Goal: Contribute content: Contribute content

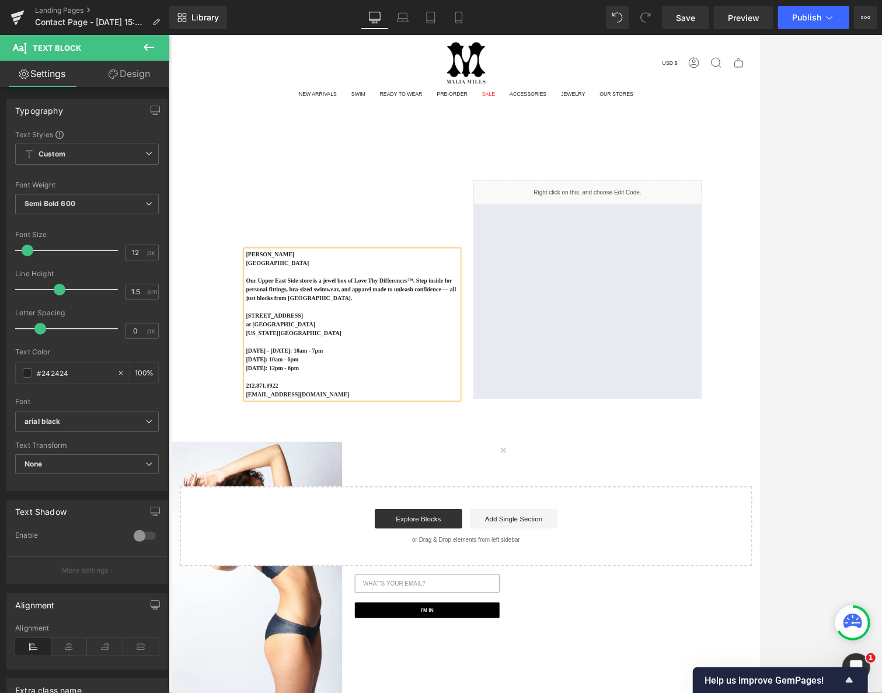
scroll to position [2165, 0]
click at [378, 253] on div "[PERSON_NAME] [GEOGRAPHIC_DATA] Boutique Our [GEOGRAPHIC_DATA] store is a jewel…" at bounding box center [379, 340] width 292 height 263
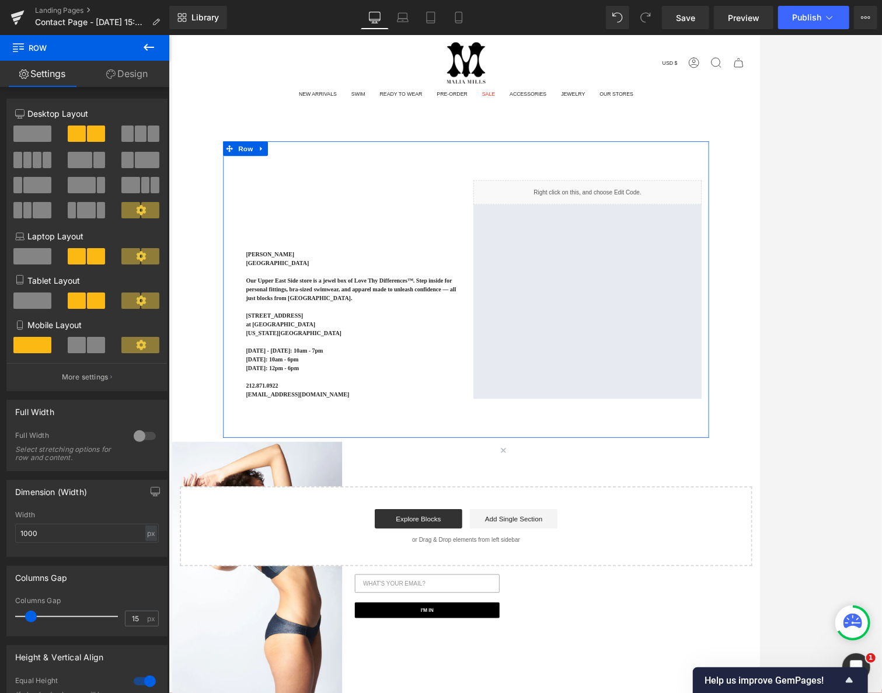
click at [395, 256] on div "[PERSON_NAME] [GEOGRAPHIC_DATA] Boutique Our [GEOGRAPHIC_DATA] store is a jewel…" at bounding box center [379, 340] width 292 height 263
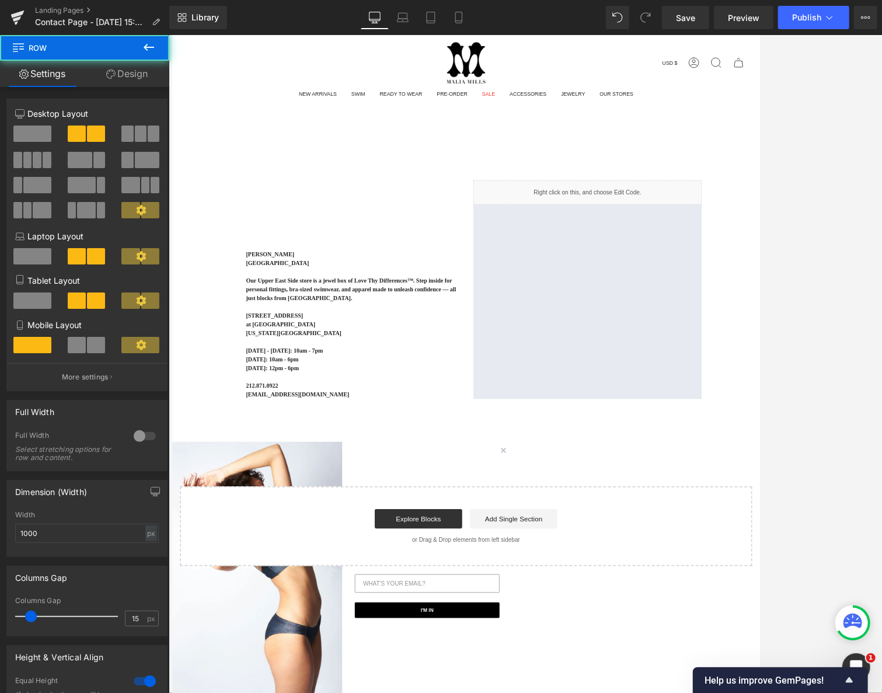
click at [211, 277] on div "[PERSON_NAME] [GEOGRAPHIC_DATA] Boutique Our [GEOGRAPHIC_DATA] store is a jewel…" at bounding box center [525, 417] width 706 height 510
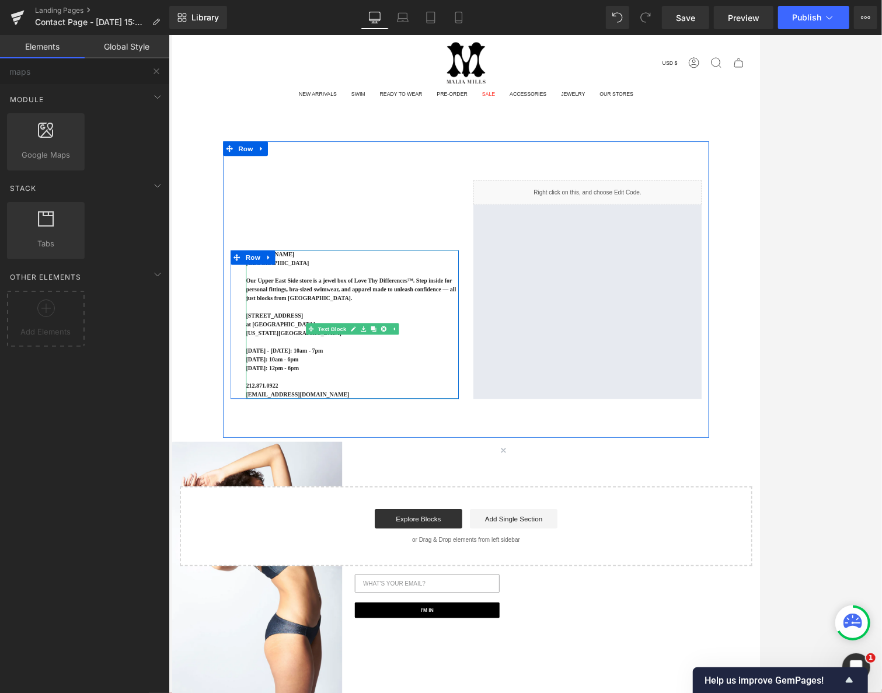
click at [375, 348] on p "Our Upper East Side store is a jewel box of Love Thy Differences™. Step inside …" at bounding box center [388, 340] width 256 height 32
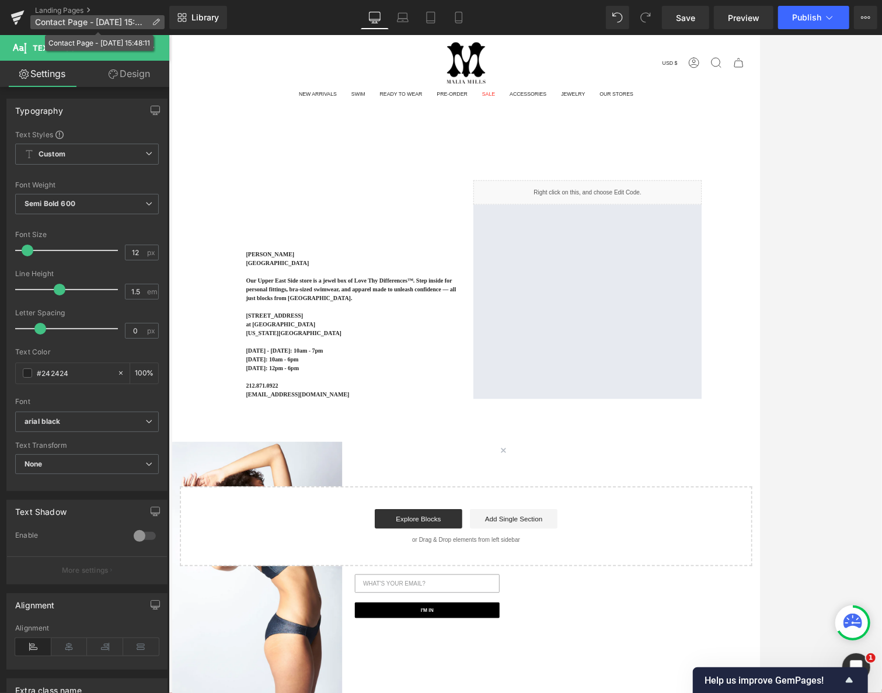
drag, startPoint x: 145, startPoint y: 21, endPoint x: 156, endPoint y: 22, distance: 11.1
click at [146, 21] on span "Contact Page - [DATE] 15:48:11" at bounding box center [91, 22] width 112 height 9
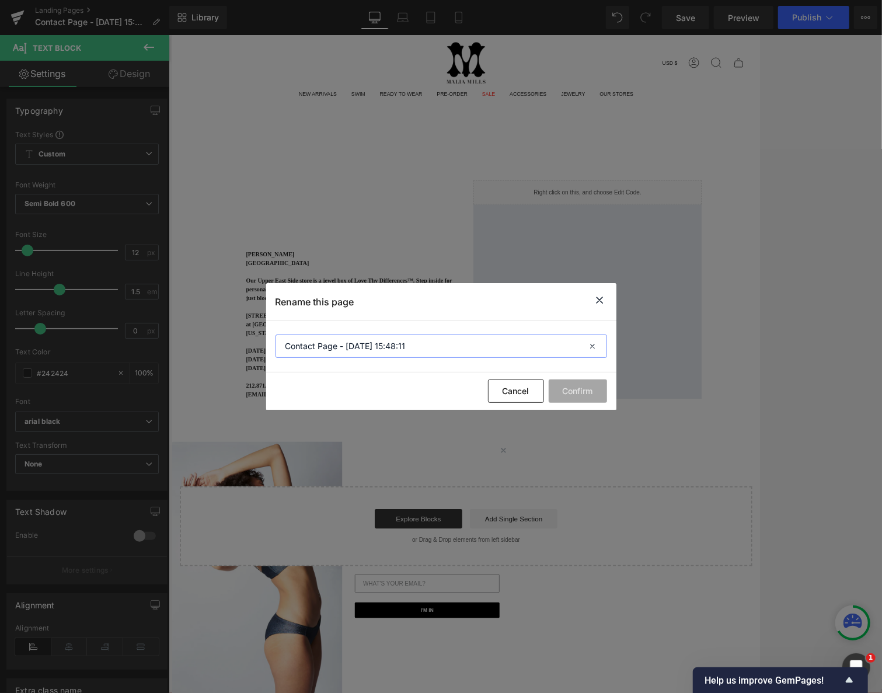
drag, startPoint x: 388, startPoint y: 343, endPoint x: 214, endPoint y: 330, distance: 175.0
click at [214, 330] on div "Rename this page Contact Page - [DATE] 15:48:11 Cancel Confirm" at bounding box center [441, 346] width 882 height 693
click at [303, 345] on input "store - [GEOGRAPHIC_DATA]" at bounding box center [440, 345] width 331 height 23
type input "store highlight - [GEOGRAPHIC_DATA]"
click at [557, 394] on button "Confirm" at bounding box center [578, 390] width 58 height 23
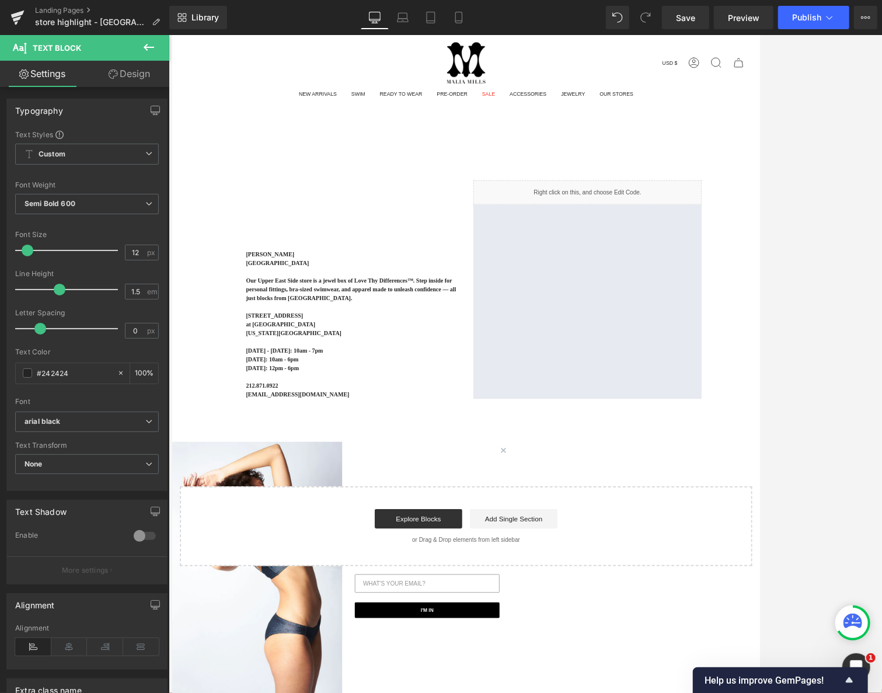
click at [209, 317] on div "[PERSON_NAME] [GEOGRAPHIC_DATA] Boutique Our [GEOGRAPHIC_DATA] store is a jewel…" at bounding box center [525, 417] width 706 height 510
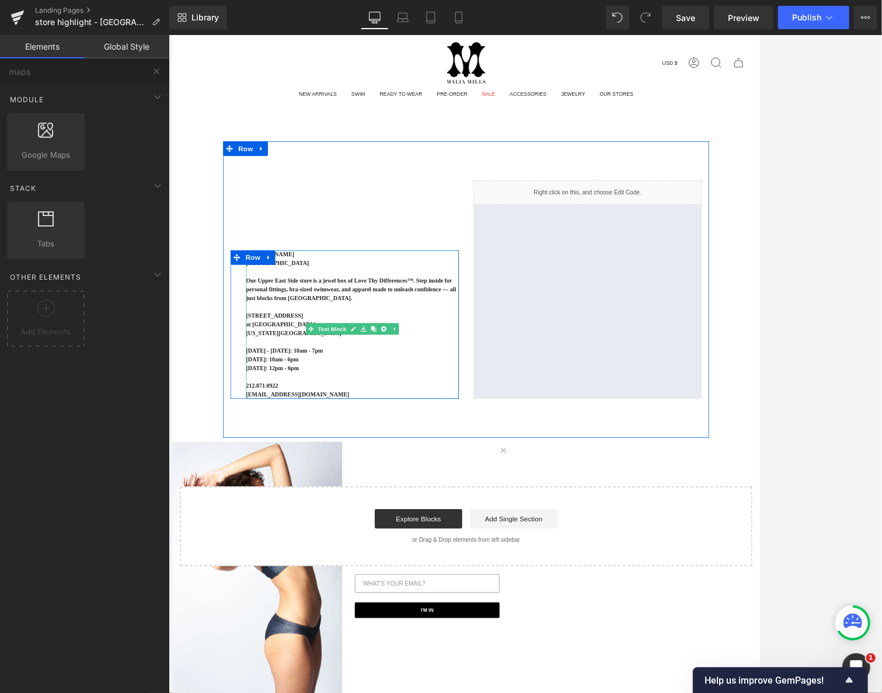
drag, startPoint x: 364, startPoint y: 467, endPoint x: 384, endPoint y: 379, distance: 90.3
click at [364, 467] on p "[EMAIL_ADDRESS][DOMAIN_NAME]" at bounding box center [388, 466] width 256 height 11
click at [383, 379] on p "at [GEOGRAPHIC_DATA]" at bounding box center [388, 382] width 256 height 11
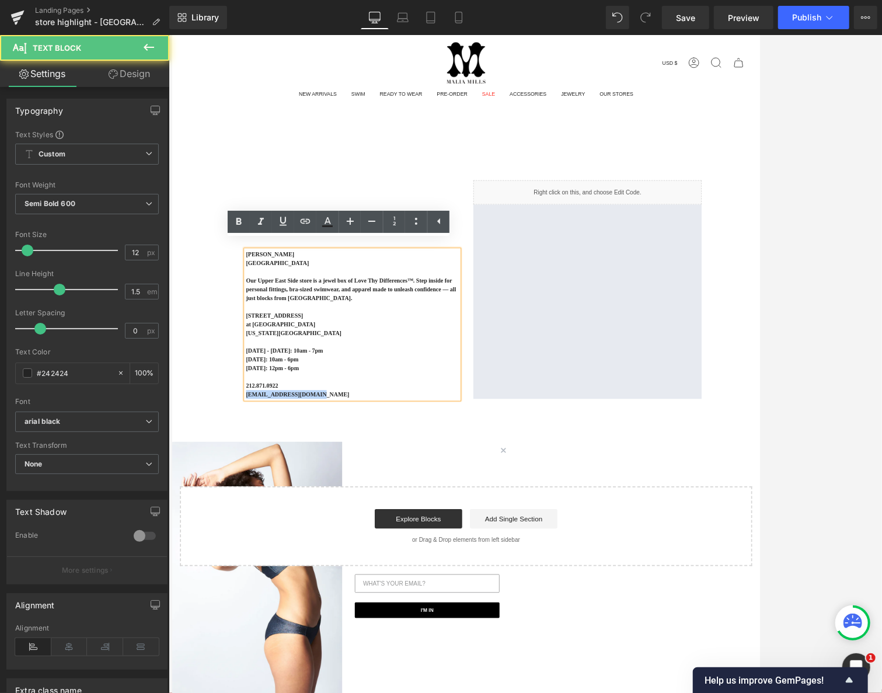
drag, startPoint x: 357, startPoint y: 469, endPoint x: 238, endPoint y: 467, distance: 119.1
click at [242, 467] on div "[PERSON_NAME] [GEOGRAPHIC_DATA] Boutique Our [GEOGRAPHIC_DATA] store is a jewel…" at bounding box center [379, 382] width 274 height 179
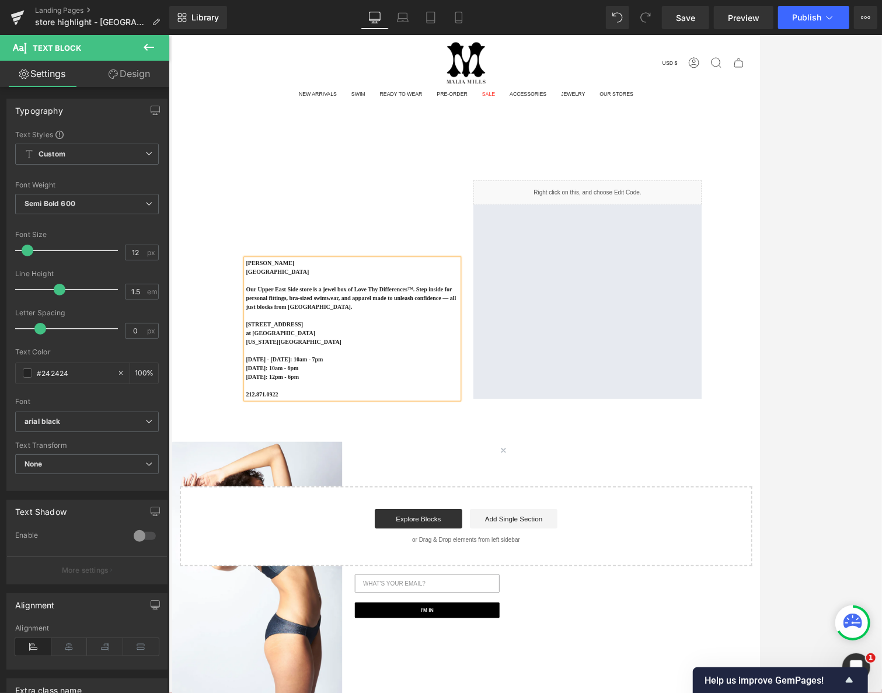
click at [781, 132] on div "Search Search Clear Currency USD $ [GEOGRAPHIC_DATA] (USD $) [GEOGRAPHIC_DATA] …" at bounding box center [525, 424] width 706 height 780
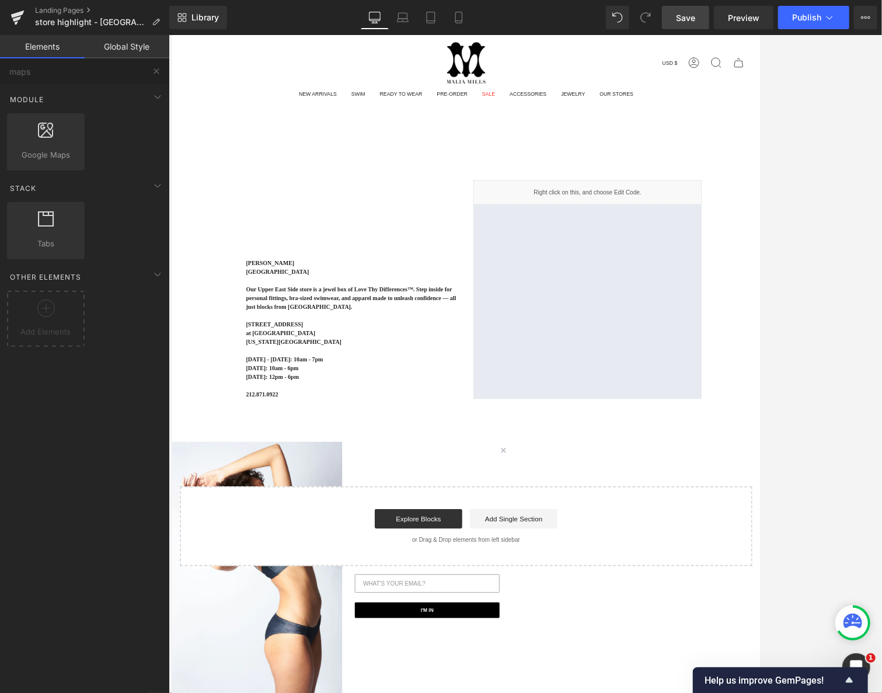
click at [677, 27] on link "Save" at bounding box center [685, 17] width 47 height 23
click at [204, 237] on div "[PERSON_NAME] [GEOGRAPHIC_DATA] Boutique Our [GEOGRAPHIC_DATA] store is a jewel…" at bounding box center [525, 417] width 706 height 510
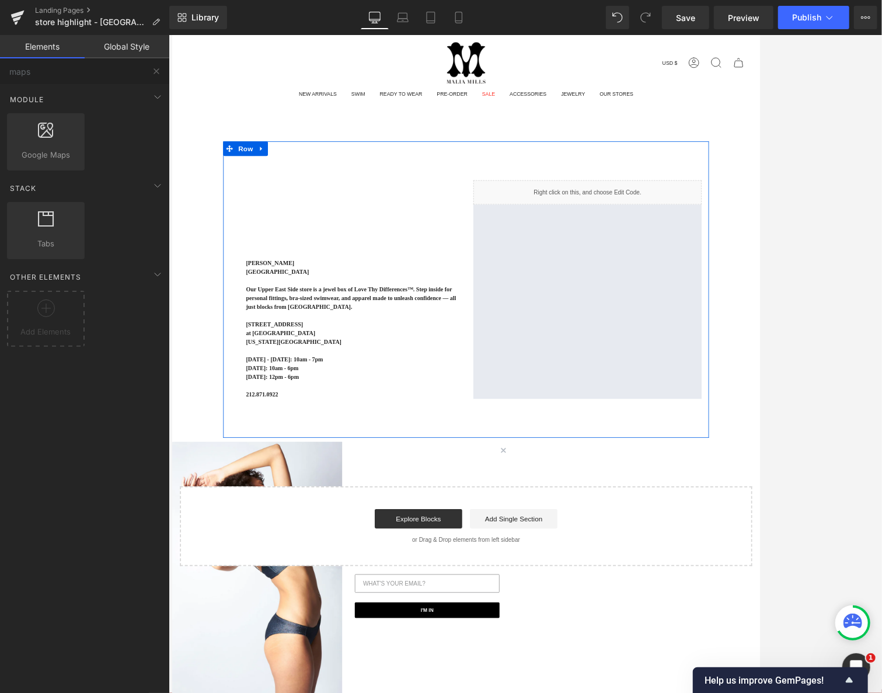
drag, startPoint x: 430, startPoint y: 273, endPoint x: 546, endPoint y: 295, distance: 118.2
click at [430, 273] on div "[PERSON_NAME] [GEOGRAPHIC_DATA] Boutique Our [GEOGRAPHIC_DATA] store is a jewel…" at bounding box center [379, 340] width 292 height 263
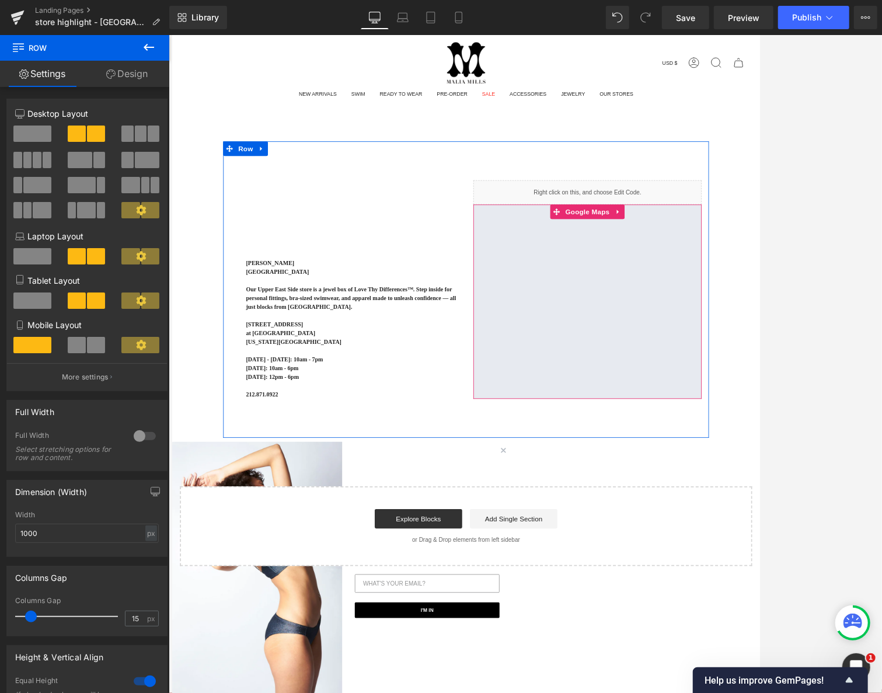
click at [761, 262] on div at bounding box center [670, 354] width 274 height 233
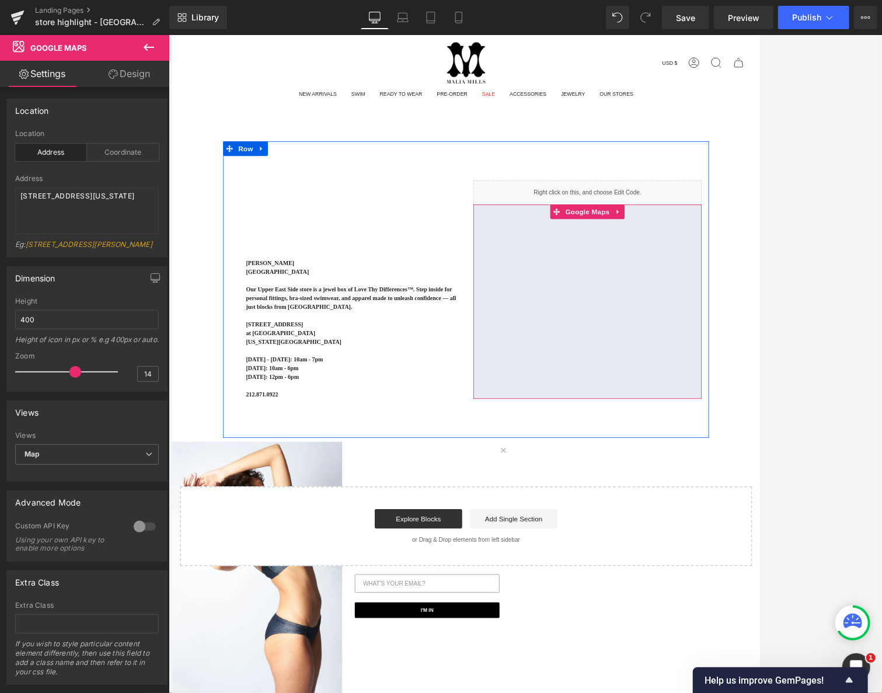
click at [701, 249] on div at bounding box center [670, 354] width 274 height 233
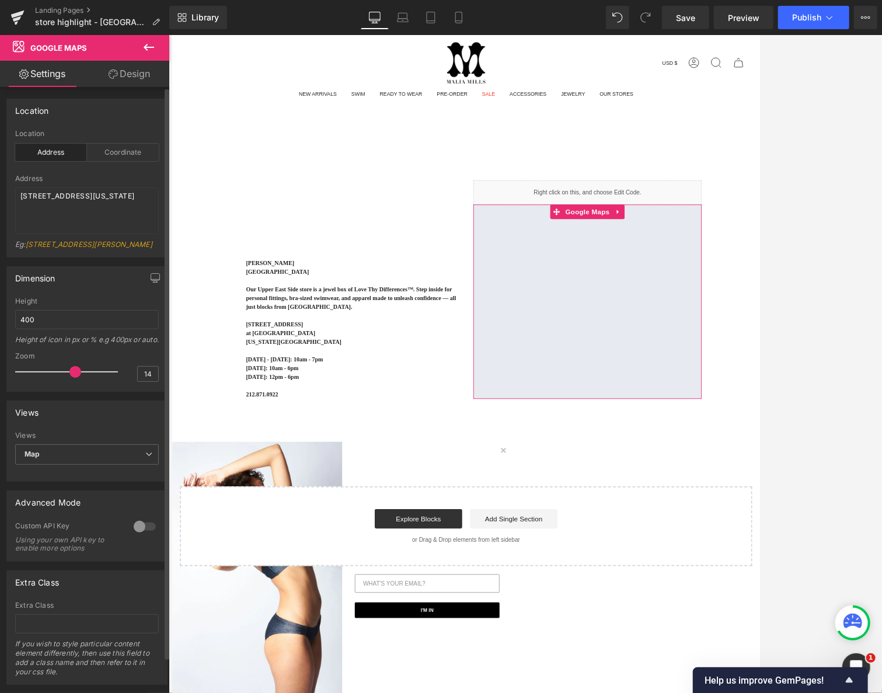
click at [155, 94] on div "Location address Location Address Coordinate Address [STREET_ADDRESS][US_STATE]…" at bounding box center [87, 173] width 174 height 167
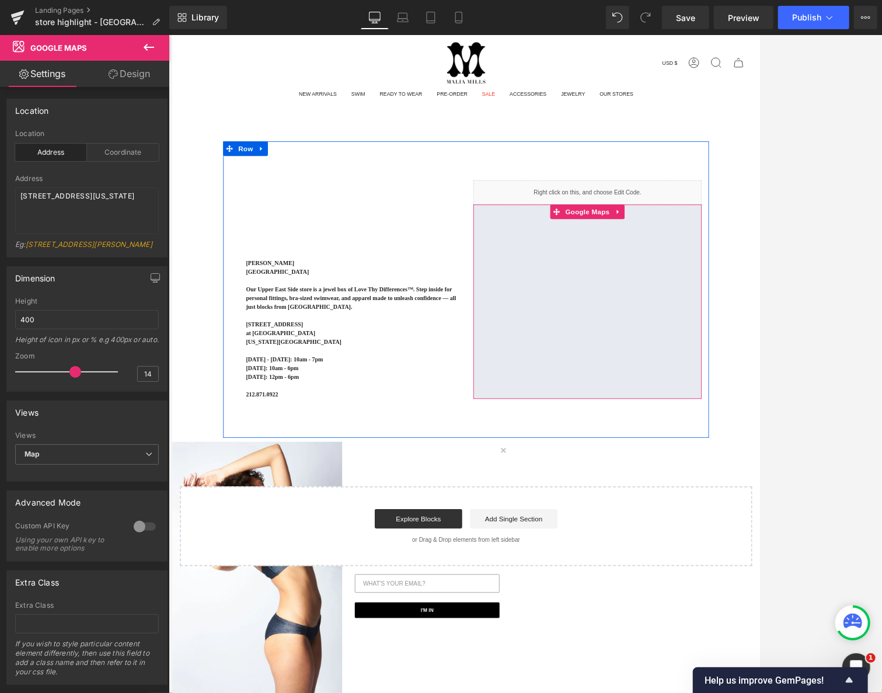
click at [701, 241] on div at bounding box center [670, 354] width 274 height 233
click at [705, 254] on div at bounding box center [670, 354] width 274 height 233
click at [705, 243] on div at bounding box center [670, 354] width 274 height 233
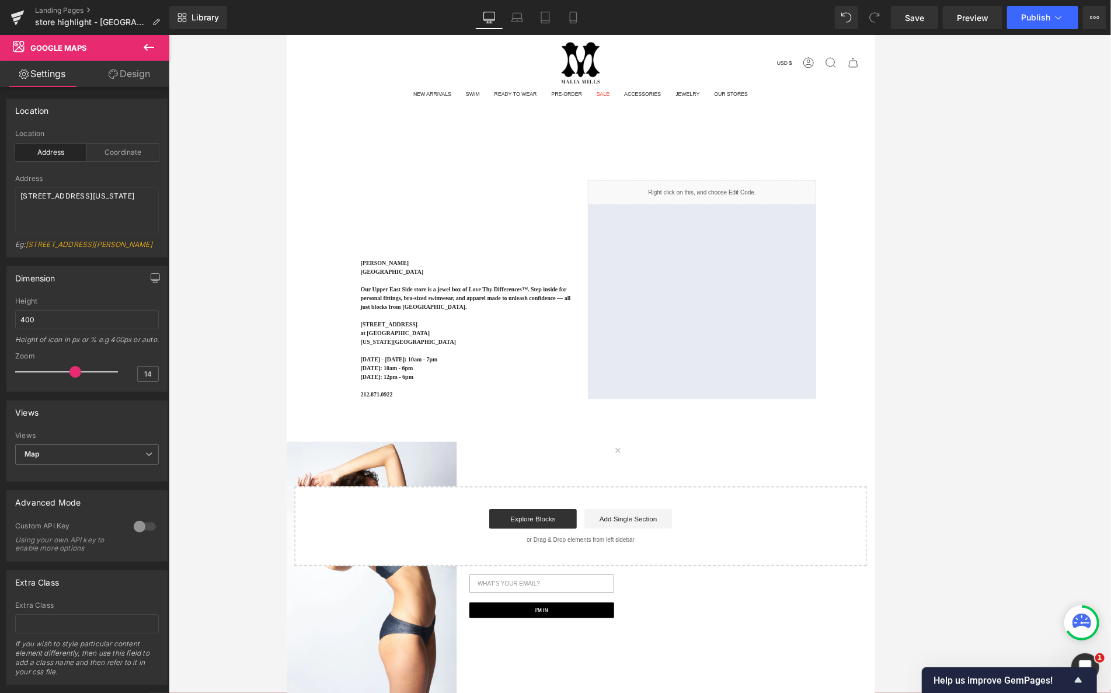
click at [772, 291] on div at bounding box center [785, 354] width 274 height 233
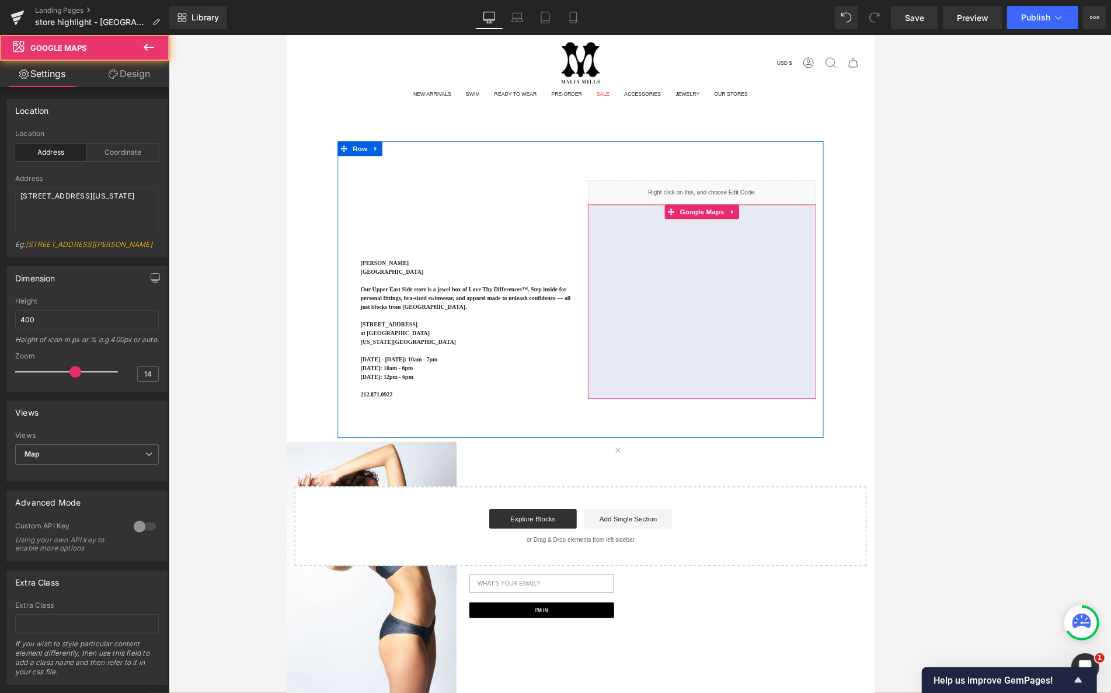
drag, startPoint x: 811, startPoint y: 240, endPoint x: 793, endPoint y: 243, distance: 18.9
click at [811, 240] on div at bounding box center [785, 354] width 274 height 233
click at [732, 244] on div at bounding box center [785, 354] width 274 height 233
click at [817, 292] on div at bounding box center [785, 354] width 274 height 233
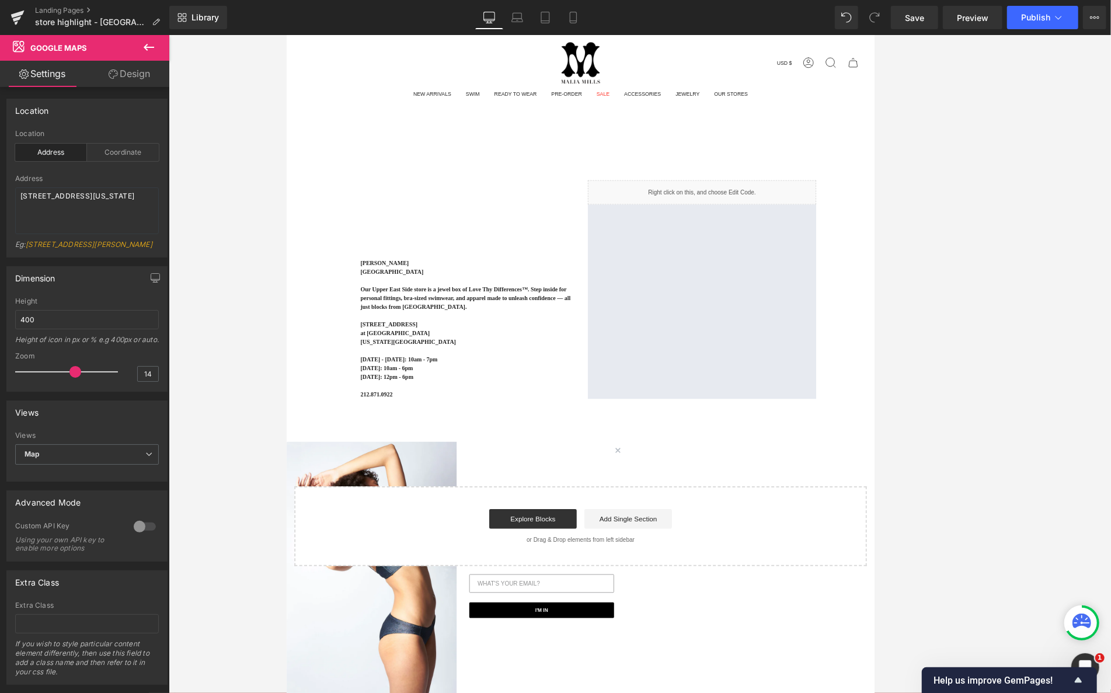
click at [152, 39] on button at bounding box center [148, 48] width 41 height 26
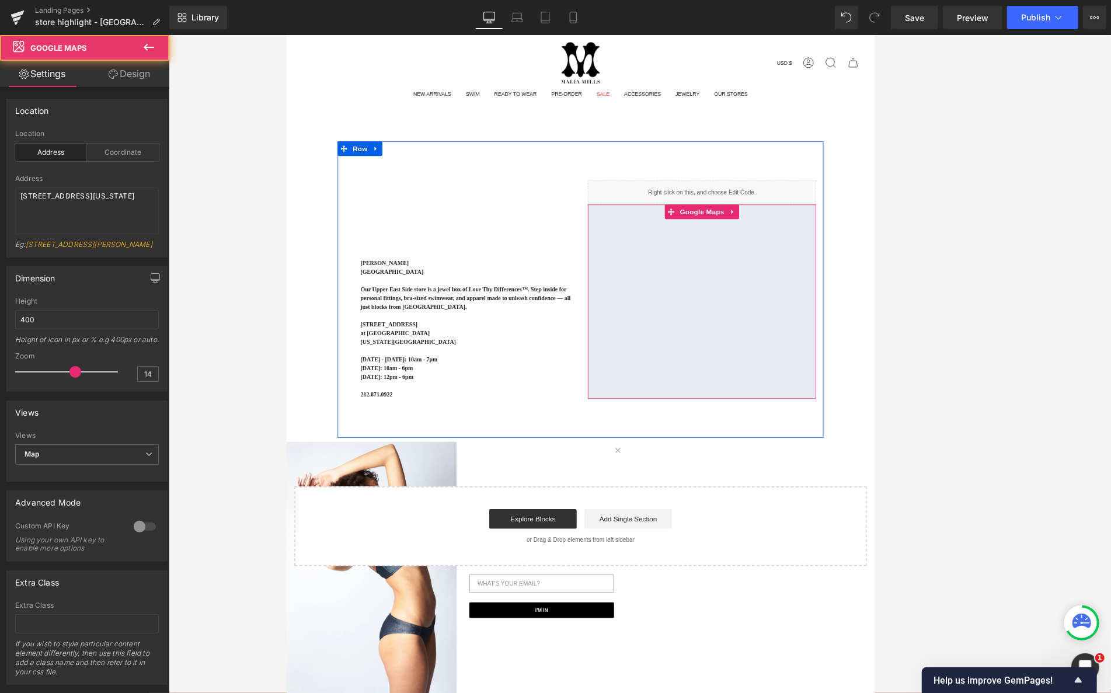
click at [816, 244] on div at bounding box center [785, 354] width 274 height 233
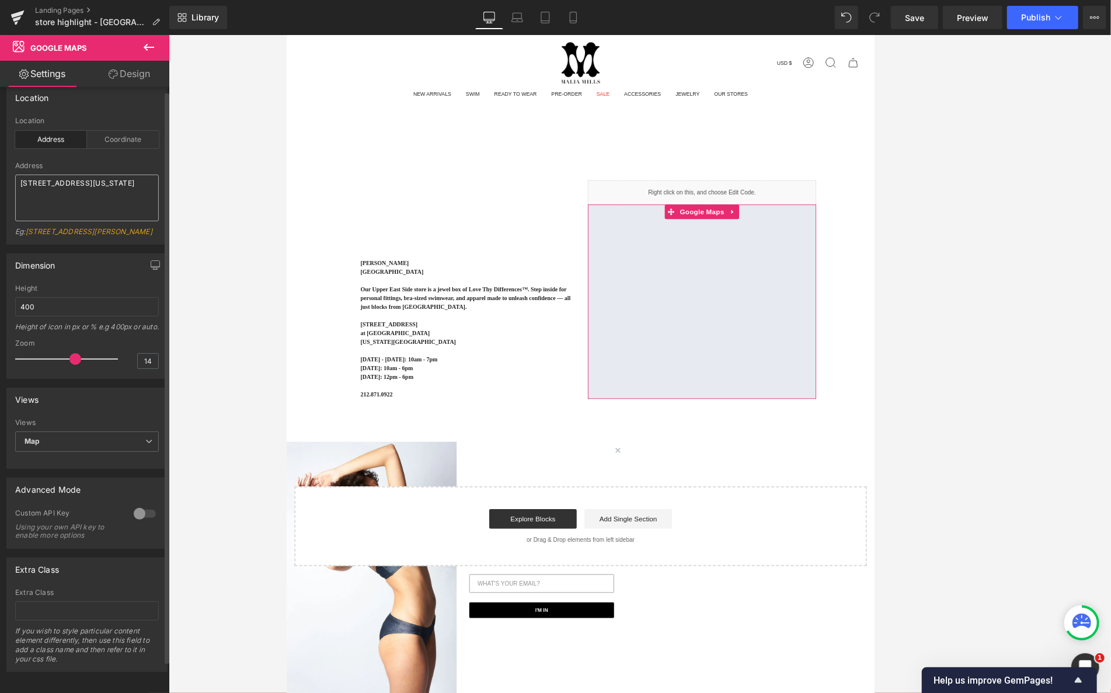
scroll to position [0, 0]
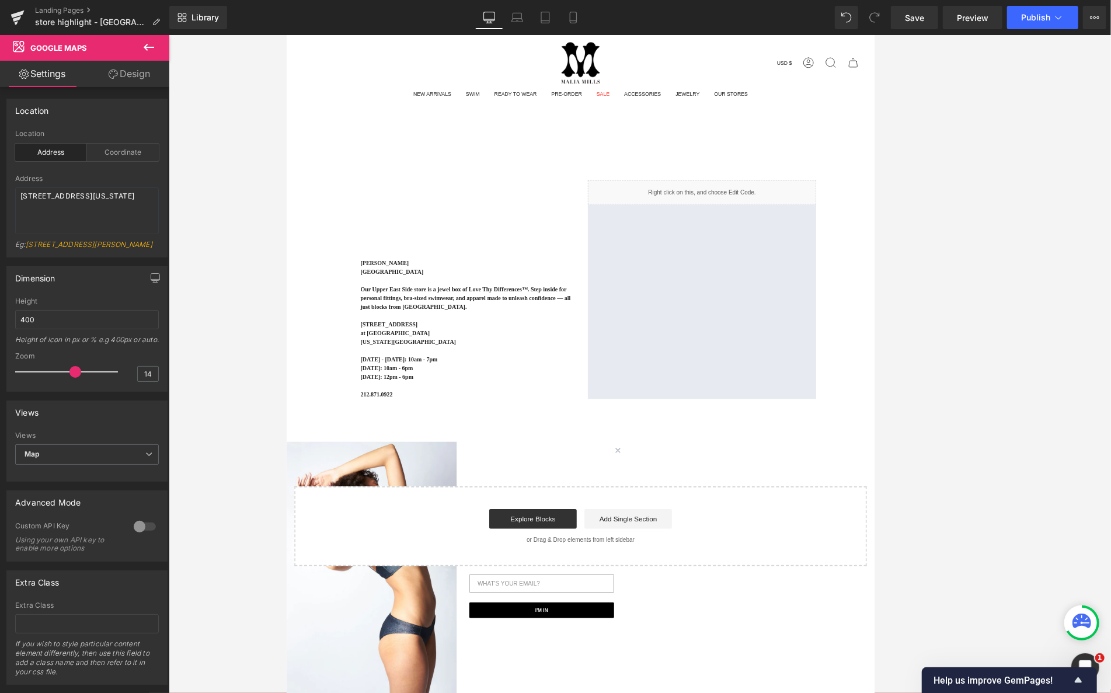
click at [158, 37] on button at bounding box center [148, 48] width 41 height 26
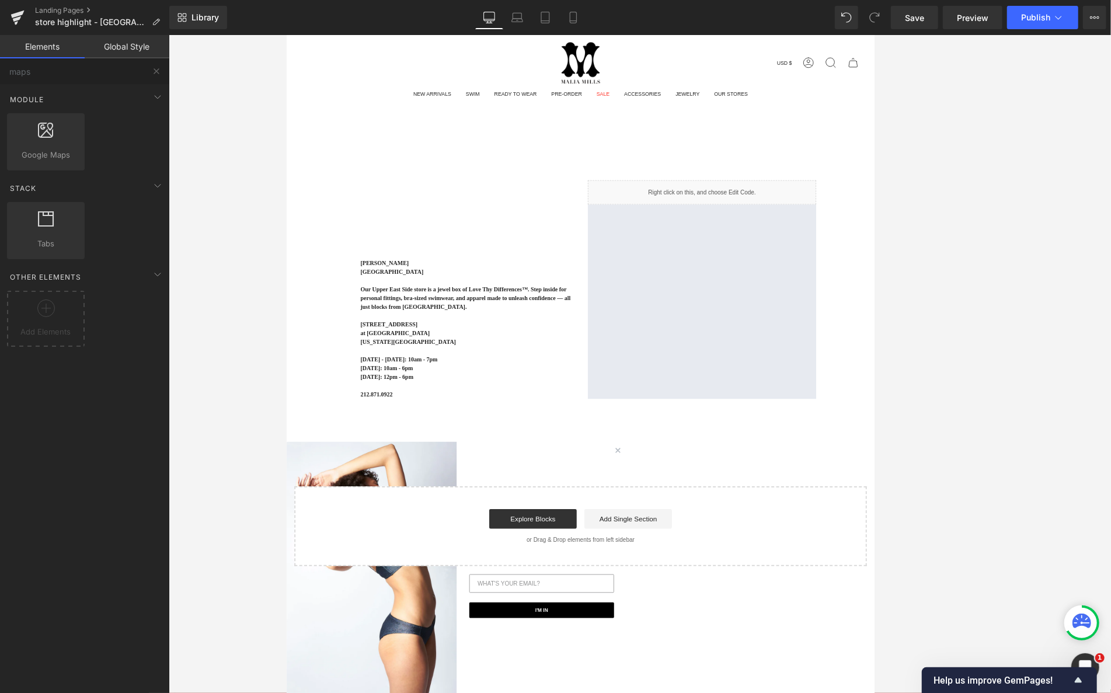
click at [273, 86] on div at bounding box center [640, 364] width 942 height 658
drag, startPoint x: 451, startPoint y: 207, endPoint x: 741, endPoint y: 226, distance: 290.6
click at [286, 34] on div "80px" at bounding box center [286, 34] width 0 height 0
click at [734, 226] on div "Liquid" at bounding box center [785, 223] width 274 height 29
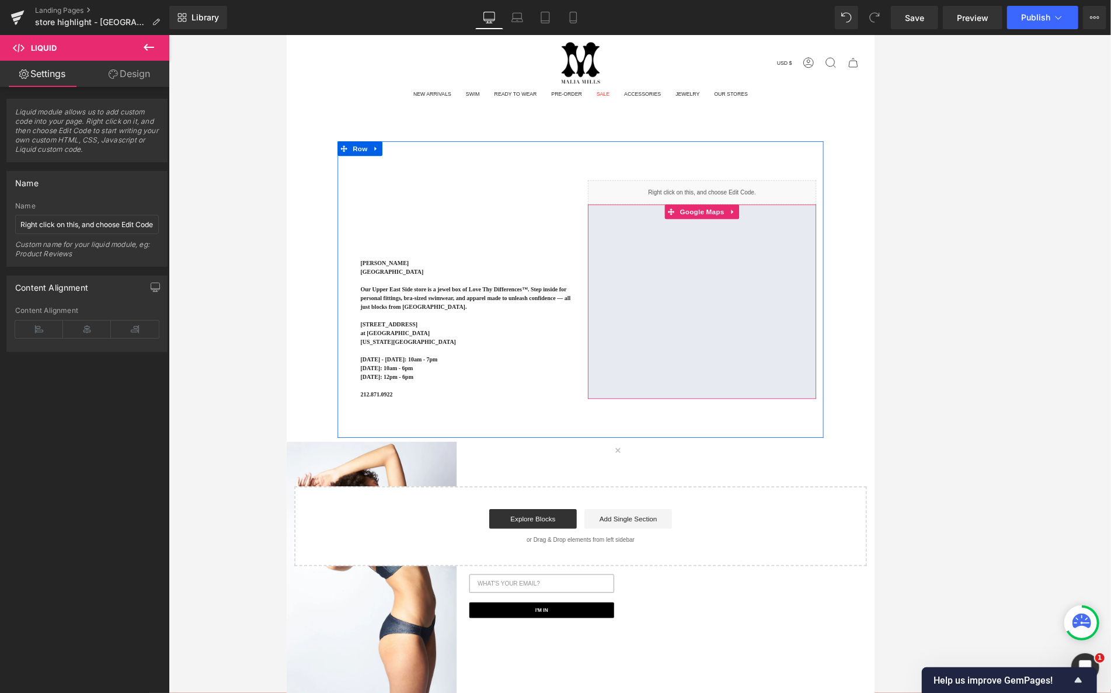
click at [854, 473] on div "80px" at bounding box center [639, 495] width 584 height 47
click at [854, 451] on div at bounding box center [785, 354] width 274 height 233
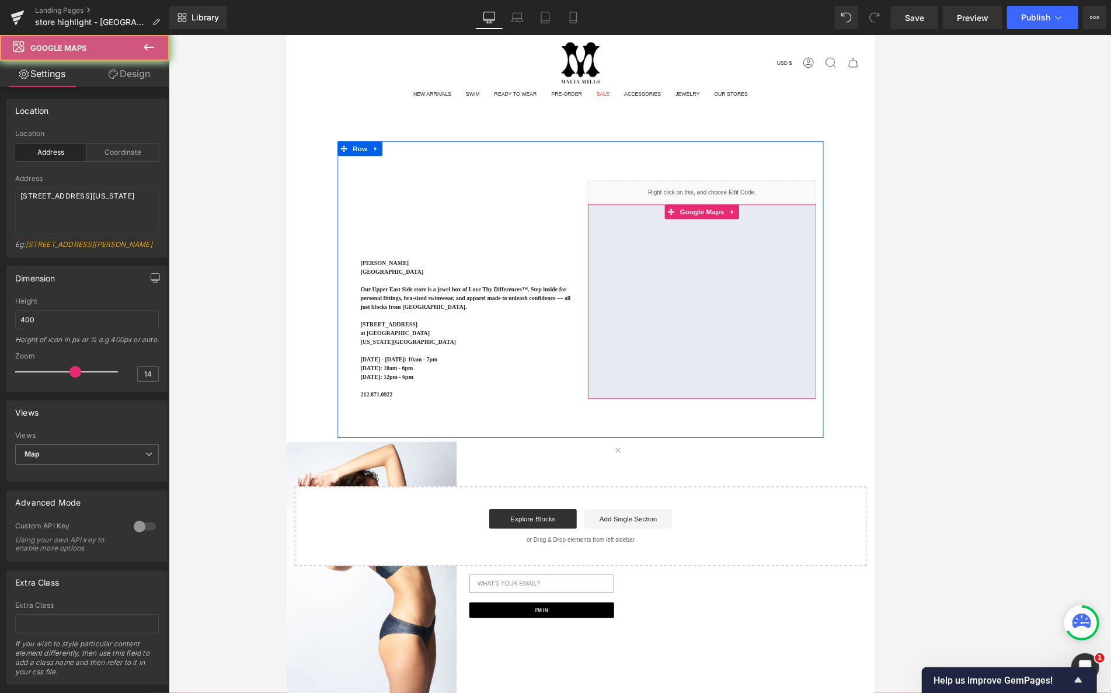
drag, startPoint x: 801, startPoint y: 245, endPoint x: 748, endPoint y: 247, distance: 53.2
click at [816, 245] on div at bounding box center [785, 354] width 274 height 233
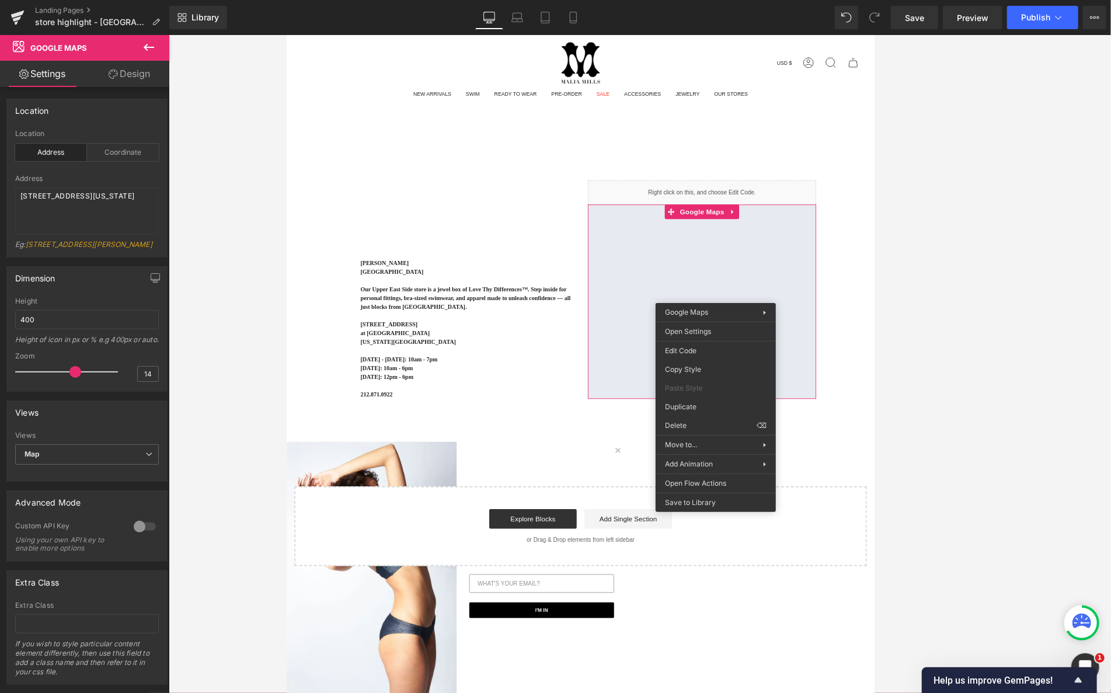
drag, startPoint x: 990, startPoint y: 459, endPoint x: 788, endPoint y: 502, distance: 207.1
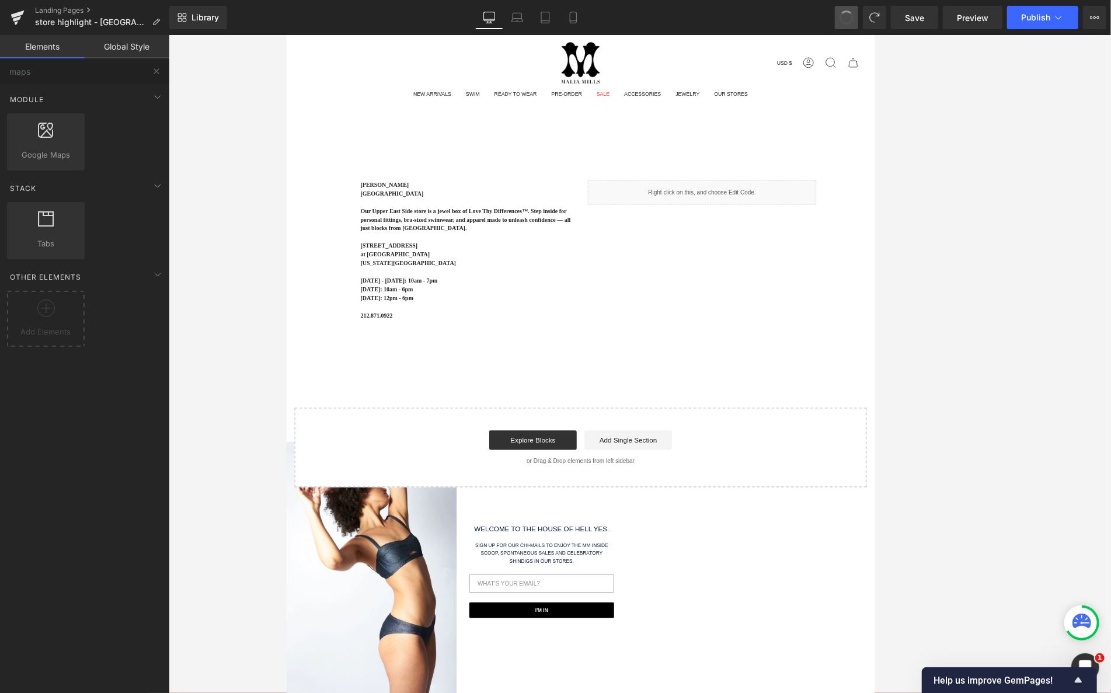
click at [849, 20] on span at bounding box center [846, 17] width 15 height 15
click at [814, 217] on icon at bounding box center [816, 218] width 8 height 9
click at [820, 221] on icon at bounding box center [824, 218] width 8 height 8
click at [162, 69] on button at bounding box center [157, 71] width 26 height 26
click at [61, 65] on input "maps" at bounding box center [72, 71] width 144 height 26
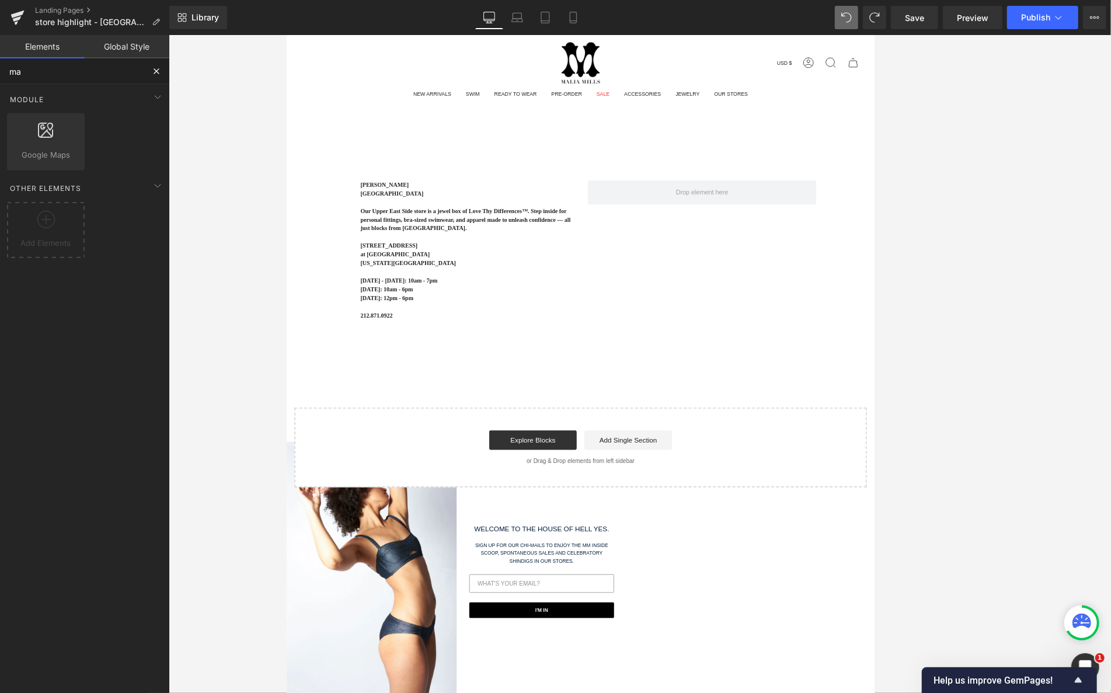
type input "m"
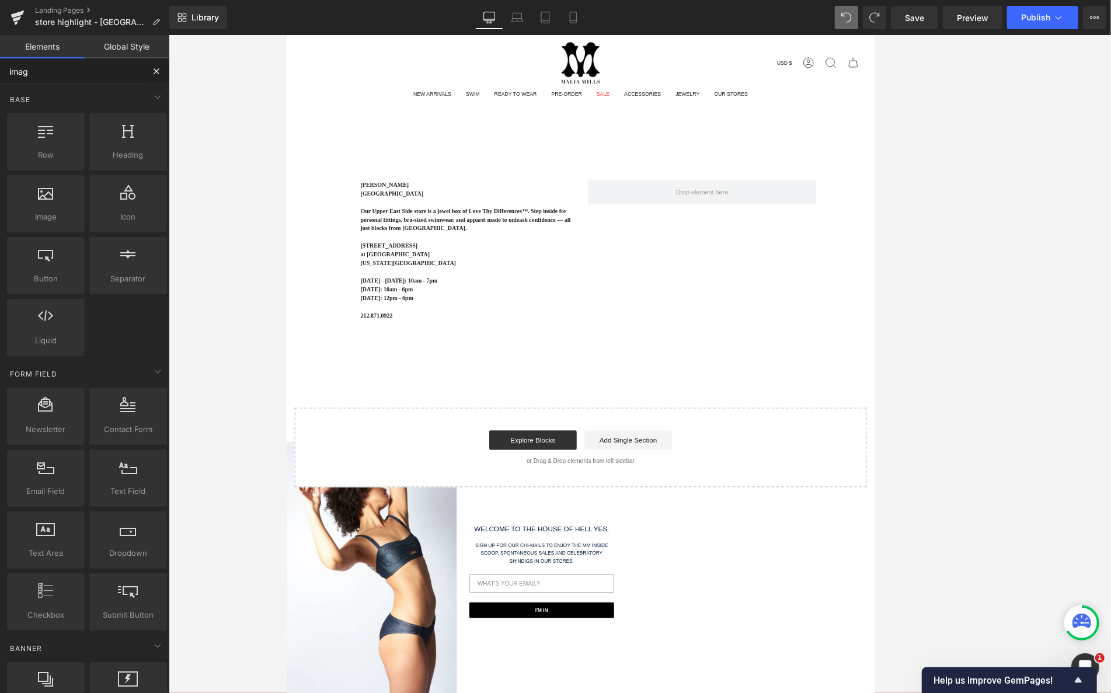
type input "image"
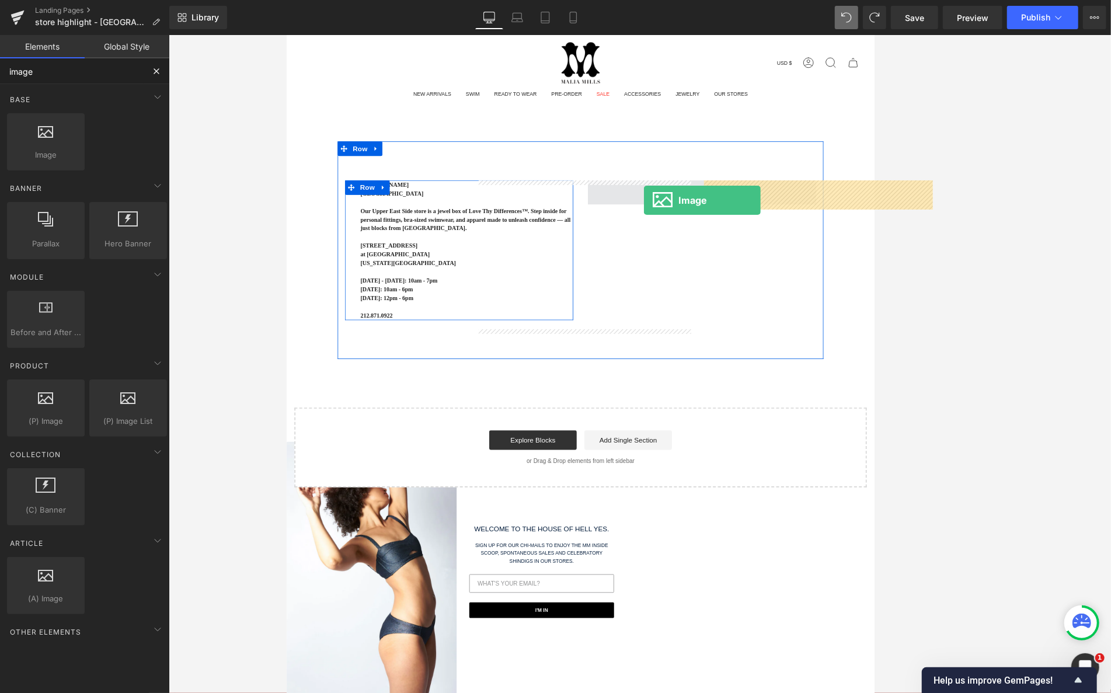
drag, startPoint x: 351, startPoint y: 194, endPoint x: 715, endPoint y: 233, distance: 366.8
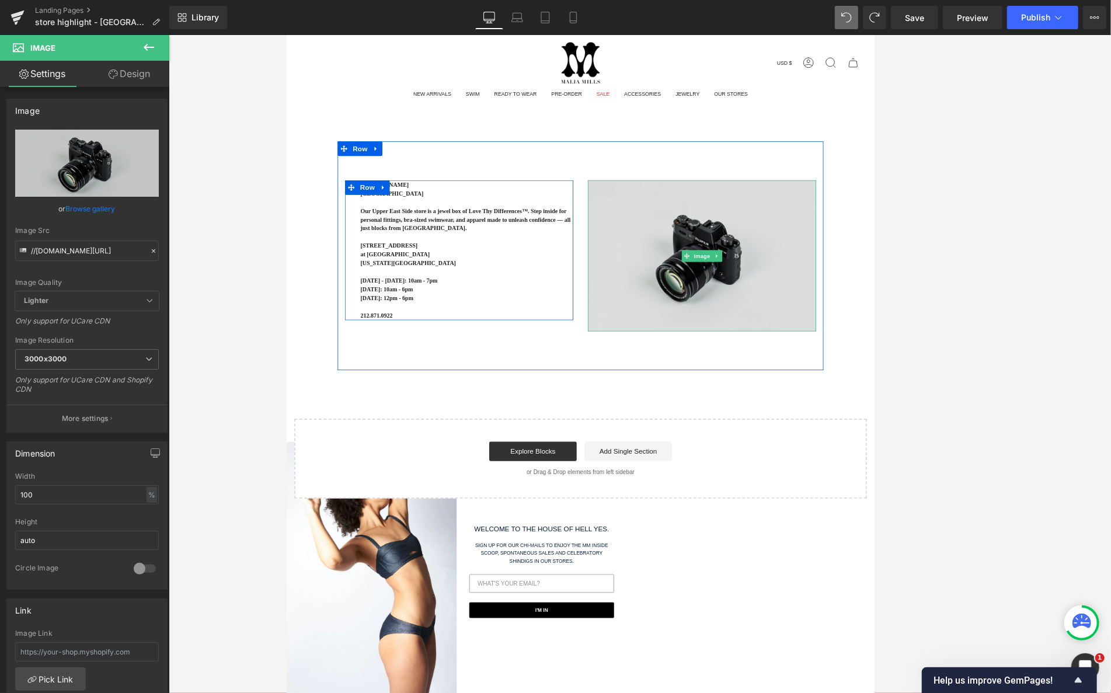
click at [774, 259] on img at bounding box center [785, 299] width 274 height 181
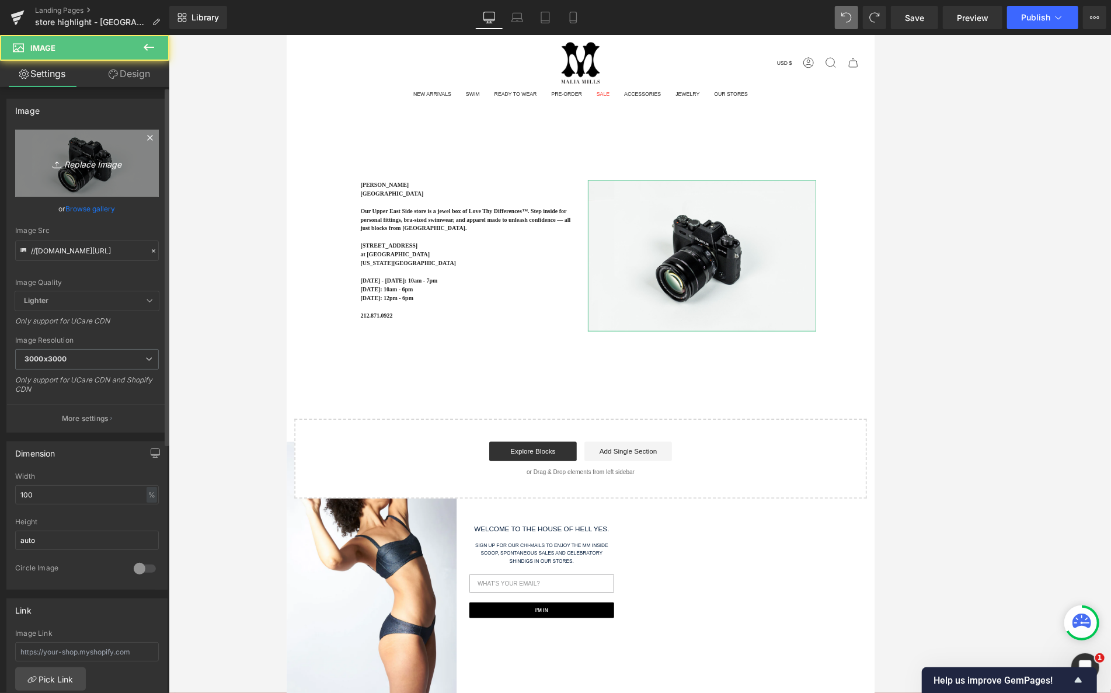
click at [56, 173] on link "Replace Image" at bounding box center [87, 163] width 144 height 67
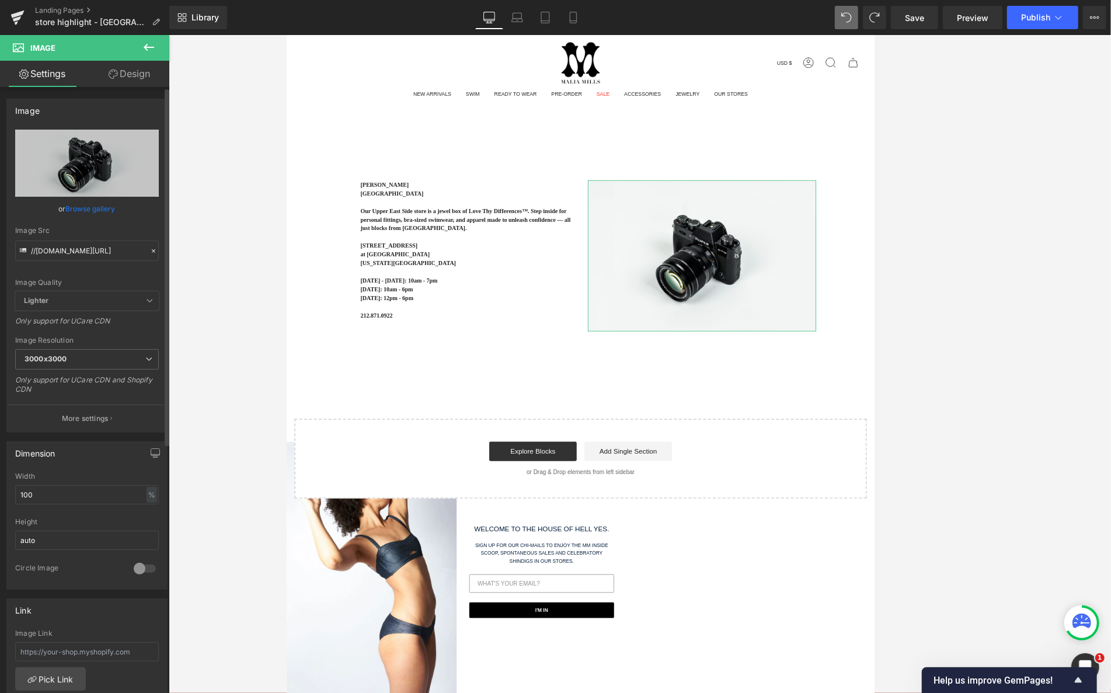
click at [83, 205] on link "Browse gallery" at bounding box center [91, 208] width 50 height 20
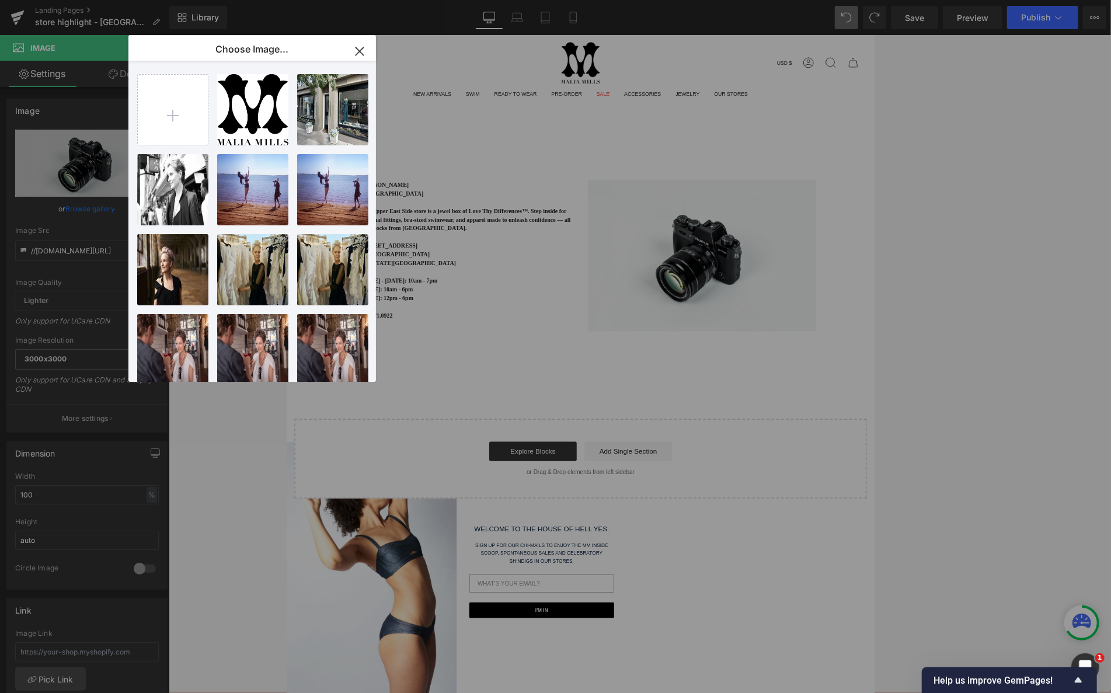
click at [259, 44] on p "Choose Image..." at bounding box center [251, 49] width 73 height 12
drag, startPoint x: 362, startPoint y: 50, endPoint x: 261, endPoint y: 141, distance: 136.0
click at [363, 50] on icon "button" at bounding box center [360, 51] width 19 height 19
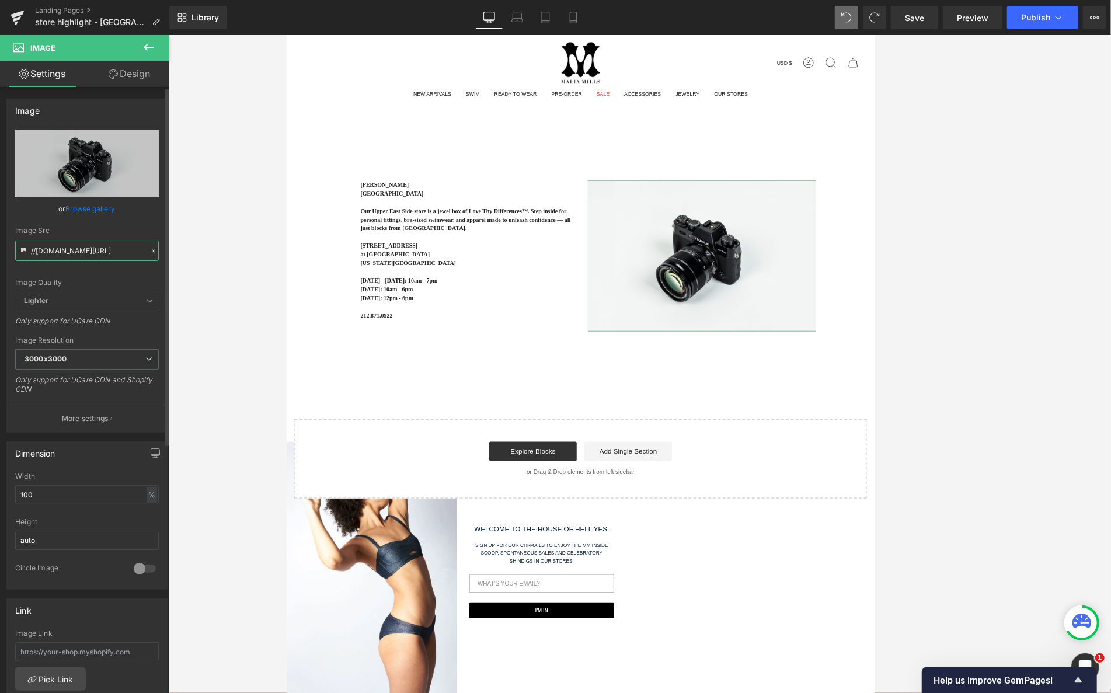
click at [76, 243] on input "//[DOMAIN_NAME][URL]" at bounding box center [87, 250] width 144 height 20
paste input "[URL][DOMAIN_NAME]"
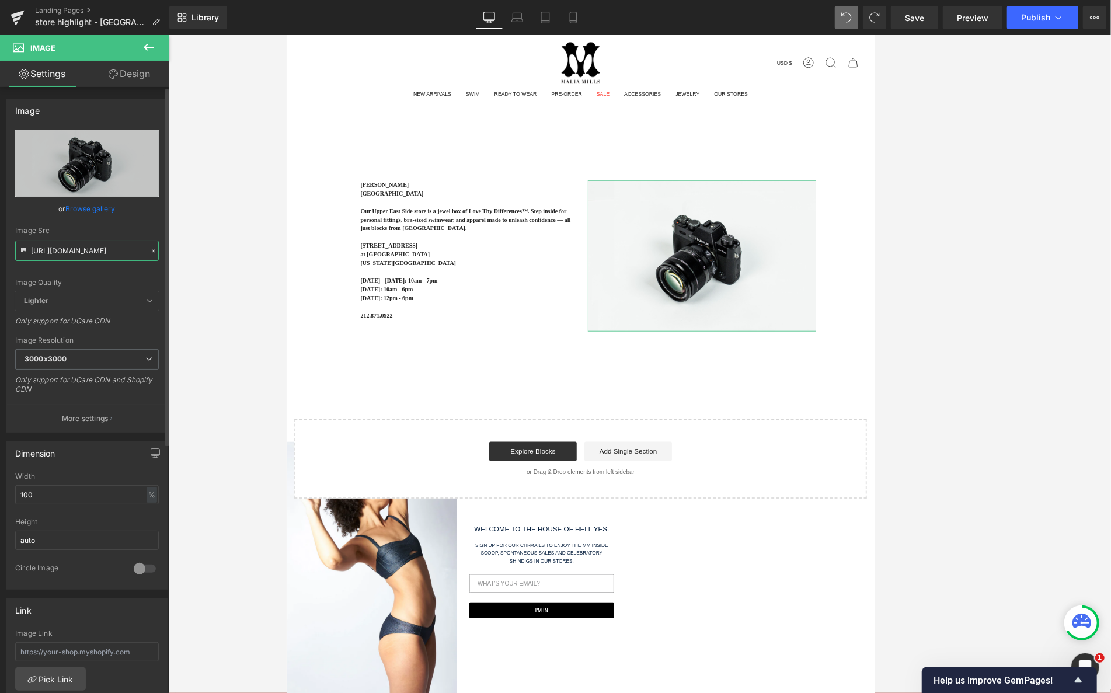
type input "[URL][DOMAIN_NAME]"
click at [118, 234] on div "Image Src [URL][DOMAIN_NAME]" at bounding box center [87, 243] width 144 height 34
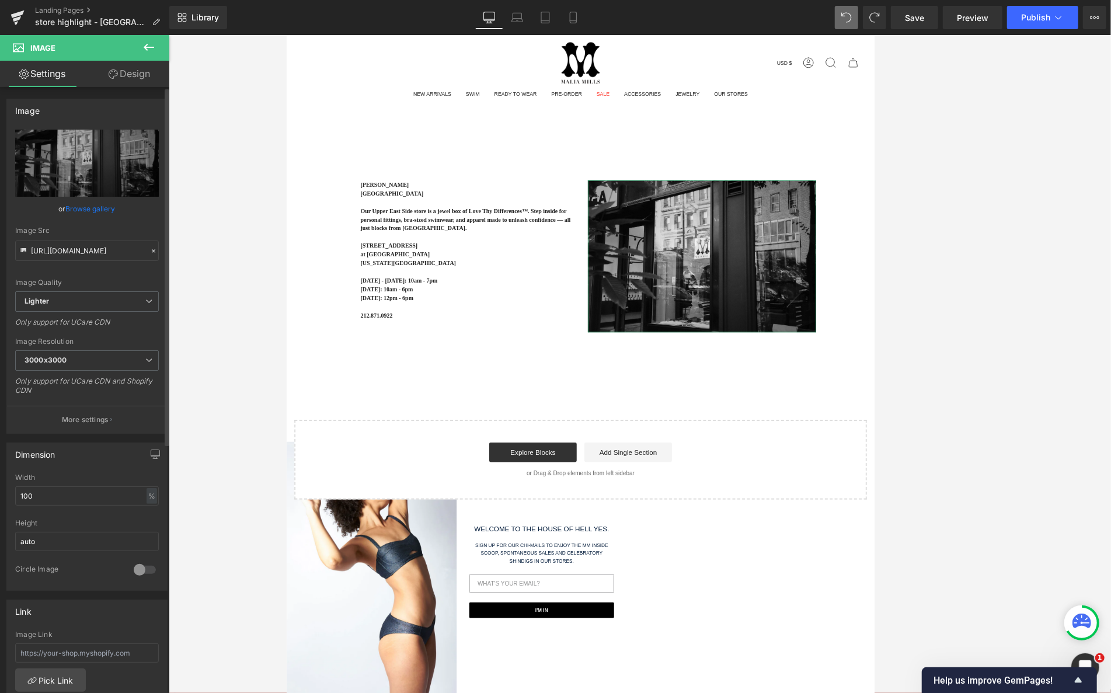
scroll to position [0, 0]
click at [430, 446] on div "[PERSON_NAME] [GEOGRAPHIC_DATA] Boutique Our [GEOGRAPHIC_DATA] store is a jewel…" at bounding box center [639, 377] width 706 height 430
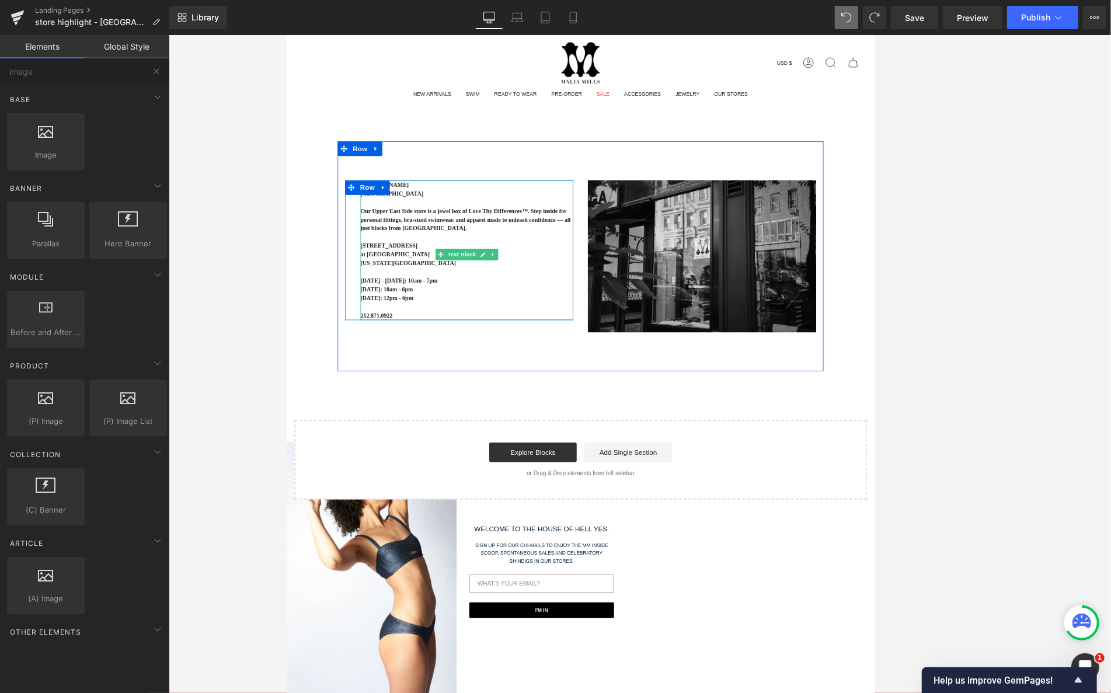
drag, startPoint x: 455, startPoint y: 316, endPoint x: 392, endPoint y: 296, distance: 65.9
click at [455, 314] on p "[US_STATE][GEOGRAPHIC_DATA]" at bounding box center [503, 308] width 256 height 11
click at [436, 314] on p "[US_STATE][GEOGRAPHIC_DATA]" at bounding box center [503, 308] width 256 height 11
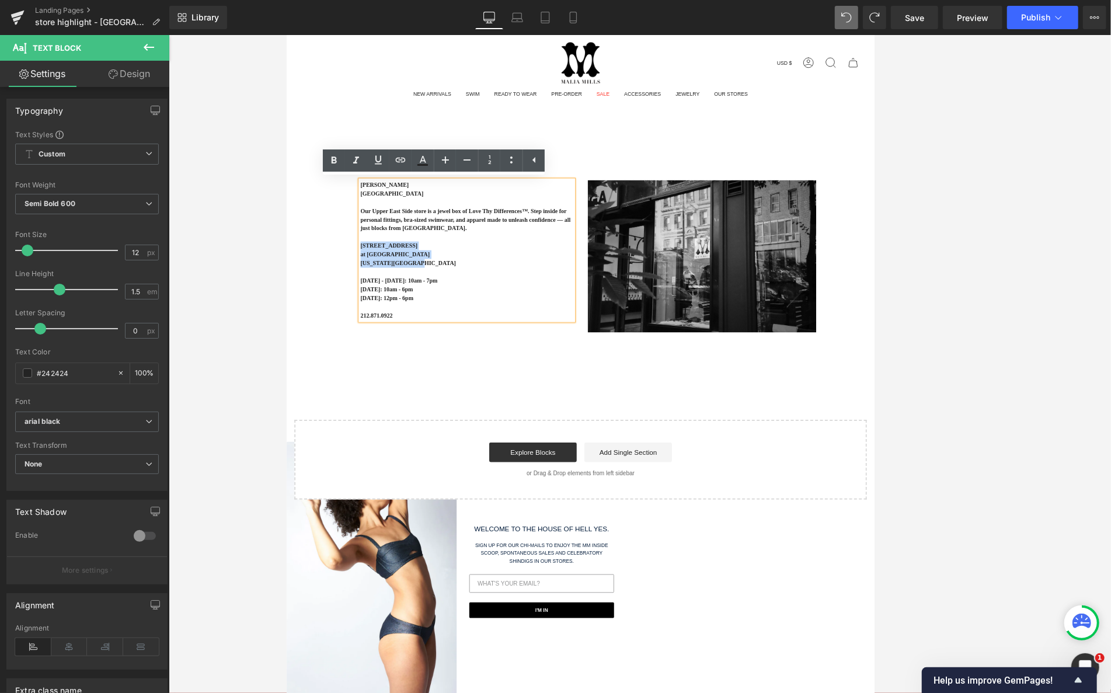
drag, startPoint x: 462, startPoint y: 322, endPoint x: 372, endPoint y: 299, distance: 92.1
click at [375, 299] on div "[PERSON_NAME] [GEOGRAPHIC_DATA] Boutique Our [GEOGRAPHIC_DATA] store is a jewel…" at bounding box center [503, 293] width 256 height 168
drag, startPoint x: 398, startPoint y: 160, endPoint x: 398, endPoint y: 169, distance: 8.8
click at [399, 160] on icon at bounding box center [400, 160] width 14 height 14
click at [488, 259] on input "text" at bounding box center [456, 262] width 180 height 29
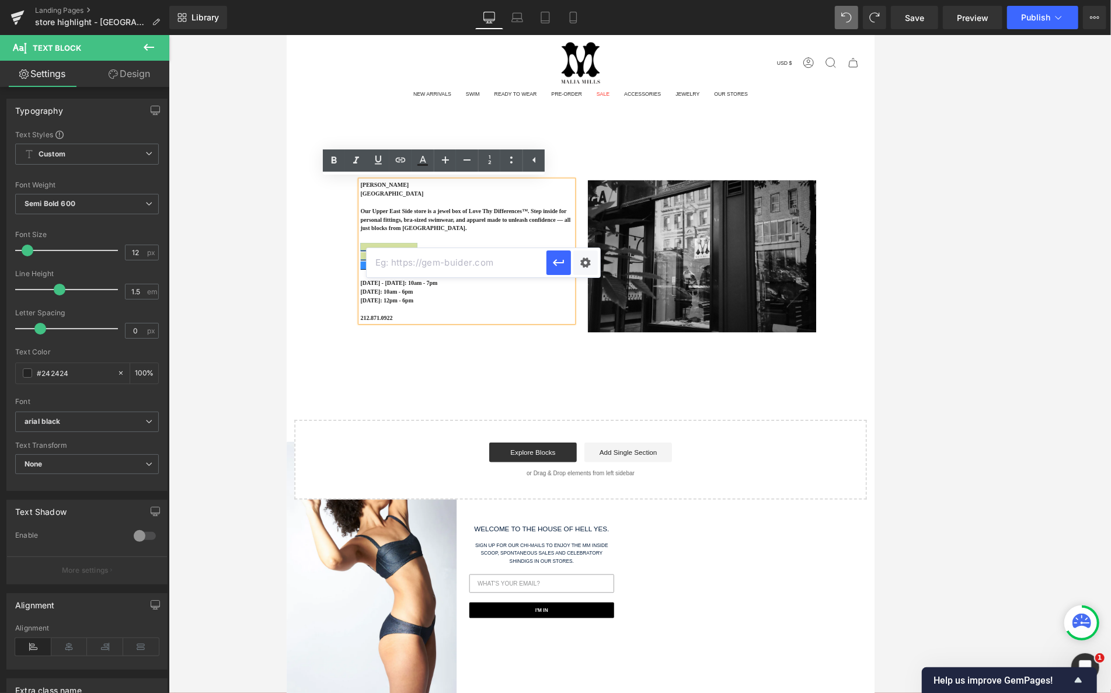
paste input "[URL][DOMAIN_NAME]"
click at [554, 263] on icon "button" at bounding box center [558, 262] width 11 height 7
click at [479, 413] on div "[PERSON_NAME] [GEOGRAPHIC_DATA] Boutique Our [GEOGRAPHIC_DATA] store is a jewel…" at bounding box center [639, 300] width 584 height 276
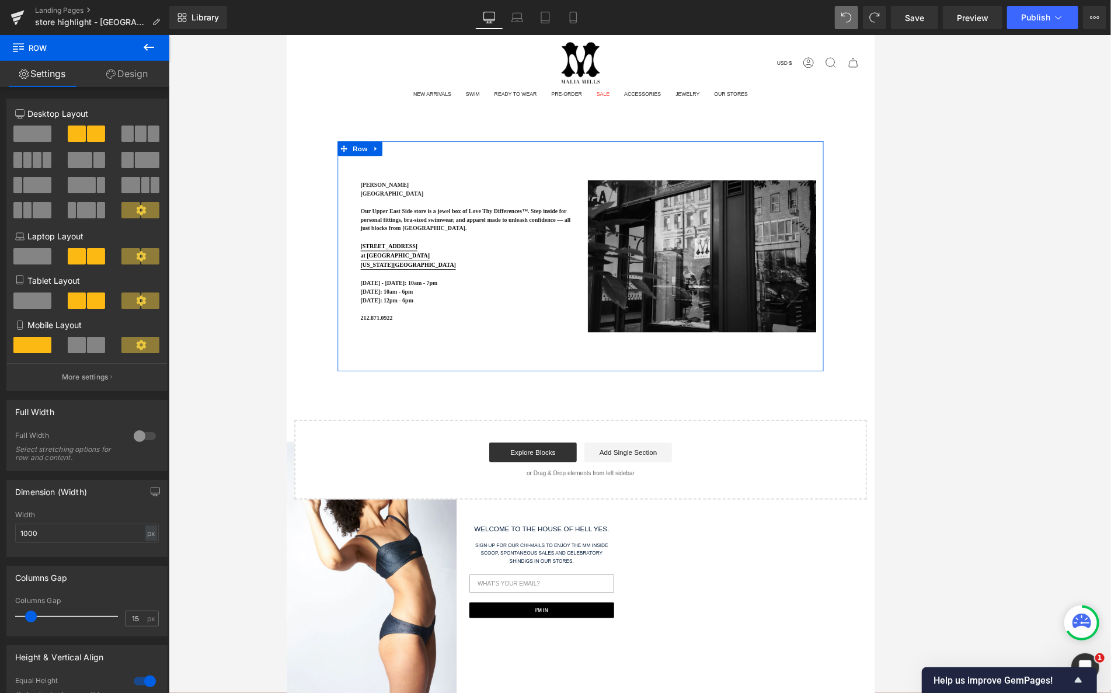
click at [417, 392] on div "[PERSON_NAME] [GEOGRAPHIC_DATA] Boutique Our [GEOGRAPHIC_DATA] store is a jewel…" at bounding box center [639, 300] width 584 height 276
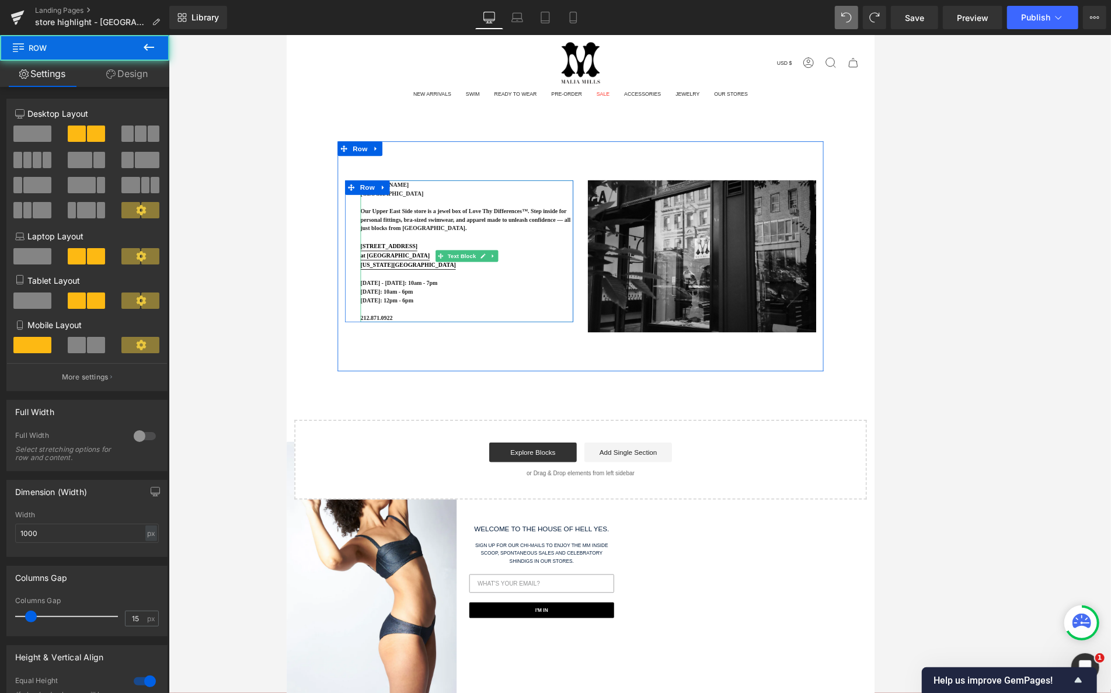
drag, startPoint x: 420, startPoint y: 382, endPoint x: 427, endPoint y: 390, distance: 11.2
click at [420, 379] on p "212.871.0922" at bounding box center [503, 374] width 256 height 11
click at [347, 379] on div "[PERSON_NAME] [GEOGRAPHIC_DATA] Boutique Our [GEOGRAPHIC_DATA] store is a jewel…" at bounding box center [493, 294] width 292 height 170
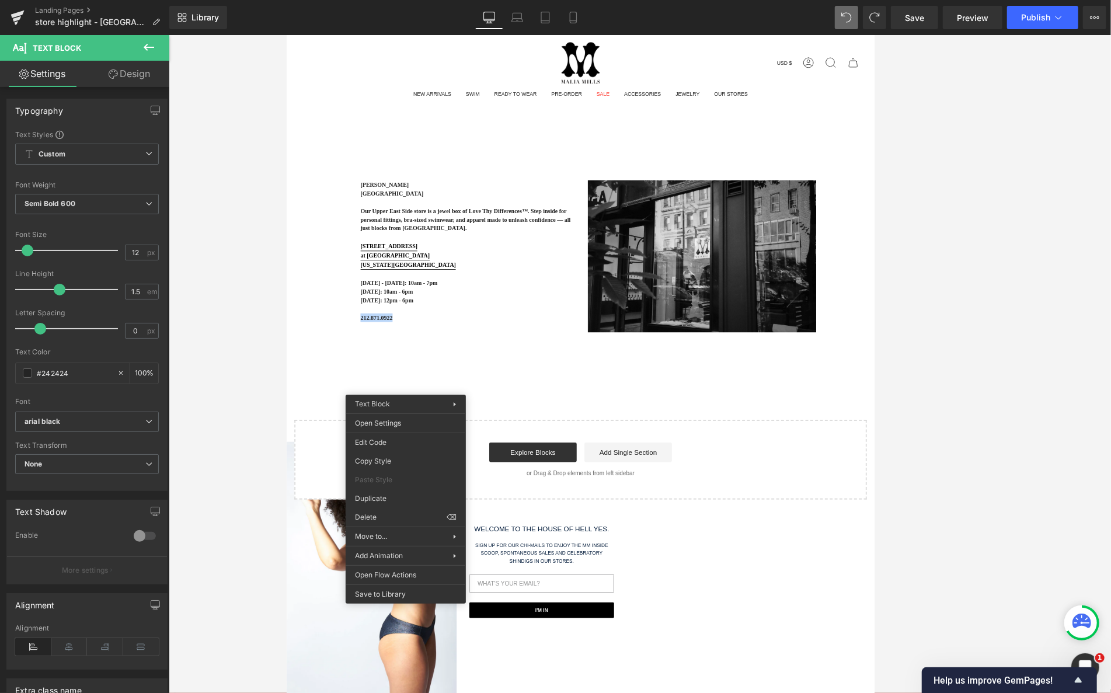
click at [420, 369] on p at bounding box center [503, 363] width 256 height 11
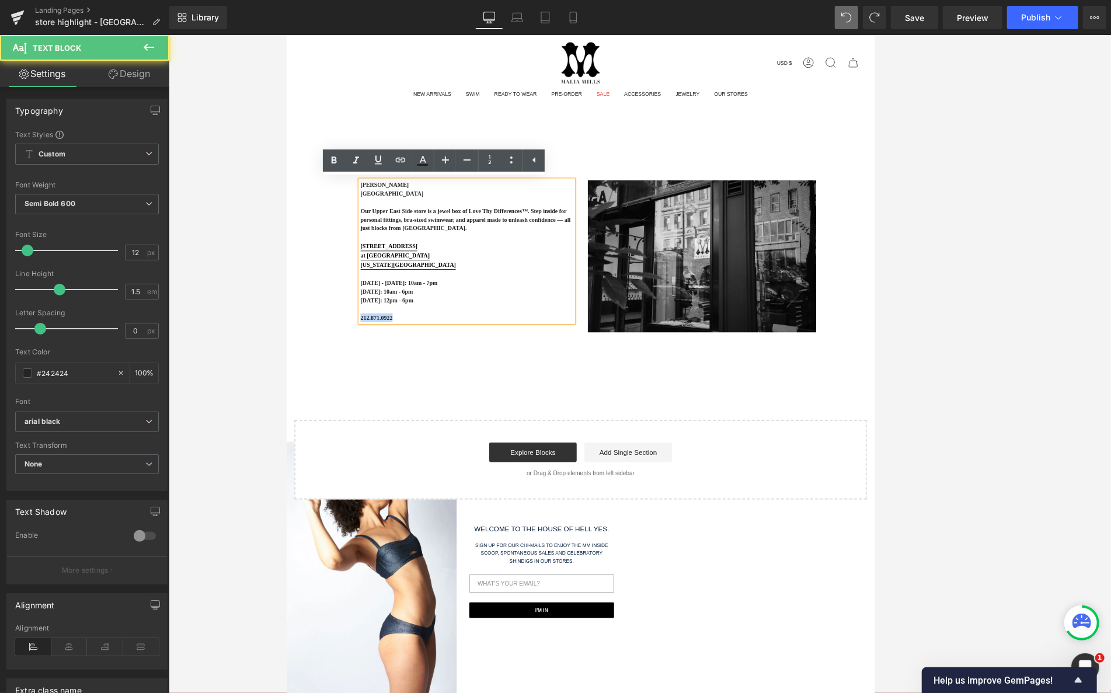
drag, startPoint x: 431, startPoint y: 385, endPoint x: 341, endPoint y: 383, distance: 90.5
click at [341, 383] on div "[PERSON_NAME] [GEOGRAPHIC_DATA] Boutique Our [GEOGRAPHIC_DATA] store is a jewel…" at bounding box center [639, 377] width 706 height 430
click at [400, 153] on icon at bounding box center [400, 160] width 14 height 14
click at [443, 332] on input "text" at bounding box center [456, 334] width 180 height 29
paste input "tel:[PHONE_NUMBER]"
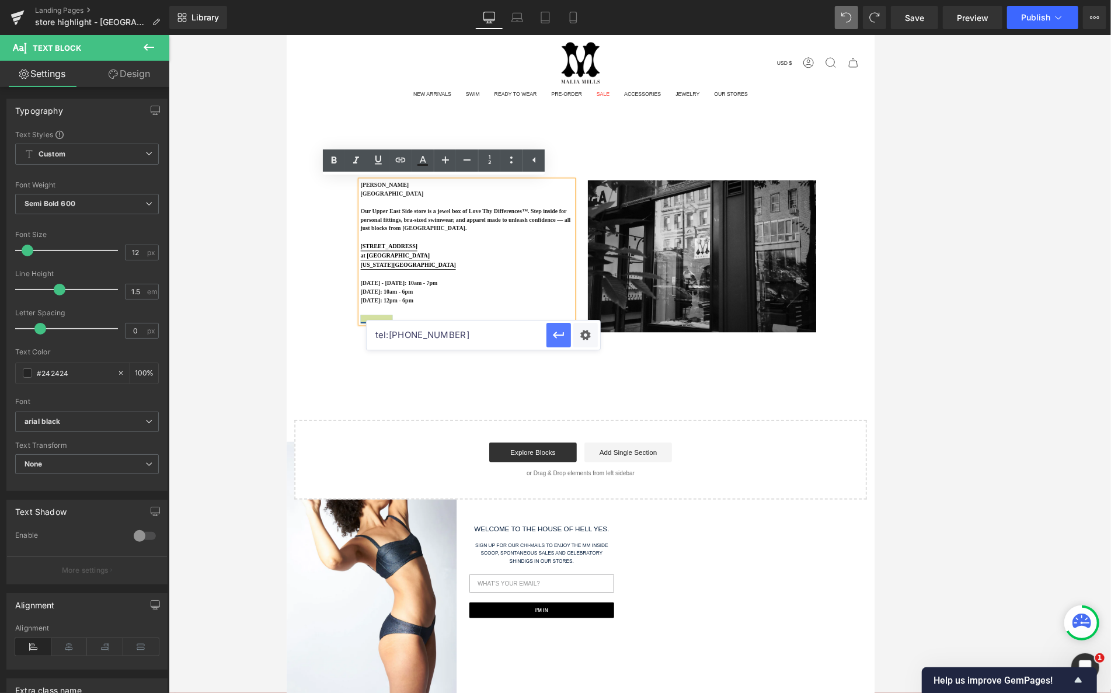
type input "tel:[PHONE_NUMBER]"
click at [557, 337] on icon "button" at bounding box center [558, 335] width 14 height 14
click at [525, 337] on p "[DATE] - [DATE]: 10am - 7pm" at bounding box center [503, 332] width 256 height 11
click at [541, 431] on div "[PERSON_NAME] [GEOGRAPHIC_DATA] Boutique Our [GEOGRAPHIC_DATA] store is a jewel…" at bounding box center [639, 300] width 584 height 276
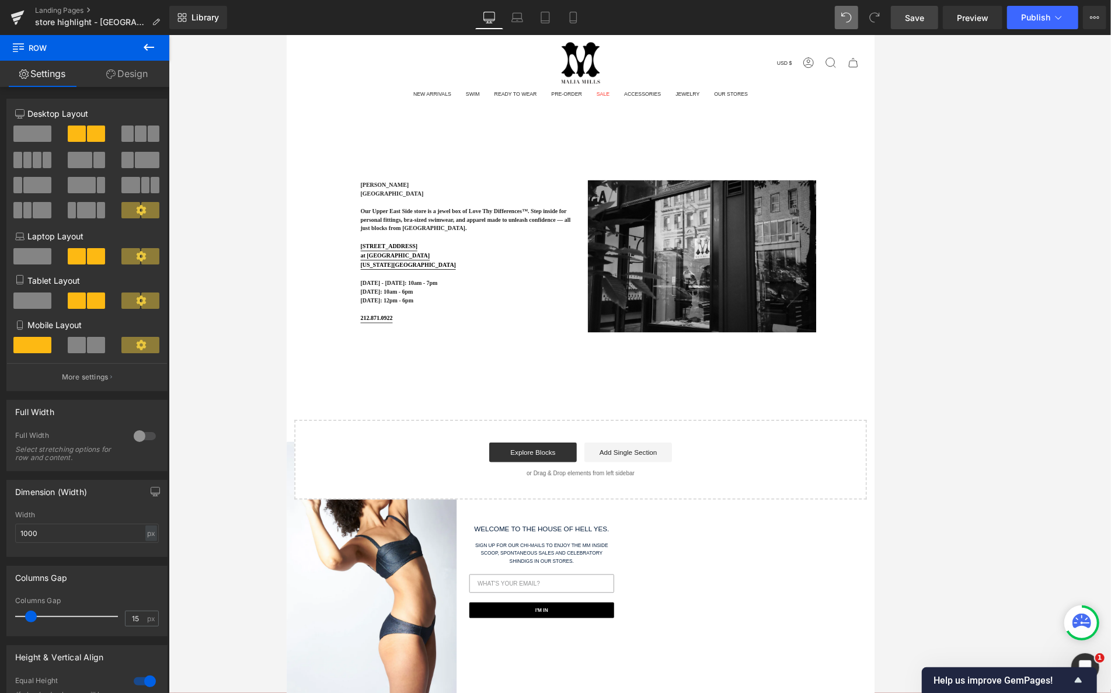
click at [881, 18] on span "Save" at bounding box center [914, 18] width 19 height 12
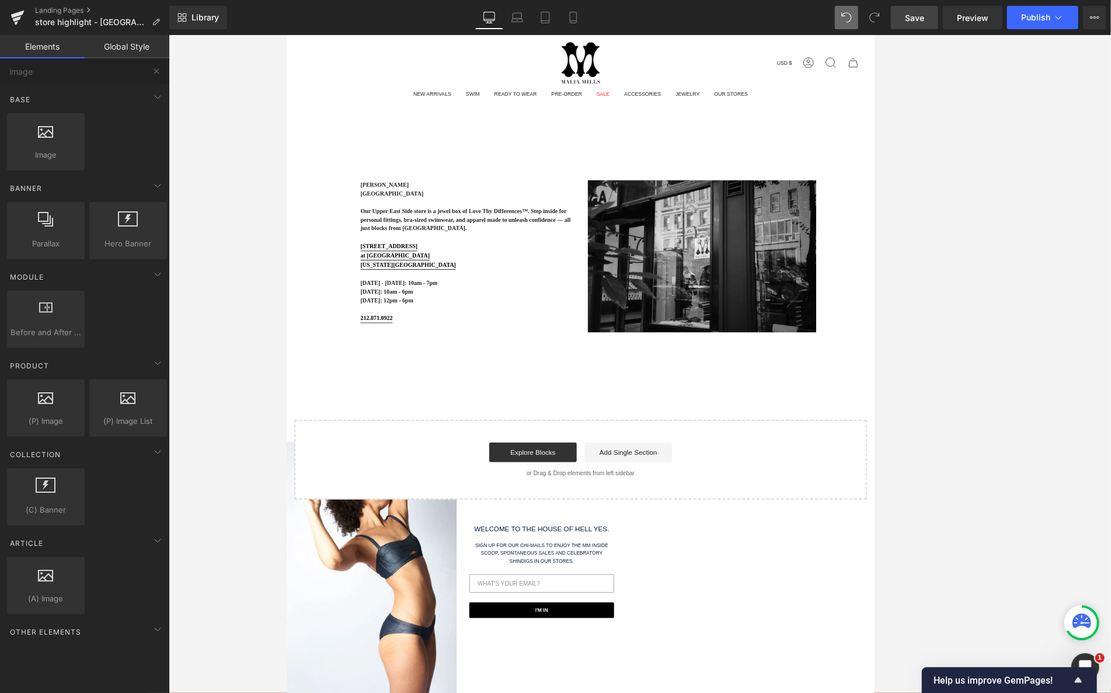
click at [300, 348] on div "[PERSON_NAME] [GEOGRAPHIC_DATA] Boutique Our [GEOGRAPHIC_DATA] store is a jewel…" at bounding box center [639, 377] width 706 height 430
drag, startPoint x: 257, startPoint y: 76, endPoint x: 218, endPoint y: 41, distance: 52.5
click at [257, 76] on div at bounding box center [640, 364] width 942 height 658
click at [881, 13] on link "Save" at bounding box center [914, 17] width 47 height 23
click at [200, 18] on span "Library" at bounding box center [204, 17] width 27 height 11
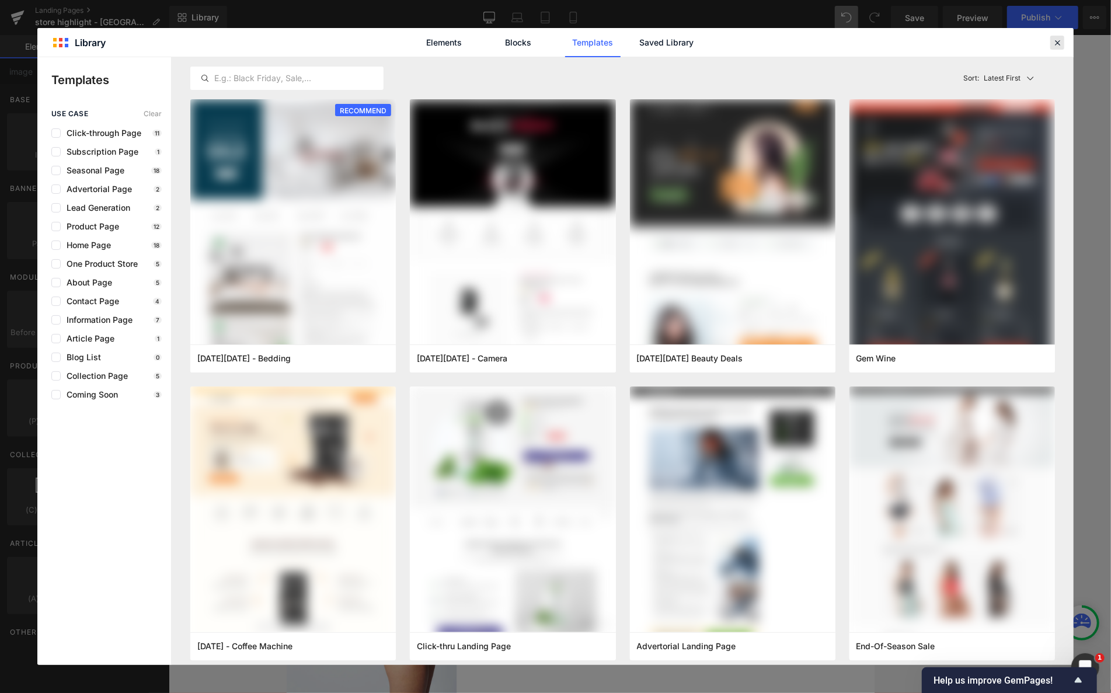
click at [881, 46] on icon at bounding box center [1057, 42] width 11 height 11
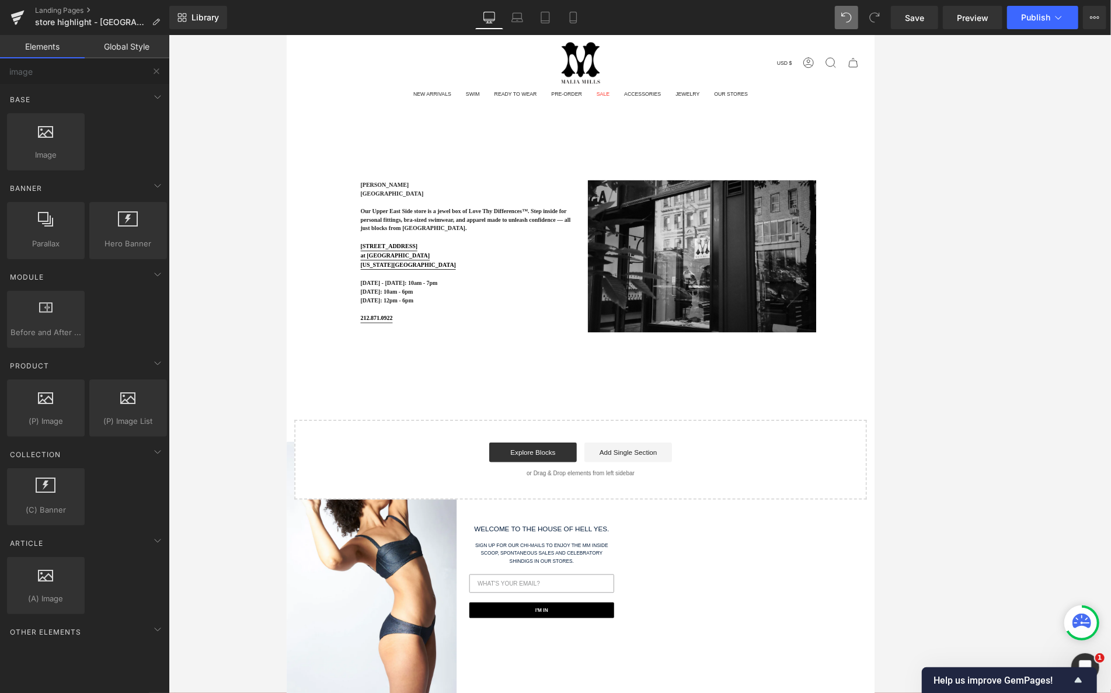
click at [504, 452] on div "[PERSON_NAME] [GEOGRAPHIC_DATA] Boutique Our [GEOGRAPHIC_DATA] store is a jewel…" at bounding box center [639, 377] width 706 height 430
click at [874, 458] on div "[PERSON_NAME] [GEOGRAPHIC_DATA] Boutique Our [GEOGRAPHIC_DATA] store is a jewel…" at bounding box center [639, 377] width 706 height 430
click at [305, 408] on div "[PERSON_NAME] [GEOGRAPHIC_DATA] Boutique Our [GEOGRAPHIC_DATA] store is a jewel…" at bounding box center [639, 377] width 706 height 430
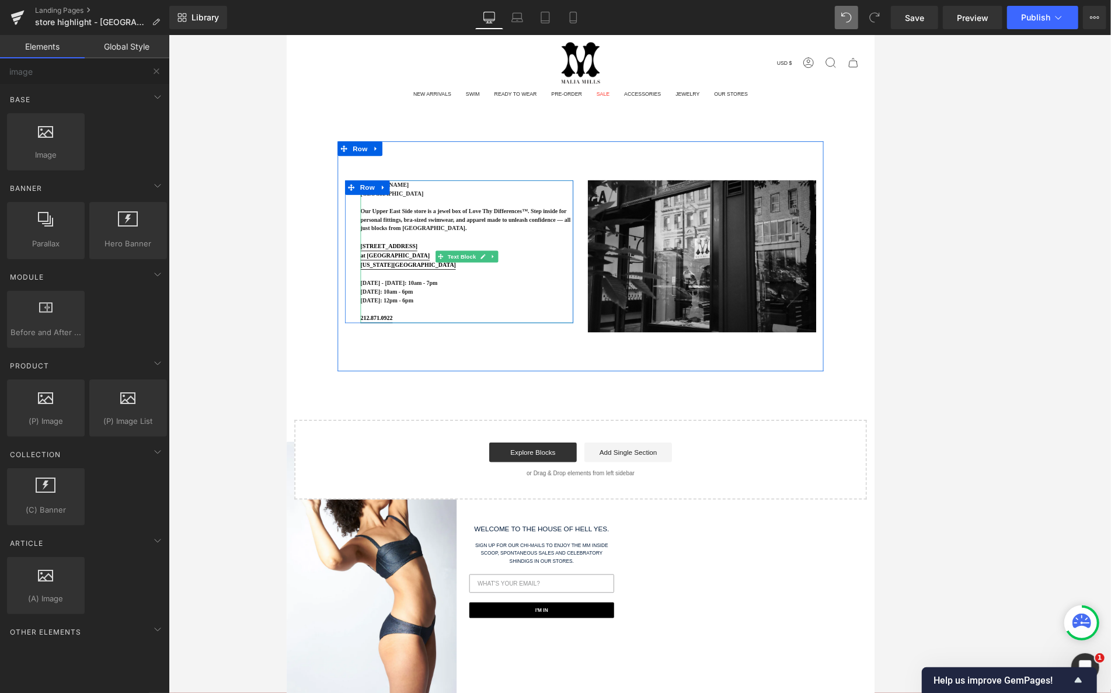
drag, startPoint x: 986, startPoint y: 55, endPoint x: 722, endPoint y: 73, distance: 263.8
click at [532, 249] on p "Our Upper East Side store is a jewel box of Love Thy Differences™. Step inside …" at bounding box center [503, 256] width 256 height 32
click at [477, 272] on p "Our Upper East Side store is a jewel box of Love Thy Differences™. Step inside …" at bounding box center [503, 256] width 256 height 32
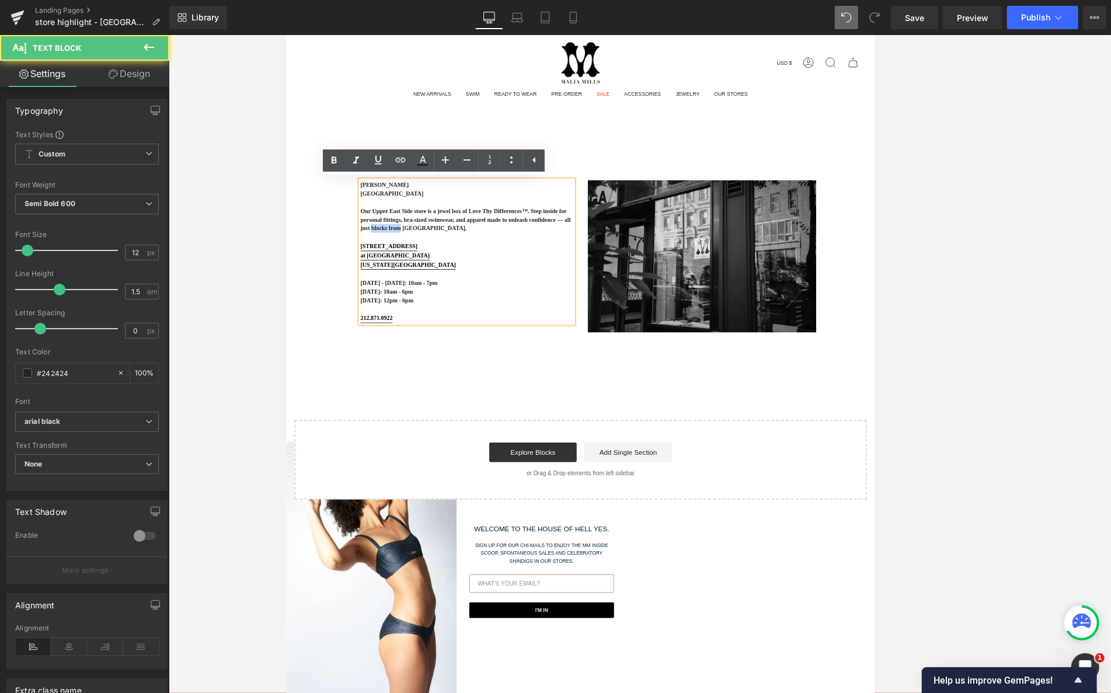
drag, startPoint x: 415, startPoint y: 279, endPoint x: 343, endPoint y: 277, distance: 72.4
click at [347, 277] on div "[PERSON_NAME] [GEOGRAPHIC_DATA] Boutique Our [GEOGRAPHIC_DATA] store is a jewel…" at bounding box center [493, 295] width 292 height 172
drag, startPoint x: 591, startPoint y: 266, endPoint x: 581, endPoint y: 266, distance: 10.5
click at [581, 266] on p "Our Upper East Side store is a jewel box of Love Thy Differences™. Step inside …" at bounding box center [503, 256] width 256 height 32
click at [575, 424] on div "[PERSON_NAME] [GEOGRAPHIC_DATA] Boutique Our [GEOGRAPHIC_DATA] store is a jewel…" at bounding box center [639, 300] width 584 height 276
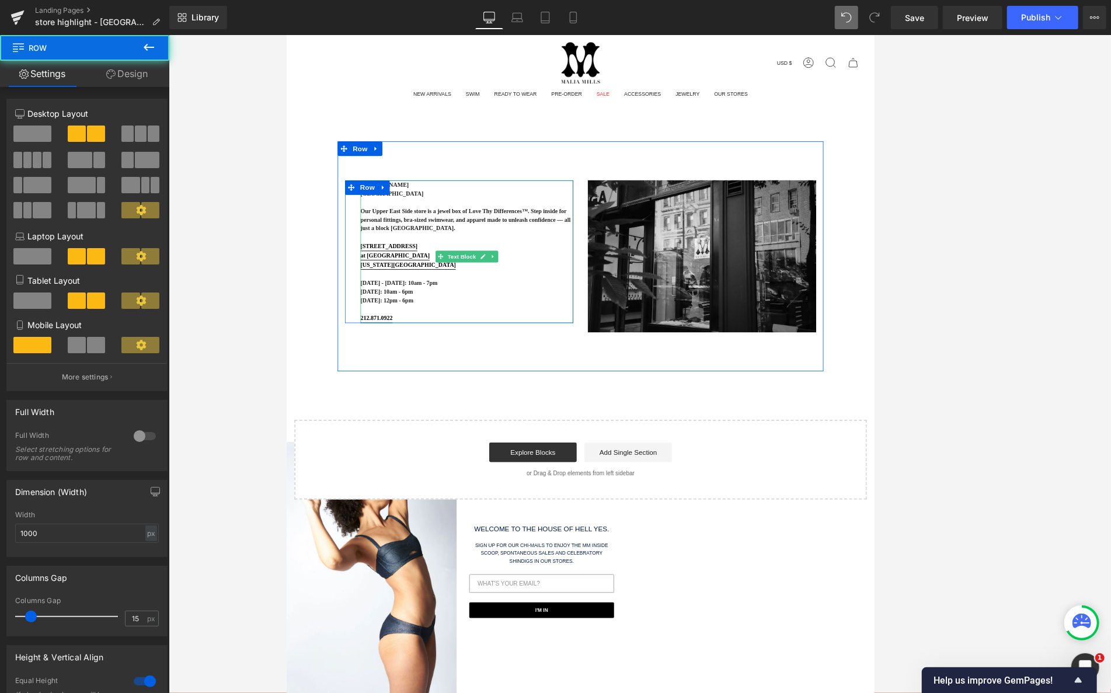
click at [390, 272] on p "Our Upper East Side store is a jewel box of Love Thy Differences™. Step inside …" at bounding box center [503, 256] width 256 height 32
click at [393, 272] on p "Our Upper East Side store is a jewel box of Love Thy Differences™. Step inside …" at bounding box center [503, 256] width 256 height 32
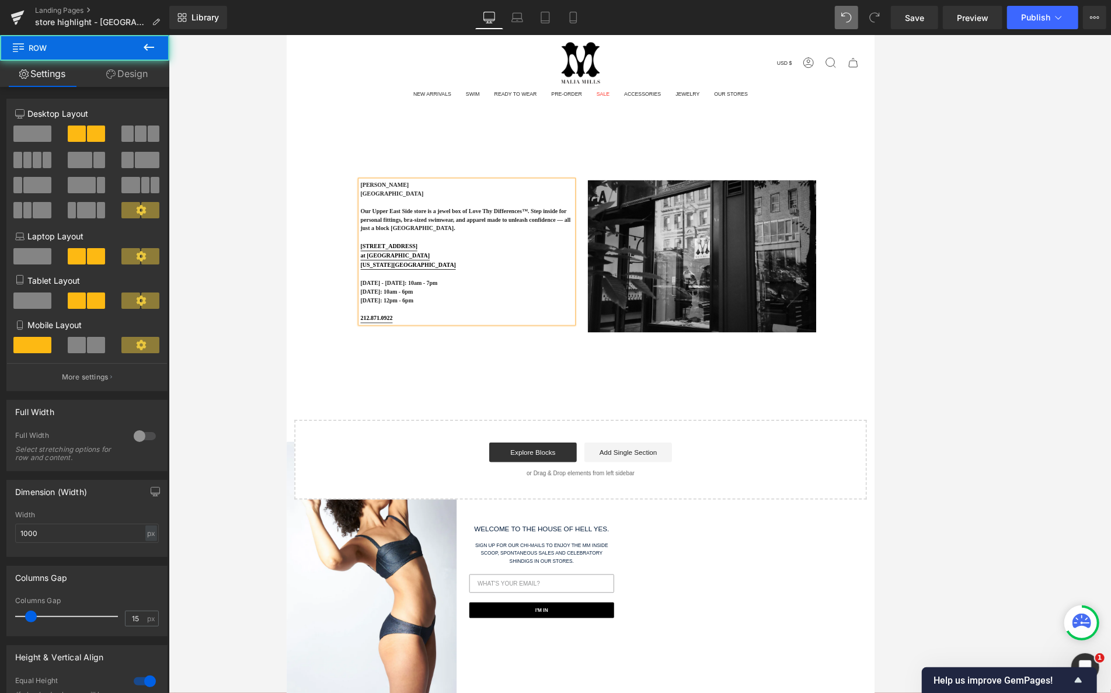
click at [391, 272] on p "Our Upper East Side store is a jewel box of Love Thy Differences™. Step inside …" at bounding box center [503, 256] width 256 height 32
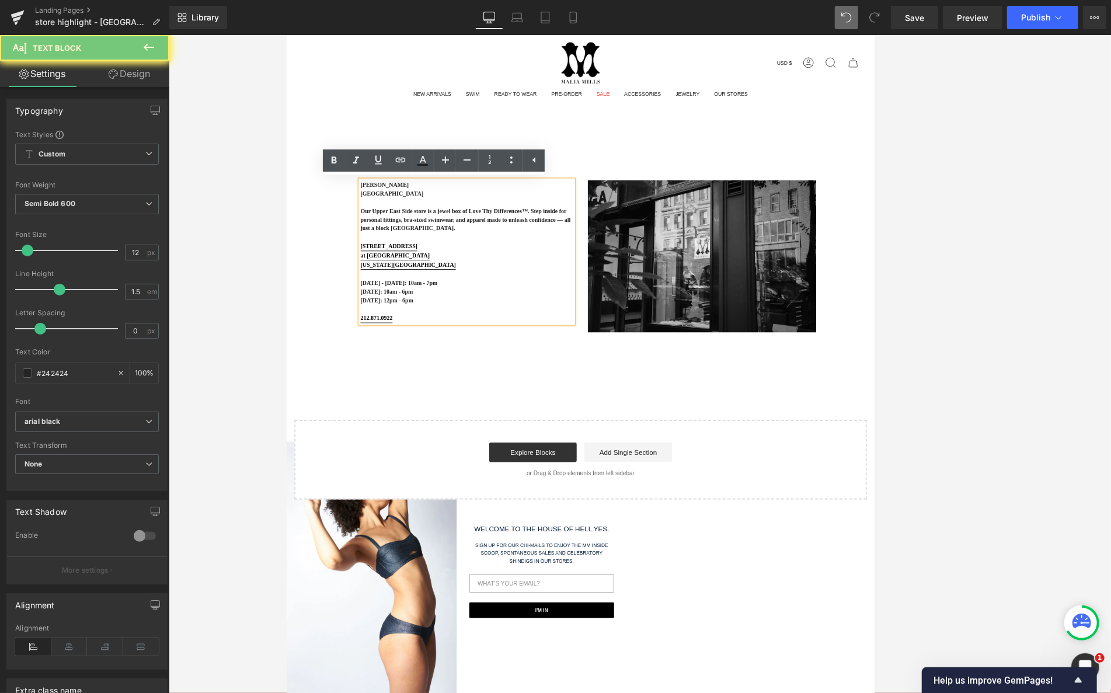
click at [396, 272] on p "Our Upper East Side store is a jewel box of Love Thy Differences™. Step inside …" at bounding box center [503, 256] width 256 height 32
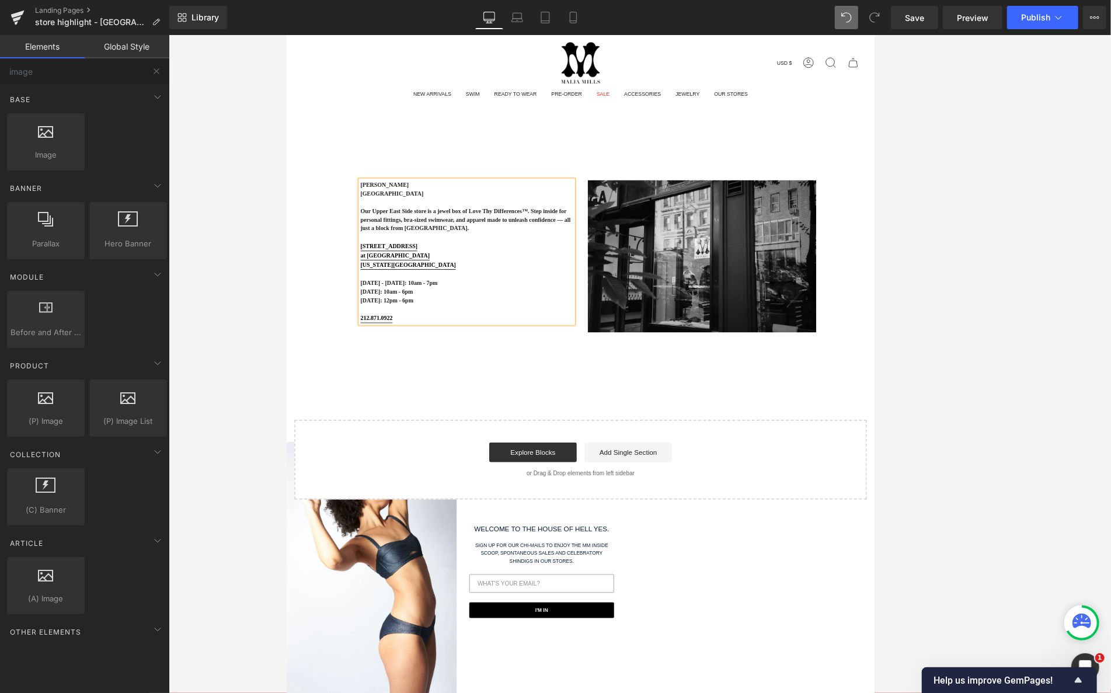
click at [335, 275] on div "[PERSON_NAME] [GEOGRAPHIC_DATA] Boutique Our [GEOGRAPHIC_DATA] store is a jewel…" at bounding box center [639, 377] width 706 height 430
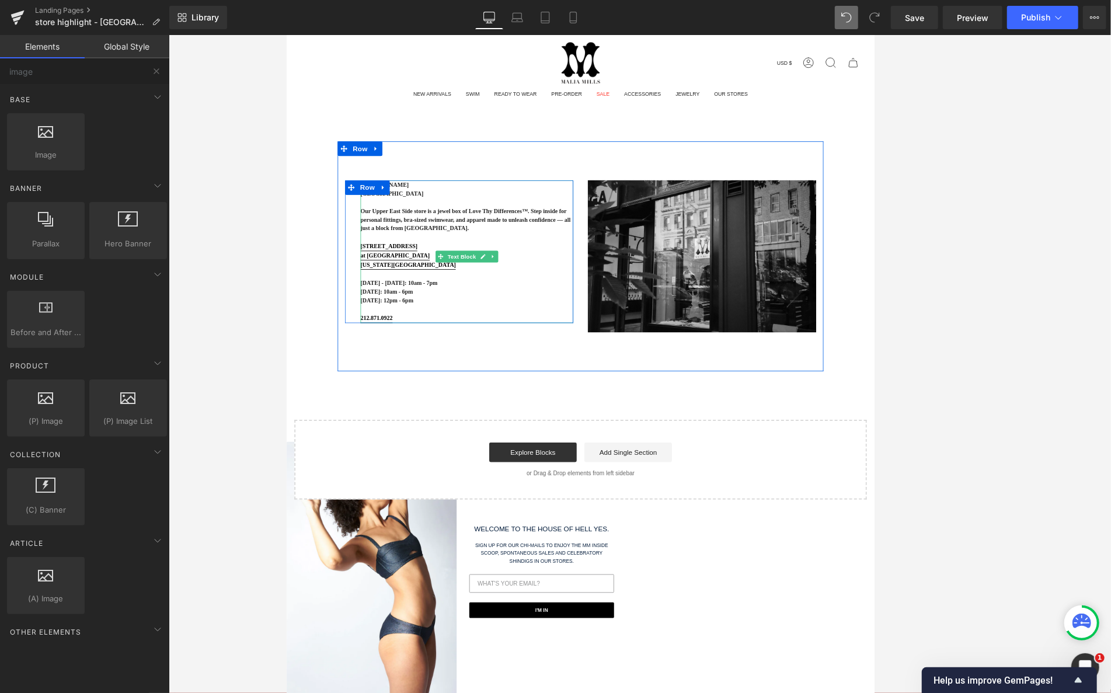
click at [356, 243] on div "[PERSON_NAME] [GEOGRAPHIC_DATA] Boutique Our [GEOGRAPHIC_DATA] store is a jewel…" at bounding box center [493, 295] width 274 height 172
click at [323, 260] on div "[PERSON_NAME] [GEOGRAPHIC_DATA] Boutique Our [GEOGRAPHIC_DATA] store is a jewel…" at bounding box center [639, 377] width 706 height 430
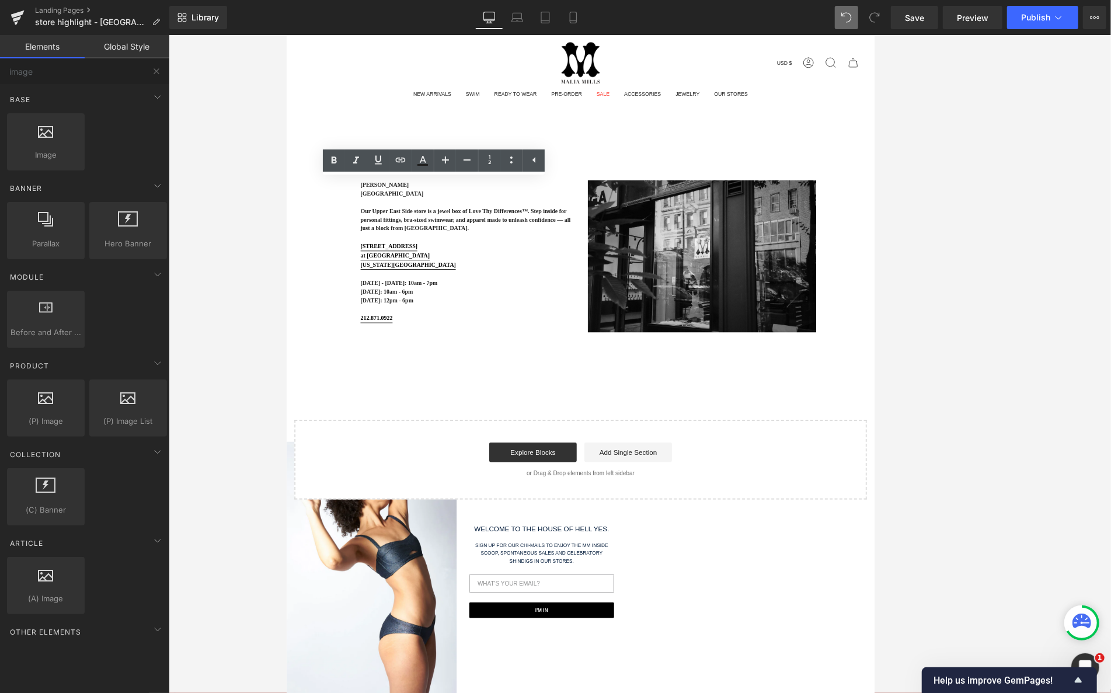
click at [266, 241] on div at bounding box center [640, 364] width 942 height 658
click at [277, 311] on div at bounding box center [640, 364] width 942 height 658
click at [792, 692] on main "[PERSON_NAME] [GEOGRAPHIC_DATA] Boutique Our [GEOGRAPHIC_DATA] store is a jewel…" at bounding box center [639, 488] width 706 height 652
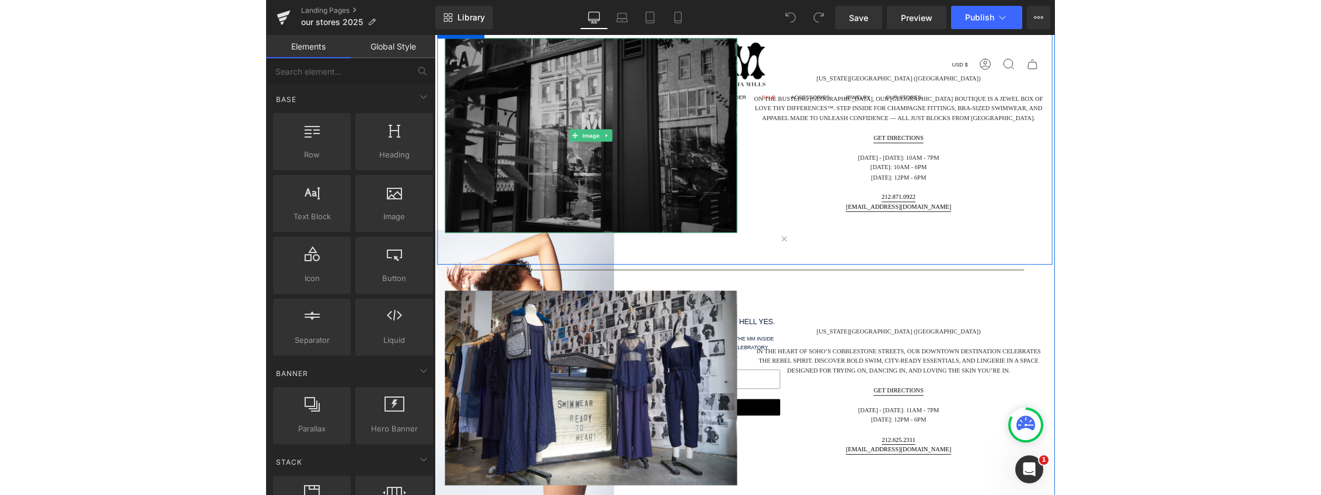
scroll to position [584, 0]
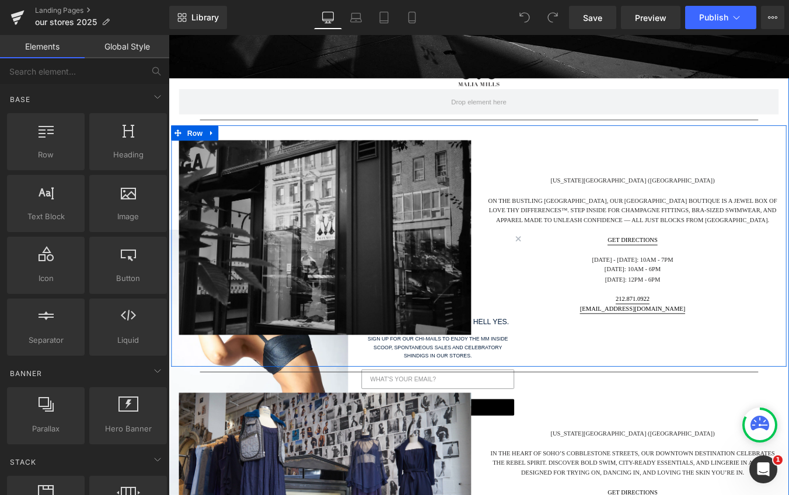
click at [738, 164] on div "[US_STATE][GEOGRAPHIC_DATA] ([GEOGRAPHIC_DATA]) On the bustling [GEOGRAPHIC_DAT…" at bounding box center [697, 274] width 350 height 239
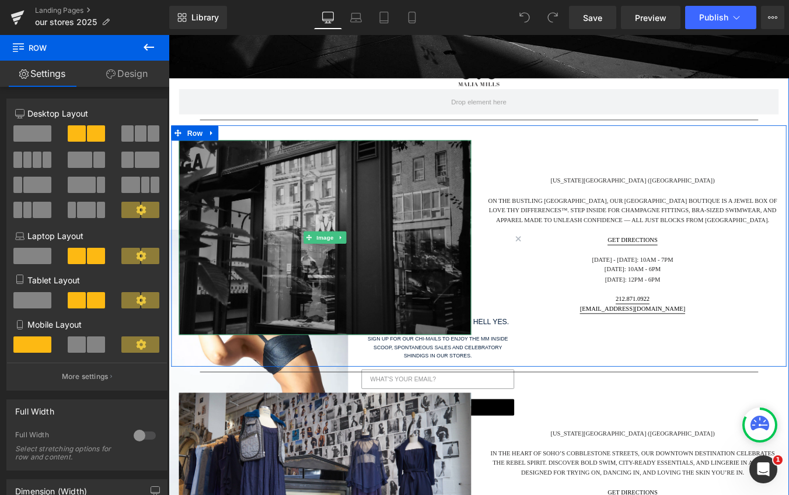
click at [393, 226] on img at bounding box center [346, 266] width 333 height 222
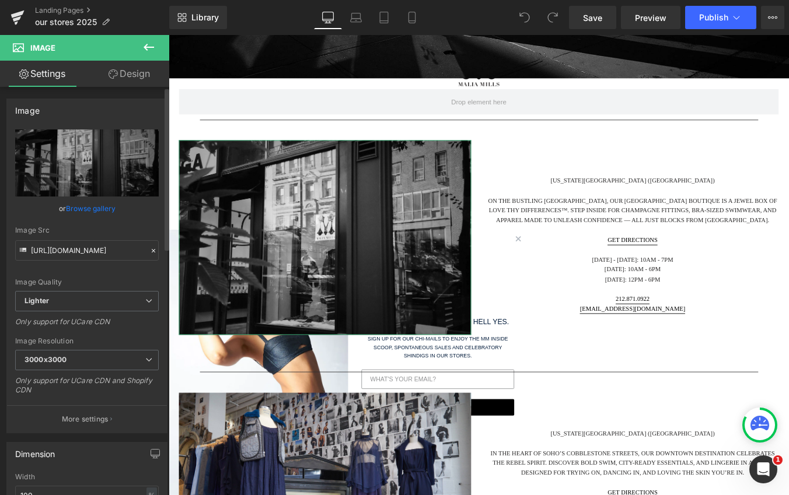
click at [97, 214] on link "Browse gallery" at bounding box center [91, 208] width 50 height 20
click at [81, 246] on input "[URL][DOMAIN_NAME]" at bounding box center [87, 250] width 144 height 20
click at [71, 245] on input "[URL][DOMAIN_NAME]" at bounding box center [87, 250] width 144 height 20
click at [72, 245] on input "[URL][DOMAIN_NAME]" at bounding box center [87, 250] width 144 height 20
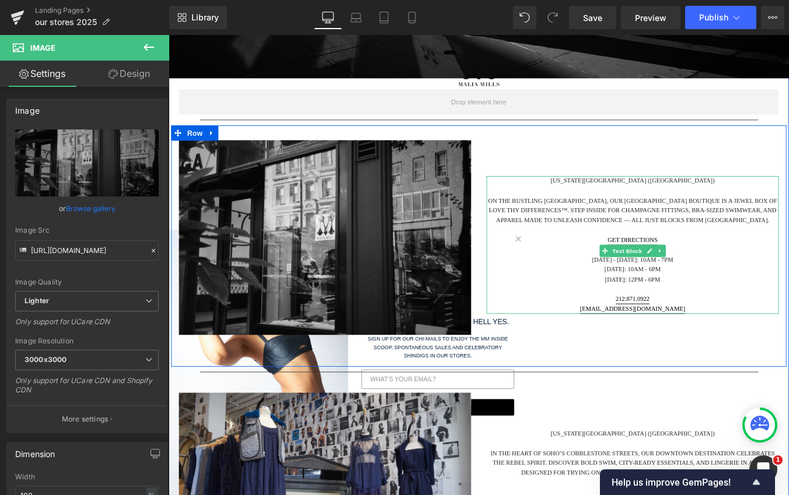
click at [704, 253] on p "On the bustling [GEOGRAPHIC_DATA], our [GEOGRAPHIC_DATA] boutique is a jewel bo…" at bounding box center [696, 236] width 333 height 34
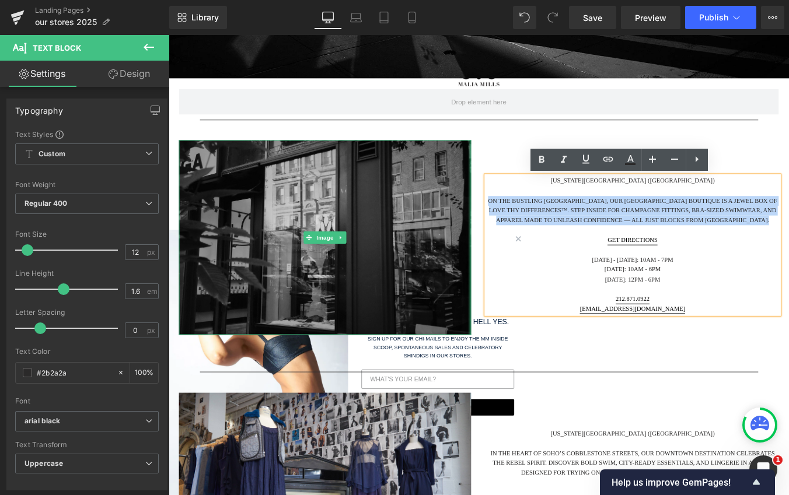
drag, startPoint x: 715, startPoint y: 247, endPoint x: 507, endPoint y: 224, distance: 209.6
click at [507, 224] on div "Image [US_STATE][GEOGRAPHIC_DATA] ([GEOGRAPHIC_DATA]) On the bustling [GEOGRAPH…" at bounding box center [522, 275] width 700 height 275
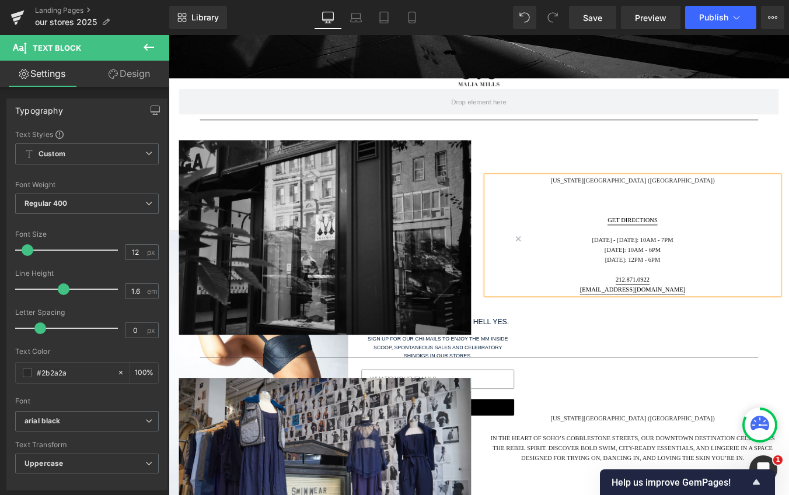
click at [726, 218] on p at bounding box center [696, 213] width 333 height 11
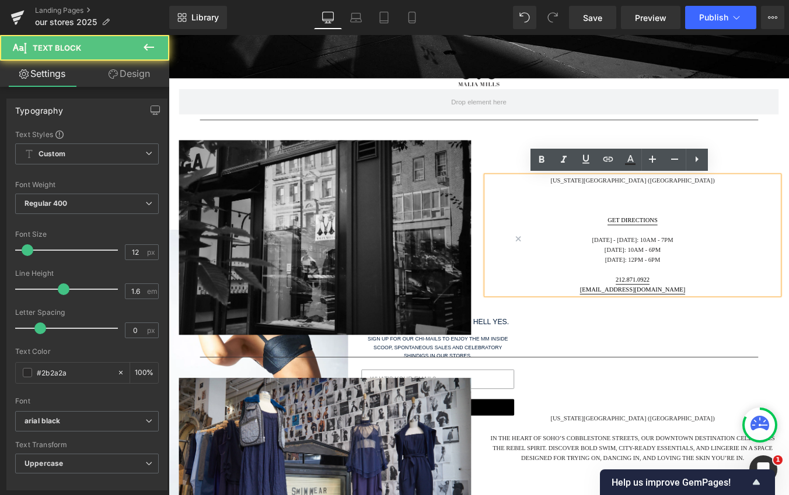
click at [707, 221] on p at bounding box center [696, 224] width 333 height 11
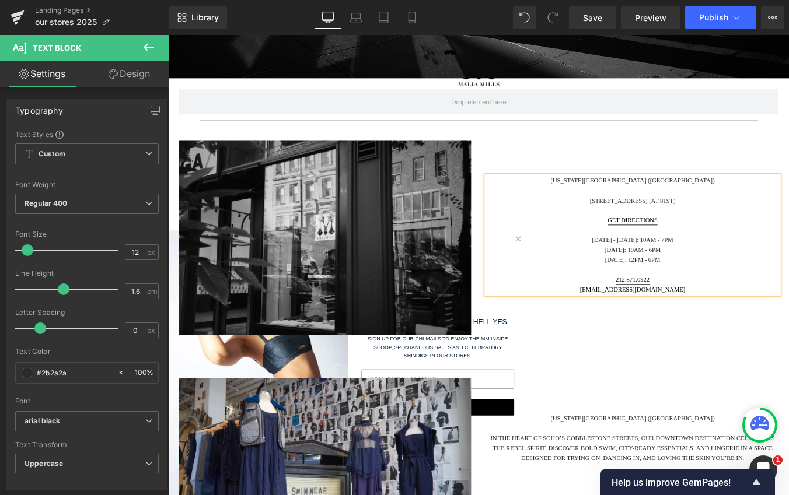
drag, startPoint x: 723, startPoint y: 225, endPoint x: 737, endPoint y: 225, distance: 14.0
click at [724, 225] on p "[STREET_ADDRESS] (AT 81ST)" at bounding box center [696, 224] width 333 height 11
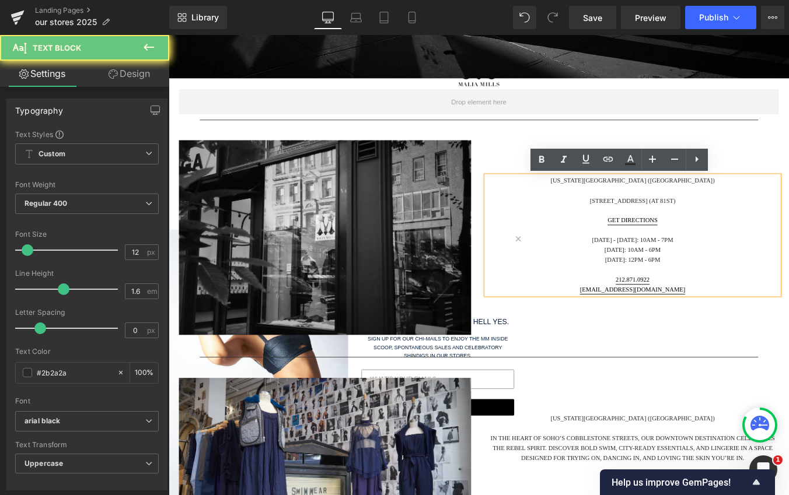
click at [763, 223] on p "[STREET_ADDRESS] (AT 81ST)" at bounding box center [696, 224] width 333 height 11
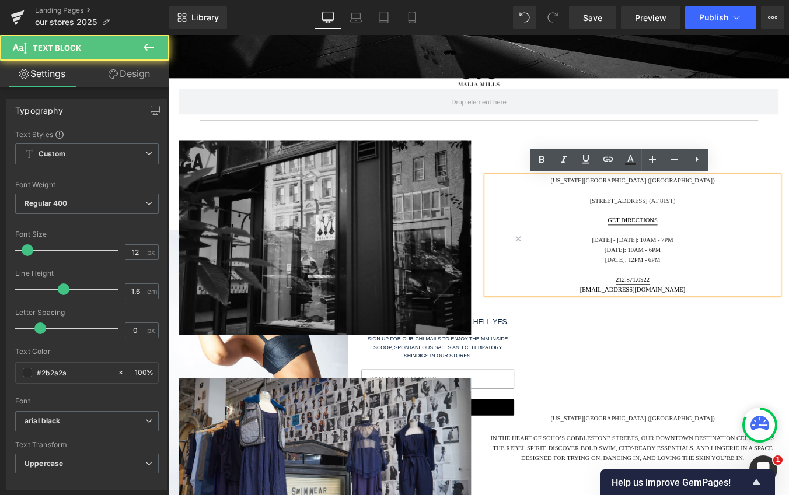
click at [755, 225] on p "[STREET_ADDRESS] (AT 81ST)" at bounding box center [696, 224] width 333 height 11
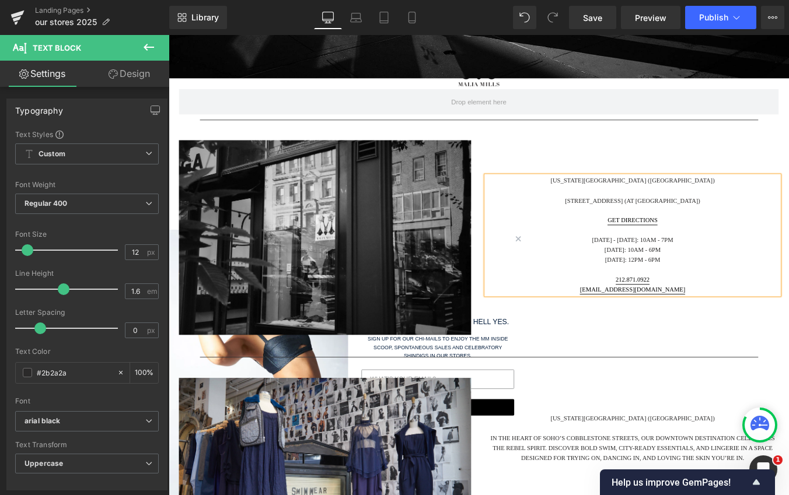
click at [720, 175] on div "[US_STATE][GEOGRAPHIC_DATA] ([GEOGRAPHIC_DATA]) [STREET_ADDRESS] (AT [STREET_AD…" at bounding box center [697, 263] width 350 height 216
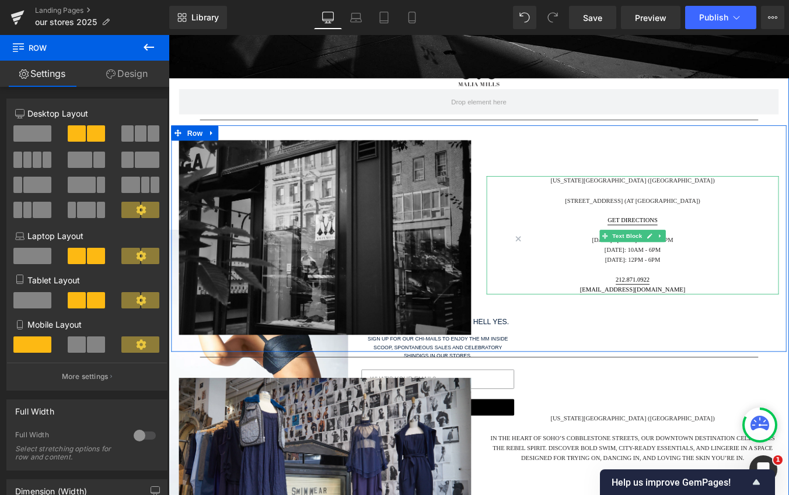
click at [749, 246] on p "GET DIRECTIONS" at bounding box center [696, 246] width 333 height 11
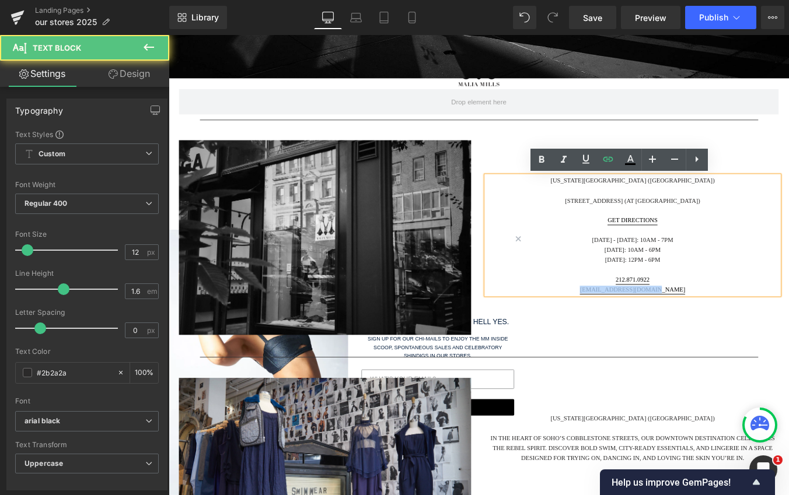
drag, startPoint x: 759, startPoint y: 327, endPoint x: 626, endPoint y: 326, distance: 132.5
click at [626, 326] on p "[EMAIL_ADDRESS][DOMAIN_NAME]" at bounding box center [696, 325] width 333 height 11
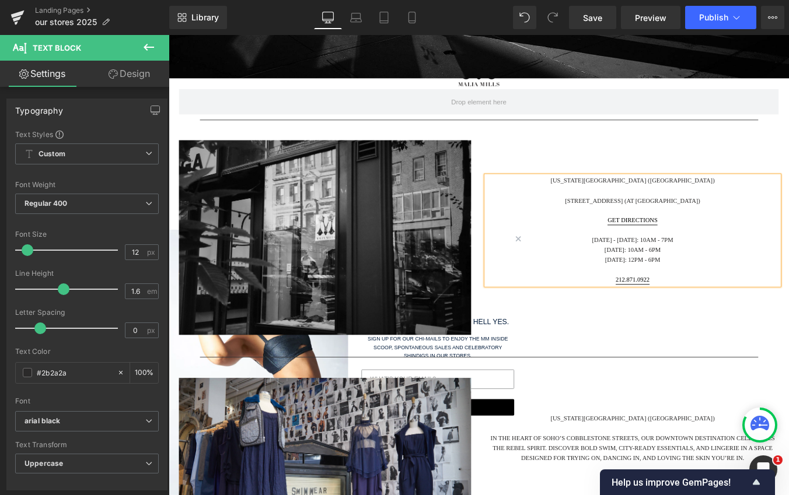
click at [717, 360] on div "New York City (Upper East Side) 1070 MADISON AVENUE (AT 81ST STREET) GET DIRECT…" at bounding box center [697, 257] width 350 height 205
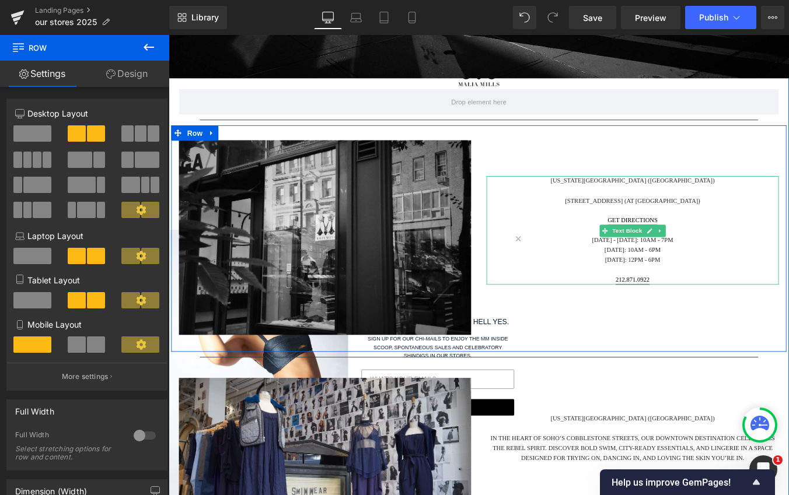
click at [655, 235] on p at bounding box center [696, 235] width 333 height 11
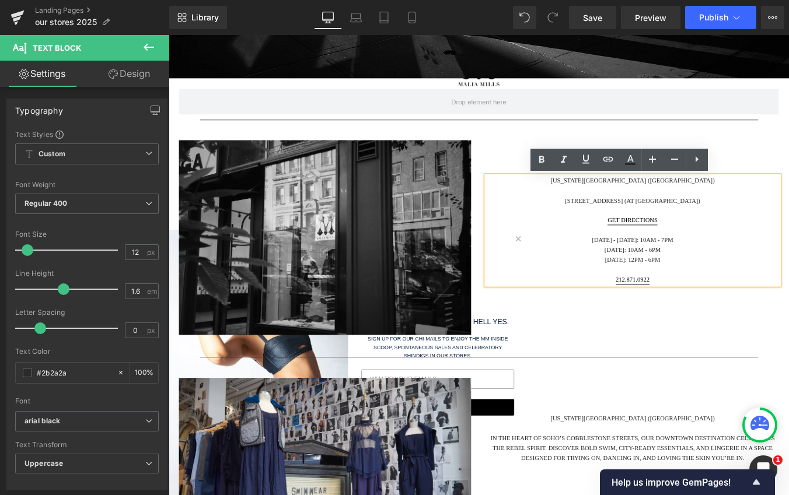
click at [734, 247] on p "GET DIRECTIONS" at bounding box center [696, 246] width 333 height 11
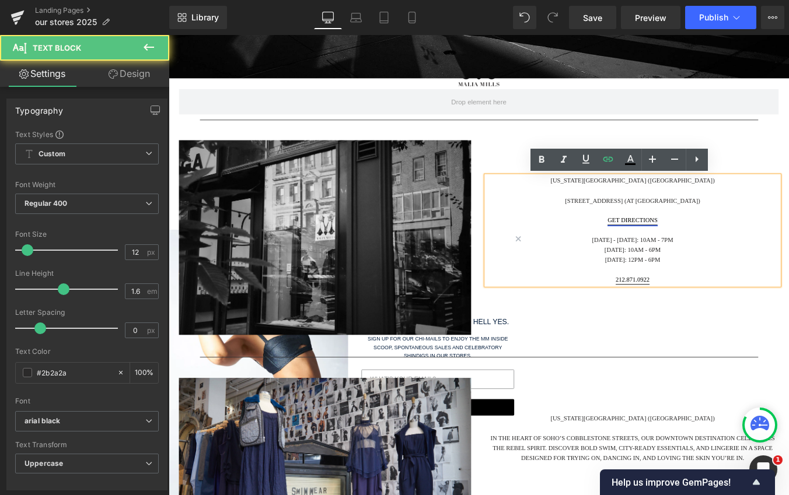
click at [718, 246] on link "GET DIRECTIONS" at bounding box center [696, 247] width 57 height 10
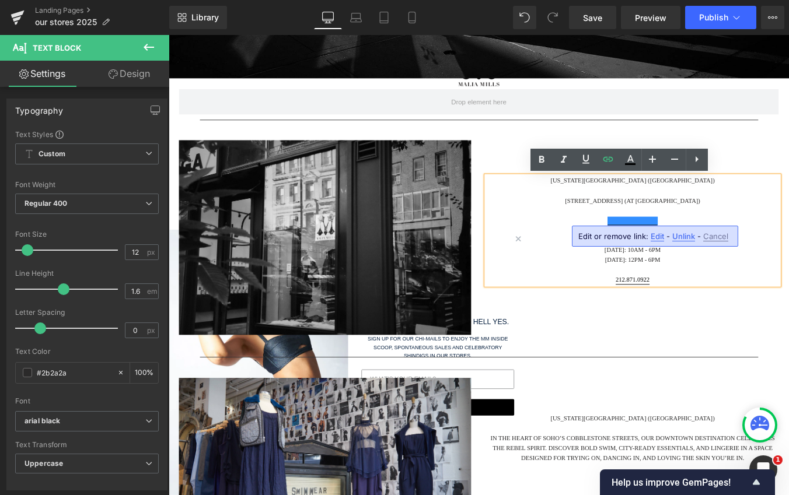
click at [749, 245] on p "GET DIRECTIONS" at bounding box center [696, 246] width 333 height 11
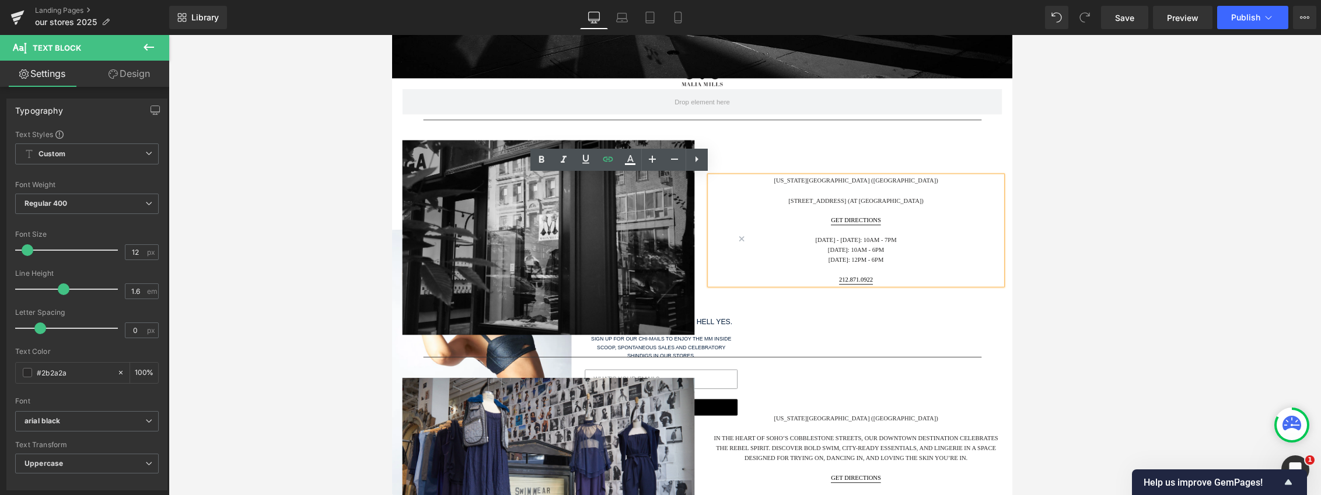
click at [788, 382] on div "Image New York City (Upper East Side) 1070 MADISON AVENUE (AT 81ST STREET) GET …" at bounding box center [745, 267] width 700 height 258
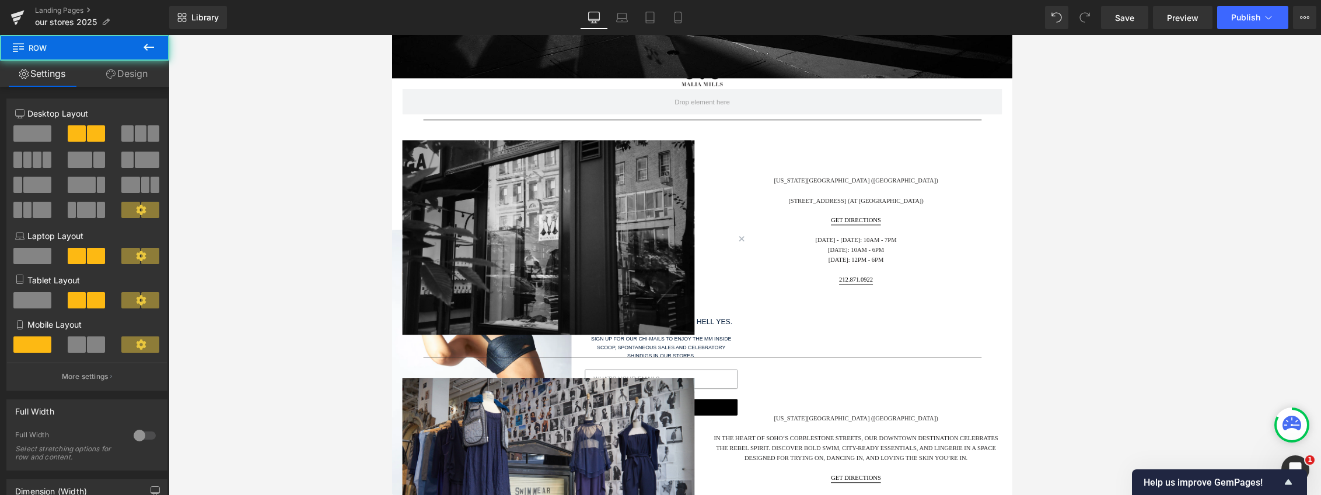
scroll to position [700, 0]
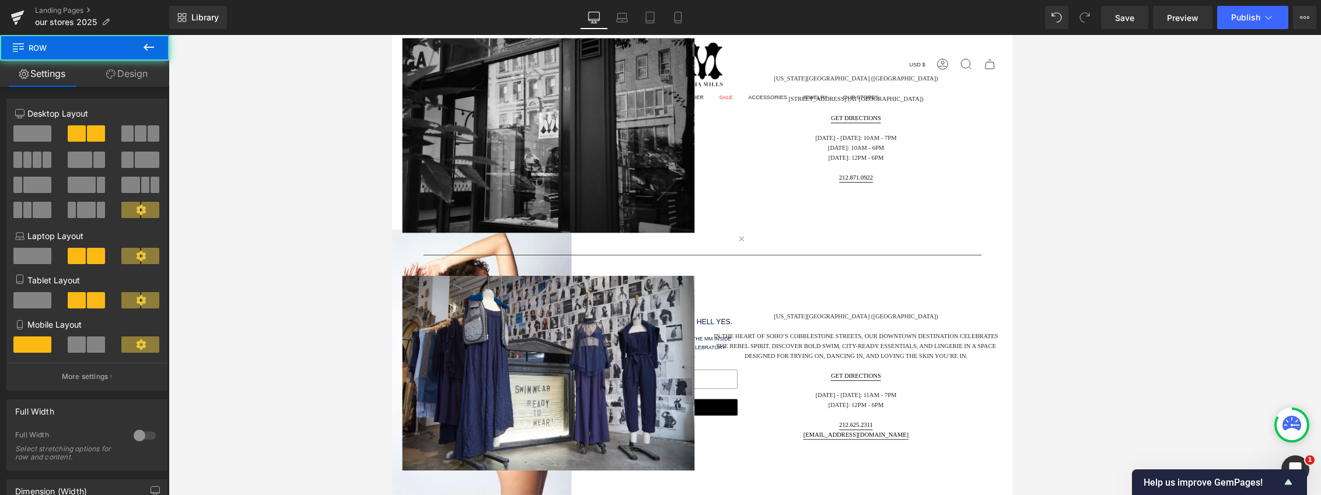
click at [788, 392] on p "In the heart of SoHo’s cobblestone streets, our downtown destination celebrates…" at bounding box center [919, 390] width 333 height 34
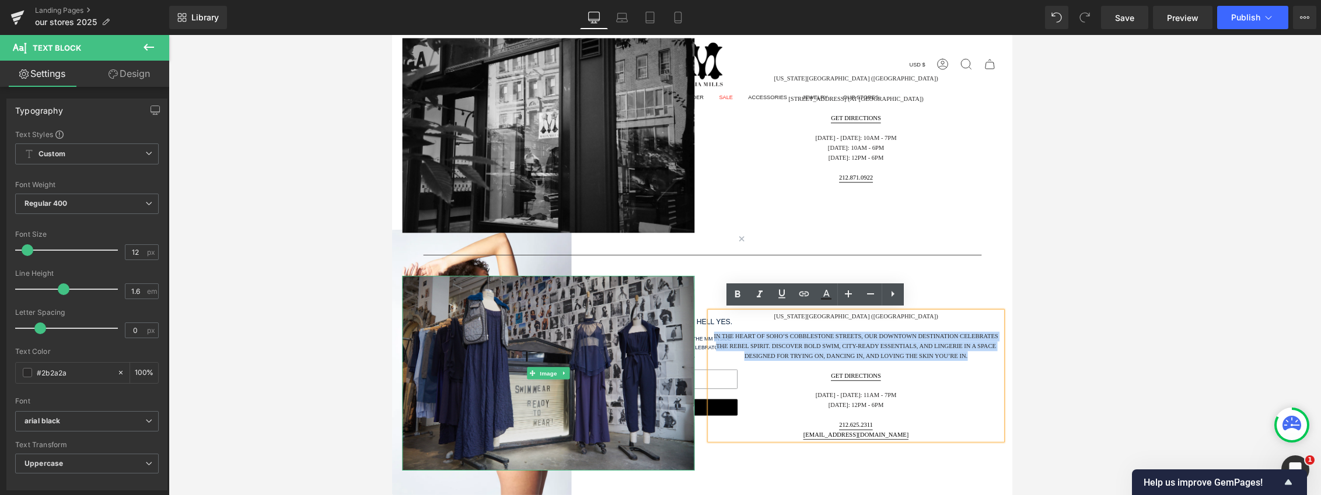
drag, startPoint x: 977, startPoint y: 415, endPoint x: 696, endPoint y: 373, distance: 284.3
click at [696, 373] on div "Image New York City (SoHo) In the heart of SoHo’s cobblestone streets, our down…" at bounding box center [745, 424] width 700 height 264
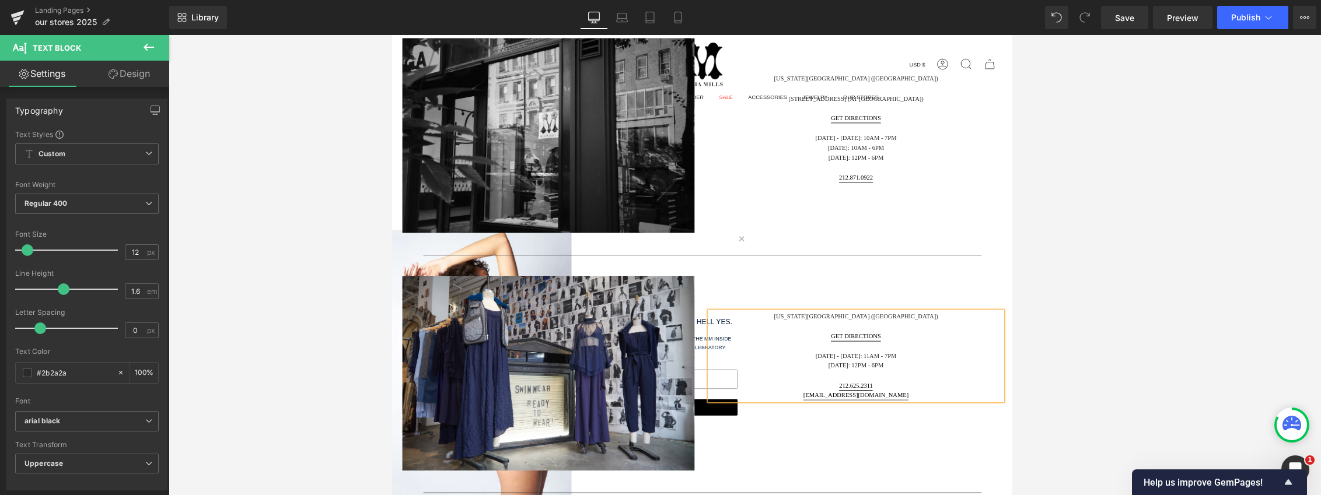
drag, startPoint x: 993, startPoint y: 369, endPoint x: 986, endPoint y: 359, distance: 13.0
click at [788, 369] on p at bounding box center [919, 367] width 333 height 11
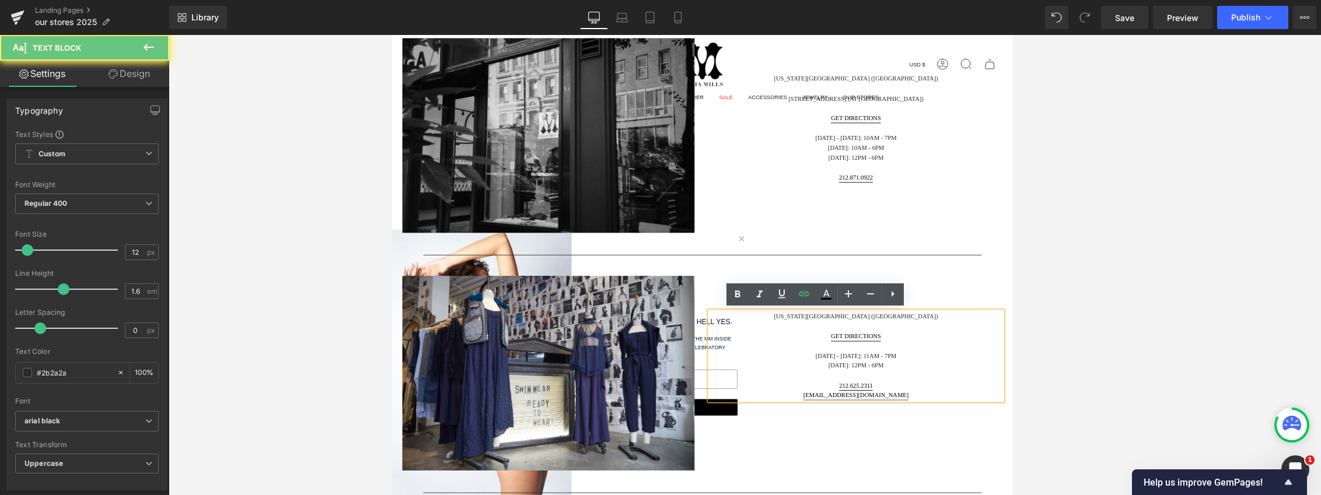
click at [788, 356] on p "New York City (SoHo)" at bounding box center [919, 355] width 333 height 11
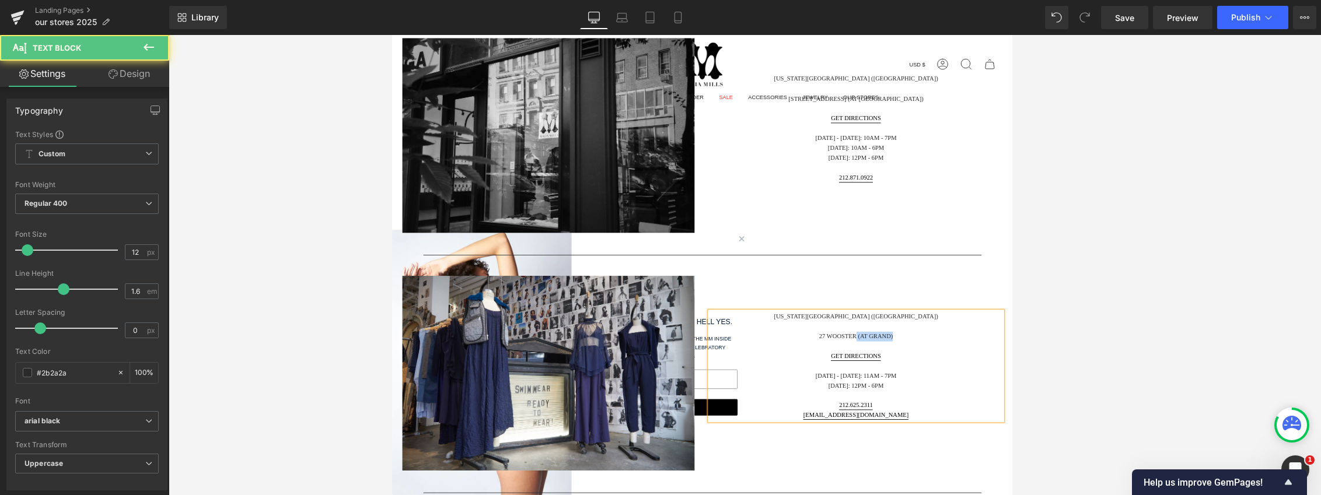
drag, startPoint x: 977, startPoint y: 375, endPoint x: 929, endPoint y: 388, distance: 49.7
click at [788, 375] on p "27 WOOSTER (AT GRAND)" at bounding box center [919, 378] width 333 height 11
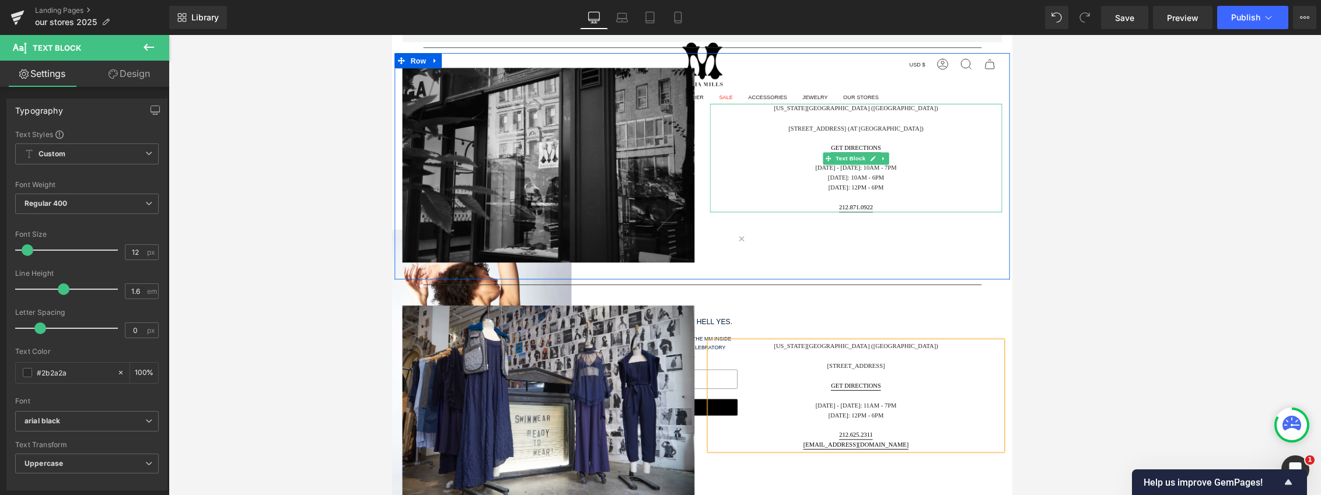
scroll to position [642, 0]
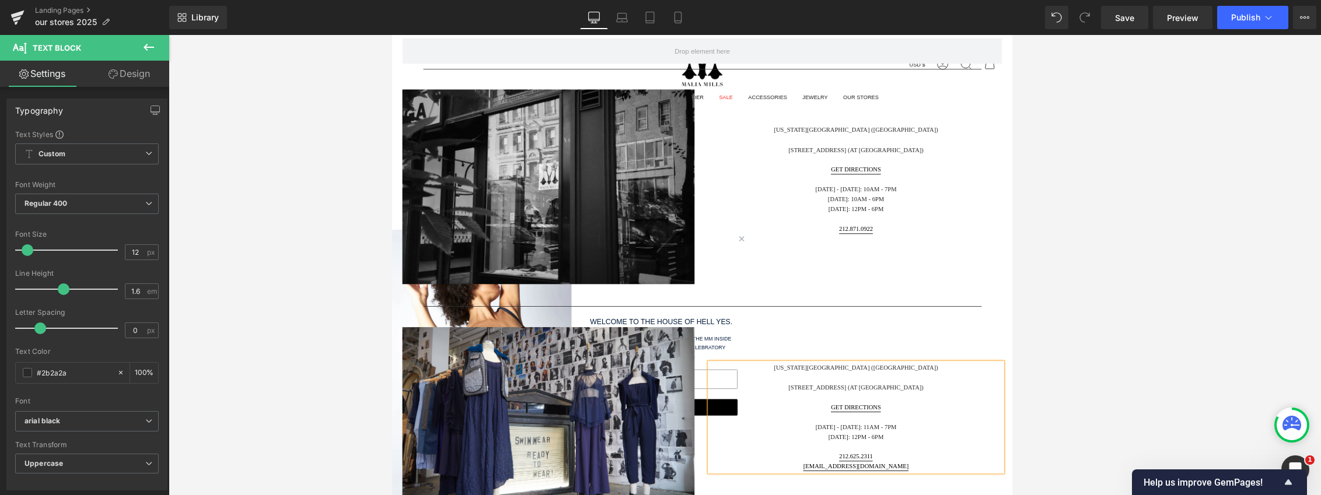
click at [788, 386] on div "New York City (SoHo) 27 WOOSTER STREET (AT GRAND) Get Directions Monday - Satur…" at bounding box center [920, 470] width 350 height 205
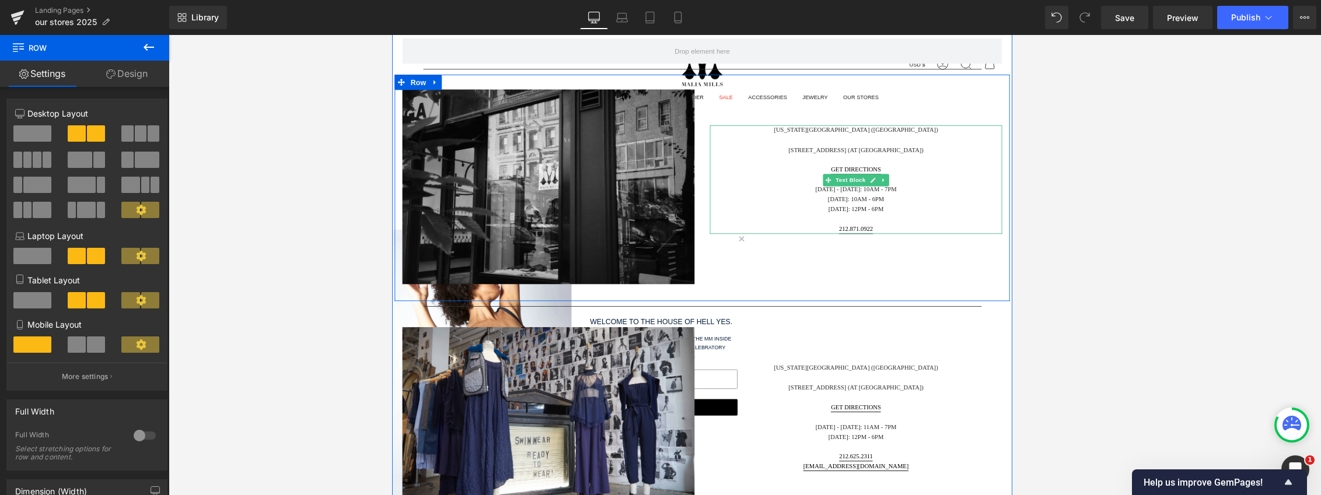
click at [788, 164] on p "1070 MADISON AVENUE (AT 81ST STREET)" at bounding box center [919, 165] width 333 height 11
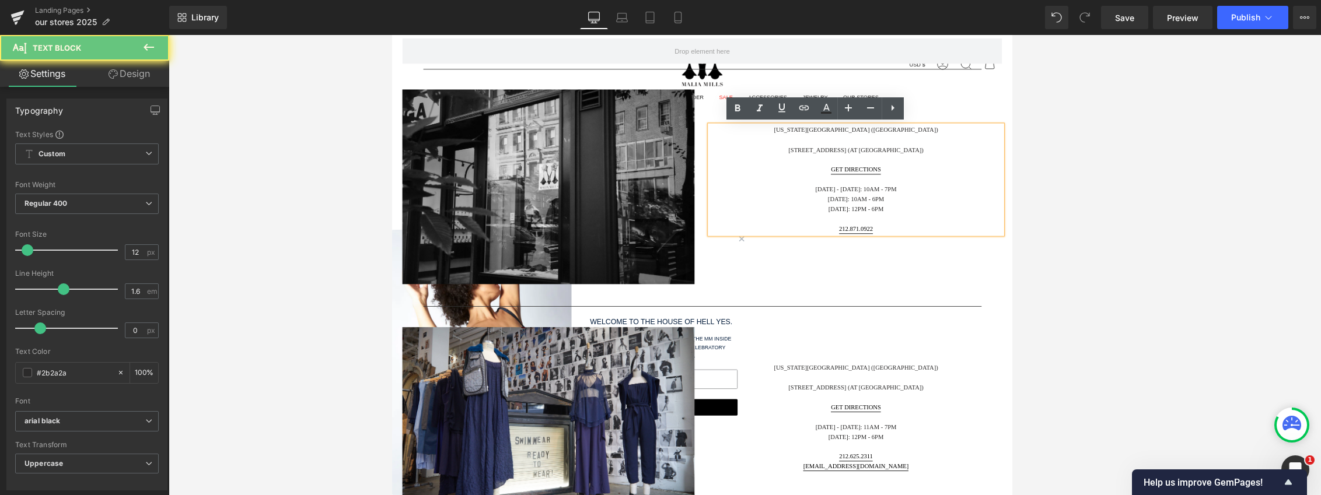
click at [788, 167] on p "1070 MADISON AVENUE (AT 81ST STREET)" at bounding box center [919, 165] width 333 height 11
drag, startPoint x: 1017, startPoint y: 165, endPoint x: 924, endPoint y: 165, distance: 92.8
click at [788, 165] on p "1070 MADISON AVENUE (AT 81ST STREET)" at bounding box center [919, 165] width 333 height 11
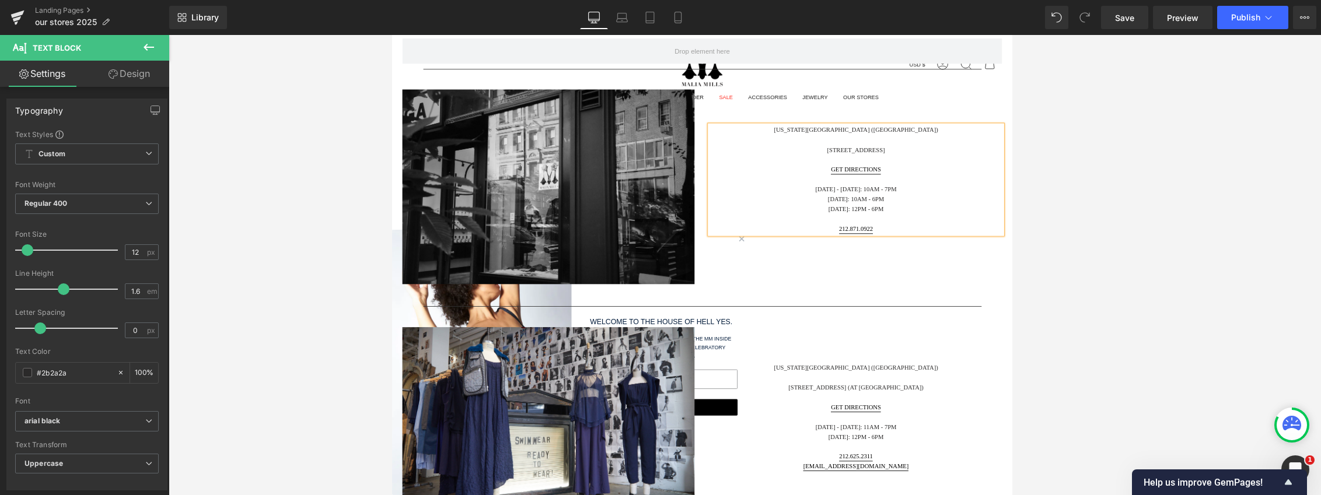
click at [788, 178] on p at bounding box center [919, 177] width 333 height 11
click at [788, 442] on p at bounding box center [919, 447] width 333 height 11
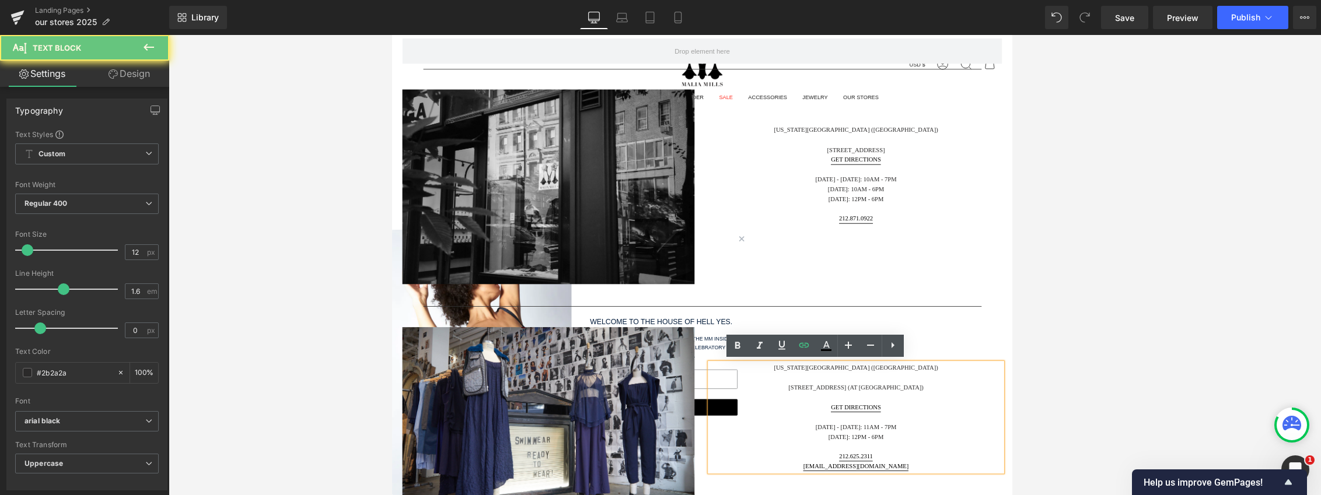
drag, startPoint x: 979, startPoint y: 434, endPoint x: 1003, endPoint y: 439, distance: 24.4
click at [788, 436] on p "27 WOOSTER STREET (AT GRAND)" at bounding box center [919, 436] width 333 height 11
drag, startPoint x: 1003, startPoint y: 438, endPoint x: 934, endPoint y: 436, distance: 68.9
click at [788, 436] on p "27 WOOSTER STREET (AT GRAND)" at bounding box center [919, 436] width 333 height 11
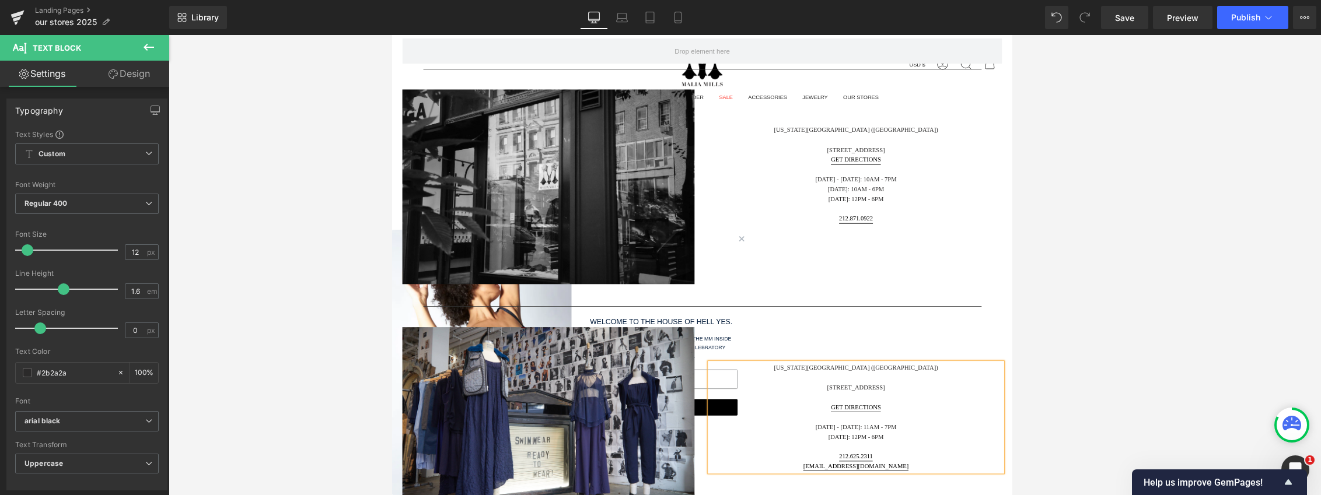
click at [788, 449] on p at bounding box center [919, 447] width 333 height 11
click at [788, 495] on div "New York City (SoHo) 27 WOOSTER STREET Get Directions Monday - Saturday: 11am -…" at bounding box center [920, 465] width 350 height 194
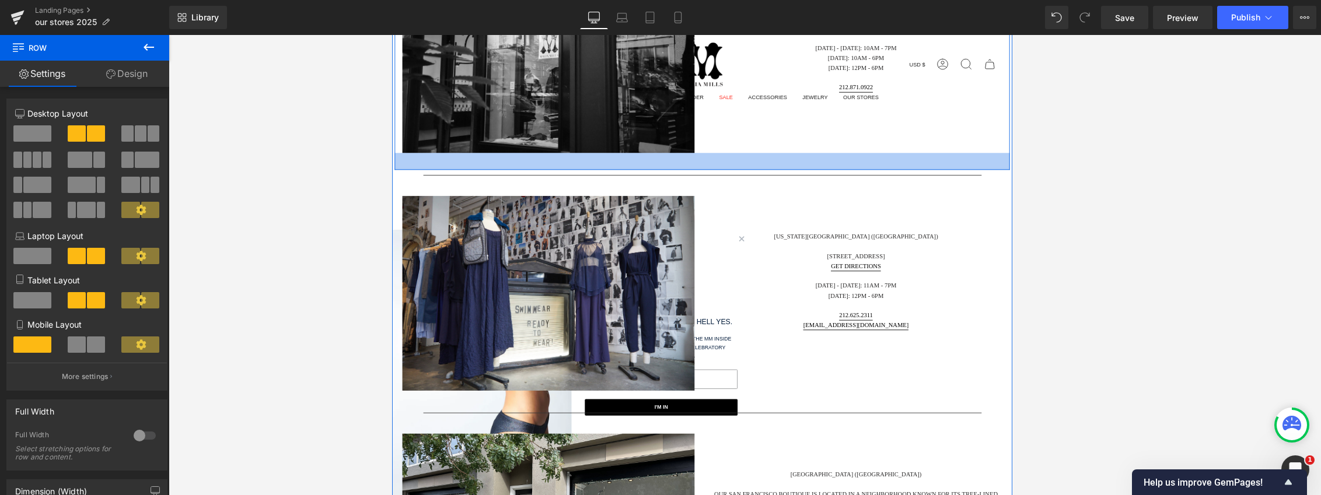
scroll to position [992, 0]
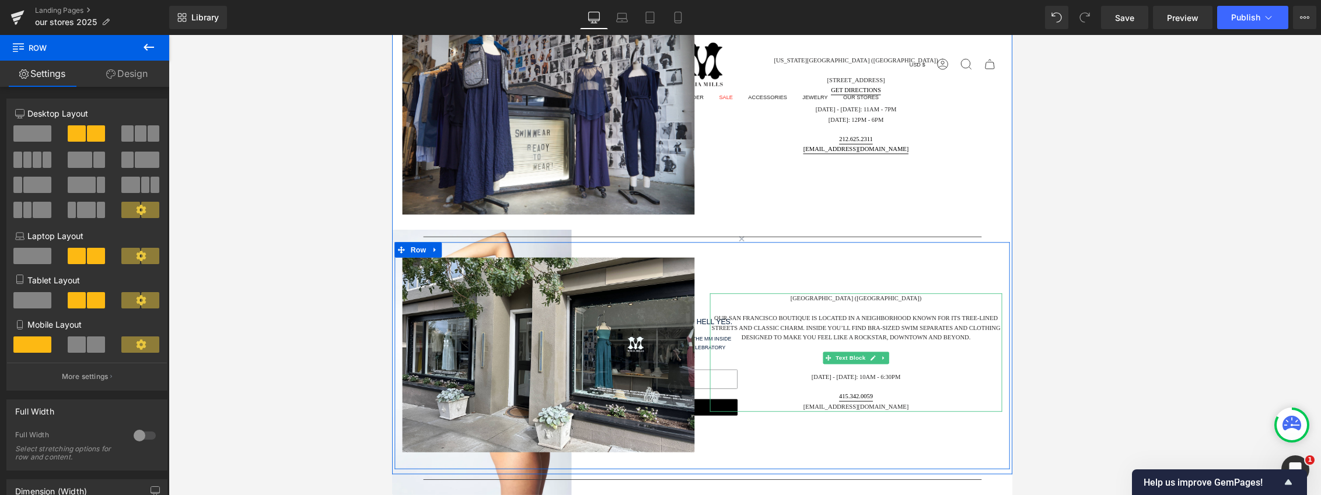
click at [788, 386] on p "Our San Francisco boutique is located in a neighborhood known for its tree-line…" at bounding box center [919, 369] width 333 height 34
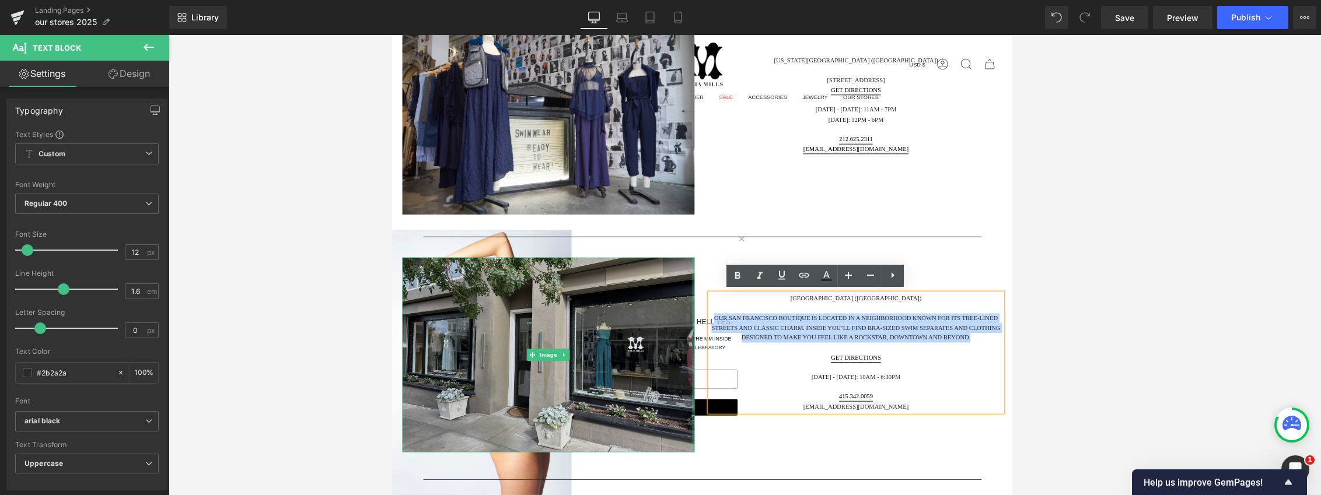
drag, startPoint x: 1008, startPoint y: 392, endPoint x: 729, endPoint y: 355, distance: 281.4
click at [729, 355] on div "Image San Francisco (Presidio Heights) Our San Francisco boutique is located in…" at bounding box center [745, 400] width 700 height 259
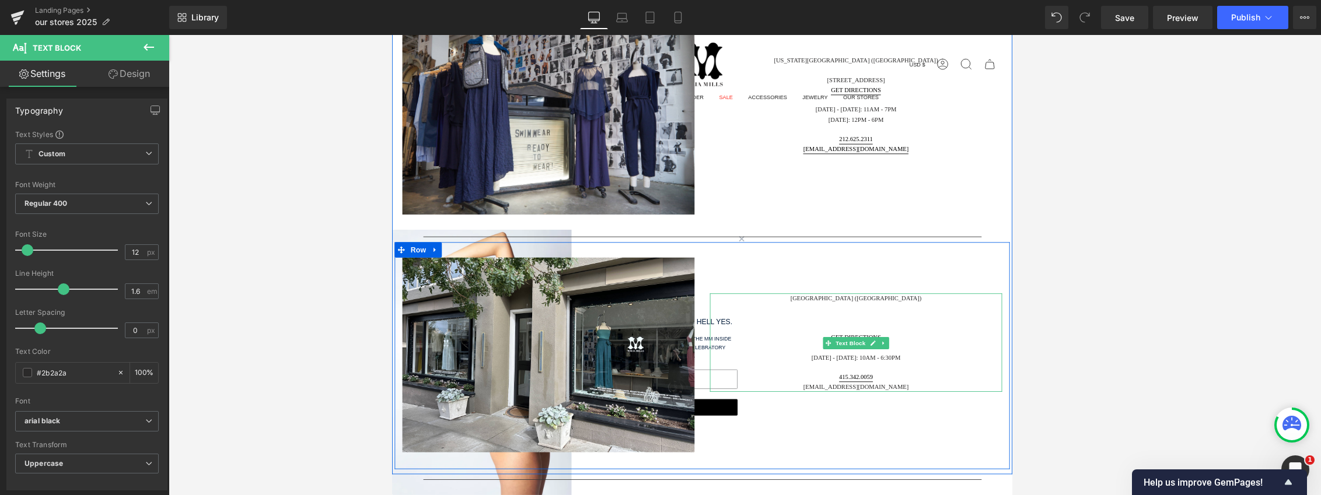
click at [788, 368] on p at bounding box center [919, 368] width 333 height 11
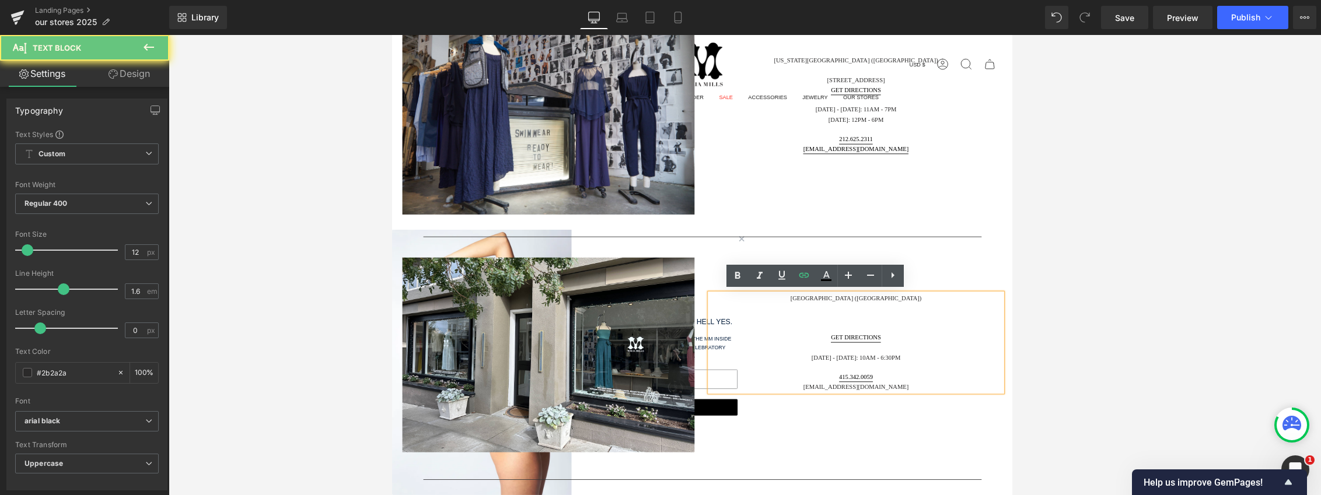
click at [788, 370] on p at bounding box center [919, 368] width 333 height 11
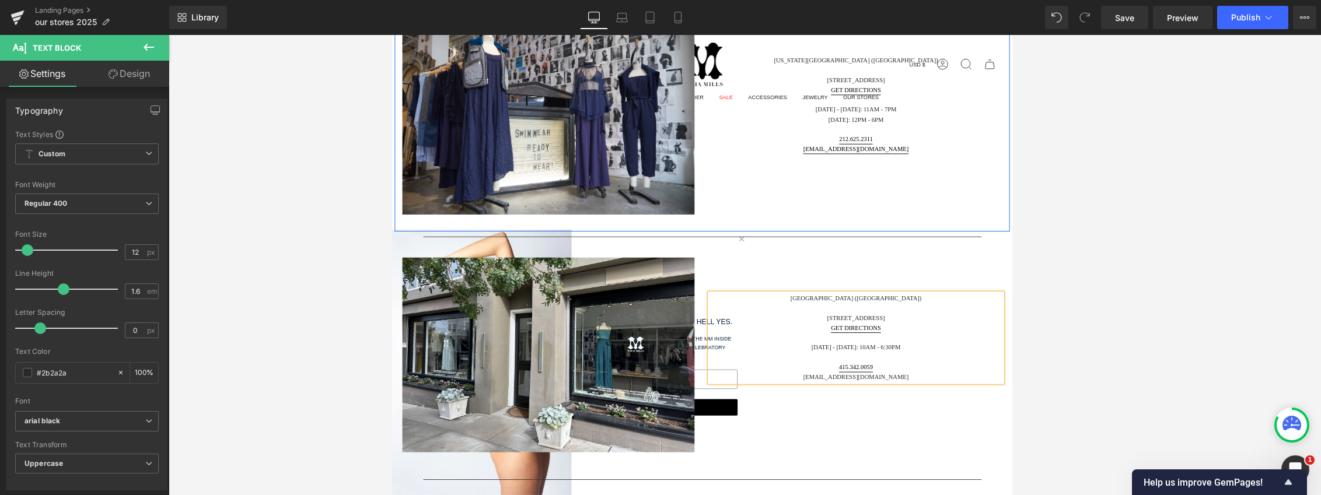
click at [788, 227] on div "Image New York City (SoHo) 27 WOOSTER STREET Get Directions Monday - Saturday: …" at bounding box center [745, 129] width 700 height 259
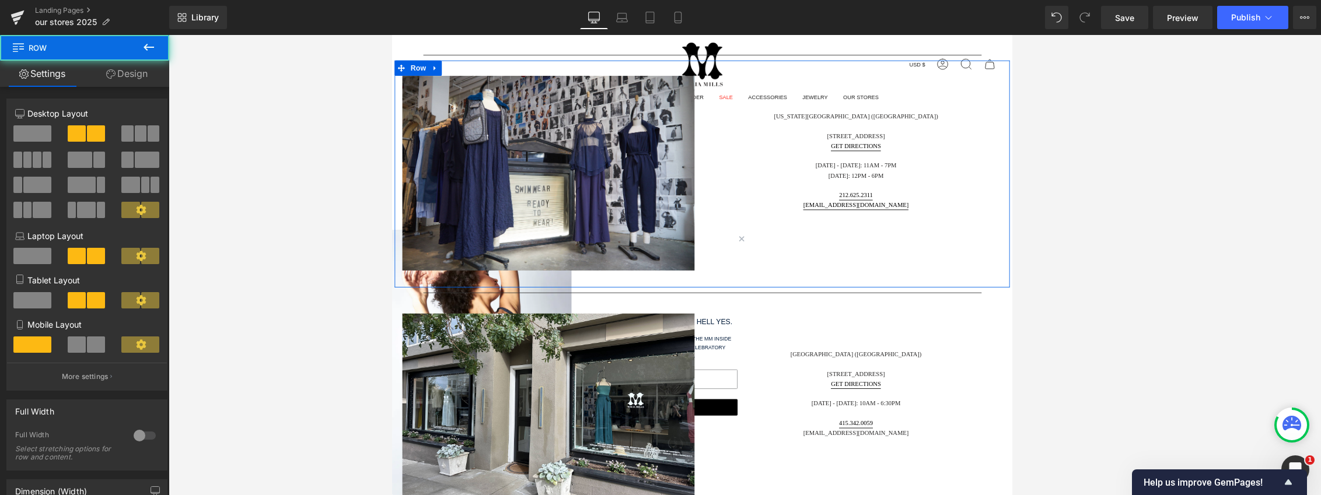
scroll to position [875, 0]
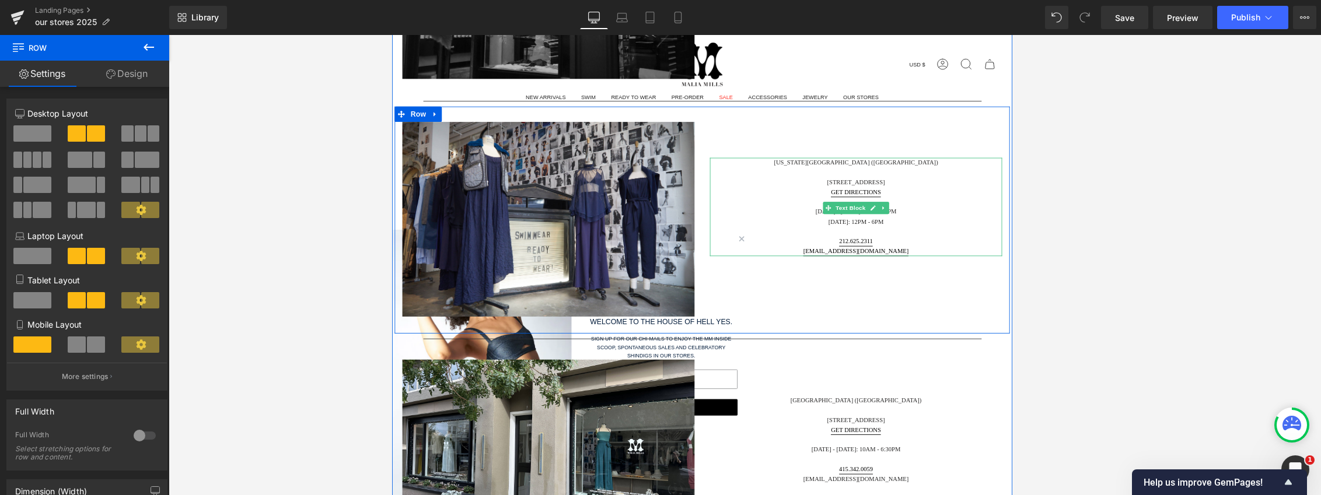
drag, startPoint x: 924, startPoint y: 201, endPoint x: 979, endPoint y: 201, distance: 54.3
click at [788, 201] on p "27 WOOSTER STREET" at bounding box center [919, 203] width 333 height 11
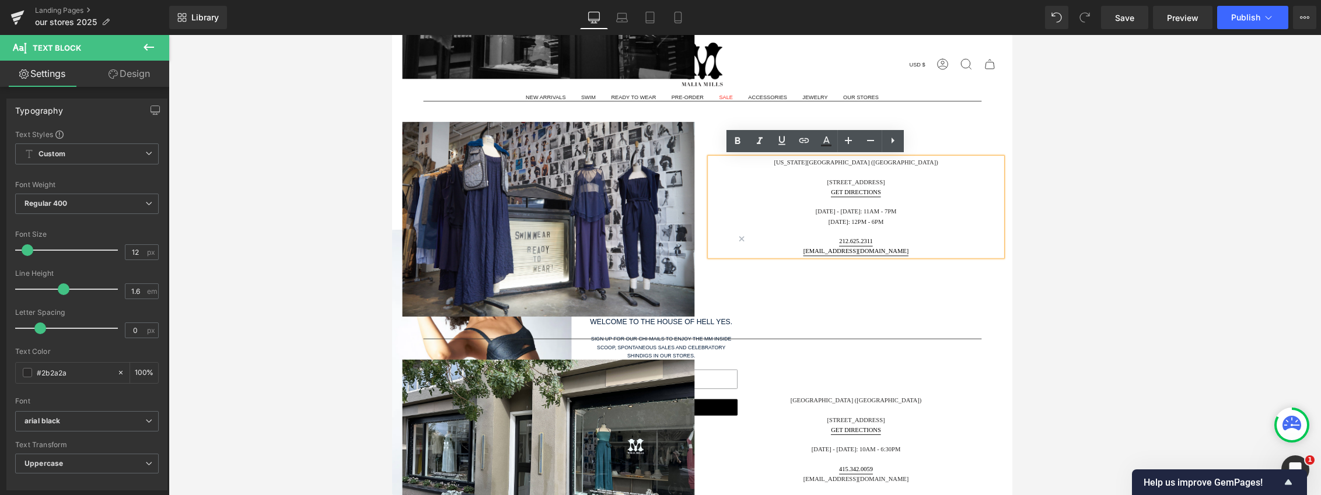
drag, startPoint x: 979, startPoint y: 201, endPoint x: 884, endPoint y: 205, distance: 94.7
click at [788, 205] on p "27 WOOSTER STREET" at bounding box center [919, 203] width 333 height 11
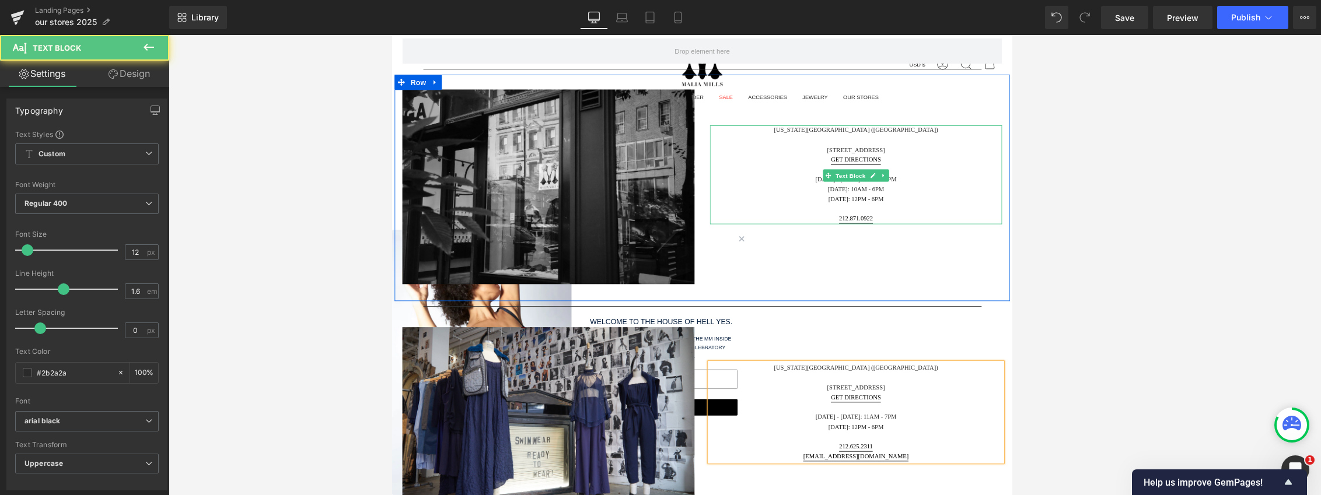
drag, startPoint x: 969, startPoint y: 163, endPoint x: 892, endPoint y: 165, distance: 77.0
click at [788, 165] on p "1070 MADISON AVENUE" at bounding box center [919, 165] width 333 height 11
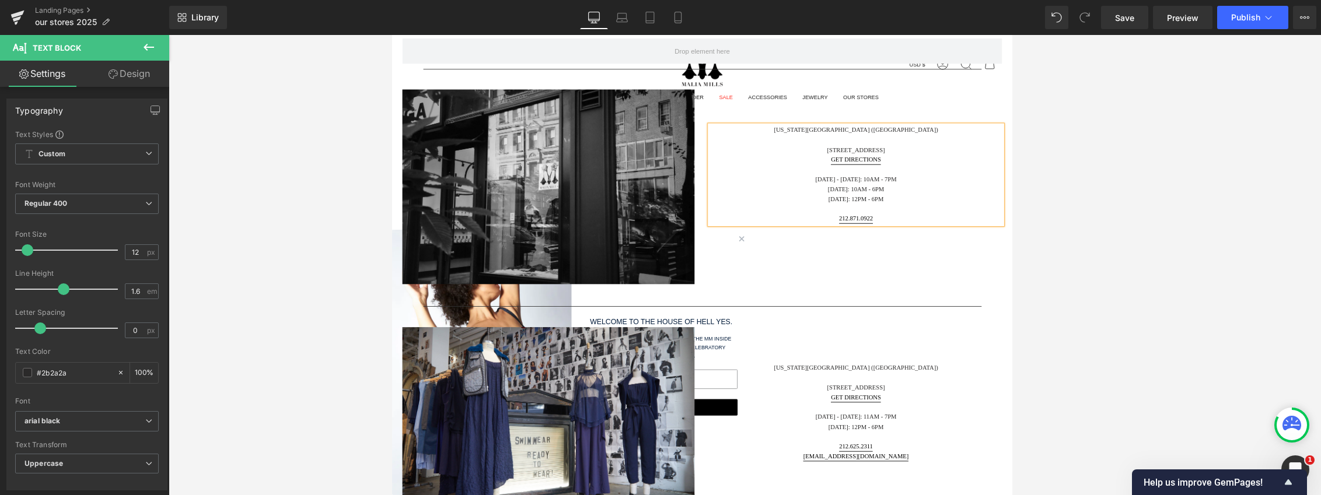
click at [788, 274] on div "New York City (Upper East Side) 1070 Madison Avenue GET DIRECTIONS Monday - Fri…" at bounding box center [920, 194] width 350 height 194
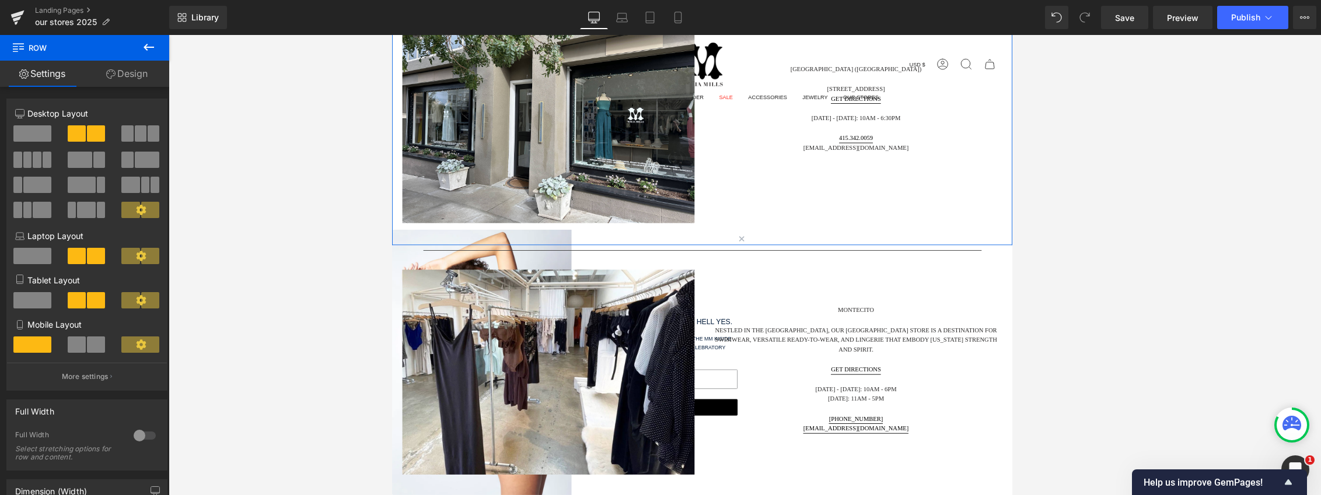
scroll to position [1342, 0]
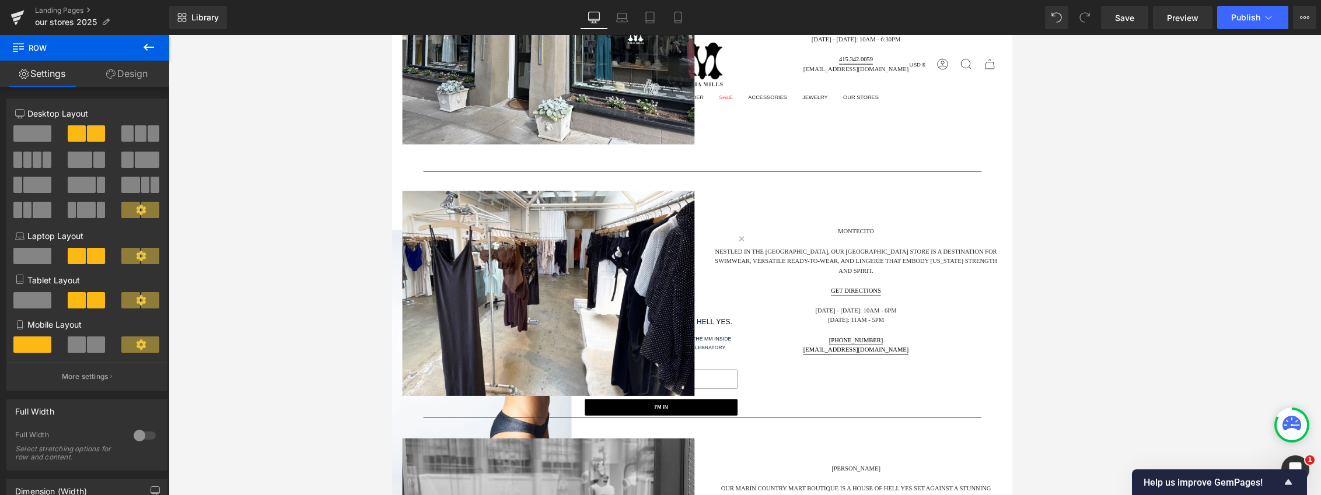
drag, startPoint x: 940, startPoint y: 309, endPoint x: 1040, endPoint y: 310, distance: 99.8
click at [788, 309] on p "Nestled in the Coast Village shopping district, our Montecito Country Mart stor…" at bounding box center [919, 294] width 333 height 34
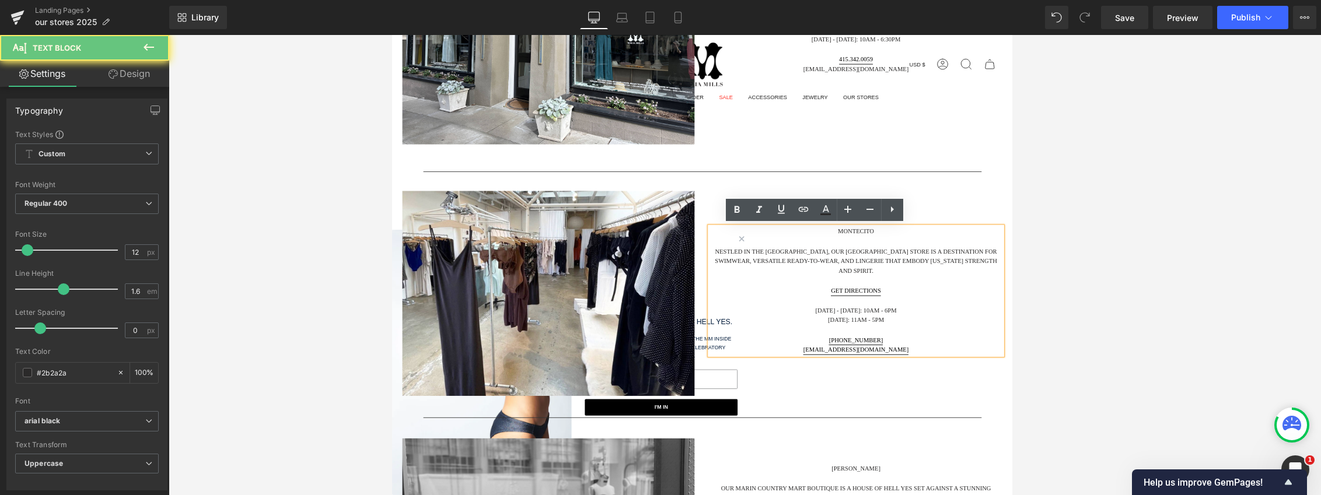
click at [788, 308] on p "Nestled in the Coast Village shopping district, our Montecito Country Mart stor…" at bounding box center [919, 294] width 333 height 34
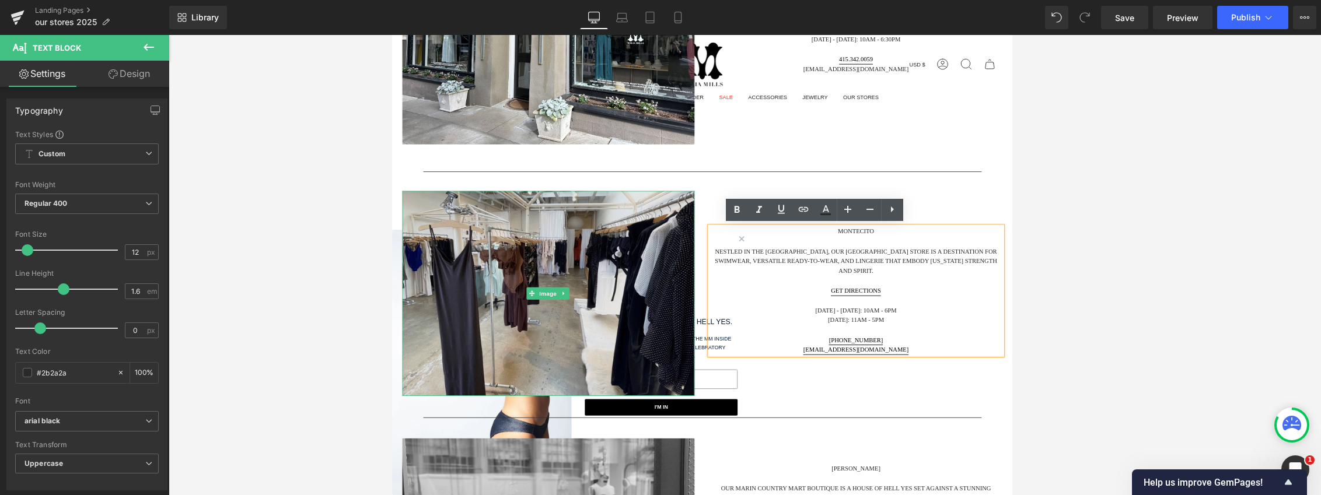
drag, startPoint x: 1056, startPoint y: 306, endPoint x: 693, endPoint y: 280, distance: 363.9
click at [693, 280] on div "Image Montecito Nestled in the Coast Village shopping district, our Montecito C…" at bounding box center [745, 331] width 700 height 268
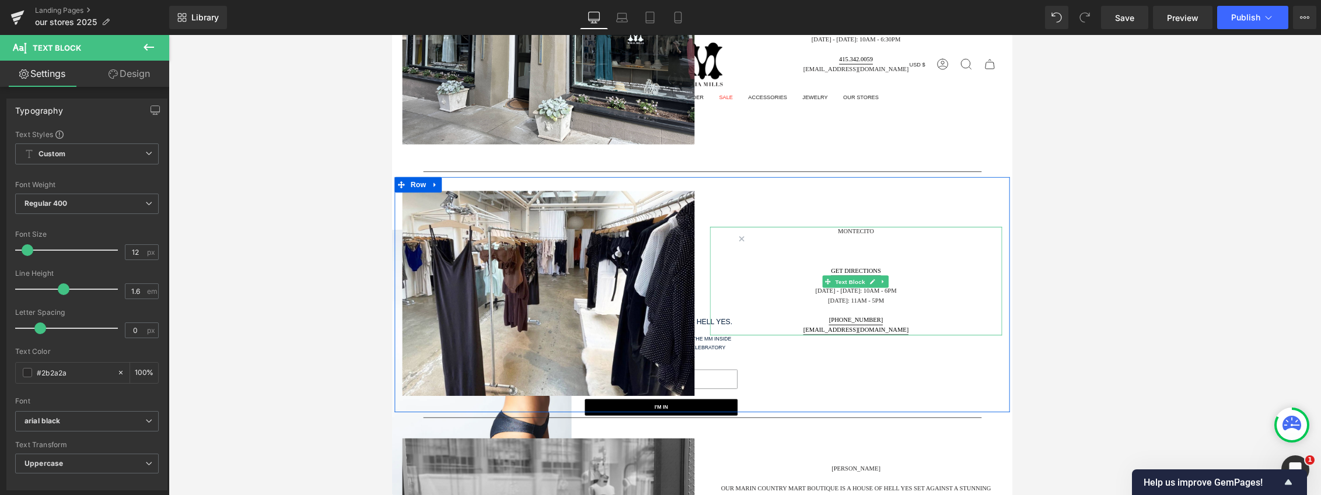
drag, startPoint x: 930, startPoint y: 293, endPoint x: 933, endPoint y: 287, distance: 6.5
click at [788, 293] on p at bounding box center [919, 293] width 333 height 11
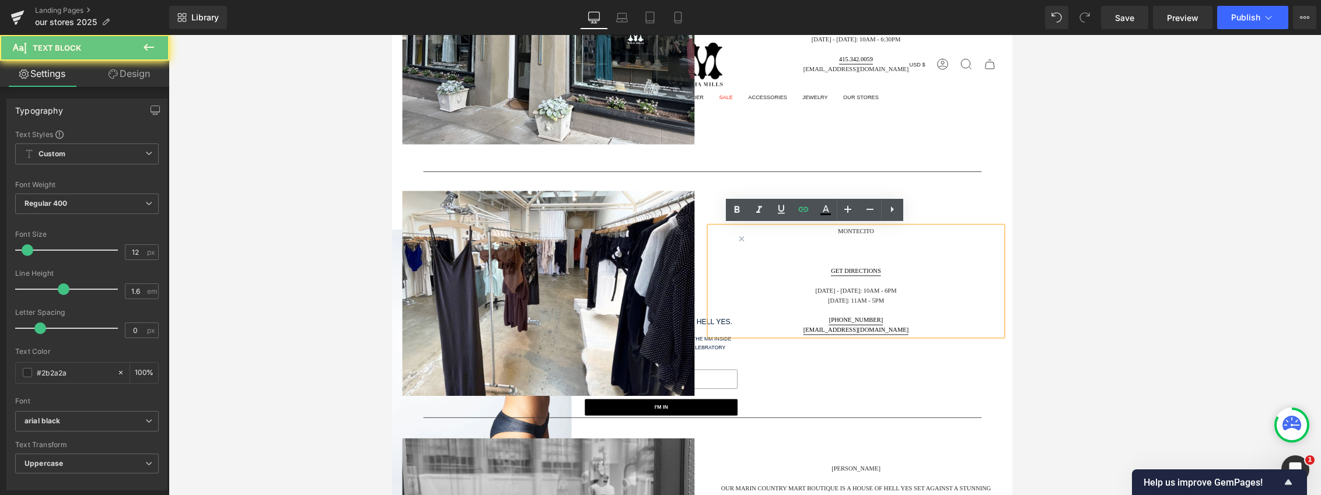
click at [788, 291] on p at bounding box center [919, 293] width 333 height 11
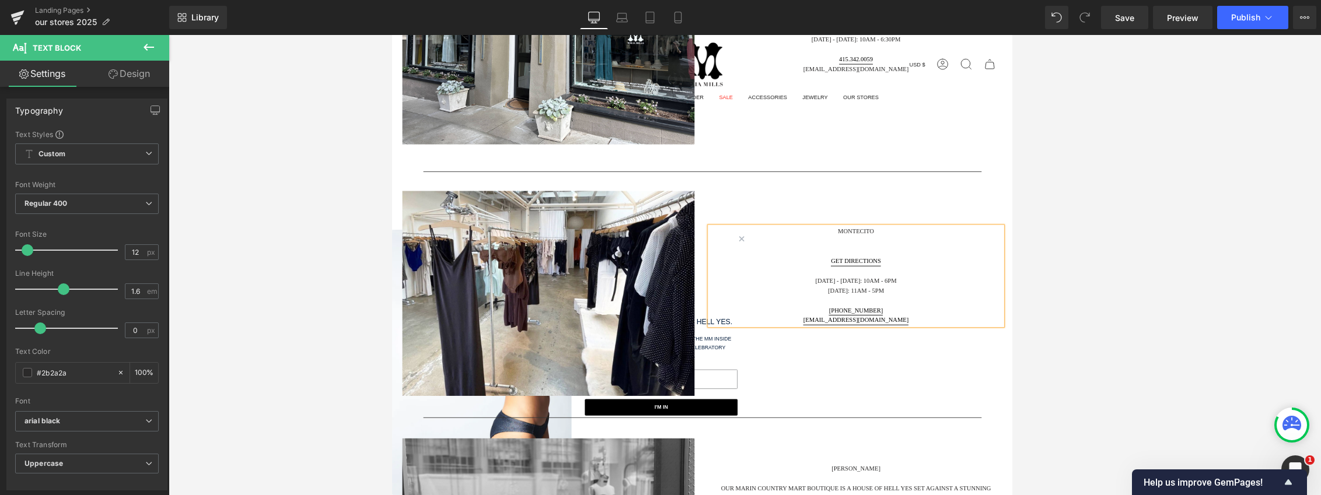
drag, startPoint x: 949, startPoint y: 259, endPoint x: 942, endPoint y: 265, distance: 9.1
click at [788, 259] on p "Montecito" at bounding box center [919, 259] width 333 height 11
drag, startPoint x: 925, startPoint y: 305, endPoint x: 933, endPoint y: 305, distance: 7.6
click at [788, 305] on p at bounding box center [919, 304] width 333 height 11
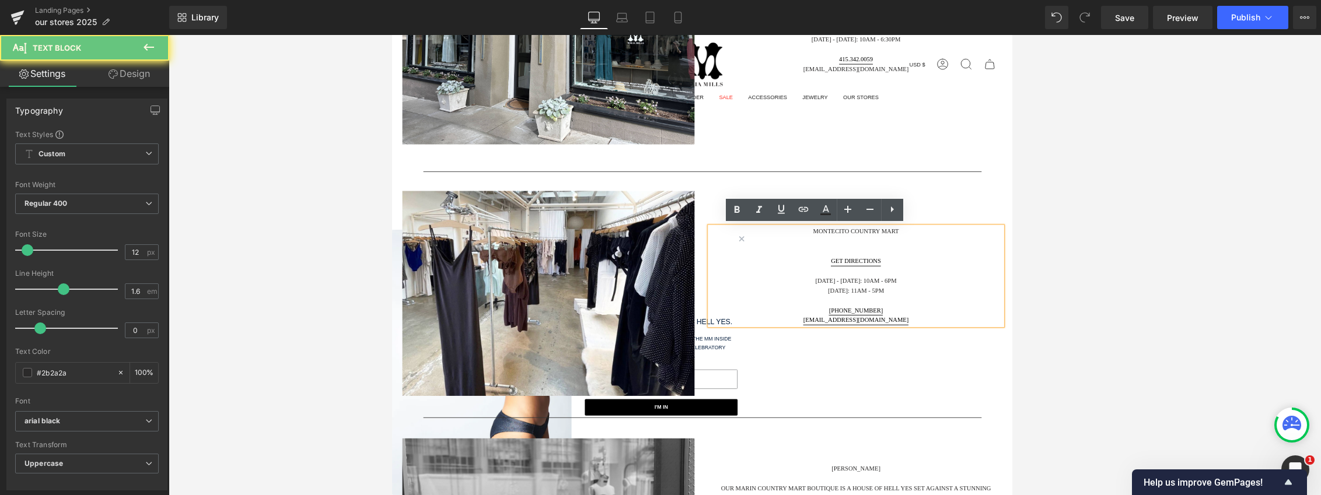
click at [788, 277] on p at bounding box center [919, 282] width 333 height 11
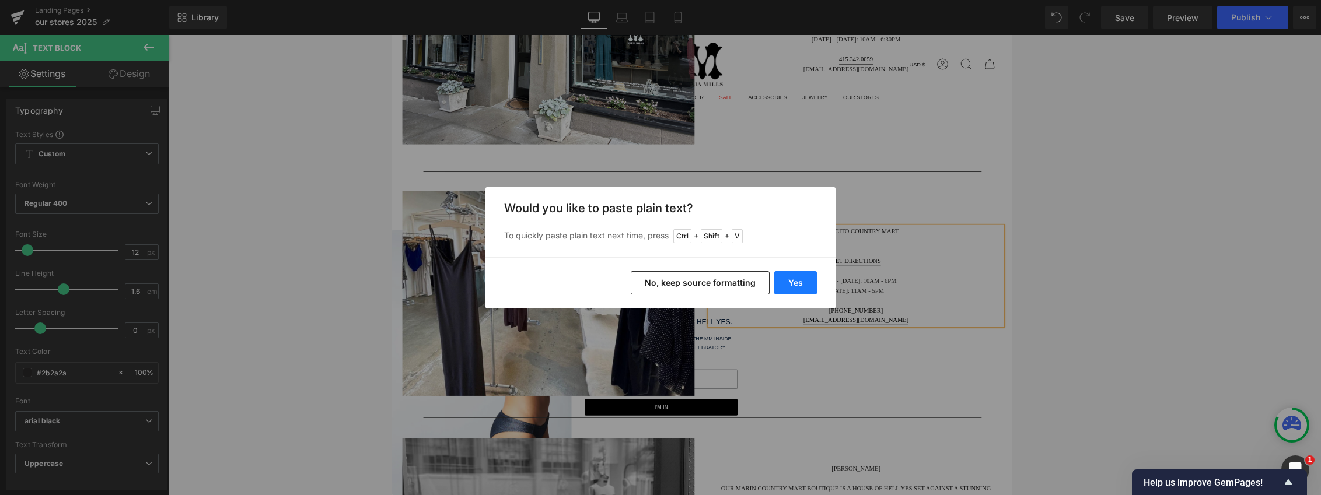
click at [788, 287] on button "Yes" at bounding box center [795, 282] width 43 height 23
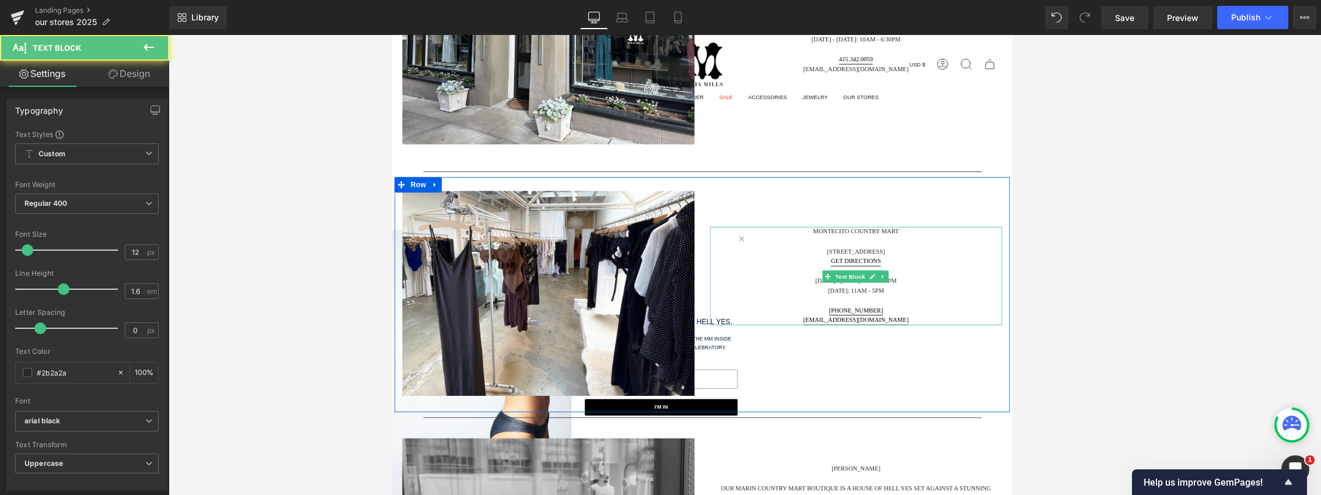
drag, startPoint x: 979, startPoint y: 280, endPoint x: 888, endPoint y: 284, distance: 91.7
click at [788, 284] on p "1026 Coast Village Rd C" at bounding box center [919, 282] width 333 height 11
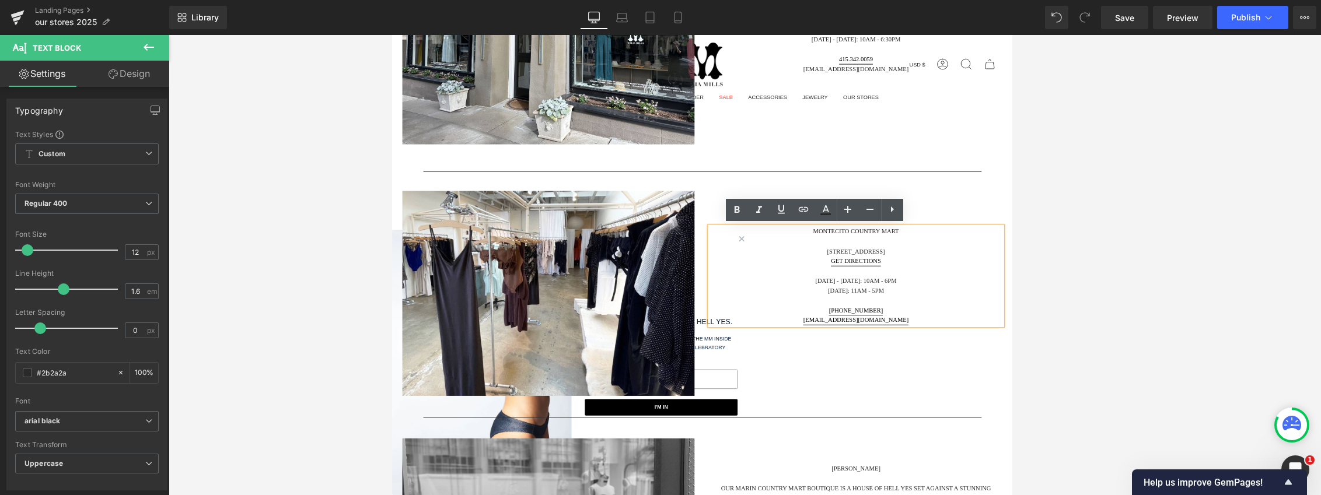
click at [788, 277] on p "1026 Coast Village Rd C" at bounding box center [919, 282] width 333 height 11
click at [788, 283] on p "1026 Coast Village Rd C" at bounding box center [919, 282] width 333 height 11
drag, startPoint x: 990, startPoint y: 364, endPoint x: 847, endPoint y: 364, distance: 143.0
click at [788, 364] on p "montecito@maliamills.com" at bounding box center [919, 360] width 333 height 11
click at [788, 421] on div "Image Montecito COUNTRY MART 1026 Coast Village Rd C GET DIRECTIONS Monday - Sa…" at bounding box center [745, 331] width 700 height 268
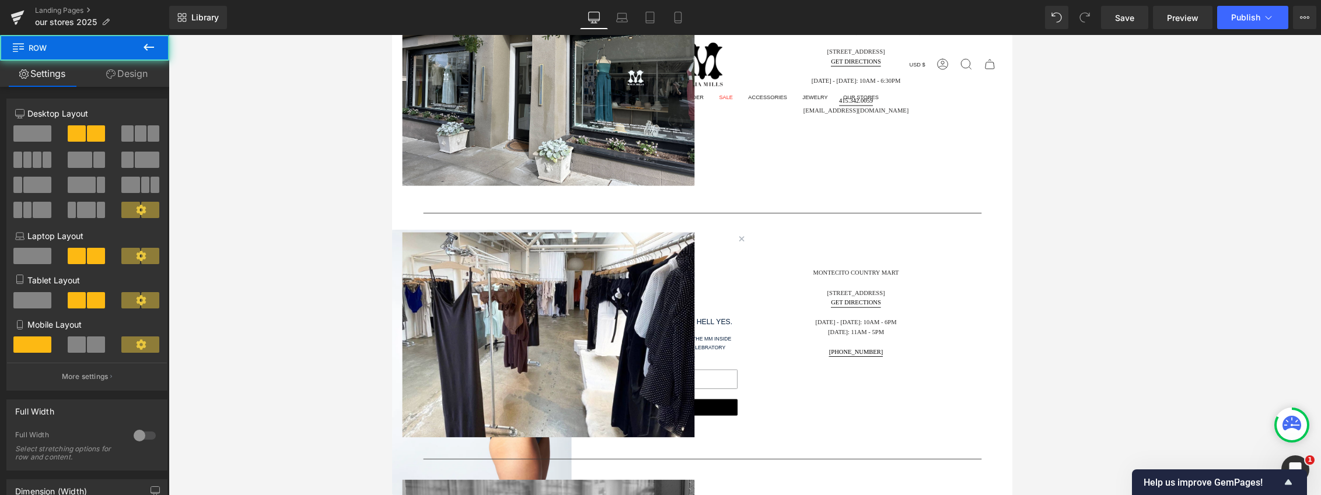
scroll to position [1226, 0]
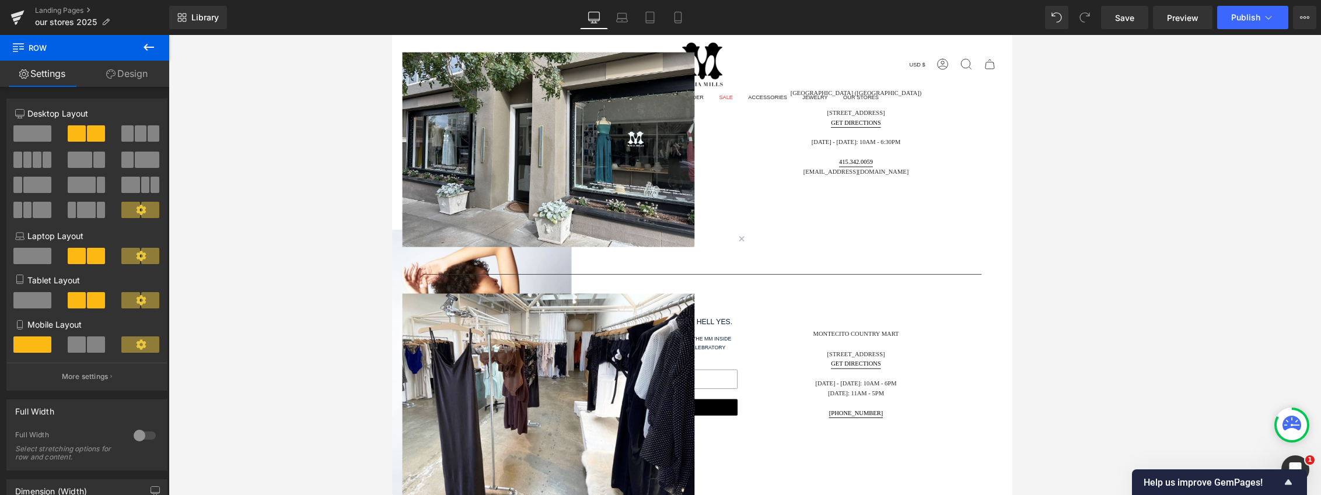
click at [788, 186] on p "sanfrancisco@maliamills.com" at bounding box center [919, 191] width 333 height 11
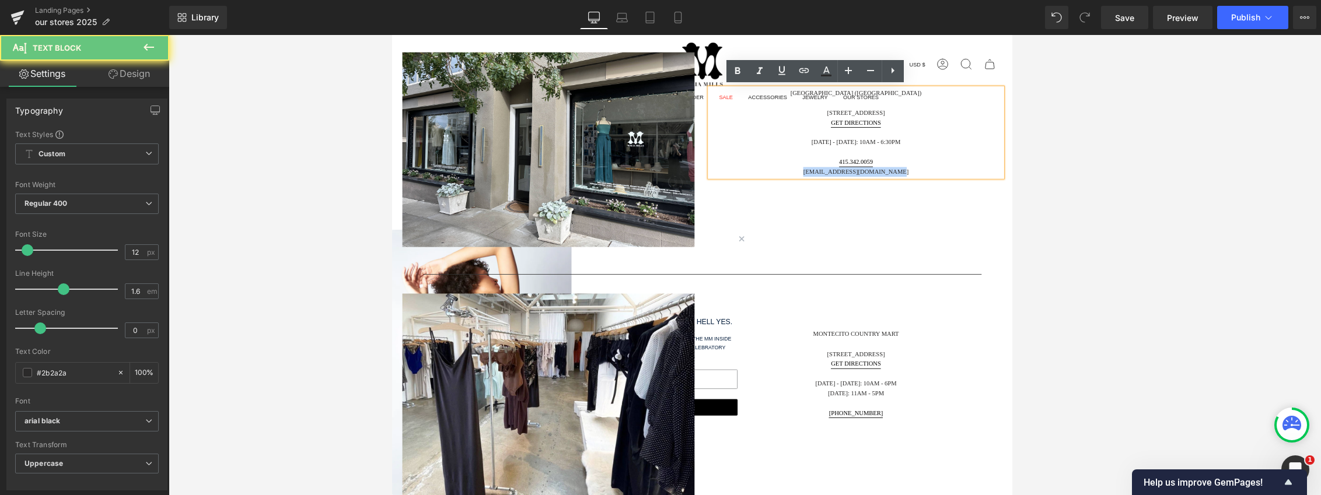
drag, startPoint x: 1006, startPoint y: 194, endPoint x: 823, endPoint y: 194, distance: 182.1
click at [788, 194] on p "sanfrancisco@maliamills.com" at bounding box center [919, 191] width 333 height 11
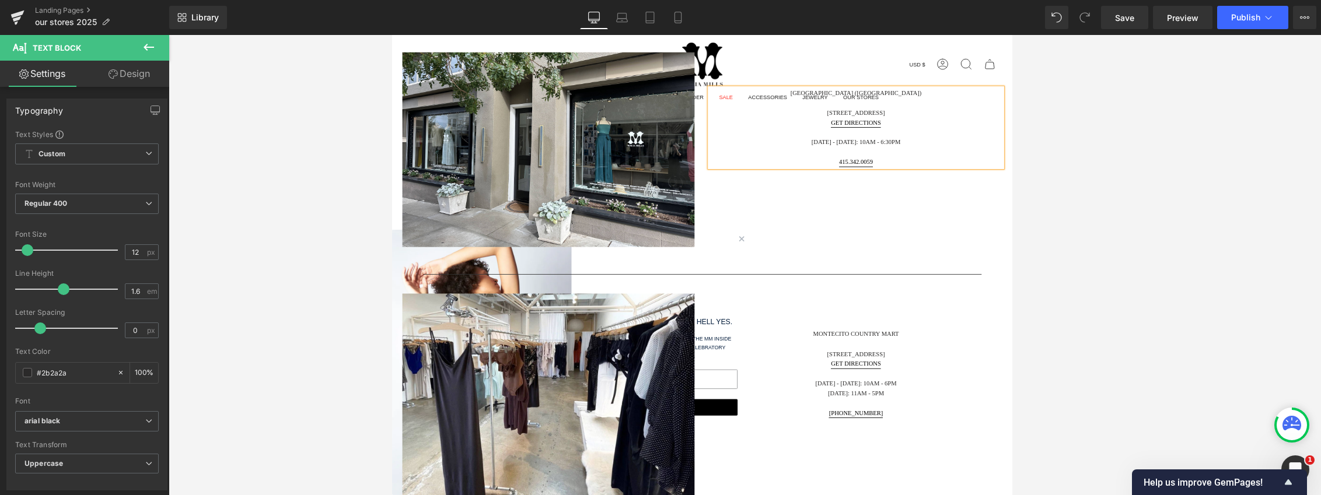
click at [788, 265] on div "Image San Francisco (Presidio Heights) 3600 Sacramento Street GET DIRECTIONS Tu…" at bounding box center [745, 166] width 700 height 259
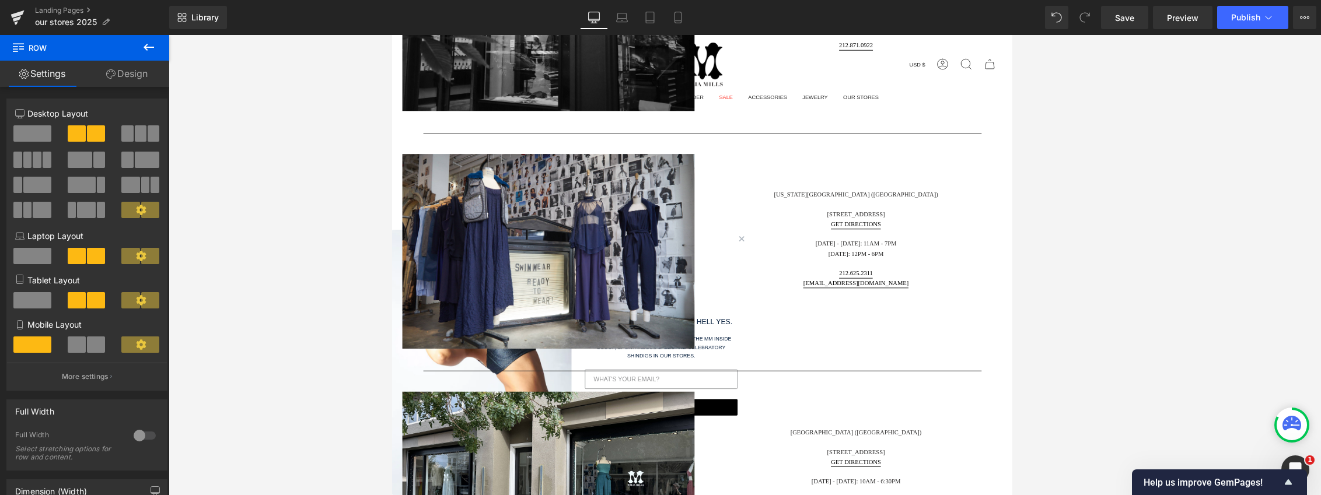
scroll to position [817, 0]
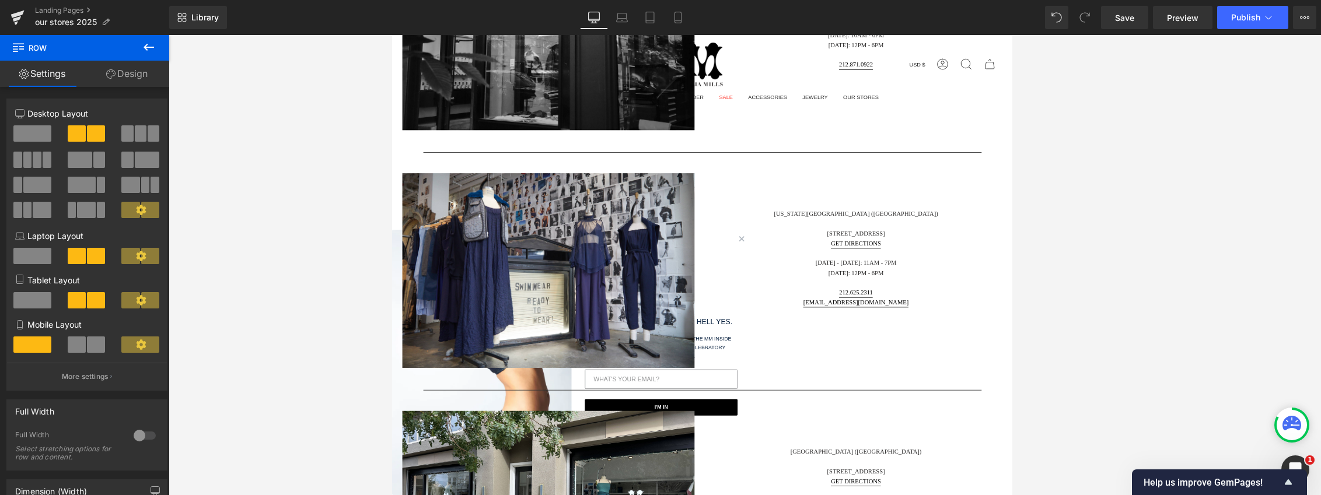
drag, startPoint x: 977, startPoint y: 306, endPoint x: 982, endPoint y: 337, distance: 31.3
click at [788, 306] on p "[DATE]: 12pm - 6pm" at bounding box center [919, 306] width 333 height 11
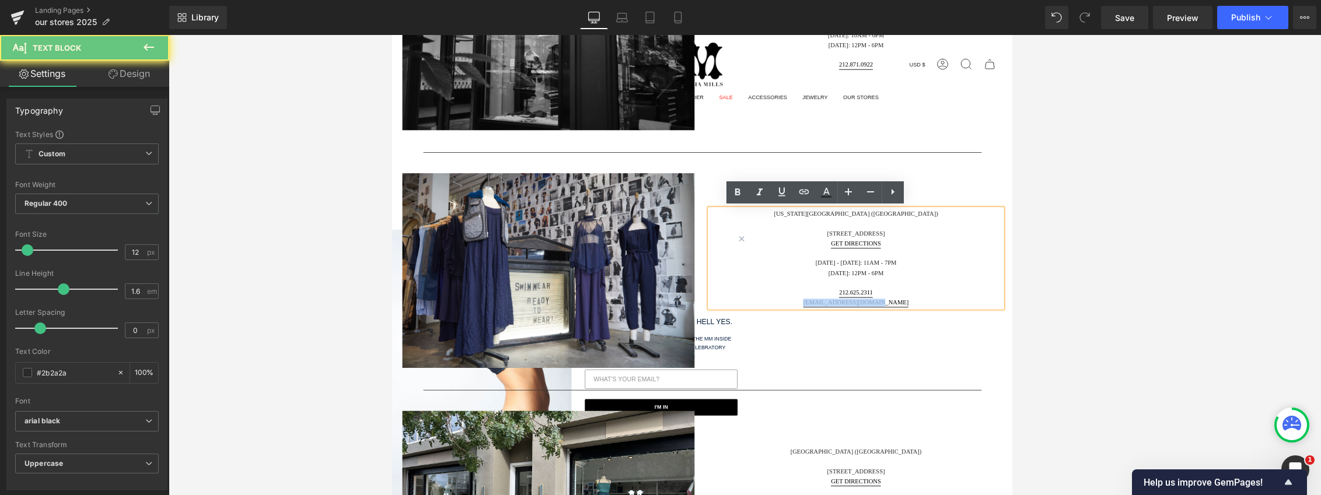
drag, startPoint x: 982, startPoint y: 337, endPoint x: 828, endPoint y: 343, distance: 153.6
click at [788, 343] on p "wooster@maliamills.com" at bounding box center [919, 339] width 333 height 11
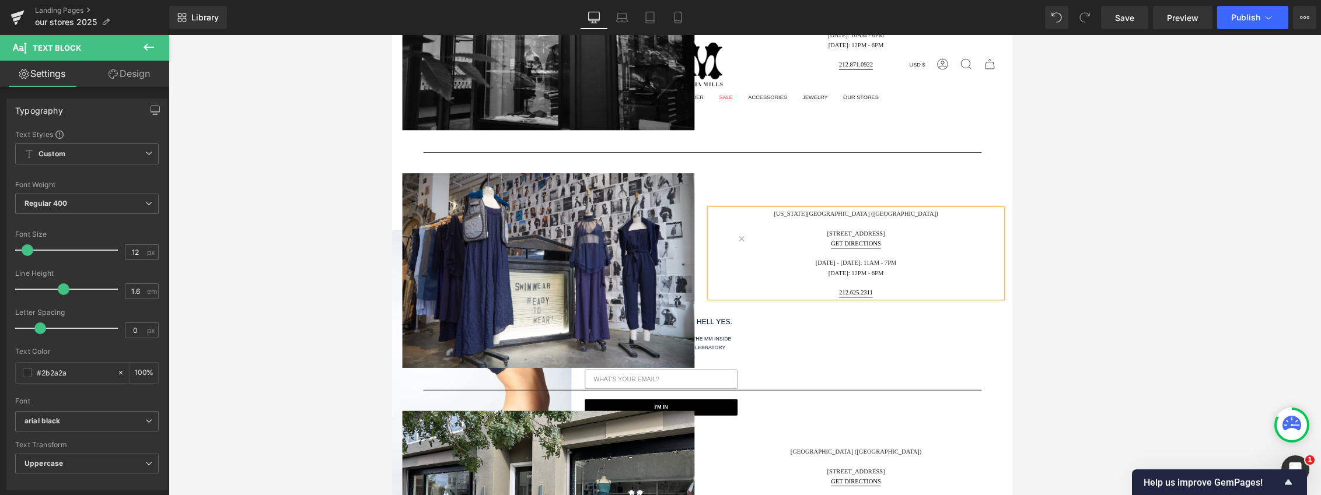
click at [788, 381] on div "Image New York City (SoHo) 27 Wooster Street Get Directions Monday - Saturday: …" at bounding box center [745, 304] width 700 height 259
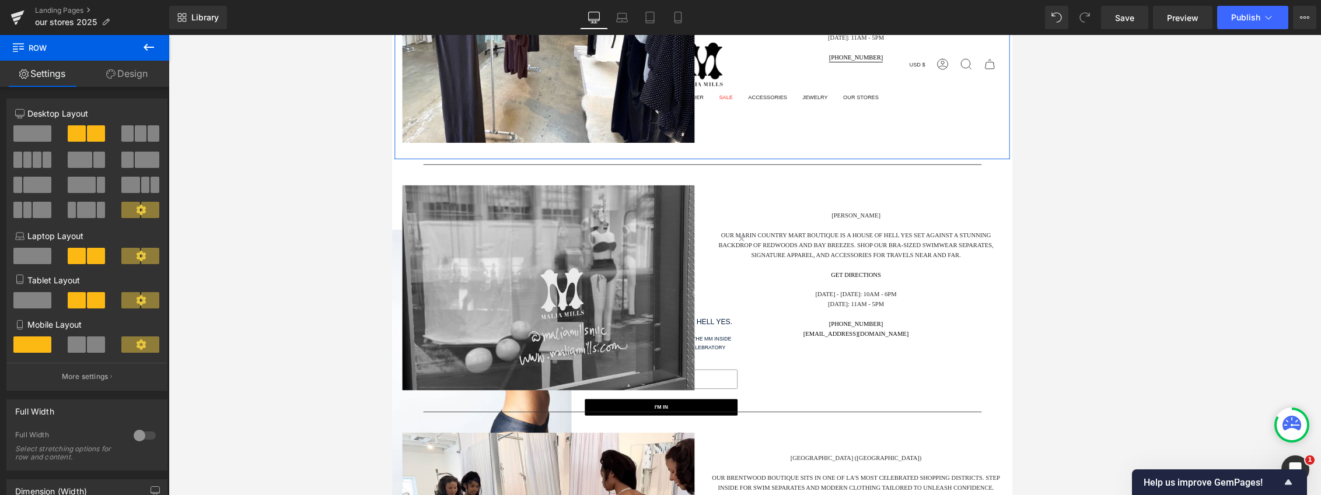
scroll to position [1634, 0]
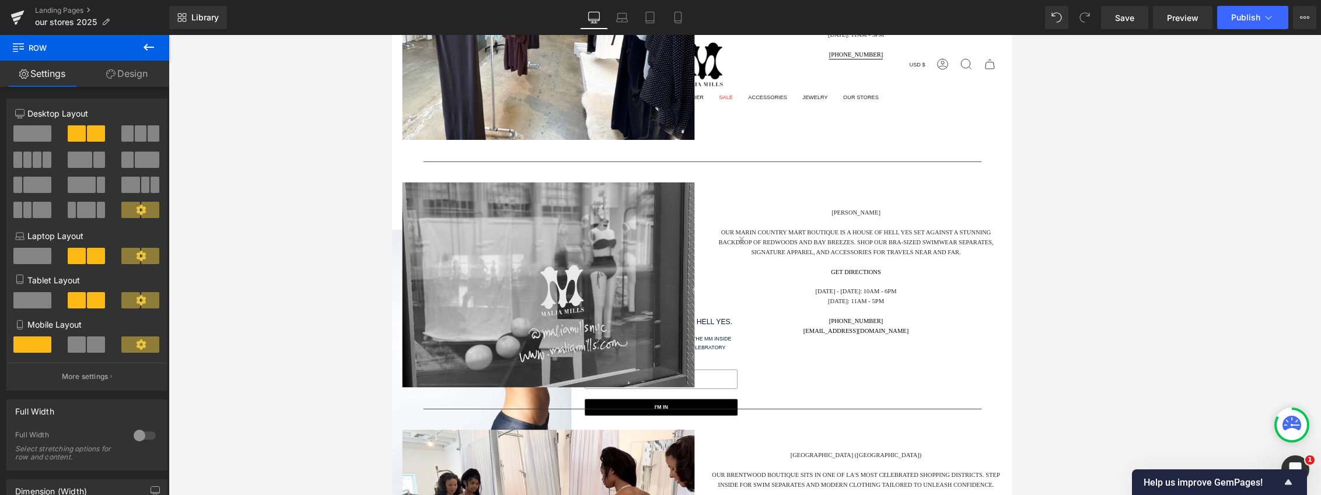
click at [788, 282] on div "Our Marin Country Mart boutique is a House of Hell Yes set against a stunning b…" at bounding box center [919, 322] width 333 height 134
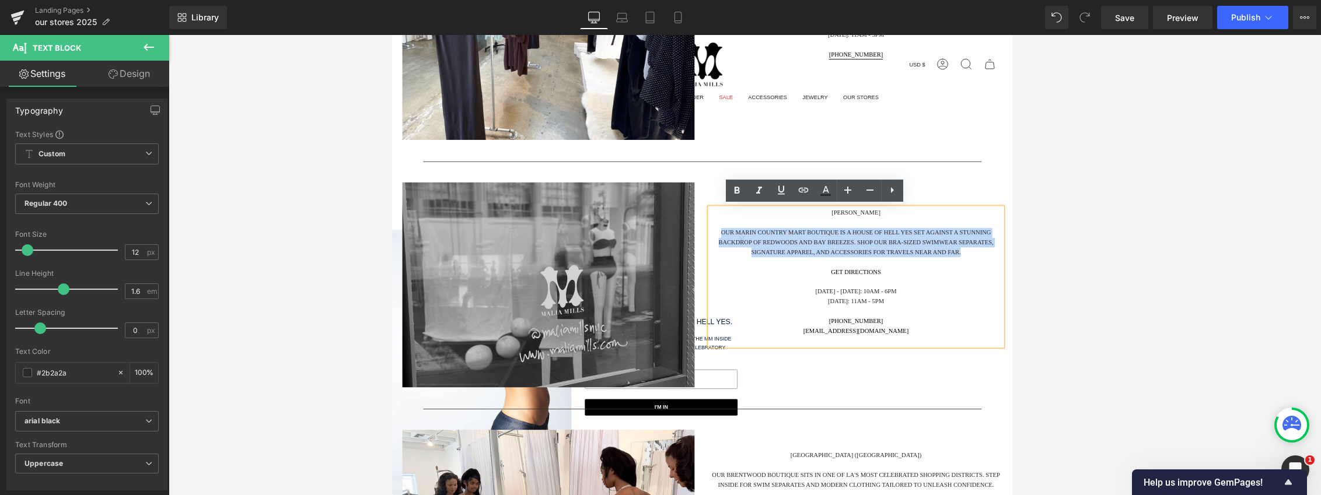
drag, startPoint x: 959, startPoint y: 289, endPoint x: 725, endPoint y: 268, distance: 235.0
click at [755, 260] on div "Our Marin Country Mart boutique is a House of Hell Yes set against a stunning b…" at bounding box center [919, 322] width 333 height 134
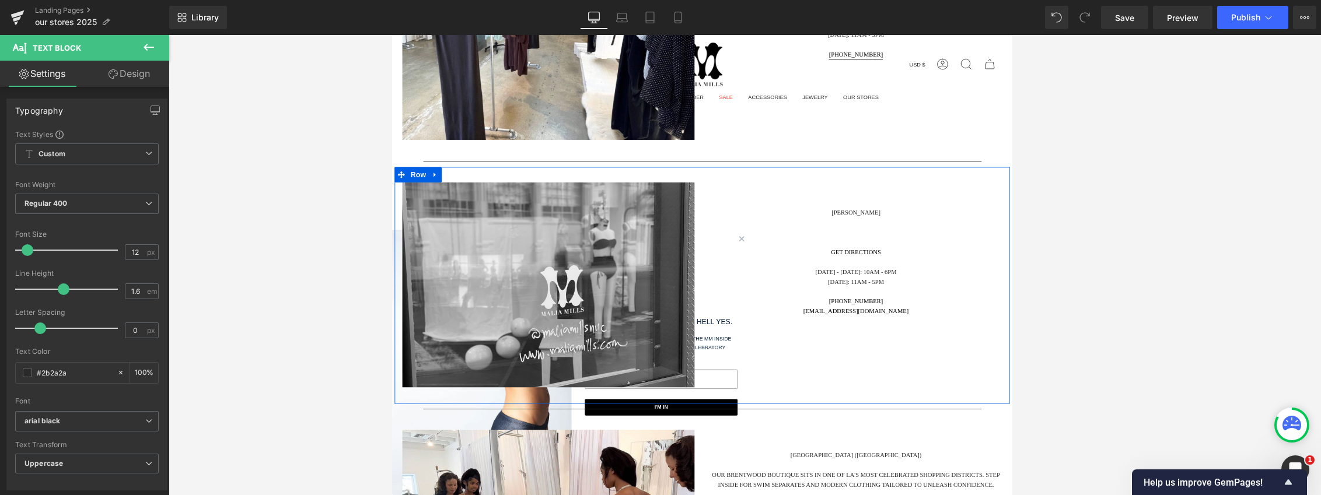
drag, startPoint x: 875, startPoint y: 296, endPoint x: 900, endPoint y: 289, distance: 25.7
click at [788, 296] on div at bounding box center [919, 293] width 333 height 11
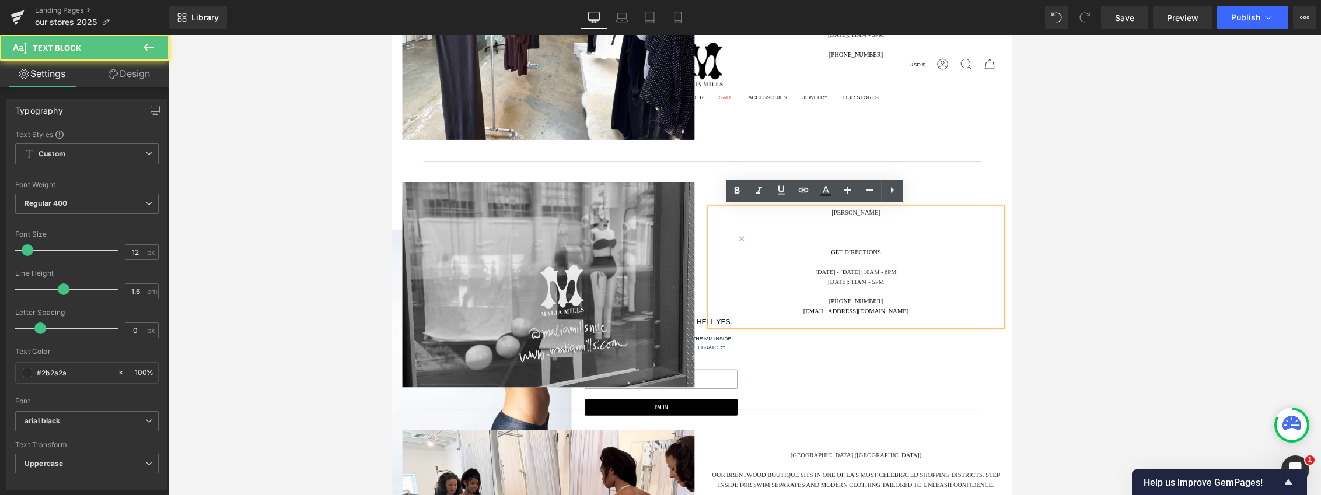
click at [788, 273] on div at bounding box center [919, 271] width 333 height 11
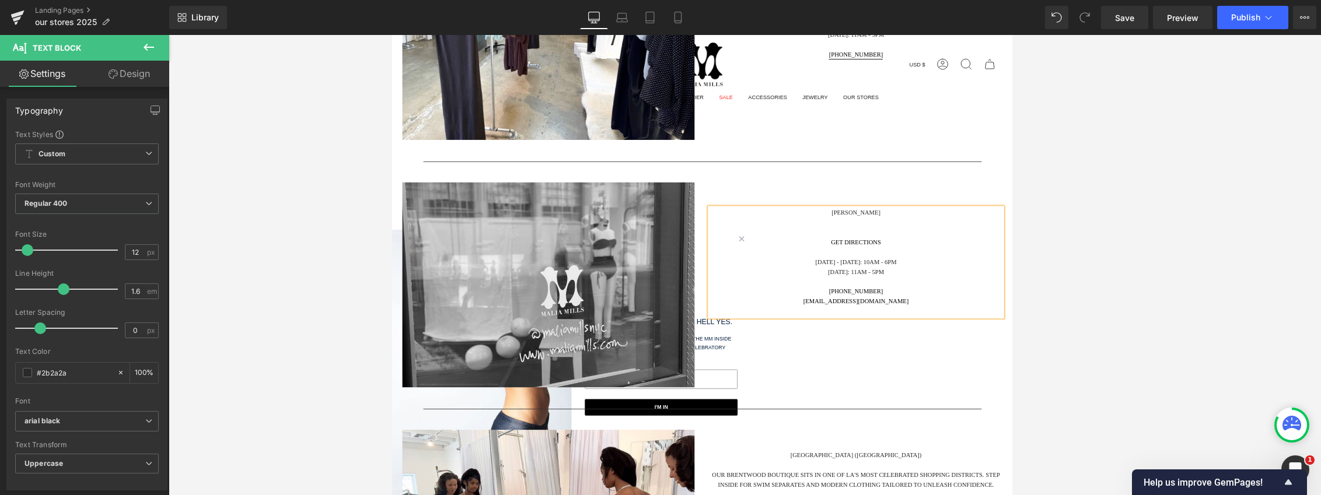
drag, startPoint x: 957, startPoint y: 226, endPoint x: 947, endPoint y: 231, distance: 10.4
click at [788, 226] on div "Marin GET DIRECTIONS Monday - Saturday: 10am - 6pm Sunday: 11am - 5pm 415-419-5…" at bounding box center [920, 299] width 350 height 193
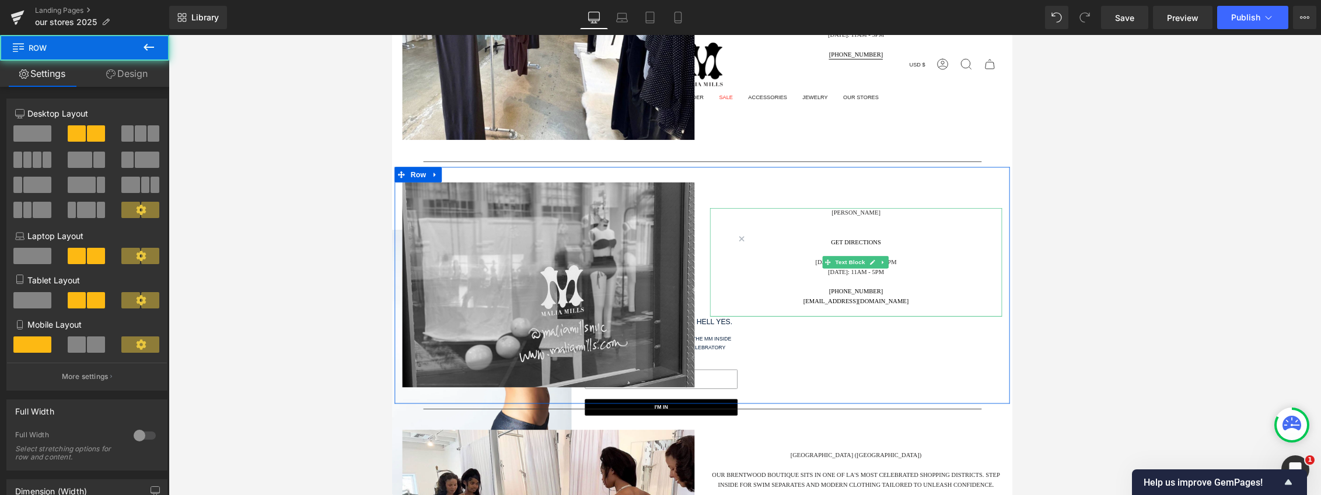
click at [788, 232] on div at bounding box center [919, 233] width 333 height 3
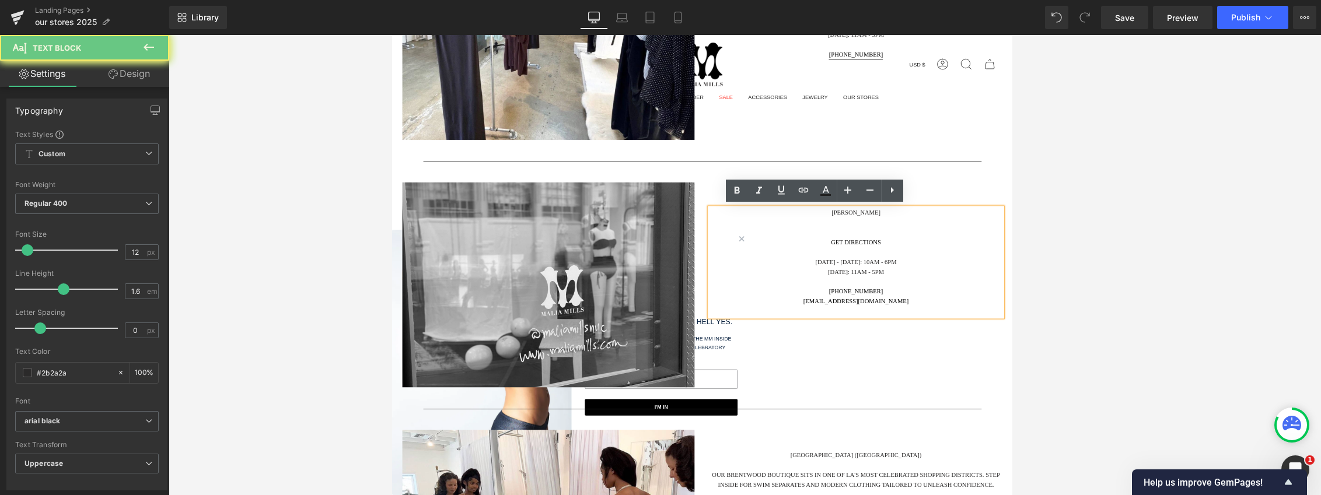
click at [788, 240] on div "Marin GET DIRECTIONS Monday - Saturday: 10am - 6pm Sunday: 11am - 5pm 415-419-5…" at bounding box center [919, 293] width 333 height 123
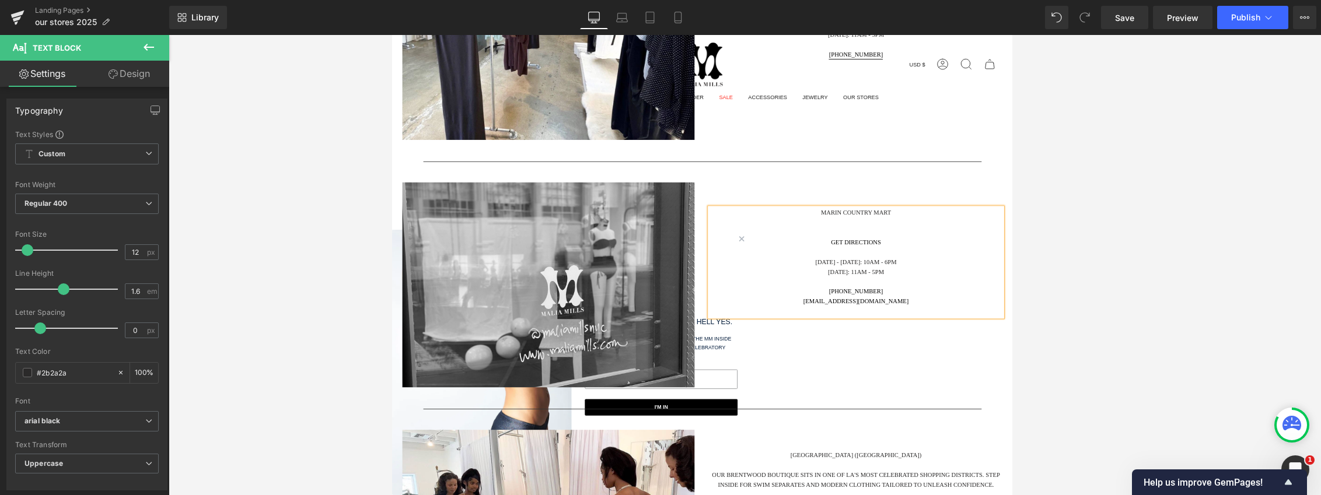
click at [788, 240] on div "Marin COUNTRY MART GET DIRECTIONS Monday - Saturday: 10am - 6pm Sunday: 11am - …" at bounding box center [919, 293] width 333 height 123
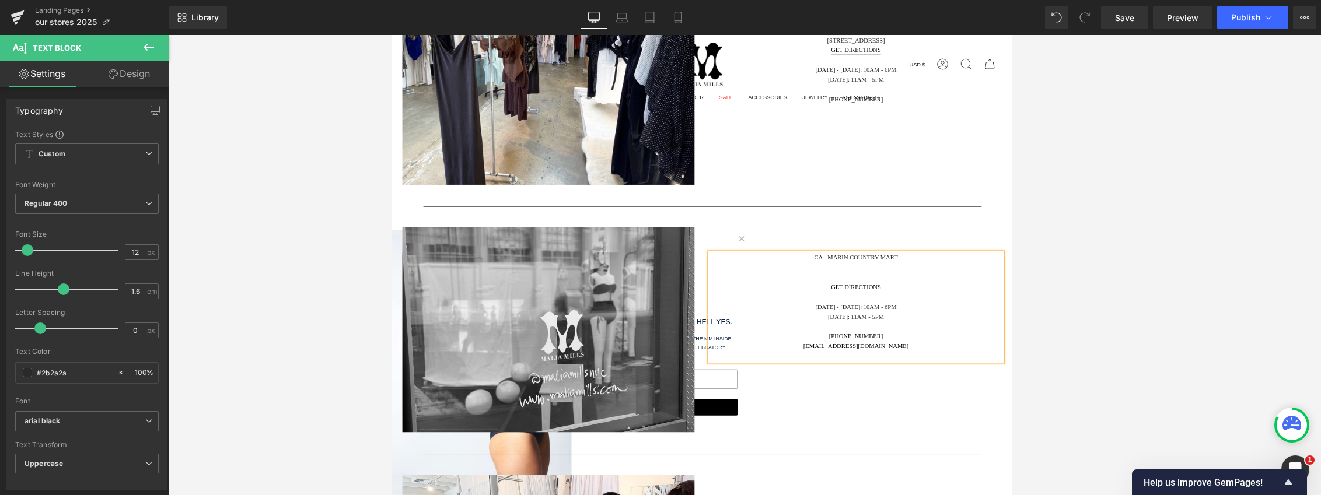
scroll to position [1459, 0]
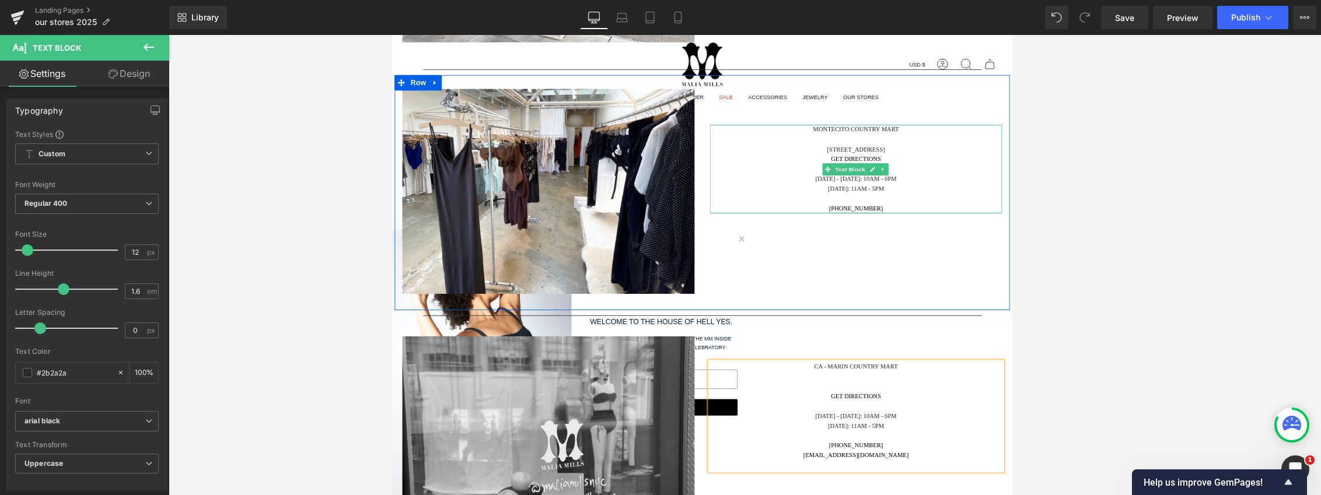
click at [788, 144] on p "Montecito COUNTRY MART" at bounding box center [919, 142] width 333 height 11
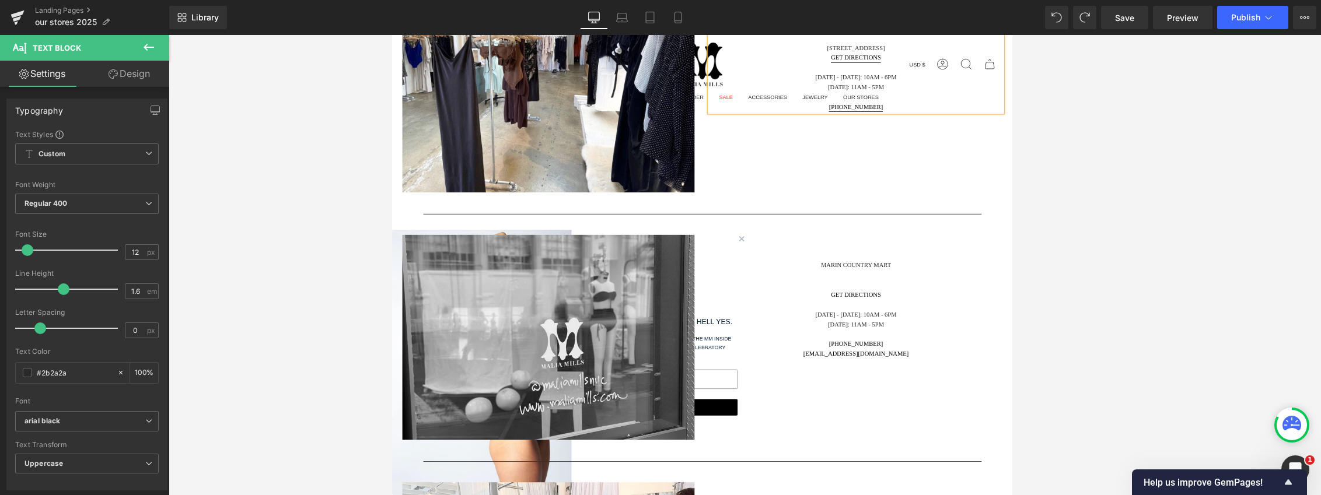
scroll to position [1576, 0]
drag, startPoint x: 868, startPoint y: 256, endPoint x: 906, endPoint y: 309, distance: 64.9
click at [788, 259] on div "Image Marin COUNTRY MART GET DIRECTIONS Monday - Saturday: 10am - 6pm Sunday: 1…" at bounding box center [745, 379] width 700 height 270
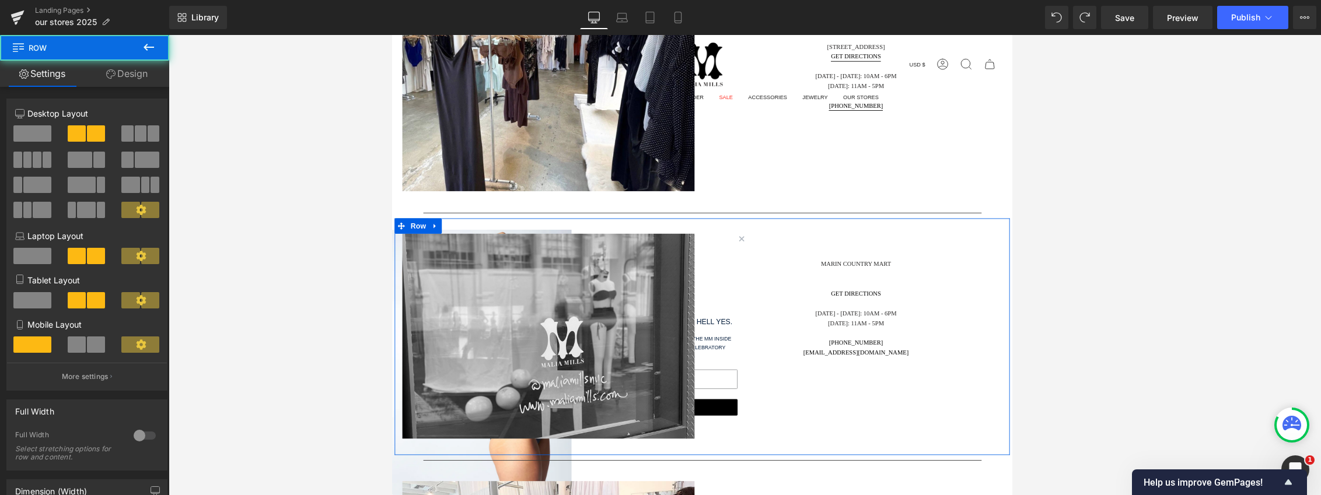
click at [788, 314] on div at bounding box center [919, 318] width 333 height 11
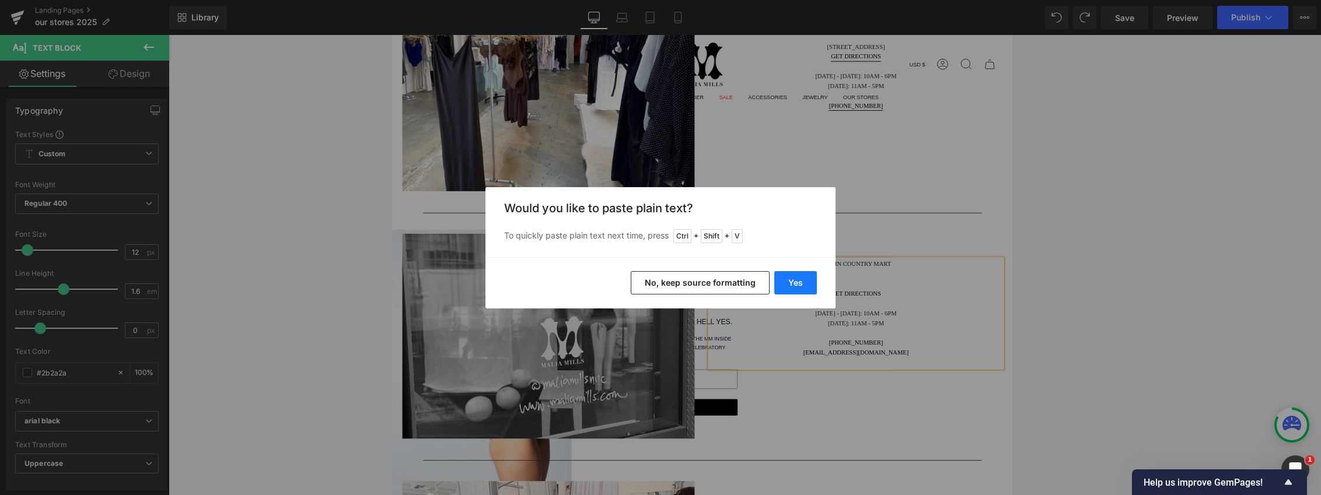
click at [788, 280] on button "Yes" at bounding box center [795, 282] width 43 height 23
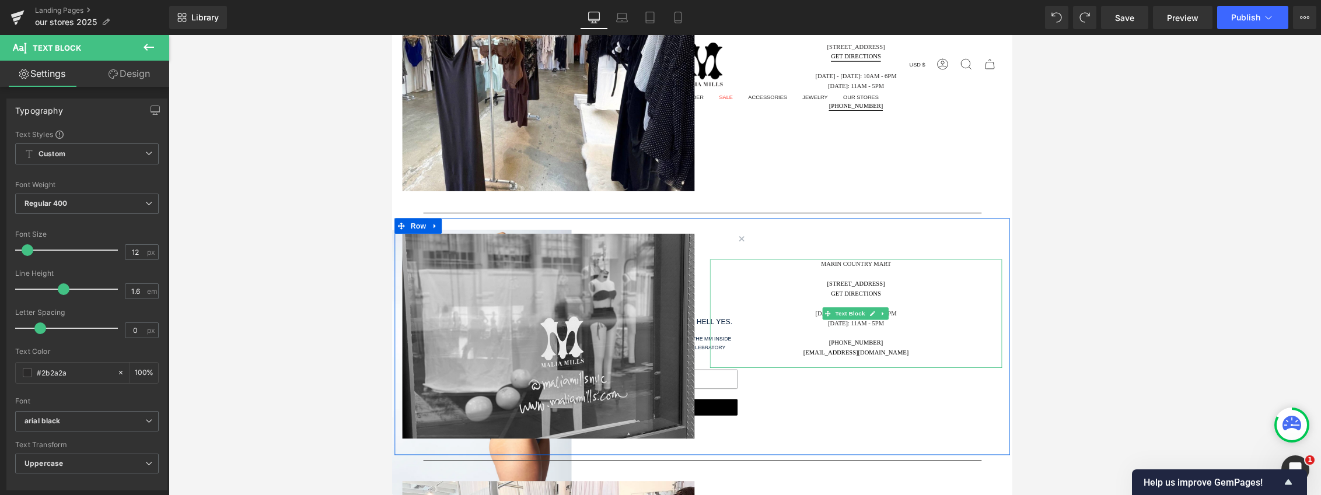
click at [788, 316] on div "2203 Larkspur Landing Cir" at bounding box center [919, 318] width 333 height 11
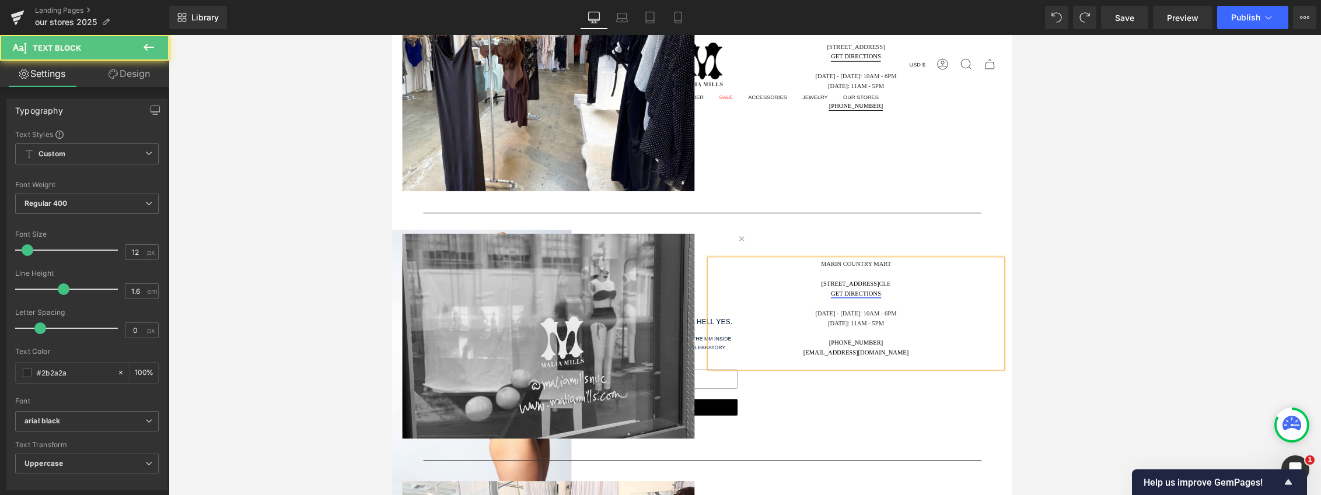
click at [788, 332] on link "GET DIRECTIONS" at bounding box center [919, 330] width 57 height 8
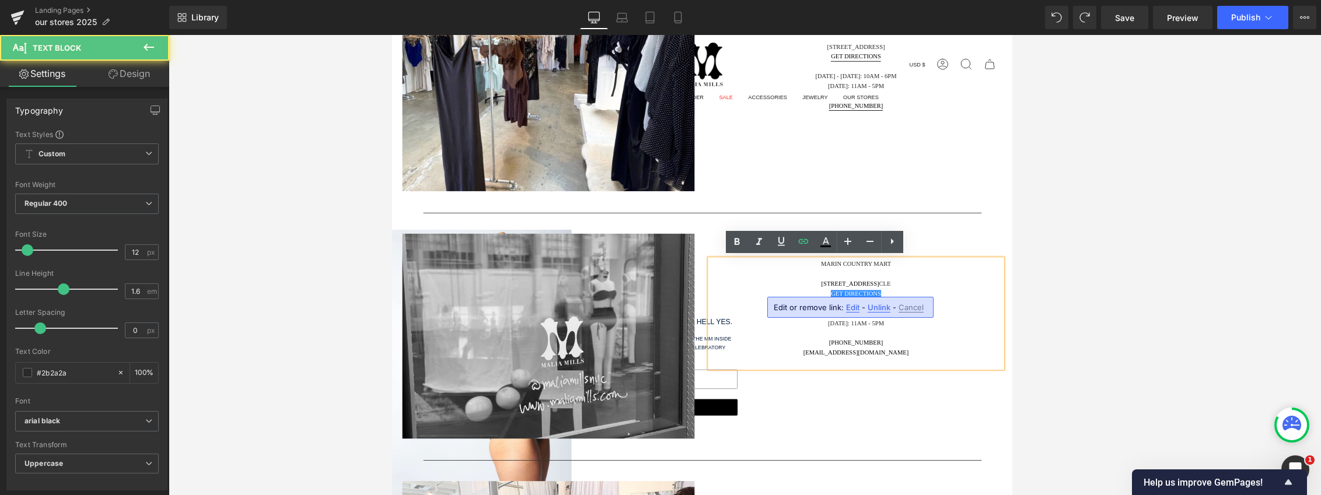
drag, startPoint x: 972, startPoint y: 330, endPoint x: 983, endPoint y: 333, distance: 11.6
click at [788, 330] on div "GET DIRECTIONS" at bounding box center [919, 329] width 333 height 11
drag, startPoint x: 978, startPoint y: 393, endPoint x: 850, endPoint y: 396, distance: 128.4
click at [788, 396] on div "marin@maliamills.com" at bounding box center [919, 397] width 333 height 11
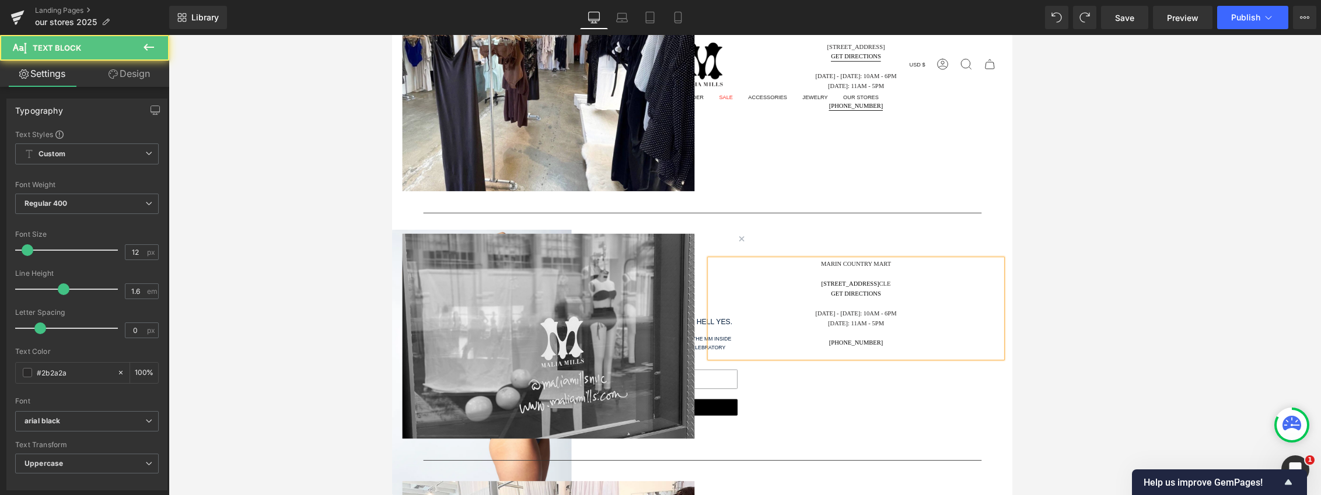
click at [788, 442] on div "Marin COUNTRY MART 2203 Larkspur Landing Cir CLE GET DIRECTIONS Monday - Saturd…" at bounding box center [920, 352] width 350 height 182
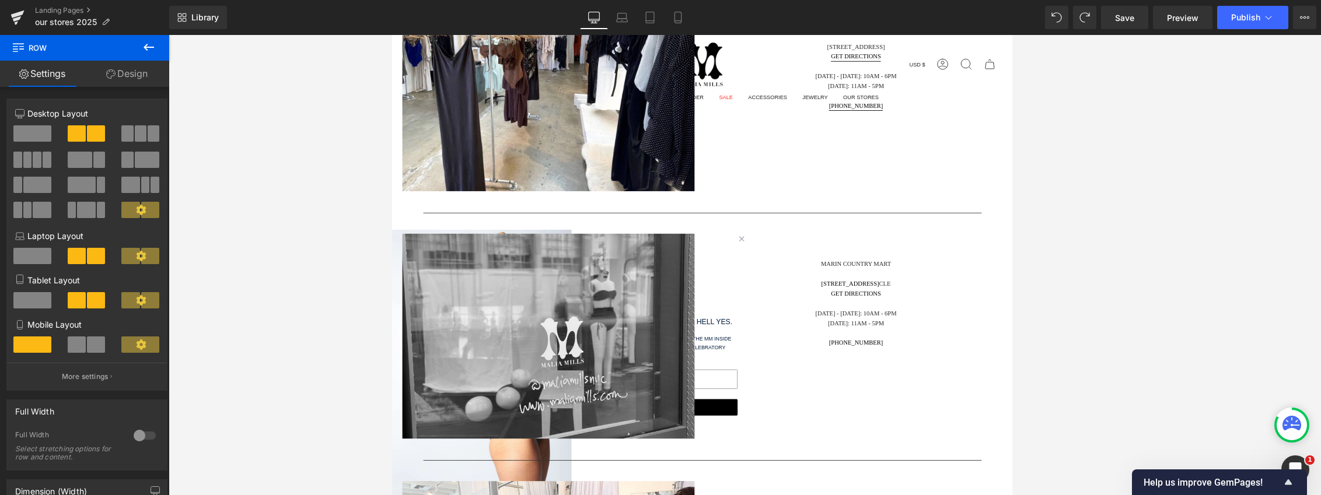
click at [788, 311] on div at bounding box center [919, 307] width 333 height 11
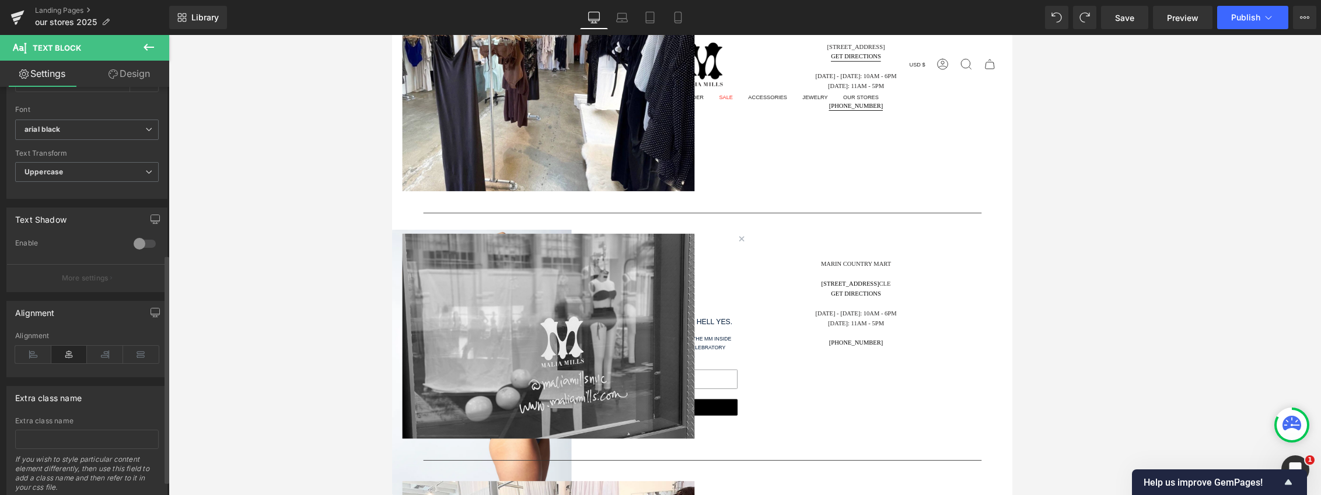
scroll to position [326, 0]
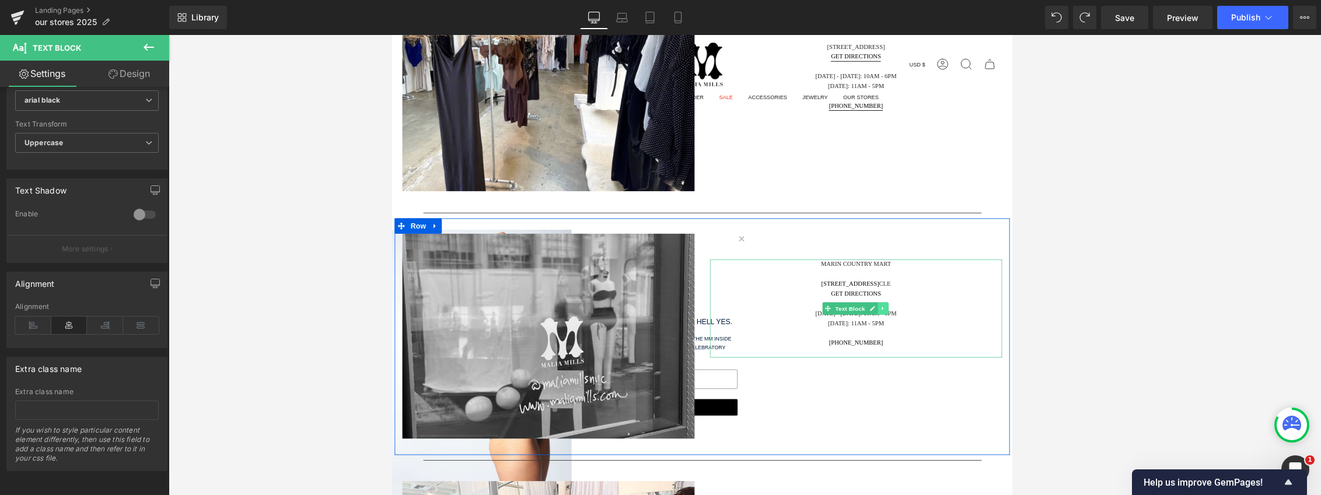
click at [788, 350] on link at bounding box center [950, 347] width 12 height 14
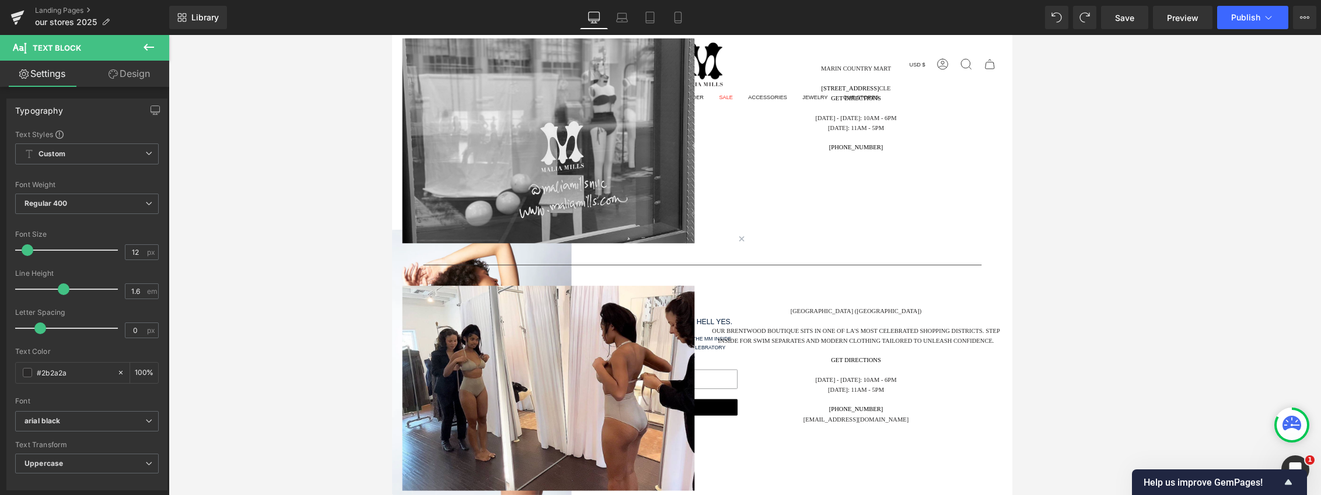
scroll to position [1809, 0]
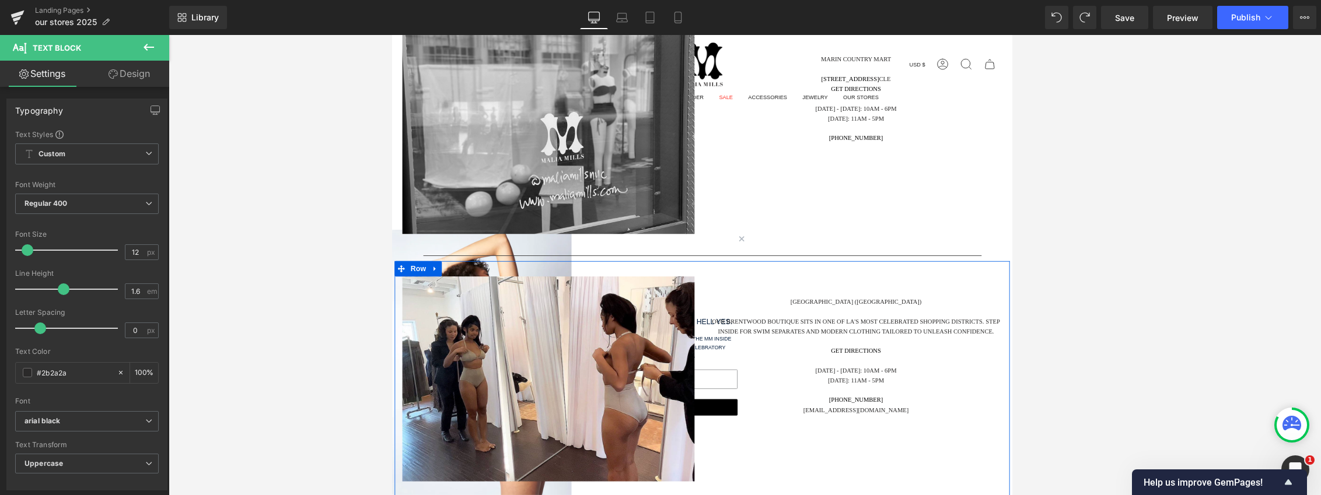
drag, startPoint x: 950, startPoint y: 359, endPoint x: 993, endPoint y: 386, distance: 51.2
click at [788, 359] on div "Our Brentwood boutique sits in one of LA's most celebrated shopping districts. …" at bounding box center [919, 412] width 333 height 112
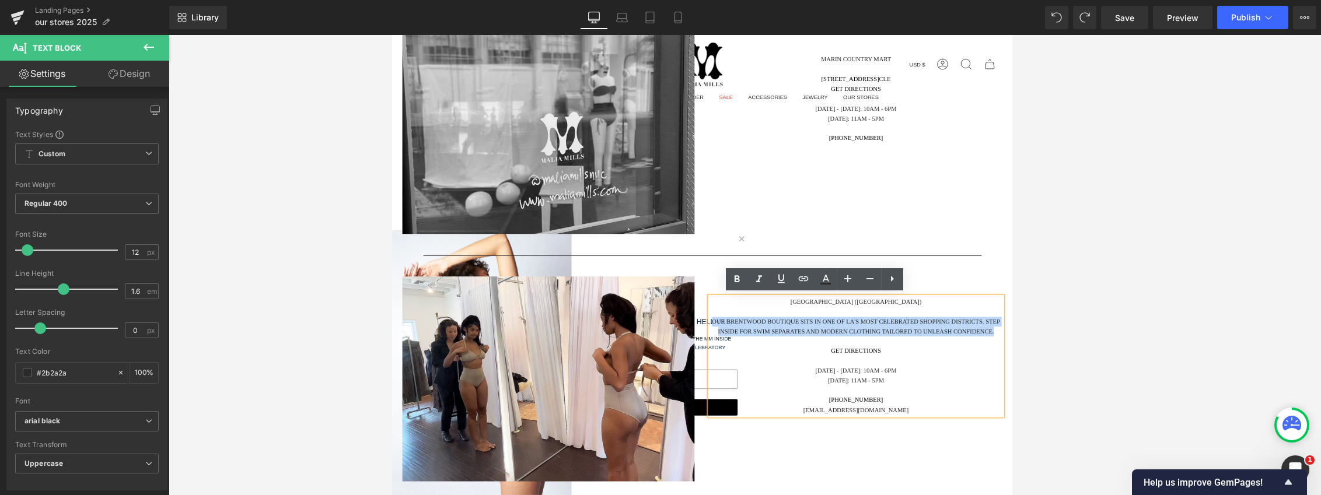
drag, startPoint x: 944, startPoint y: 385, endPoint x: 745, endPoint y: 365, distance: 199.9
click at [745, 365] on div "Los Angeles (Brentwood) Our Brentwood boutique sits in one of LA's most celebra…" at bounding box center [920, 409] width 350 height 198
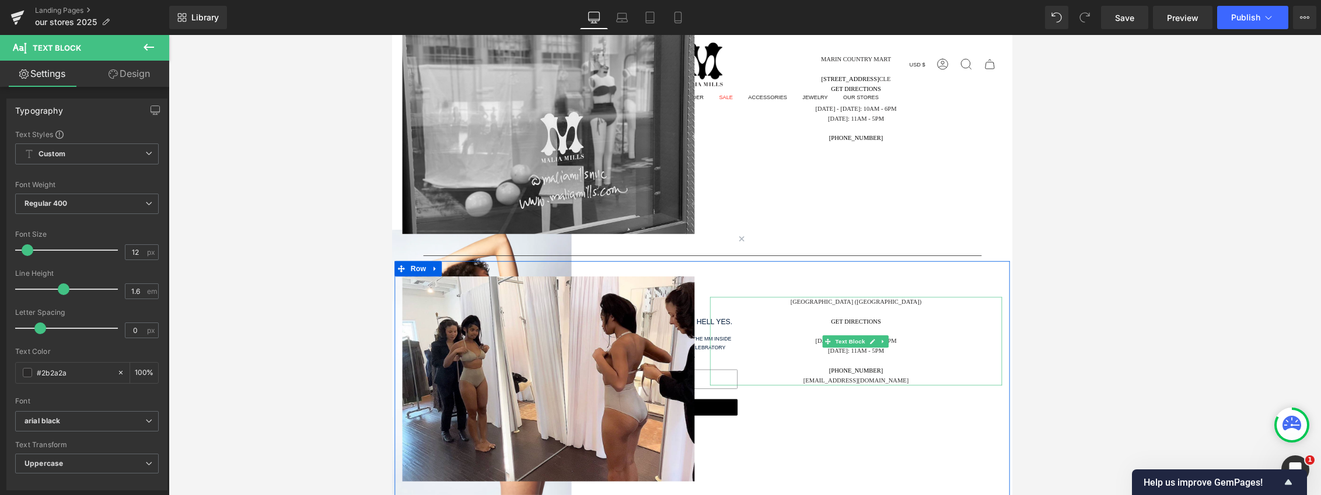
click at [788, 351] on div at bounding box center [919, 349] width 333 height 11
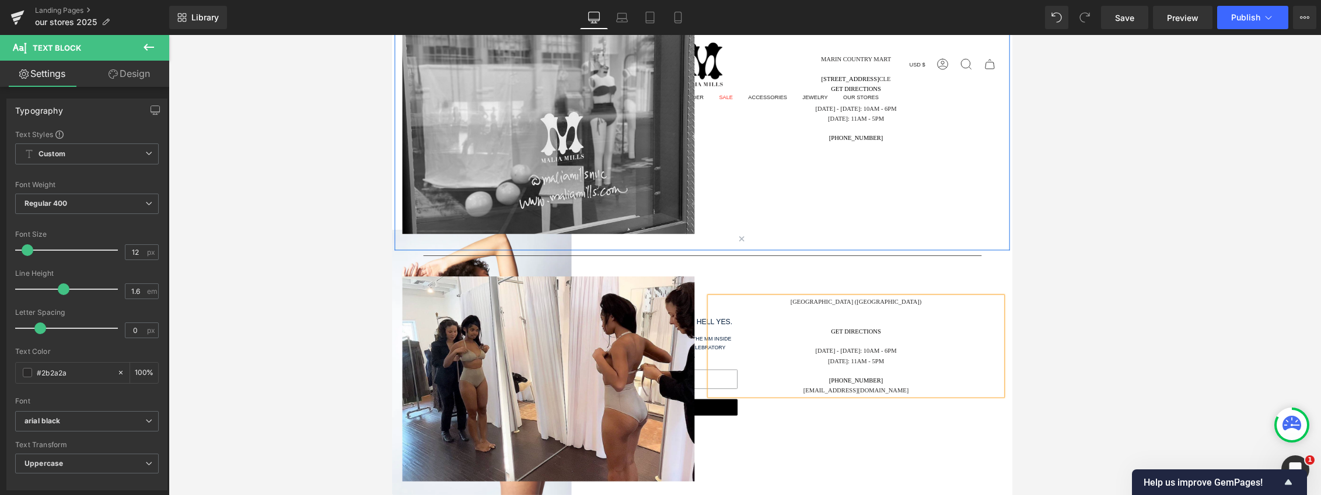
drag, startPoint x: 931, startPoint y: 184, endPoint x: 926, endPoint y: 383, distance: 199.1
click at [788, 184] on div "Marin COUNTRY MART 2203 Larkspur Landing Cir CLE GET DIRECTIONS Monday - Saturd…" at bounding box center [920, 119] width 350 height 182
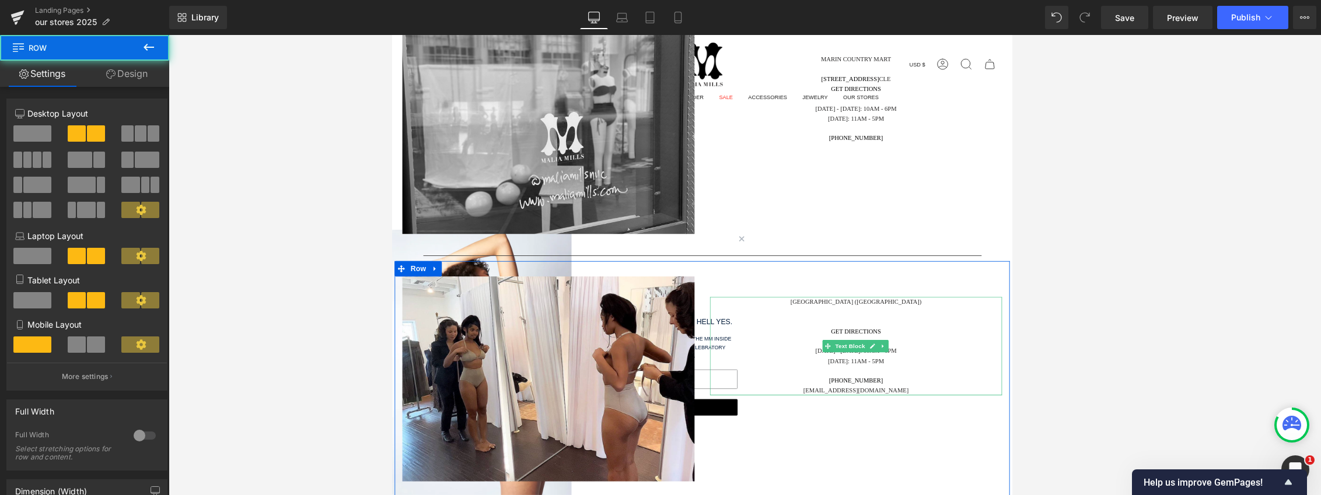
click at [788, 368] on link "GET DIRECTIONS" at bounding box center [919, 372] width 57 height 8
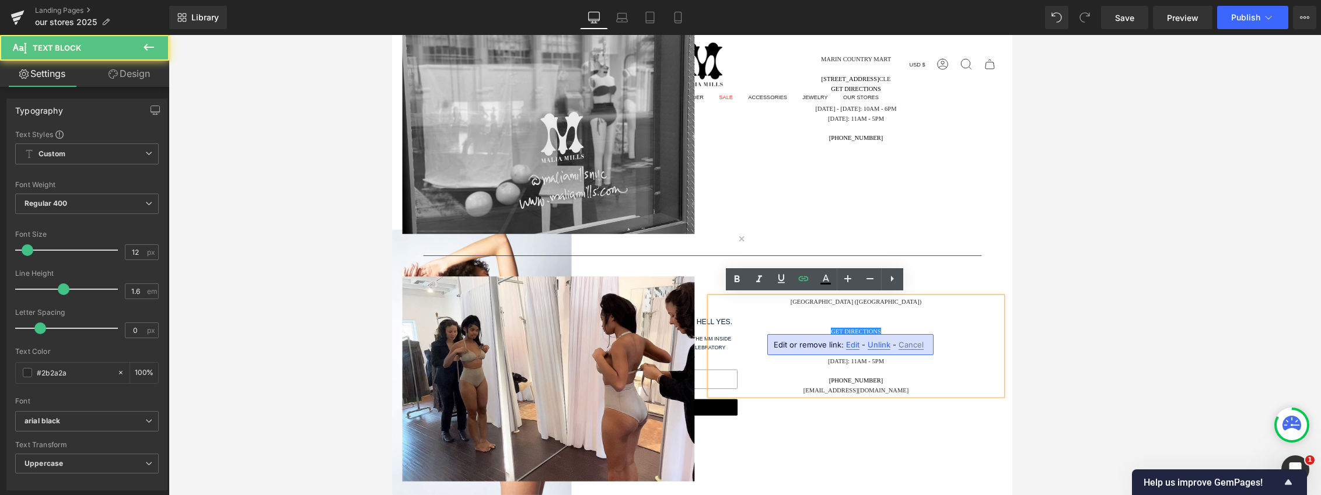
click at [788, 359] on div at bounding box center [919, 361] width 333 height 11
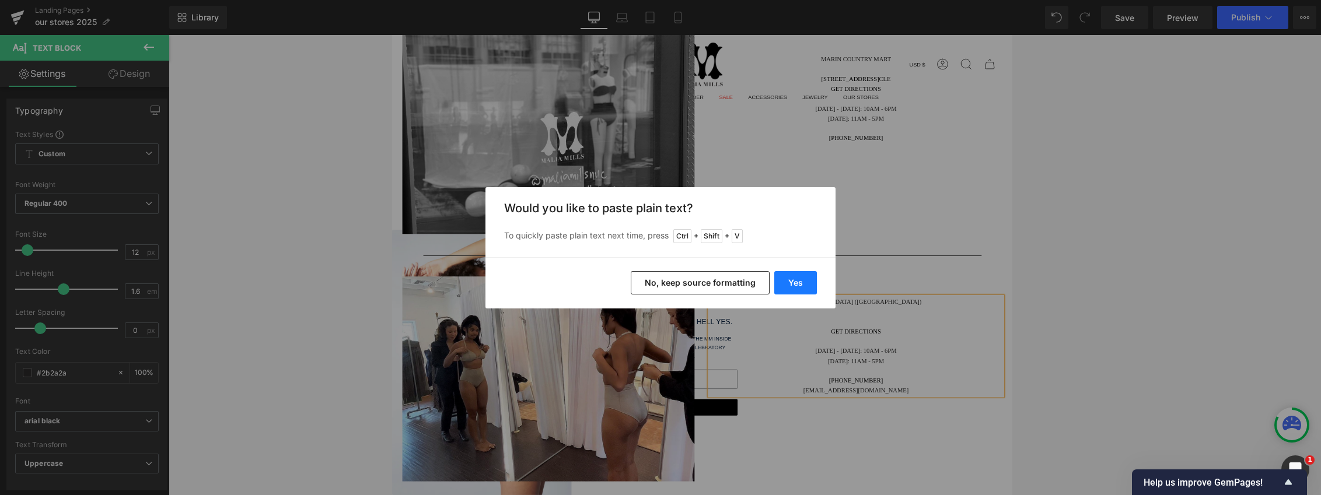
click at [788, 283] on button "Yes" at bounding box center [795, 282] width 43 height 23
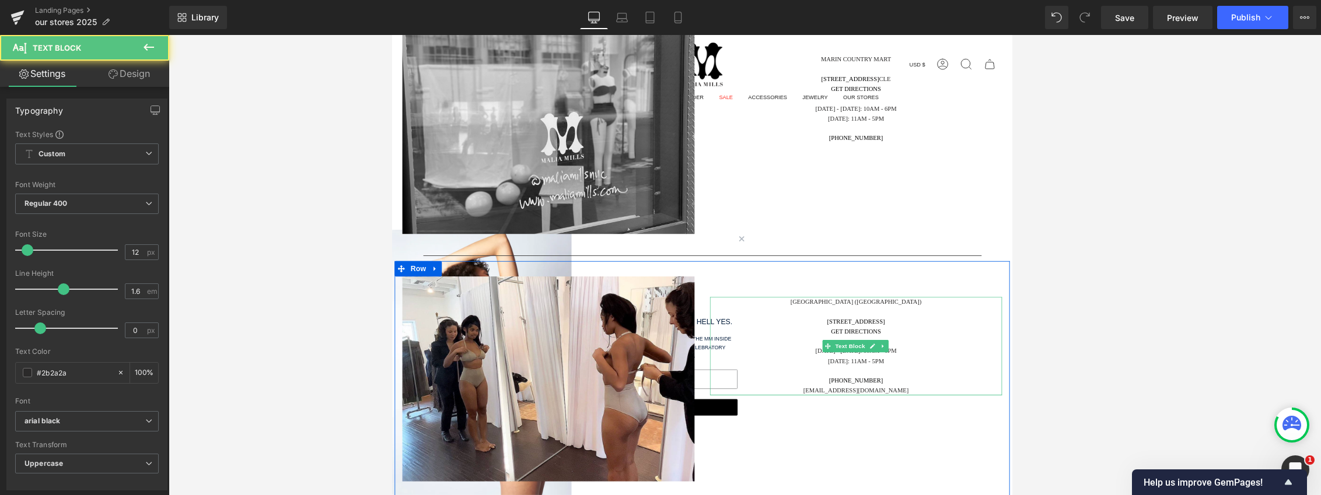
drag, startPoint x: 935, startPoint y: 359, endPoint x: 942, endPoint y: 359, distance: 7.6
click at [788, 359] on div "225 26th St" at bounding box center [919, 361] width 333 height 11
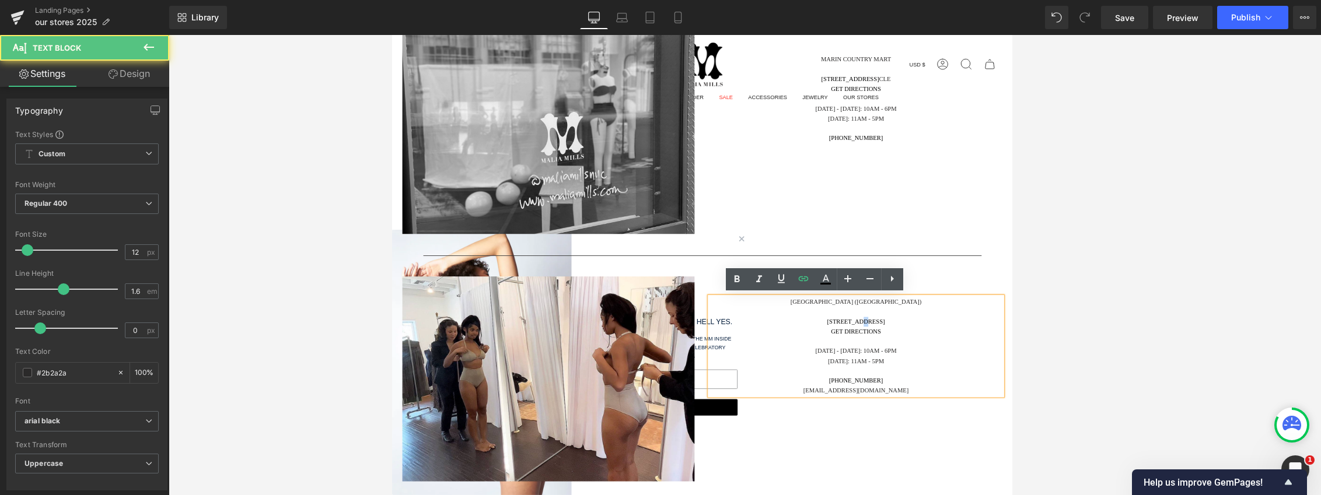
click at [788, 359] on div "225 26th St" at bounding box center [919, 361] width 333 height 11
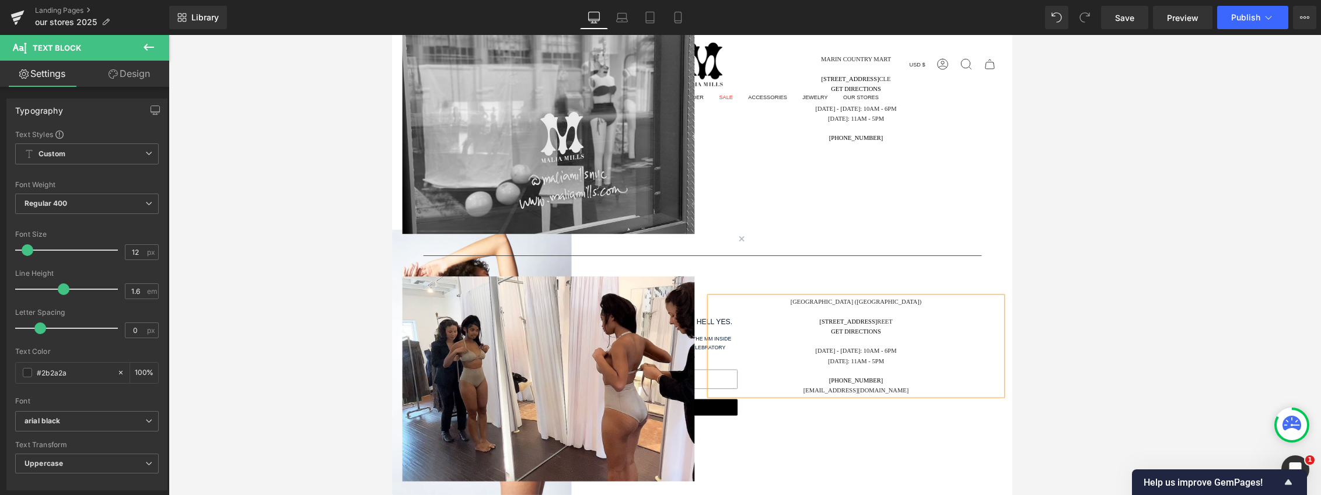
click at [788, 296] on div "Image Los Angeles (Brentwood) 225 26th St reet GET DIRECTIONS Monday - Saturday…" at bounding box center [745, 425] width 700 height 267
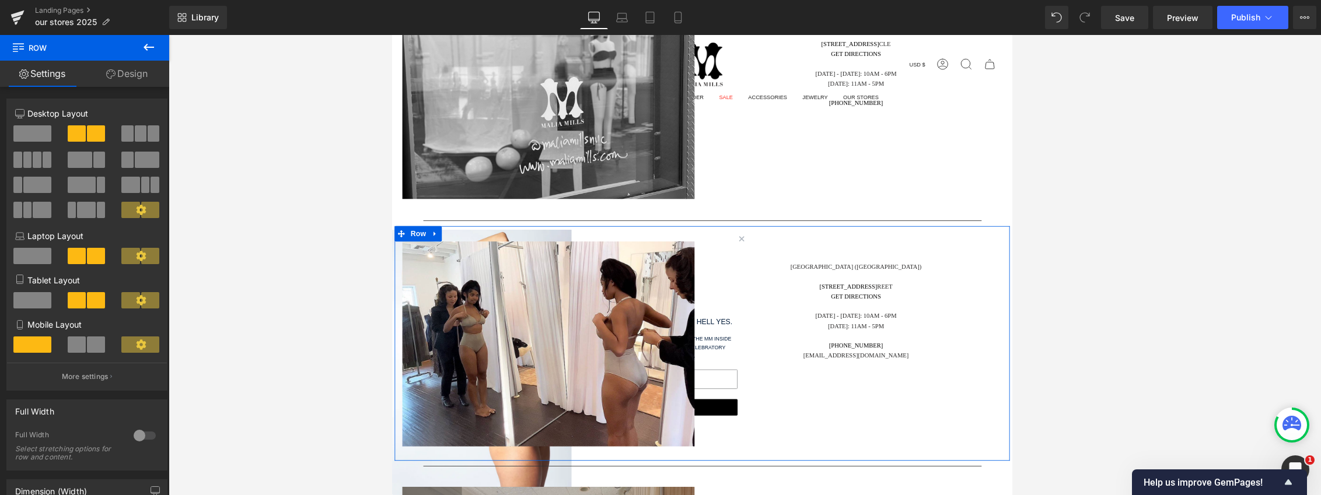
scroll to position [1867, 0]
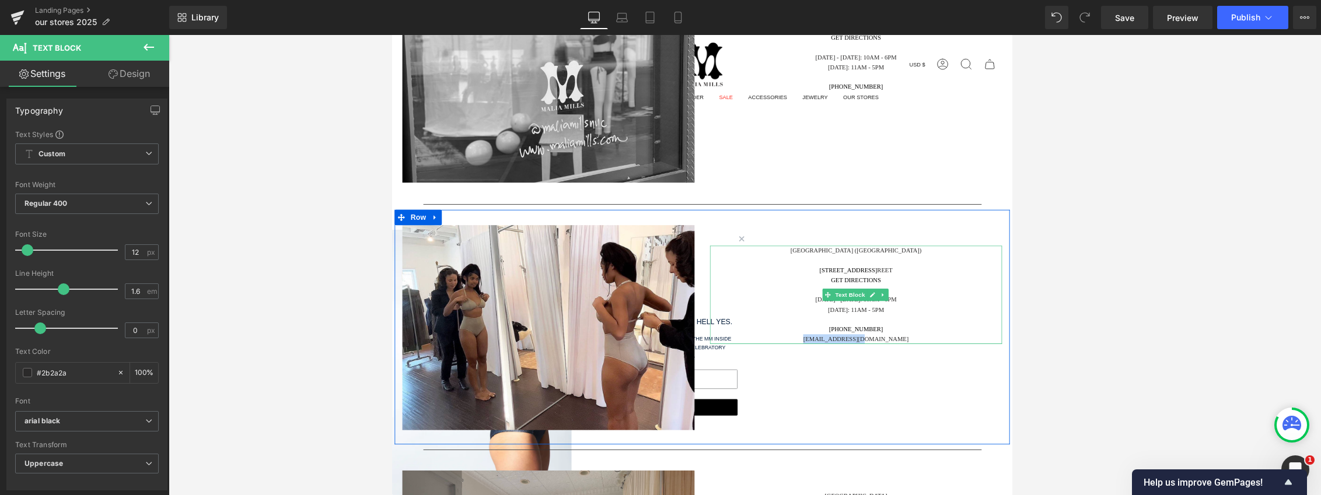
drag, startPoint x: 968, startPoint y: 377, endPoint x: 849, endPoint y: 378, distance: 119.1
click at [788, 378] on div "la@maliamills.com" at bounding box center [919, 381] width 333 height 11
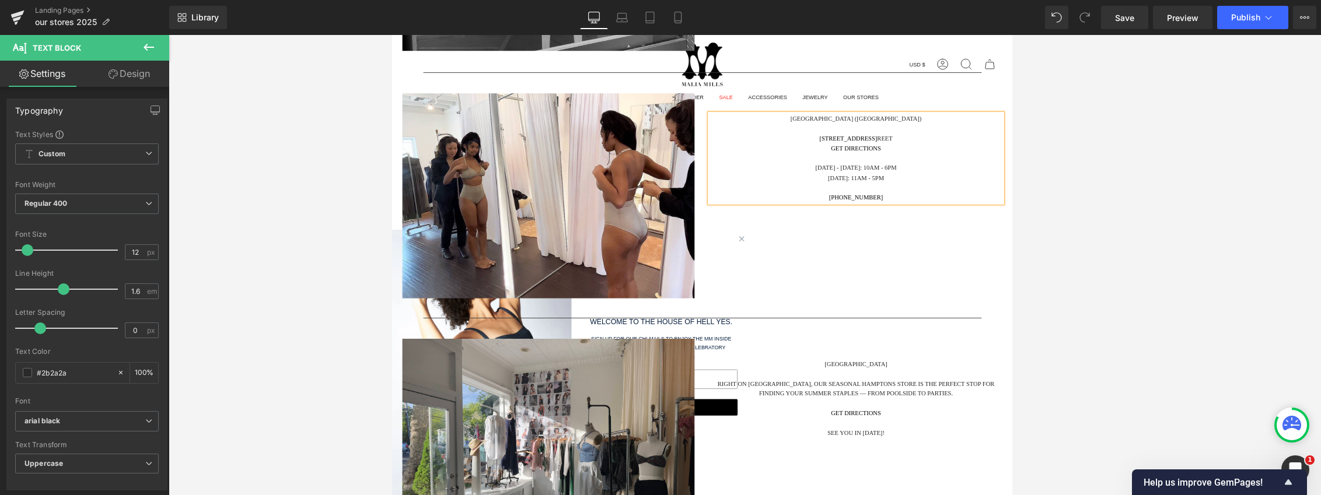
scroll to position [2101, 0]
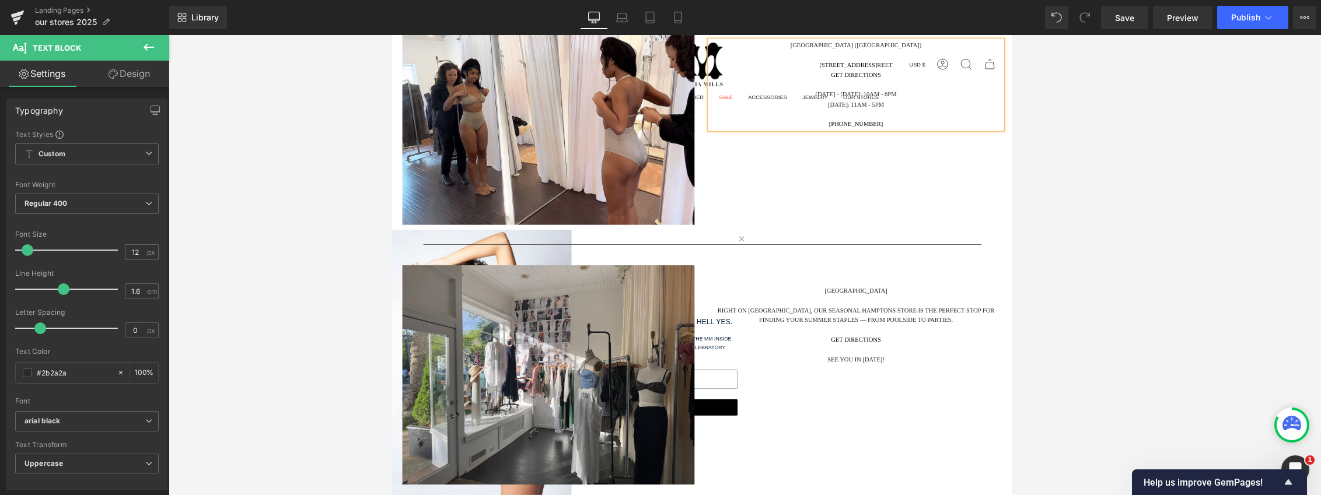
drag, startPoint x: 999, startPoint y: 337, endPoint x: 1057, endPoint y: 358, distance: 62.0
click at [788, 337] on div at bounding box center [919, 337] width 333 height 11
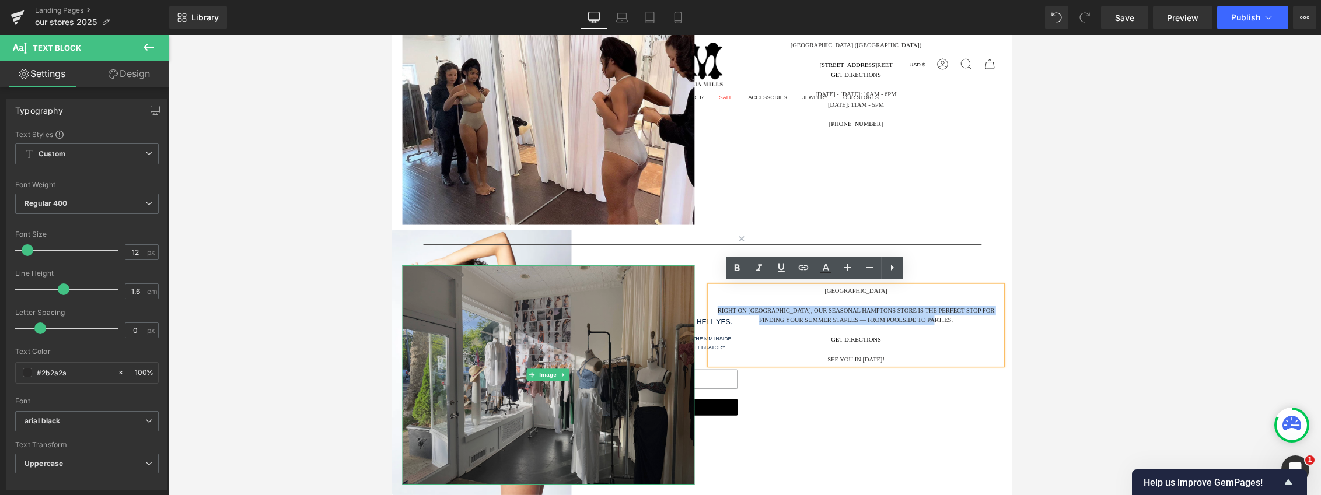
drag, startPoint x: 1059, startPoint y: 359, endPoint x: 712, endPoint y: 348, distance: 347.4
click at [710, 343] on div "Image Bridgehampton Right on Main Street, our seasonal Hamptons store is the pe…" at bounding box center [745, 422] width 700 height 284
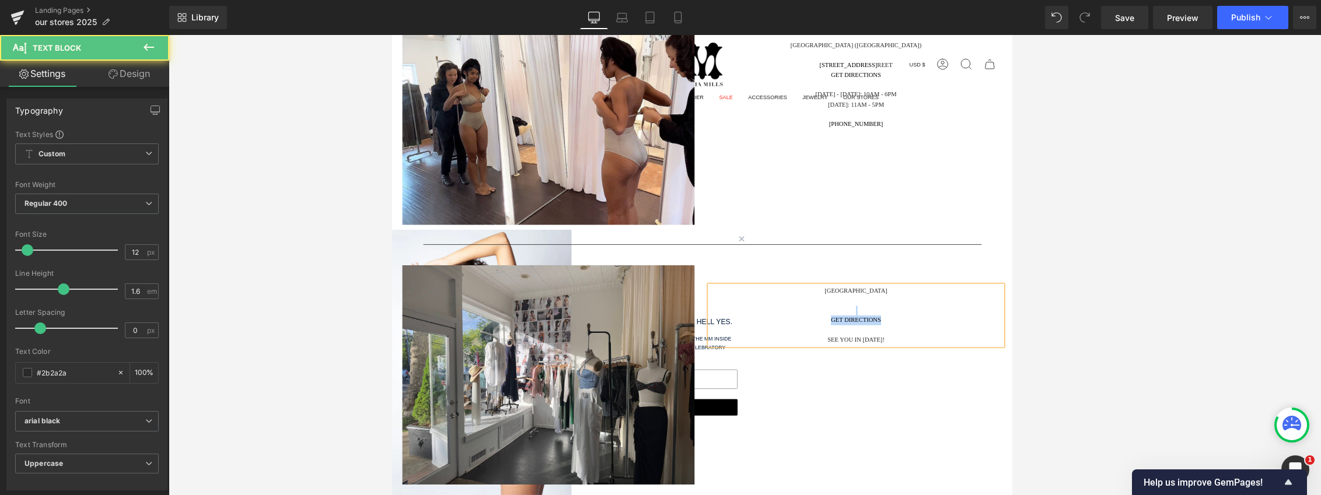
drag, startPoint x: 959, startPoint y: 362, endPoint x: 927, endPoint y: 346, distance: 35.5
click at [788, 346] on div "GET DIRECTIONS SEE YOU IN 2026!" at bounding box center [919, 366] width 333 height 45
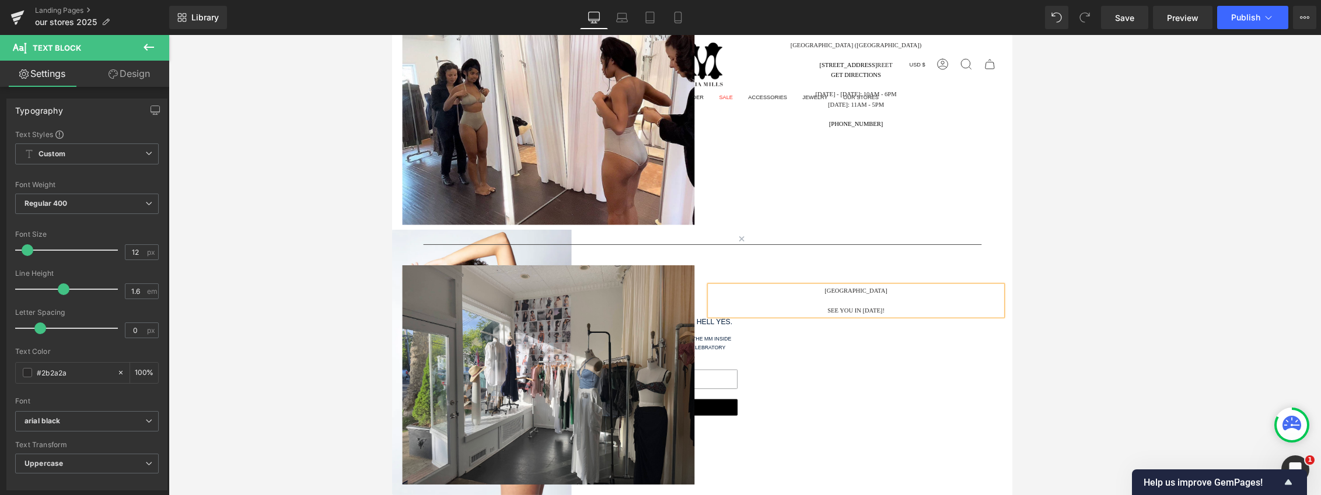
click at [788, 386] on div "Bridgehampton SEE YOU IN 2026! Text Block" at bounding box center [920, 347] width 350 height 98
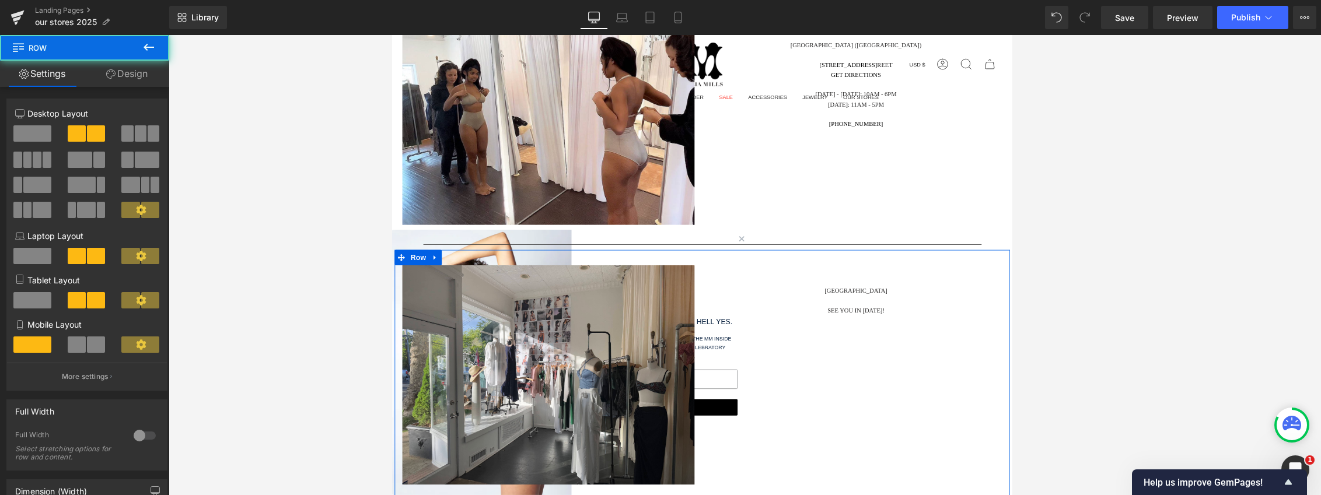
click at [788, 451] on div "Image Bridgehampton SEE YOU IN 2026! Text Block Row" at bounding box center [745, 422] width 700 height 284
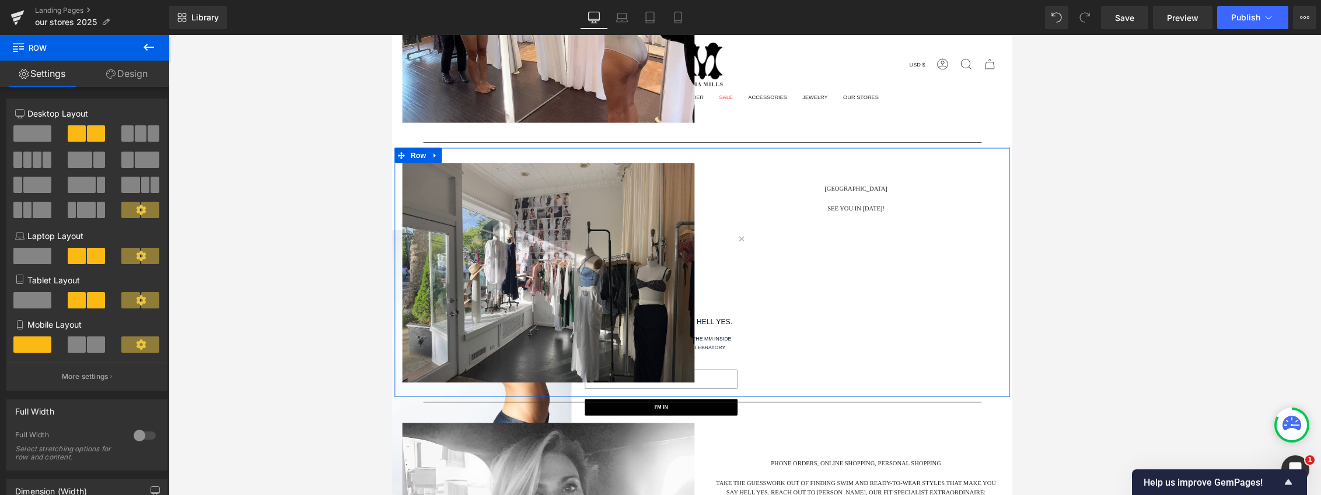
click at [788, 219] on div at bounding box center [919, 220] width 333 height 11
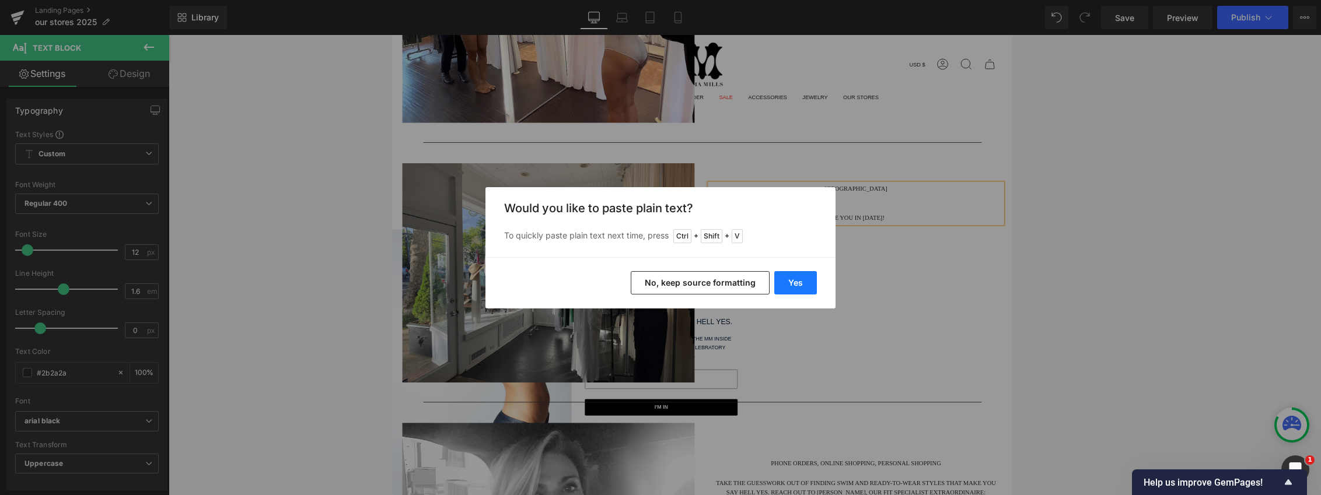
click at [788, 284] on button "Yes" at bounding box center [795, 282] width 43 height 23
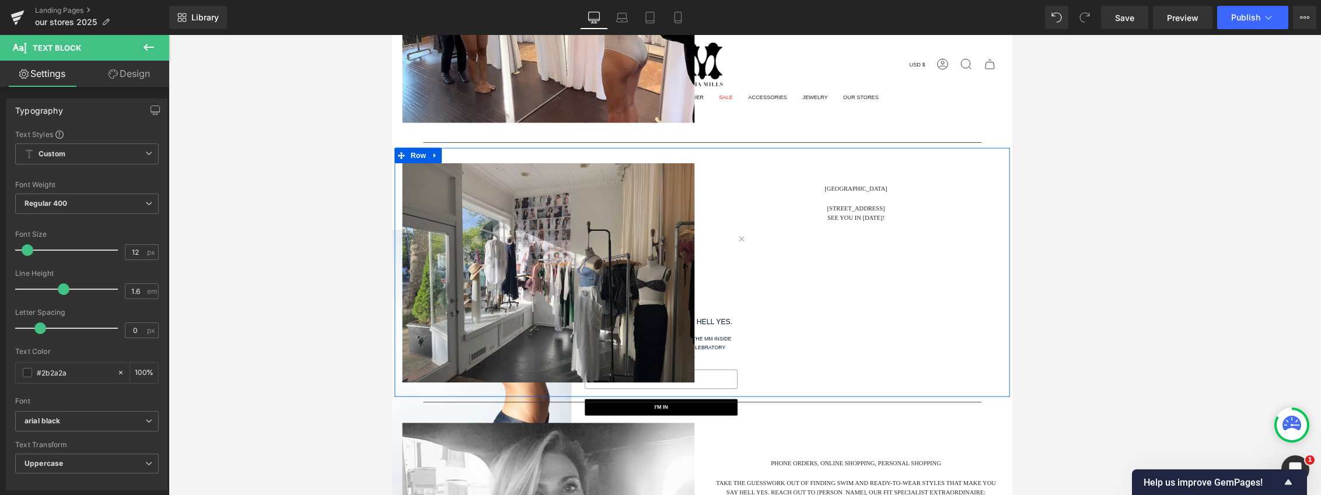
click at [788, 383] on div "Image Bridgehampton 2487 Main St SEE YOU IN 2026! Text Block Row" at bounding box center [745, 305] width 700 height 284
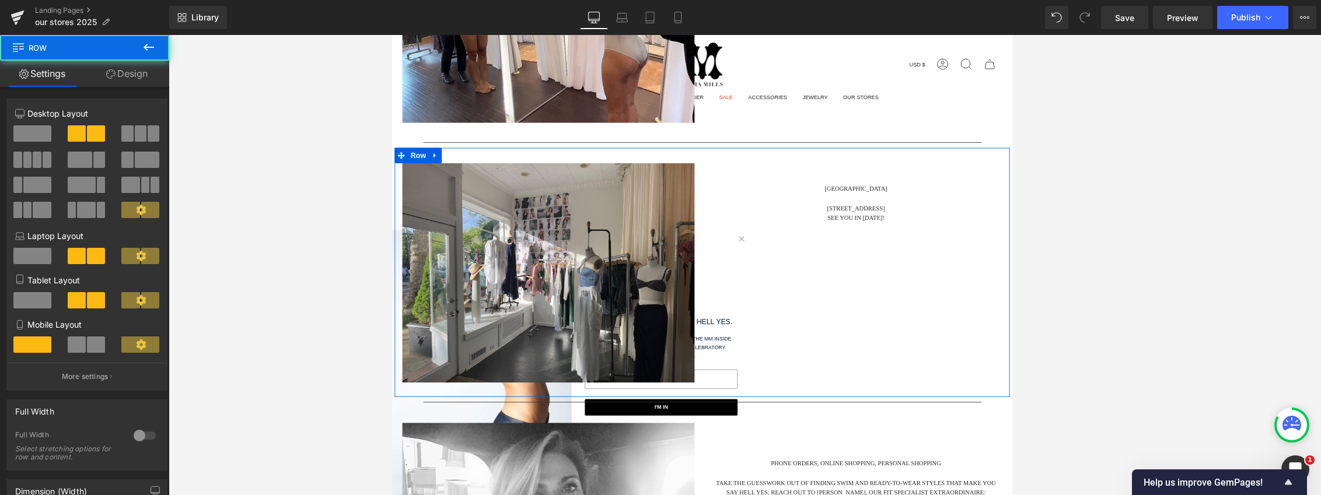
drag, startPoint x: 945, startPoint y: 235, endPoint x: 956, endPoint y: 232, distance: 10.8
click at [788, 235] on div "2487 Main St" at bounding box center [919, 232] width 333 height 11
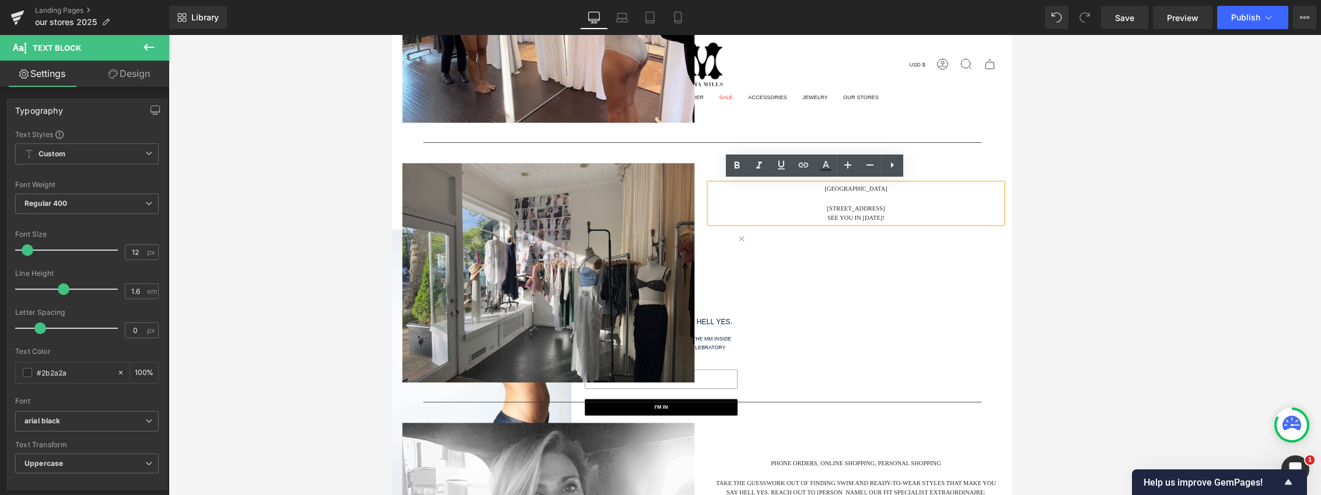
click at [788, 231] on div "2487 Main St" at bounding box center [919, 232] width 333 height 11
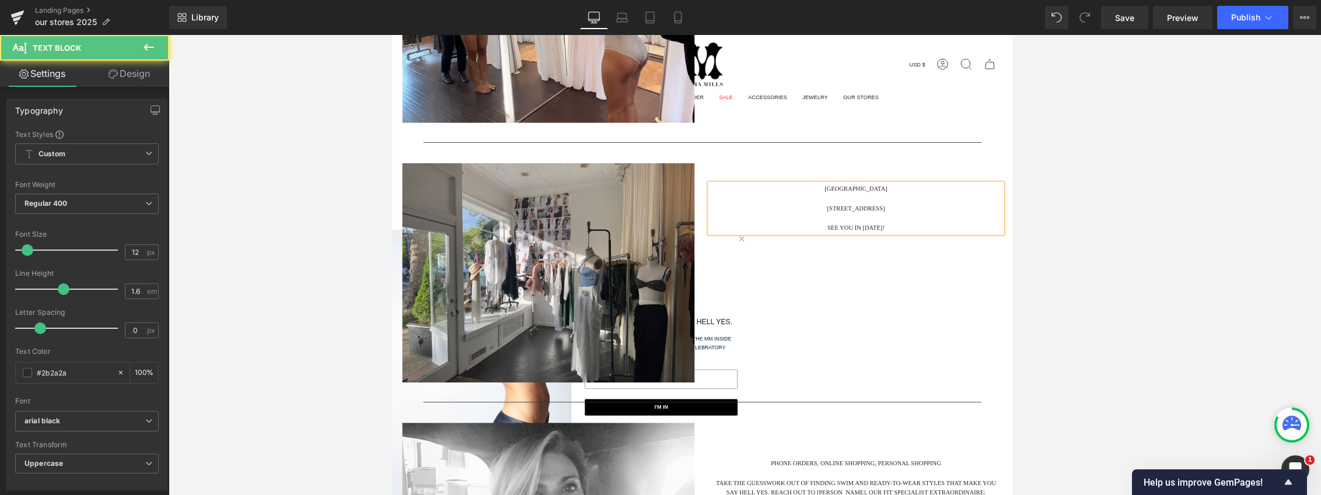
click at [788, 361] on div "Image Bridgehampton 2487 Main St SEE YOU IN 2026! Text Block Row" at bounding box center [745, 305] width 700 height 284
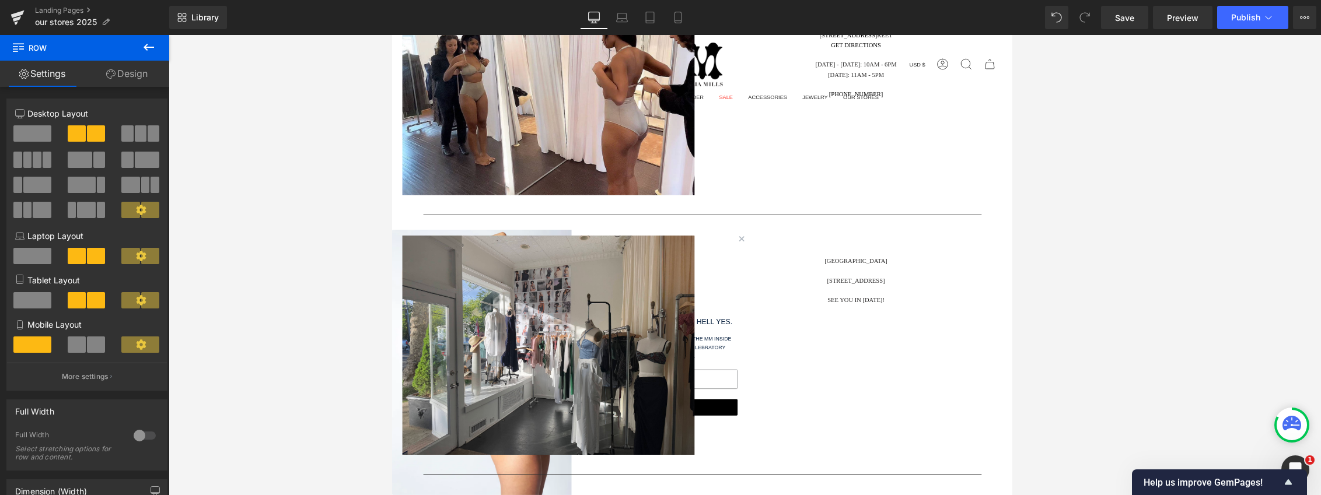
scroll to position [2101, 0]
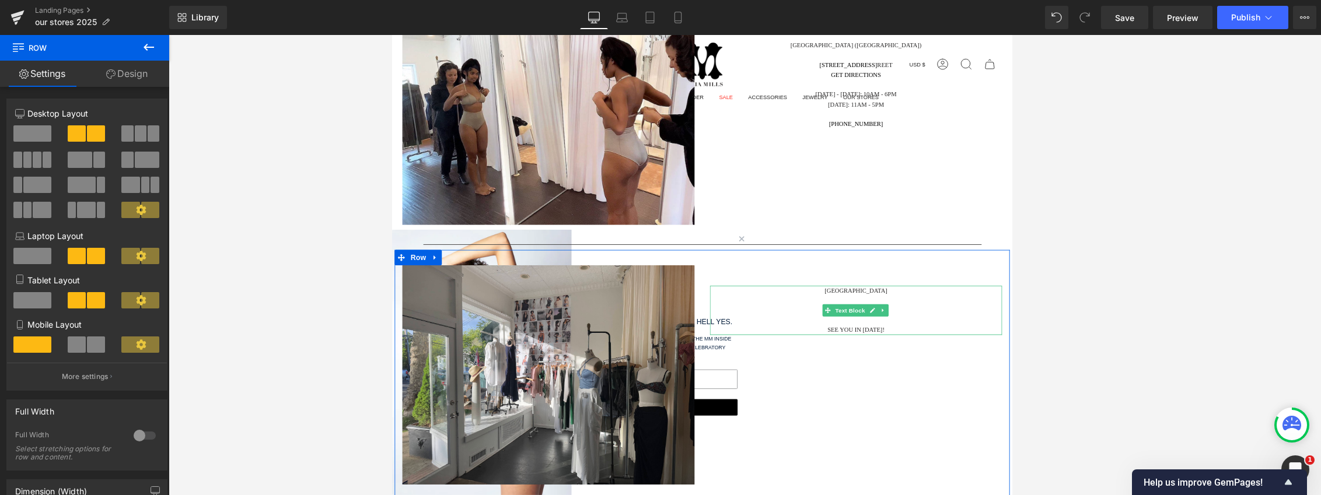
click at [788, 351] on div "2487 Main St" at bounding box center [919, 349] width 333 height 11
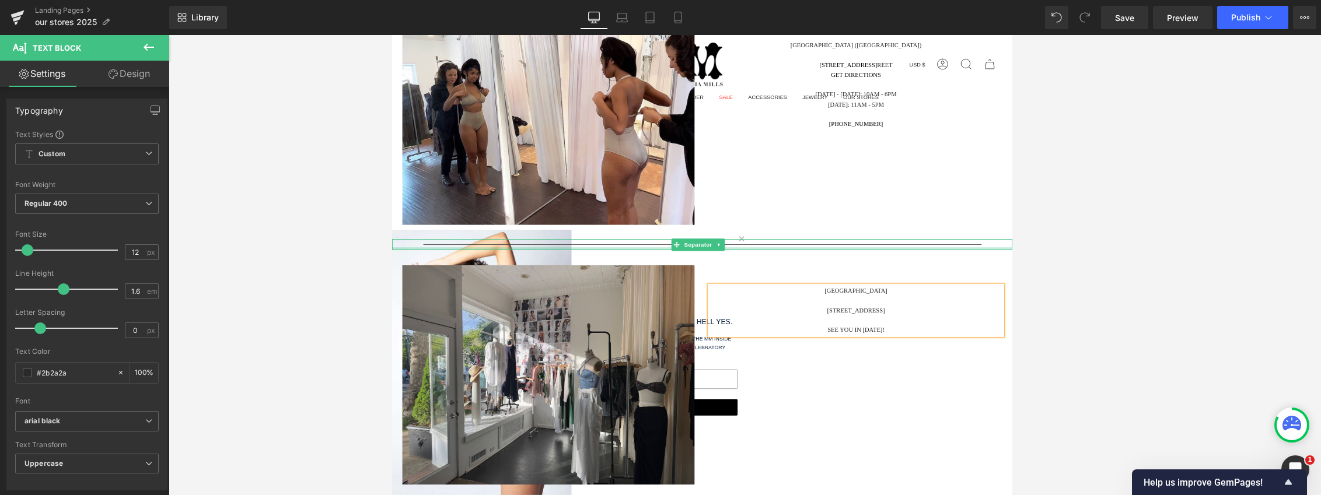
click at [788, 277] on div at bounding box center [745, 278] width 706 height 3
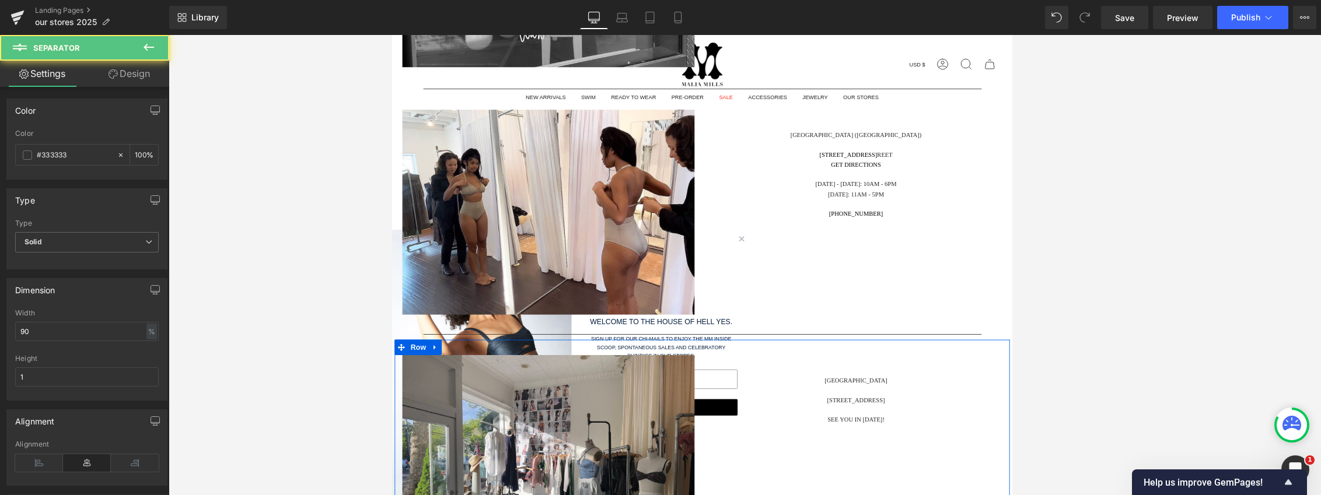
scroll to position [1984, 0]
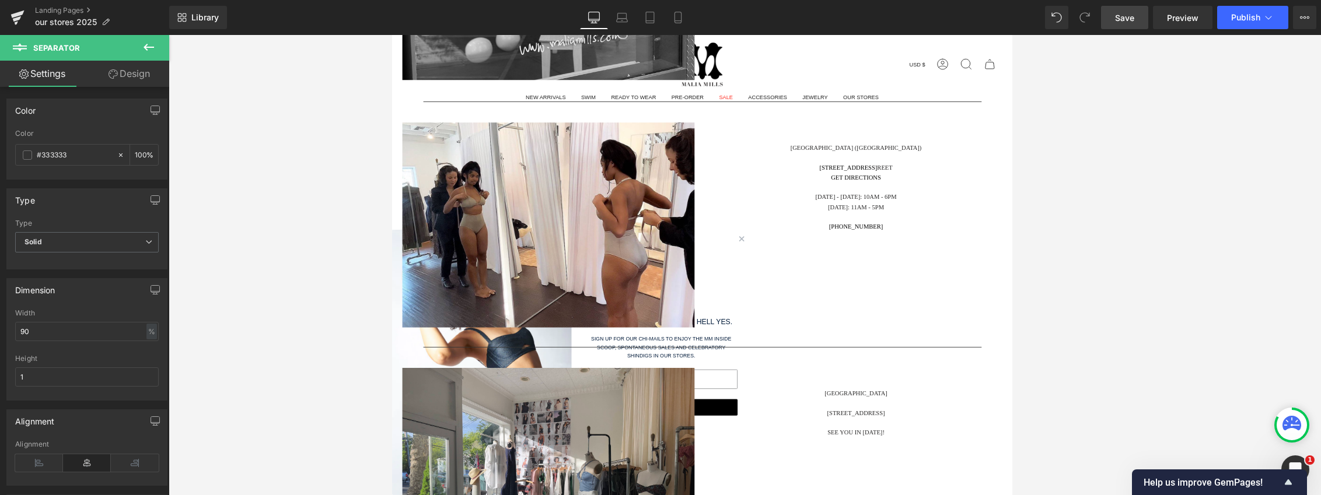
click at [788, 18] on link "Save" at bounding box center [1124, 17] width 47 height 23
click at [788, 18] on span "Publish" at bounding box center [1245, 17] width 29 height 9
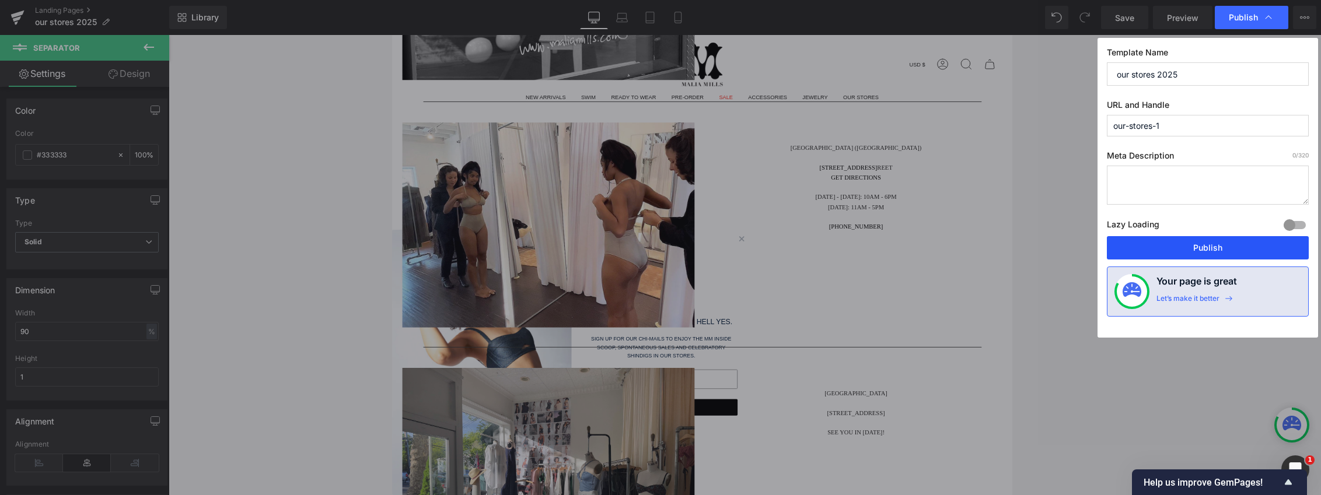
click at [788, 250] on button "Publish" at bounding box center [1208, 247] width 202 height 23
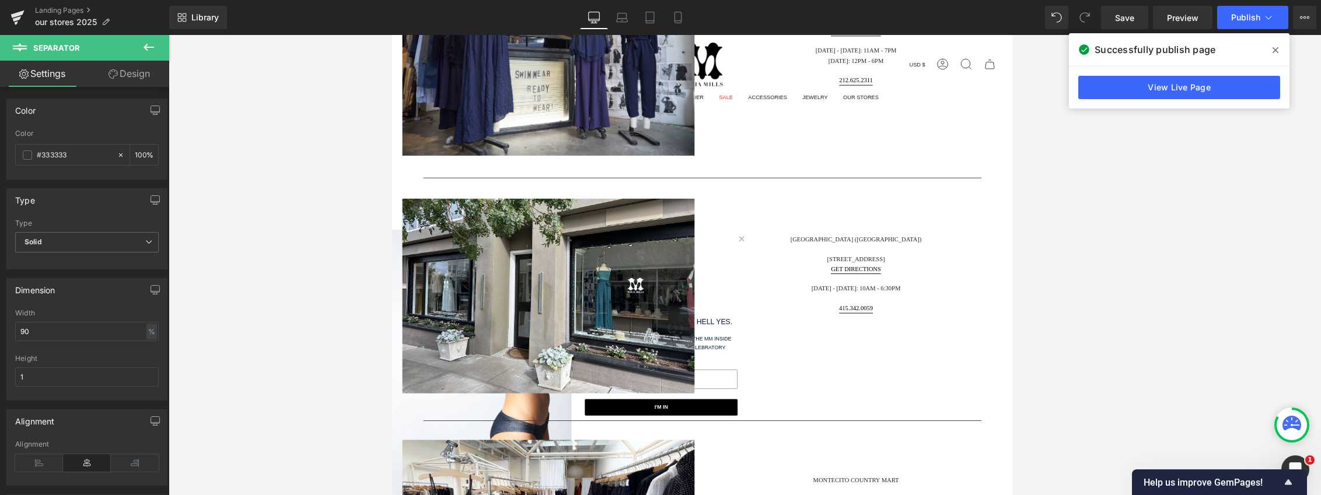
scroll to position [992, 0]
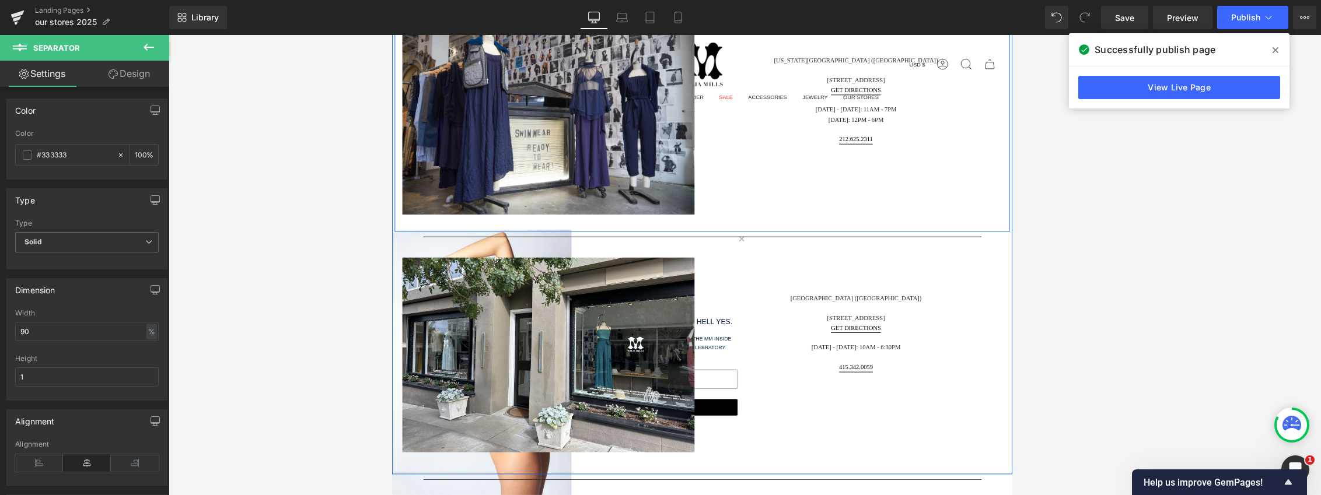
click at [788, 173] on div "New York City (SoHo) 27 Wooster Street Get Directions Monday - Saturday: 11am -…" at bounding box center [920, 109] width 350 height 183
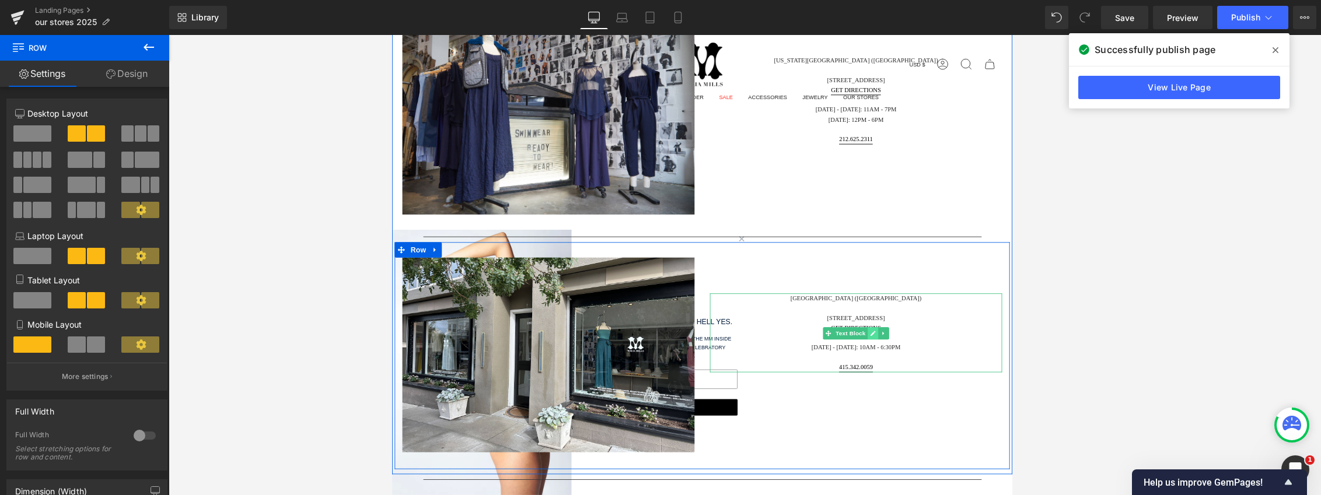
click at [788, 372] on icon at bounding box center [939, 375] width 6 height 6
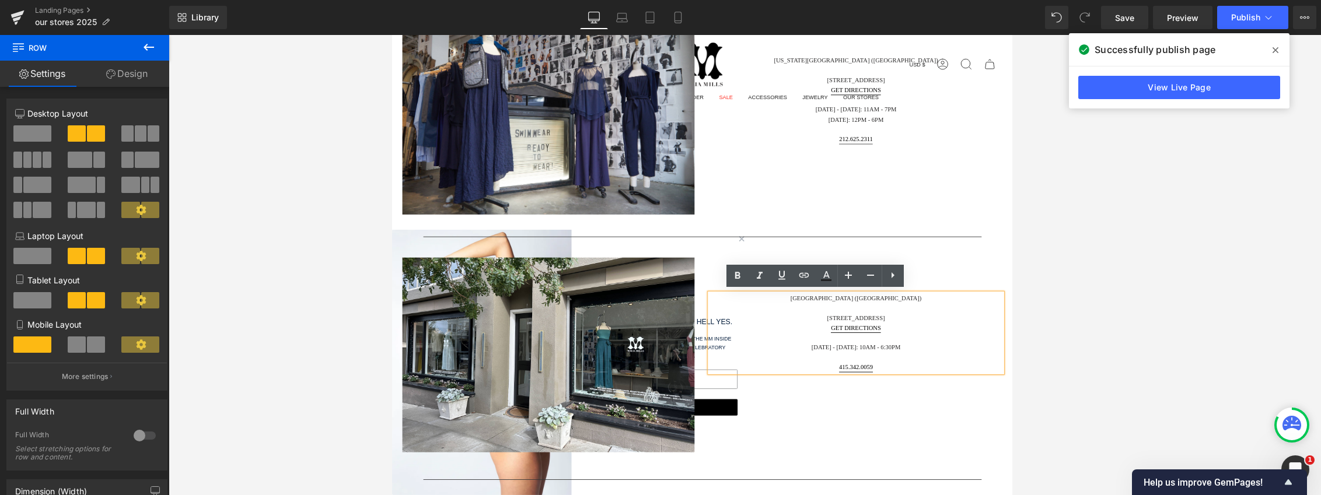
click at [788, 366] on p "GET DIRECTIONS" at bounding box center [919, 368] width 333 height 11
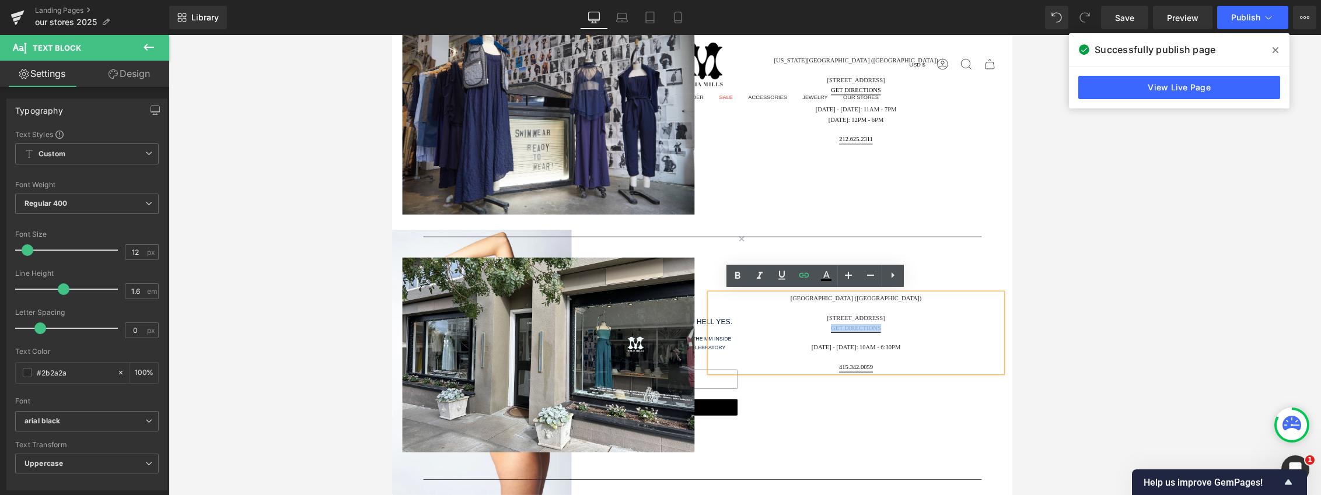
drag, startPoint x: 958, startPoint y: 366, endPoint x: 877, endPoint y: 366, distance: 81.1
click at [788, 366] on p "GET DIRECTIONS" at bounding box center [919, 368] width 333 height 11
click at [788, 281] on icon at bounding box center [804, 275] width 14 height 14
click at [788, 0] on div "Text Color Highlight Color #333333 Choose Image... Back to Library Insert logo_…" at bounding box center [660, 0] width 1321 height 0
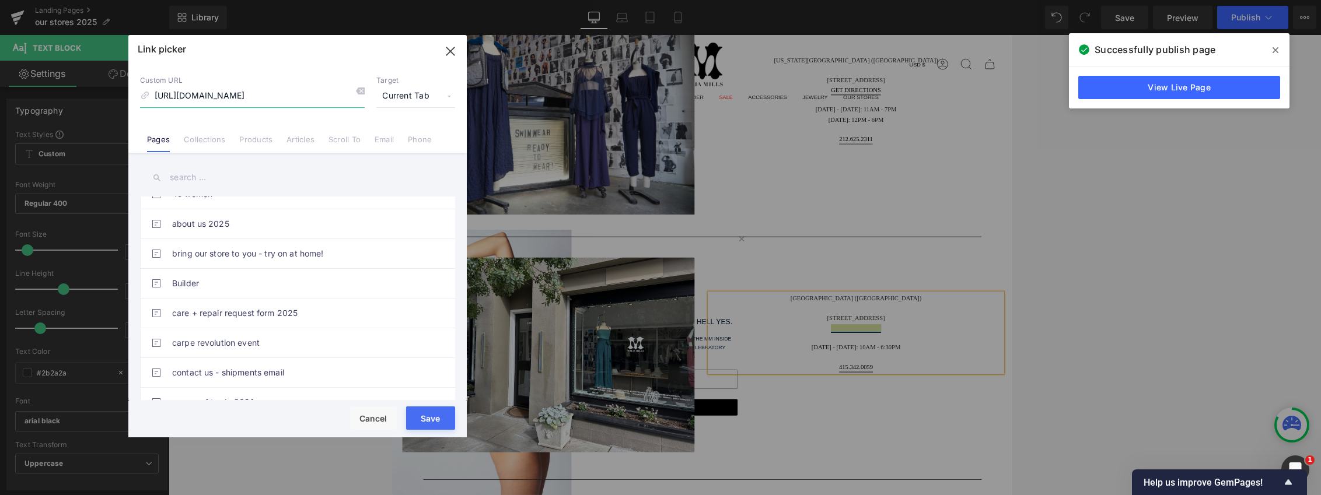
scroll to position [0, 0]
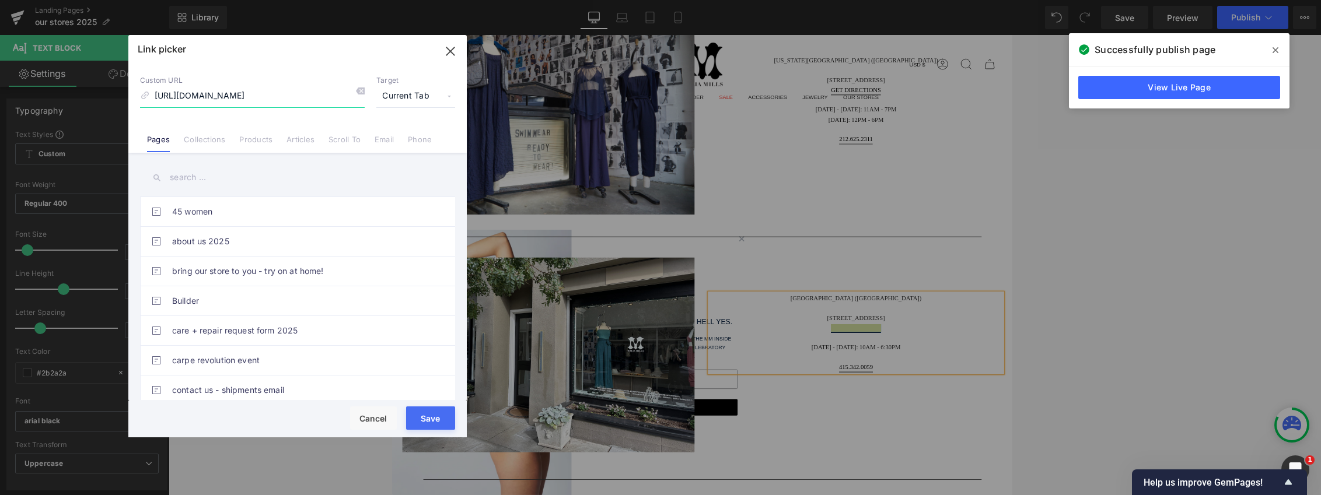
click at [449, 54] on icon "button" at bounding box center [450, 51] width 19 height 19
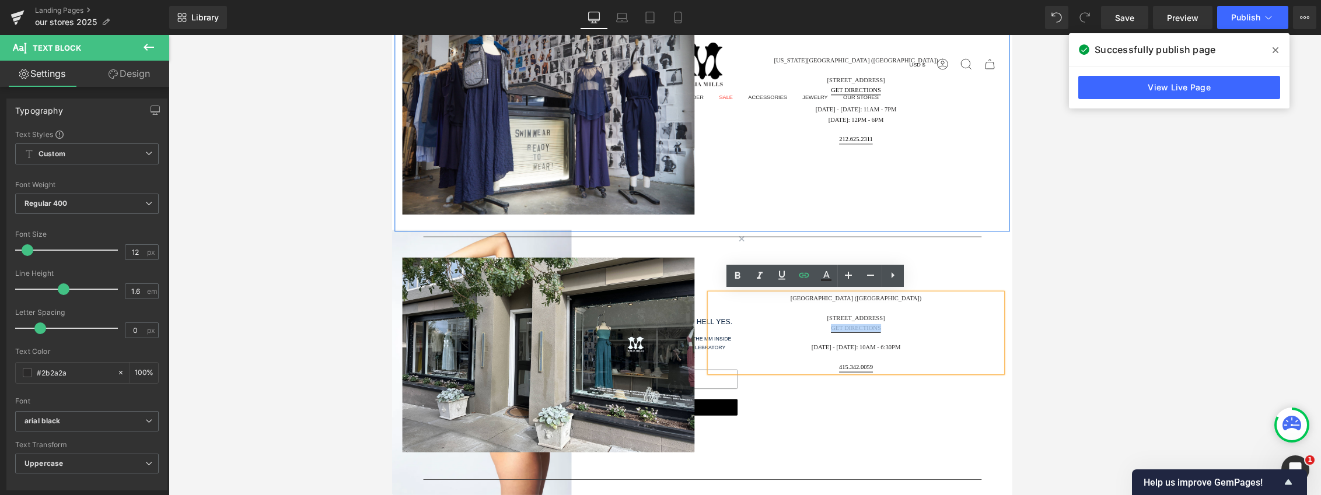
click at [788, 250] on div "Image New York City (SoHo) 27 Wooster Street Get Directions Monday - Saturday: …" at bounding box center [745, 129] width 700 height 259
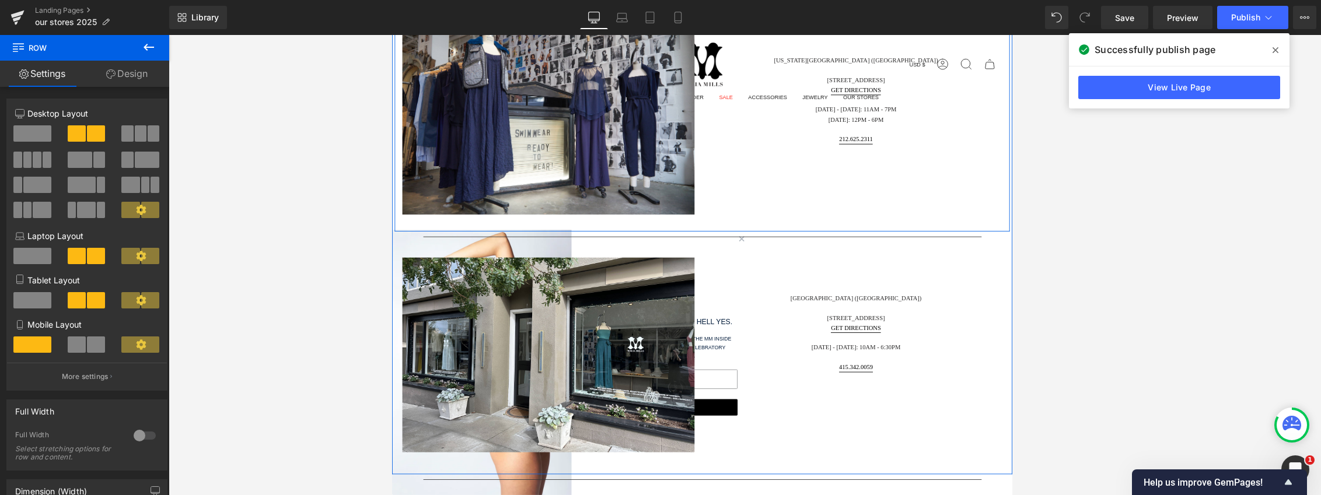
click at [788, 177] on div "New York City (SoHo) 27 Wooster Street Get Directions Monday - Saturday: 11am -…" at bounding box center [920, 109] width 350 height 183
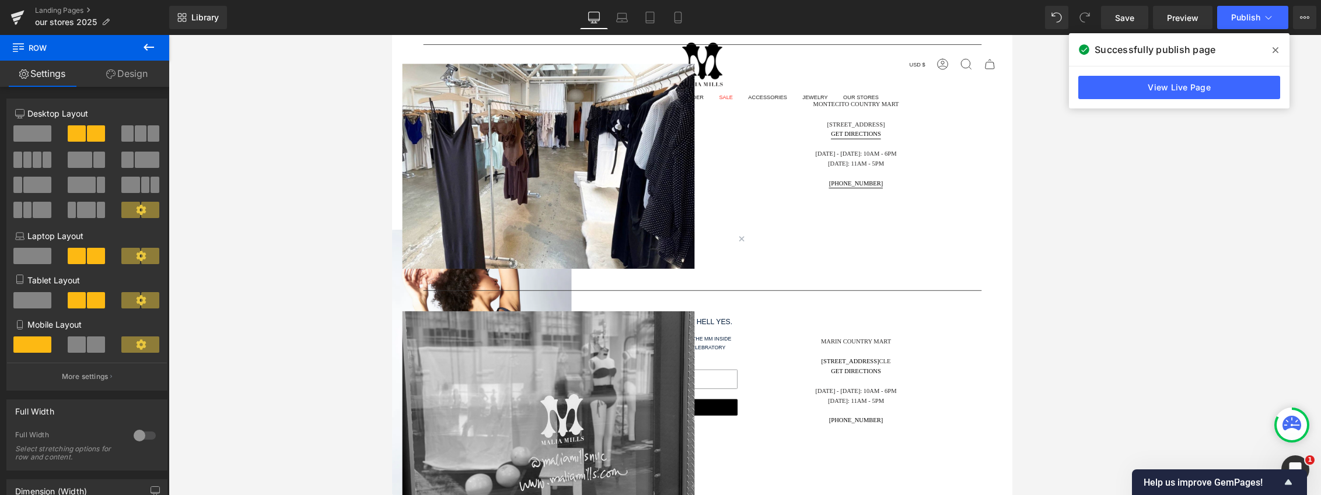
scroll to position [1634, 0]
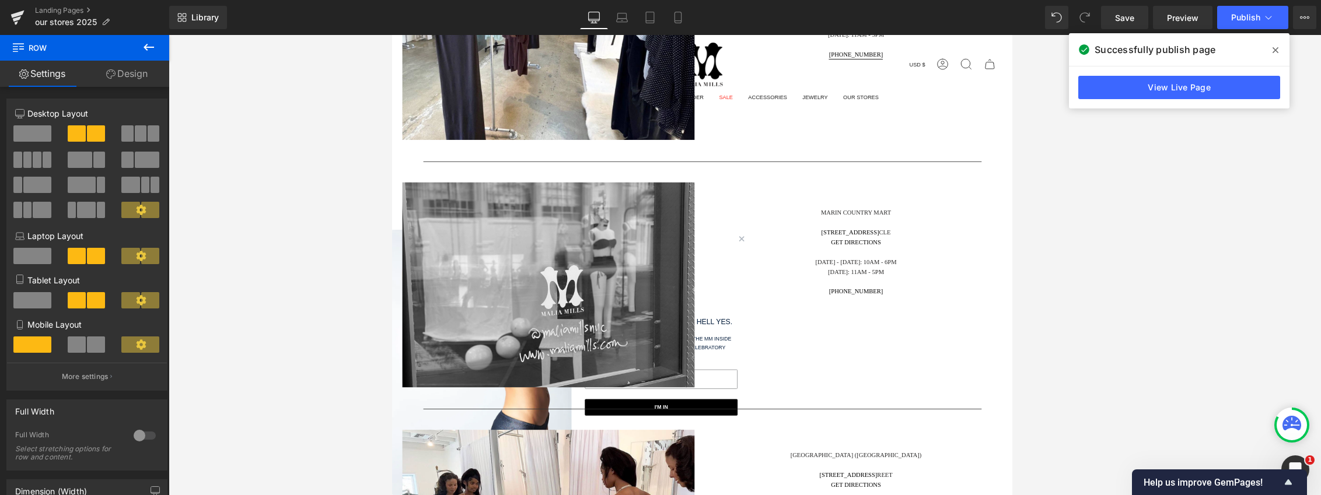
click at [788, 264] on div "2203 Larkspur Landing Cir CLE" at bounding box center [919, 260] width 333 height 11
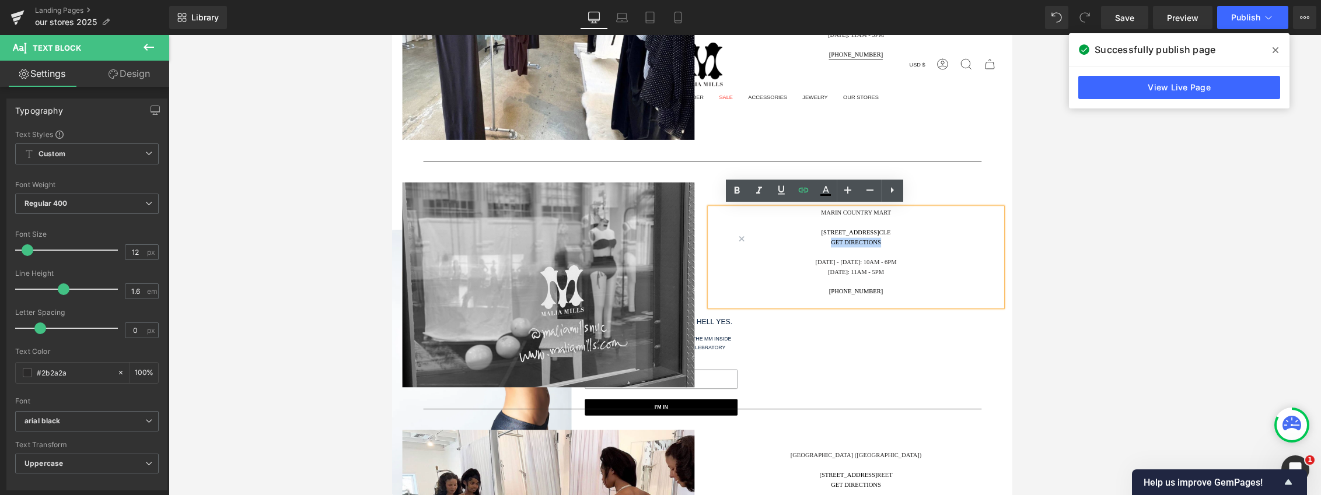
drag, startPoint x: 954, startPoint y: 267, endPoint x: 872, endPoint y: 271, distance: 81.8
click at [788, 271] on div "GET DIRECTIONS" at bounding box center [919, 271] width 333 height 11
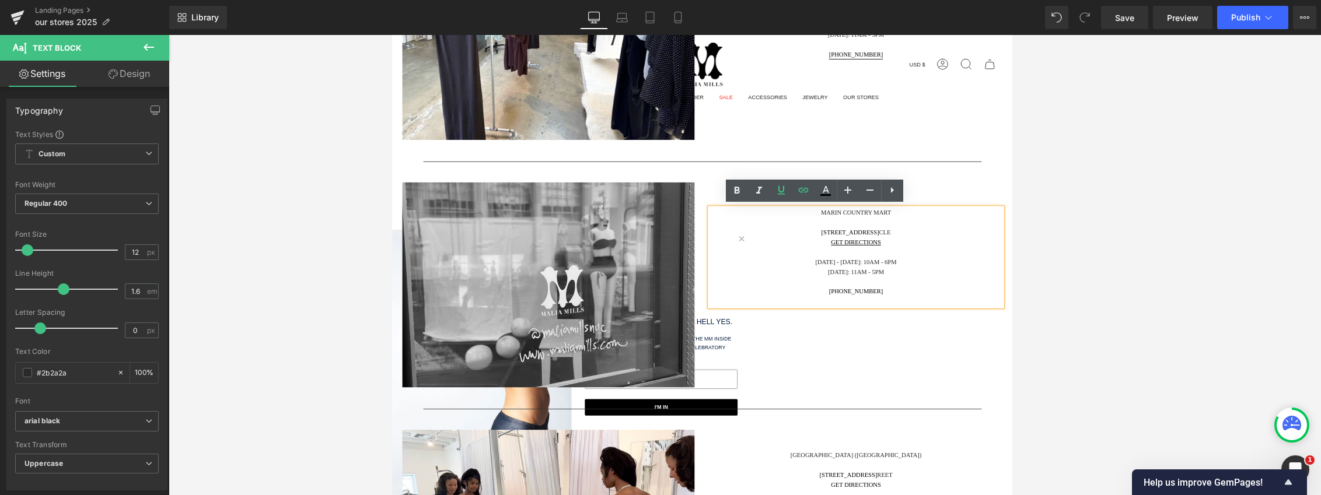
drag, startPoint x: 967, startPoint y: 365, endPoint x: 969, endPoint y: 371, distance: 6.1
click at [788, 365] on div "Marin COUNTRY MART 2203 Larkspur Landing Cir CLE GET DIRECTIONS Monday - Saturd…" at bounding box center [920, 294] width 350 height 182
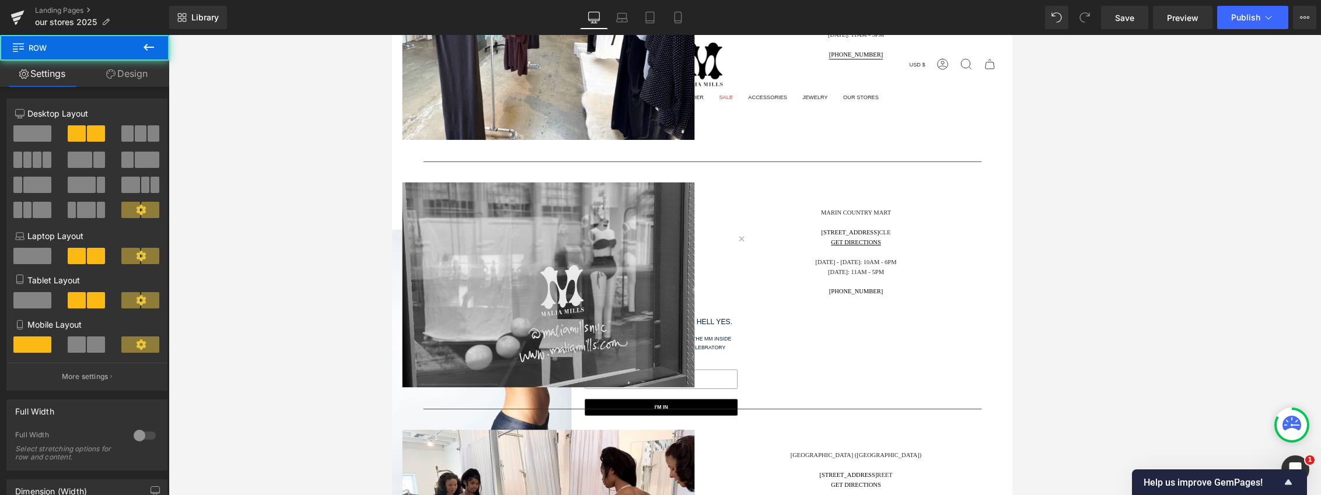
scroll to position [1926, 0]
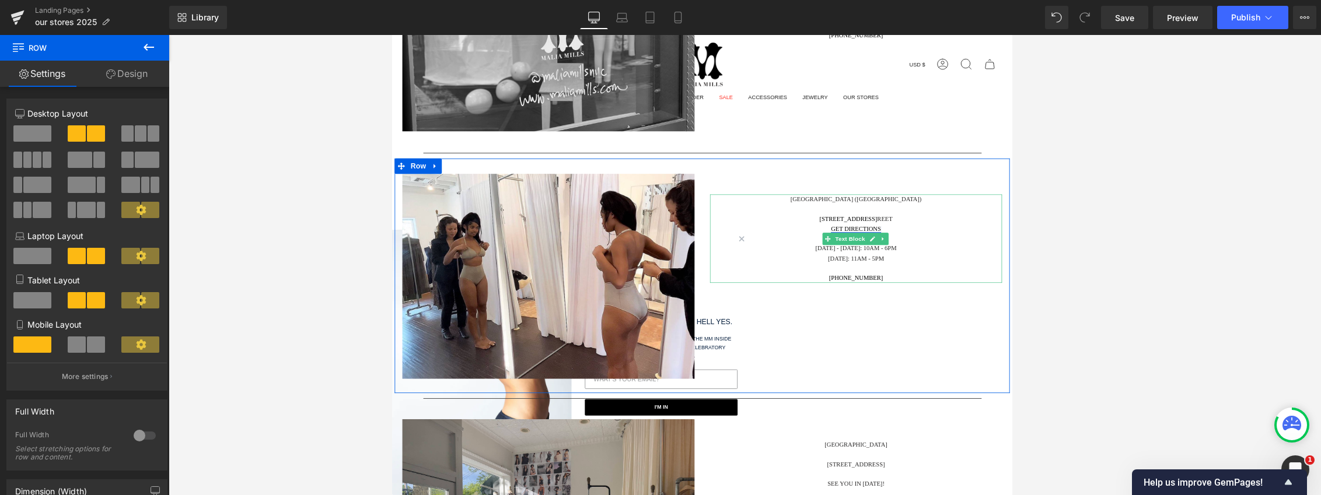
drag, startPoint x: 940, startPoint y: 254, endPoint x: 921, endPoint y: 257, distance: 18.2
click at [788, 254] on link "GET DIRECTIONS" at bounding box center [919, 256] width 57 height 8
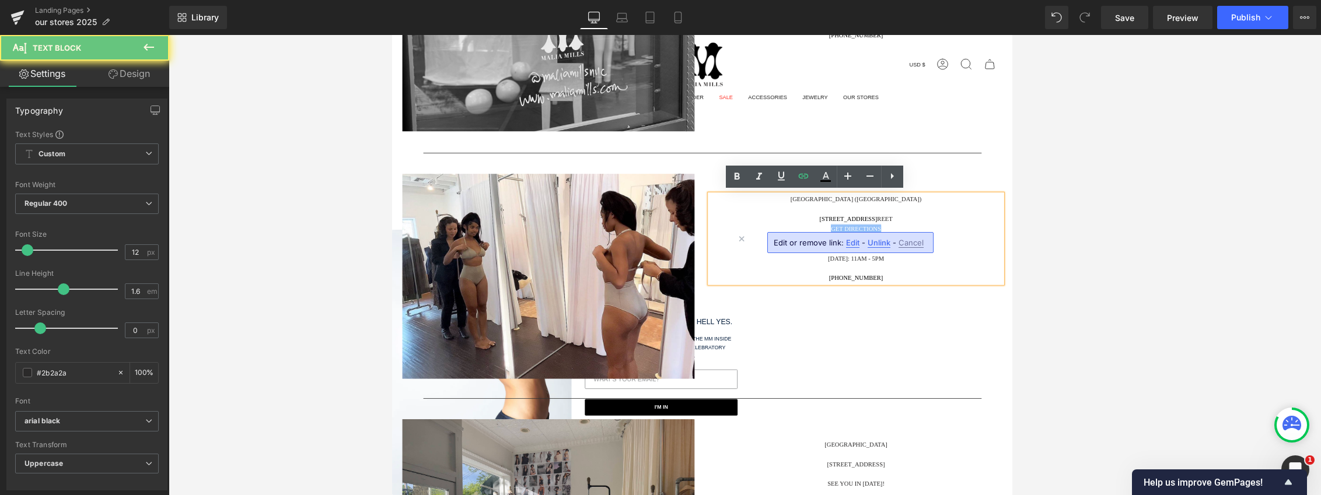
drag, startPoint x: 921, startPoint y: 257, endPoint x: 867, endPoint y: 256, distance: 54.3
click at [788, 256] on div "GET DIRECTIONS" at bounding box center [919, 255] width 333 height 11
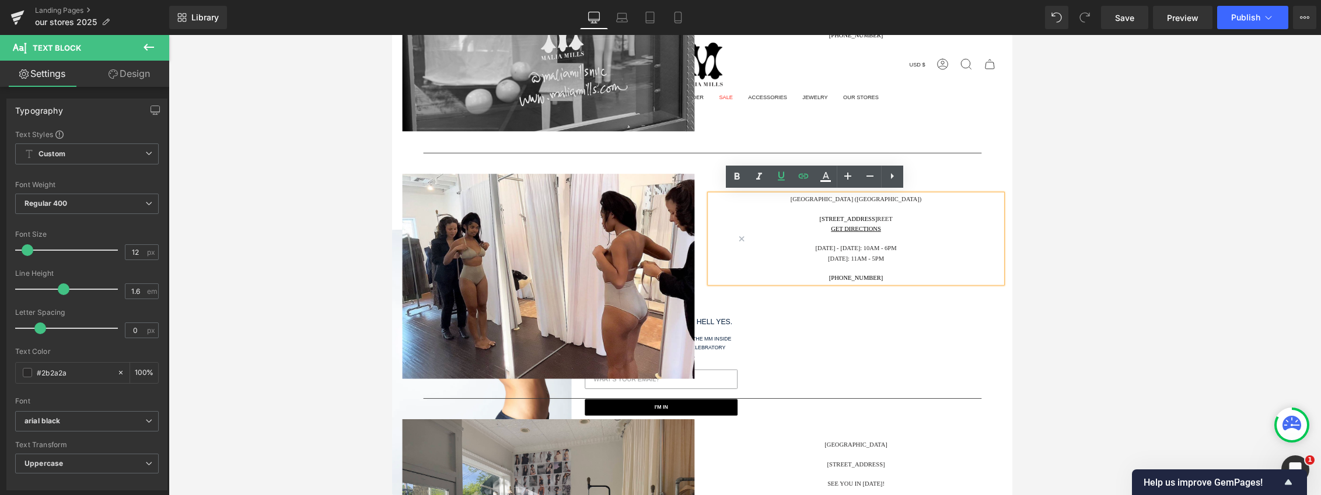
click at [788, 373] on div "Image Los Angeles (Brentwood) 225 26th St reet GET DIRECTIONS Monday - Saturday…" at bounding box center [745, 309] width 700 height 267
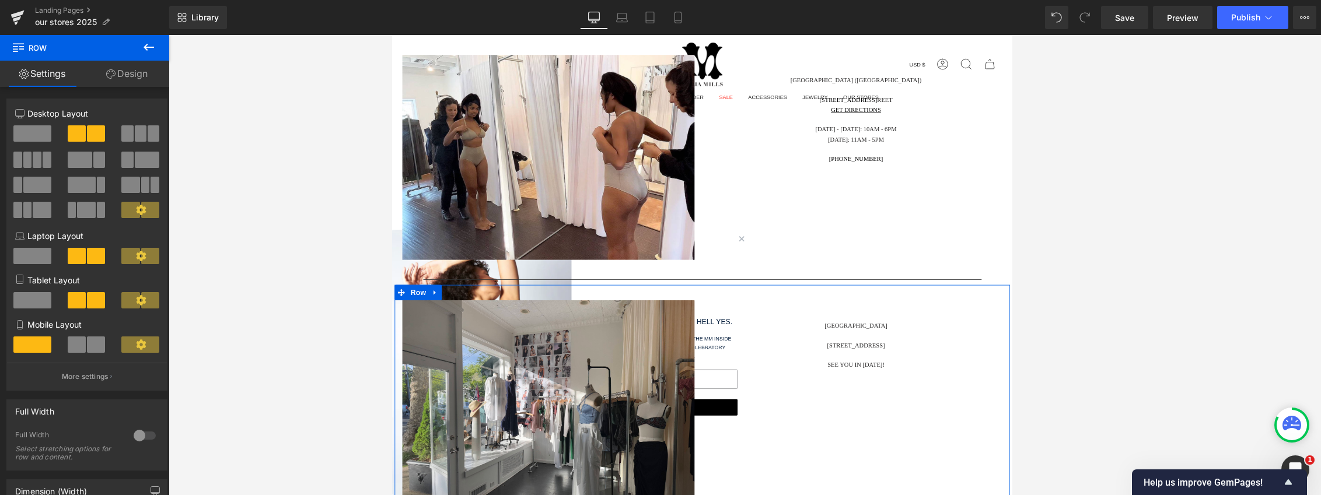
scroll to position [2159, 0]
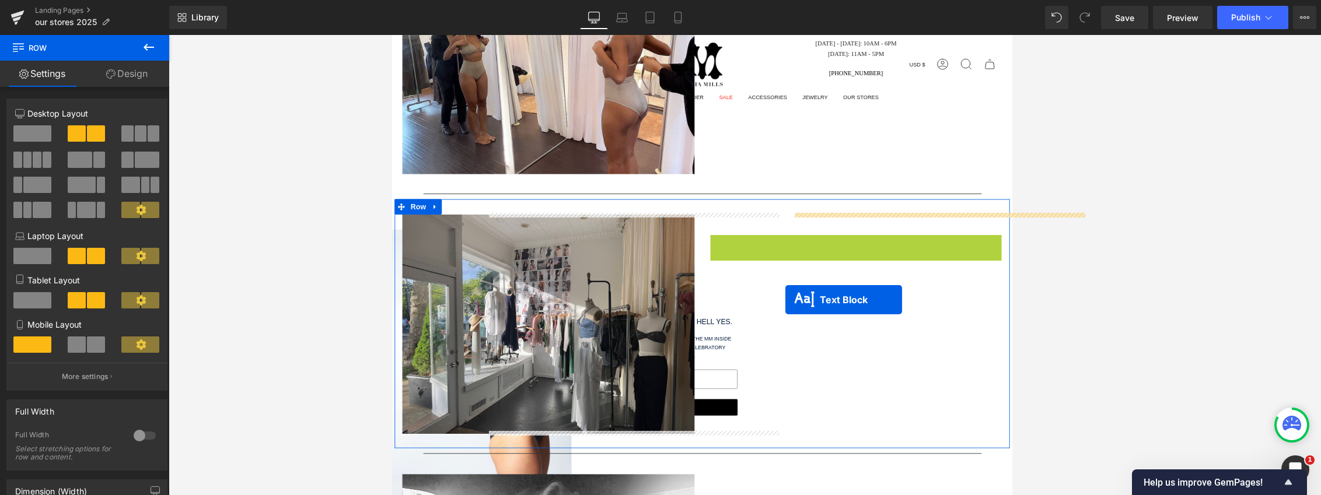
drag, startPoint x: 885, startPoint y: 289, endPoint x: 840, endPoint y: 337, distance: 65.2
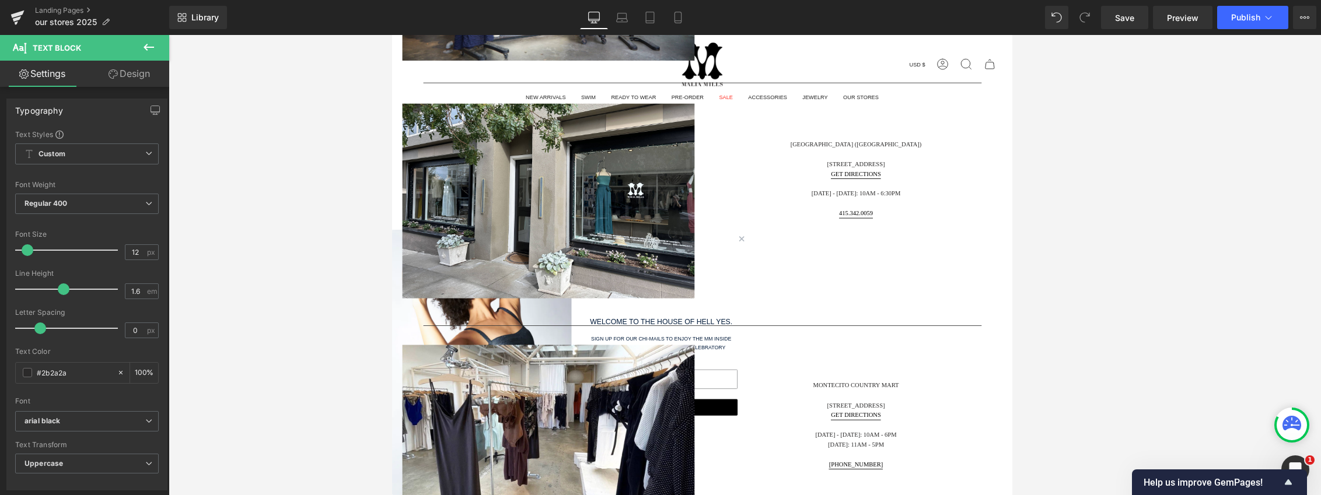
scroll to position [1167, 0]
click at [788, 22] on span "Publish" at bounding box center [1245, 17] width 29 height 9
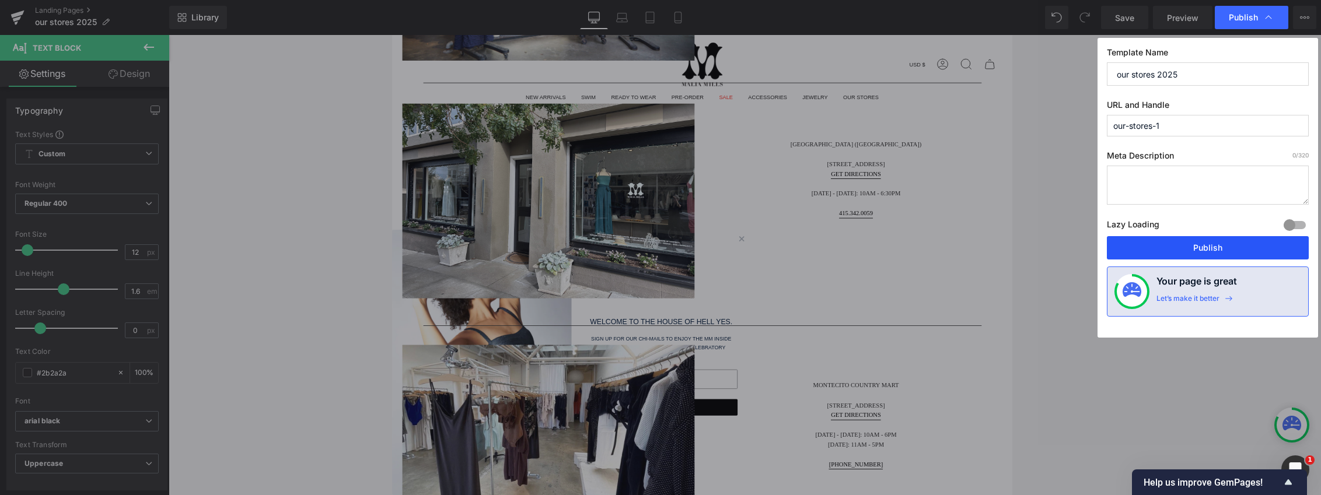
click at [788, 242] on button "Publish" at bounding box center [1208, 247] width 202 height 23
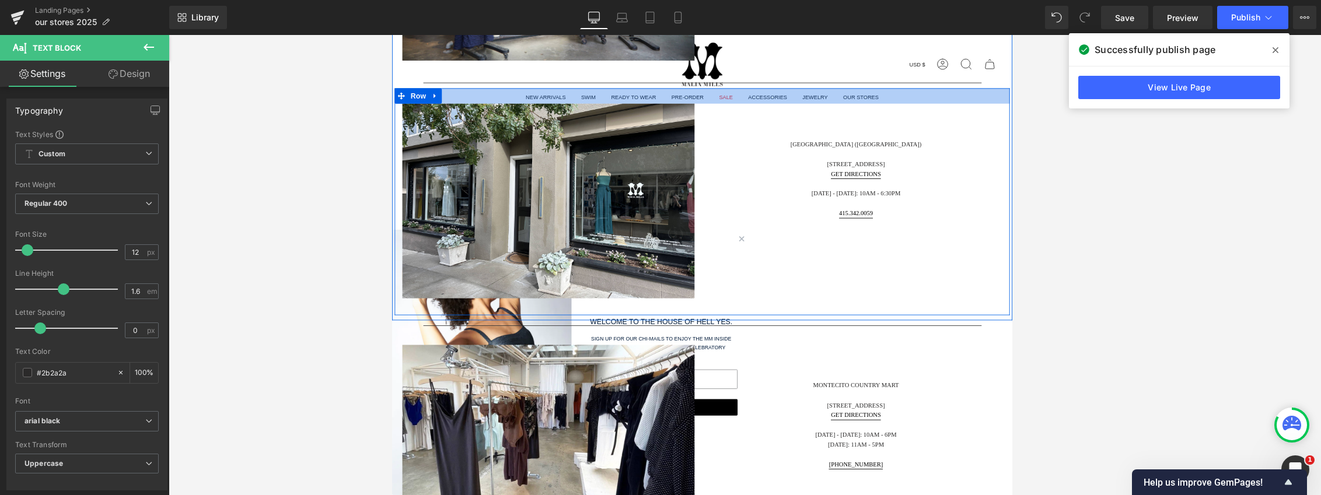
drag, startPoint x: 976, startPoint y: 96, endPoint x: 957, endPoint y: 228, distance: 132.6
click at [788, 96] on div at bounding box center [745, 105] width 700 height 18
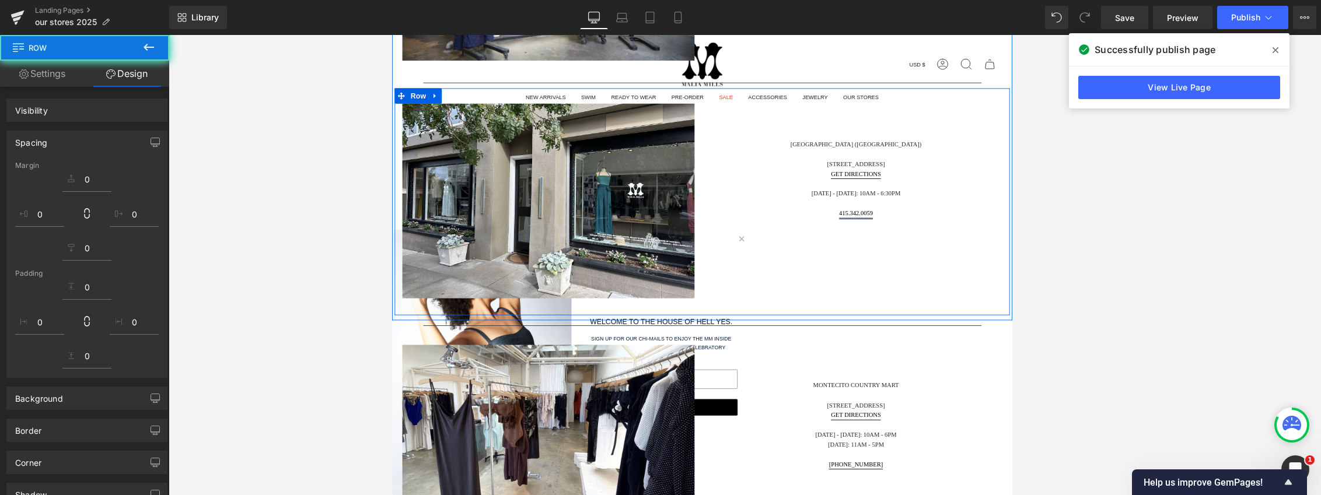
click at [788, 243] on div "San Francisco (Presidio Heights) 3600 Sacramento Street GET DIRECTIONS Tuesday …" at bounding box center [919, 199] width 333 height 90
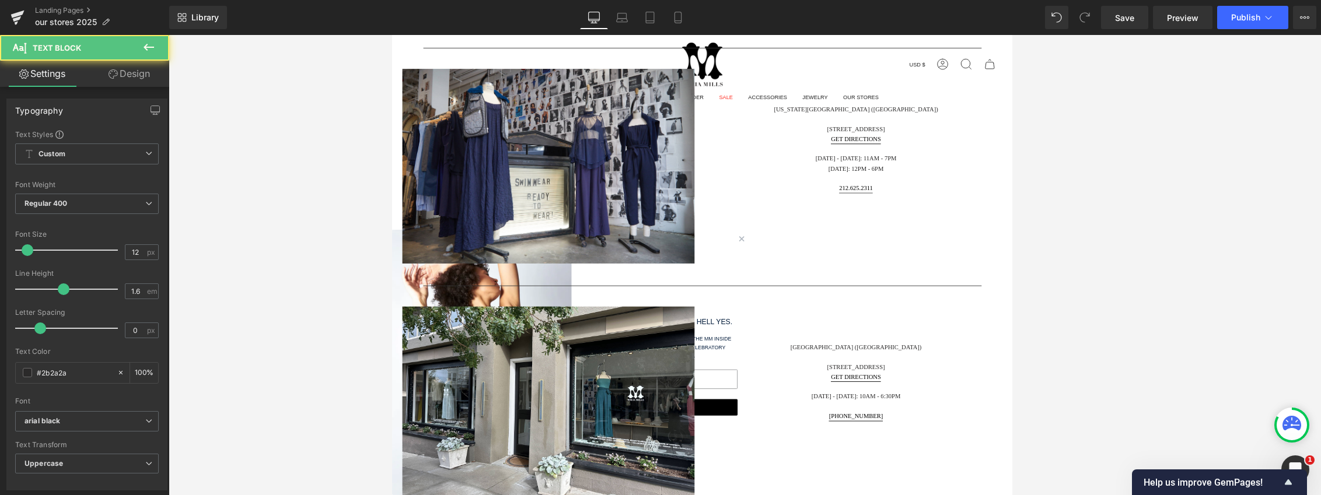
scroll to position [934, 0]
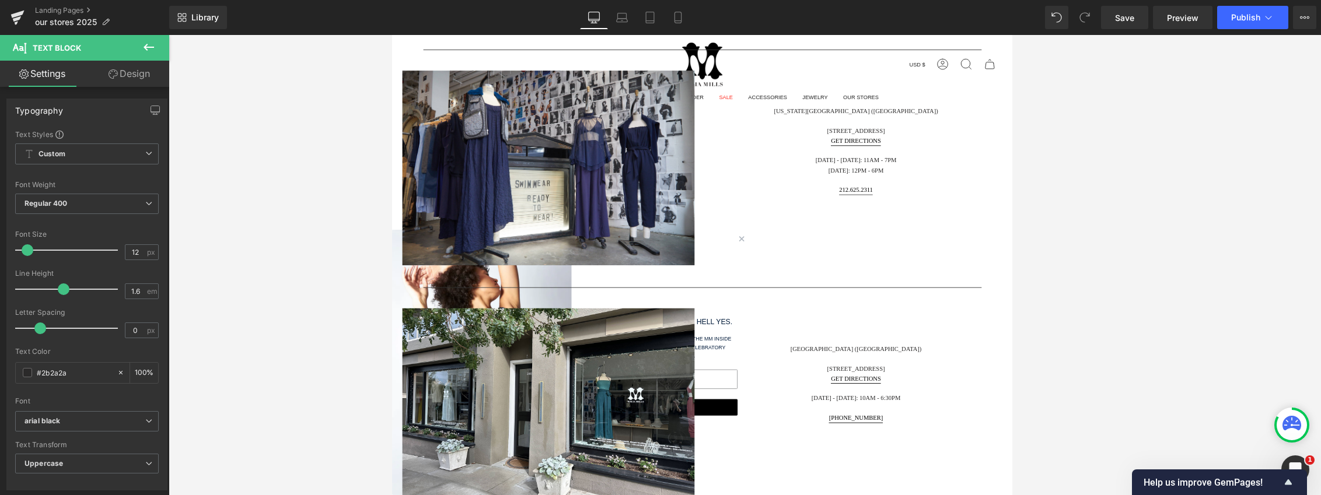
drag, startPoint x: 951, startPoint y: 207, endPoint x: 950, endPoint y: 213, distance: 6.5
click at [788, 207] on p "212.625.2311" at bounding box center [919, 212] width 333 height 11
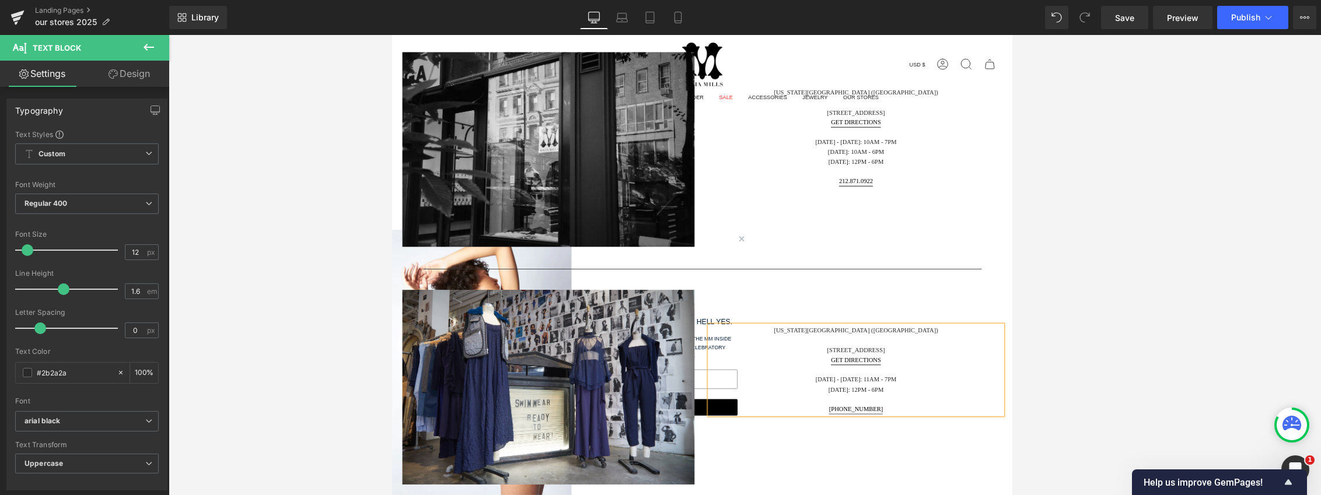
scroll to position [584, 0]
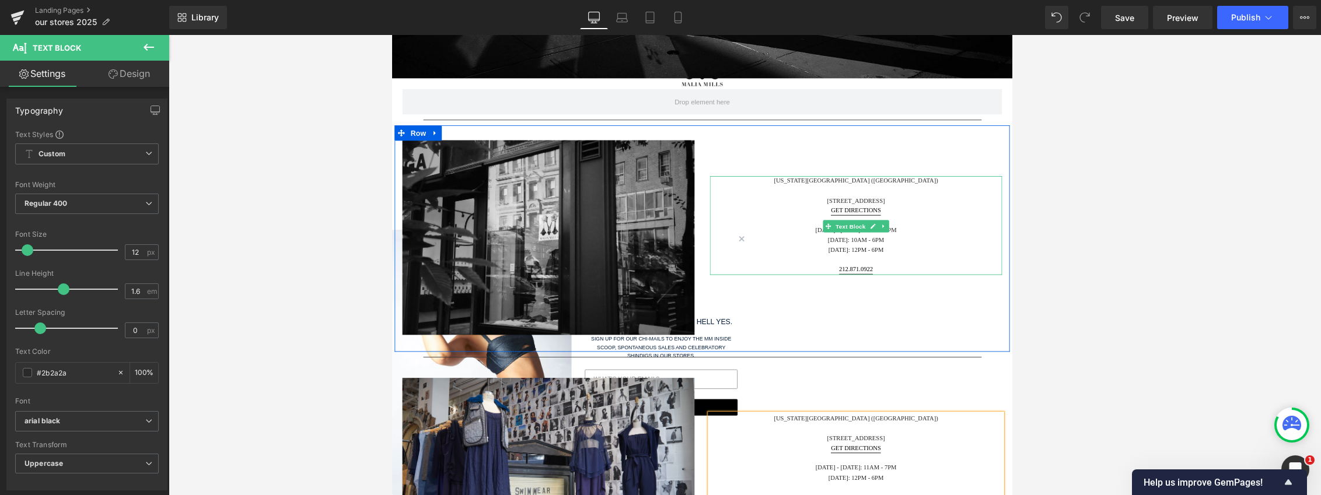
click at [788, 305] on p "212.871.0922" at bounding box center [919, 302] width 333 height 11
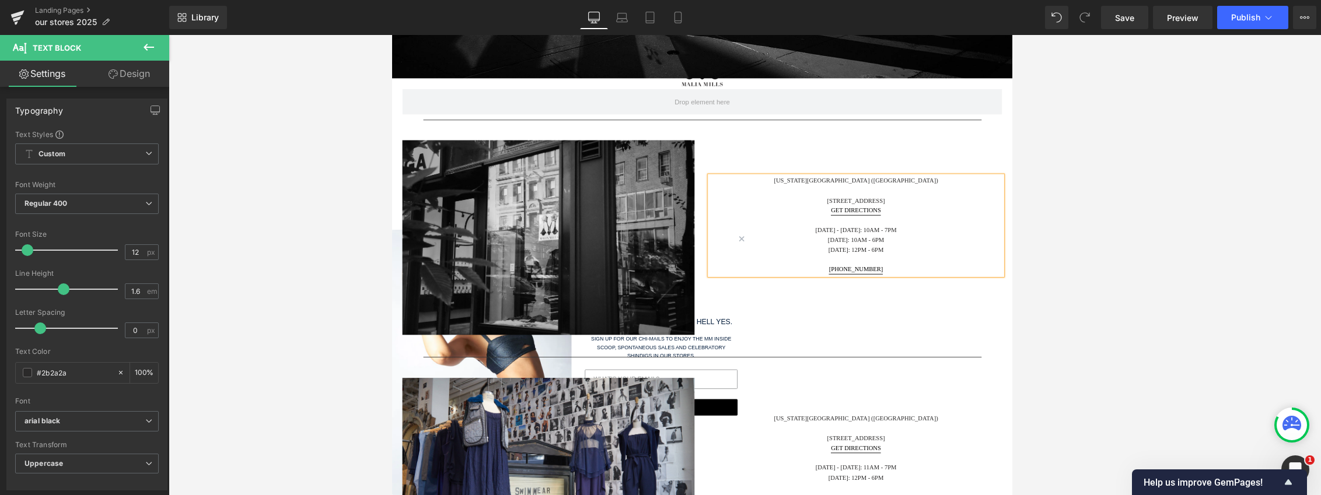
click at [788, 337] on div "New York City (Upper East Side) 1070 Madison Avenue GET DIRECTIONS Monday - Fri…" at bounding box center [920, 252] width 350 height 194
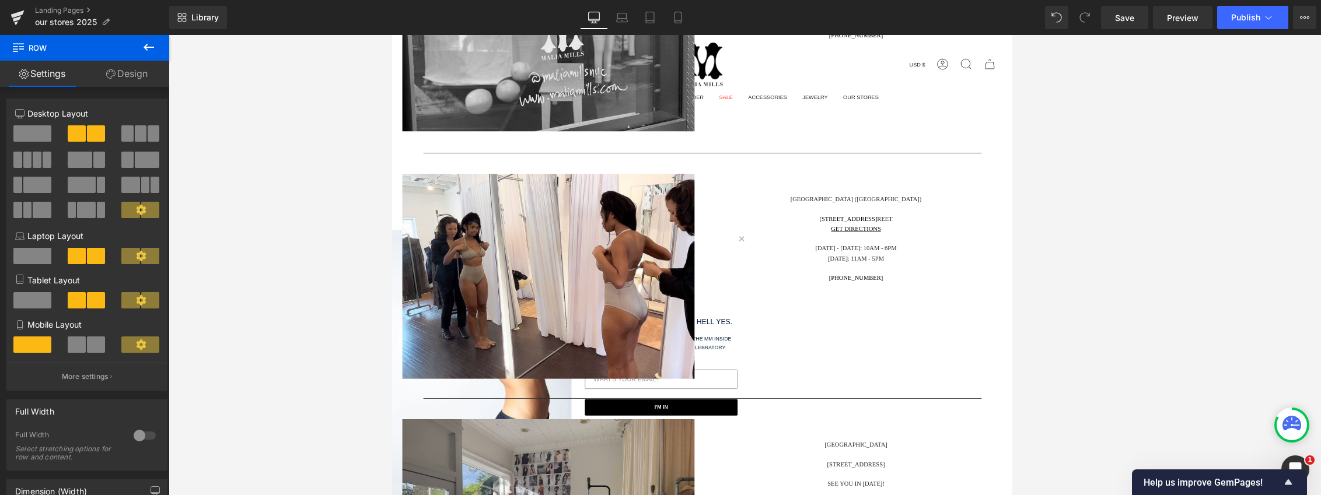
scroll to position [2218, 0]
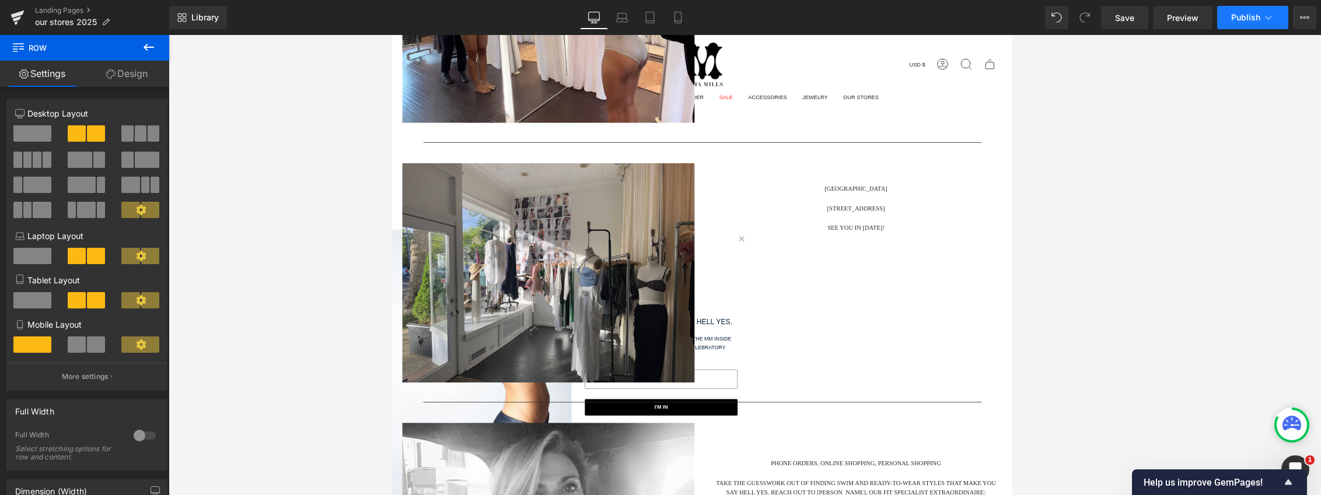
click at [788, 20] on icon at bounding box center [1269, 18] width 12 height 12
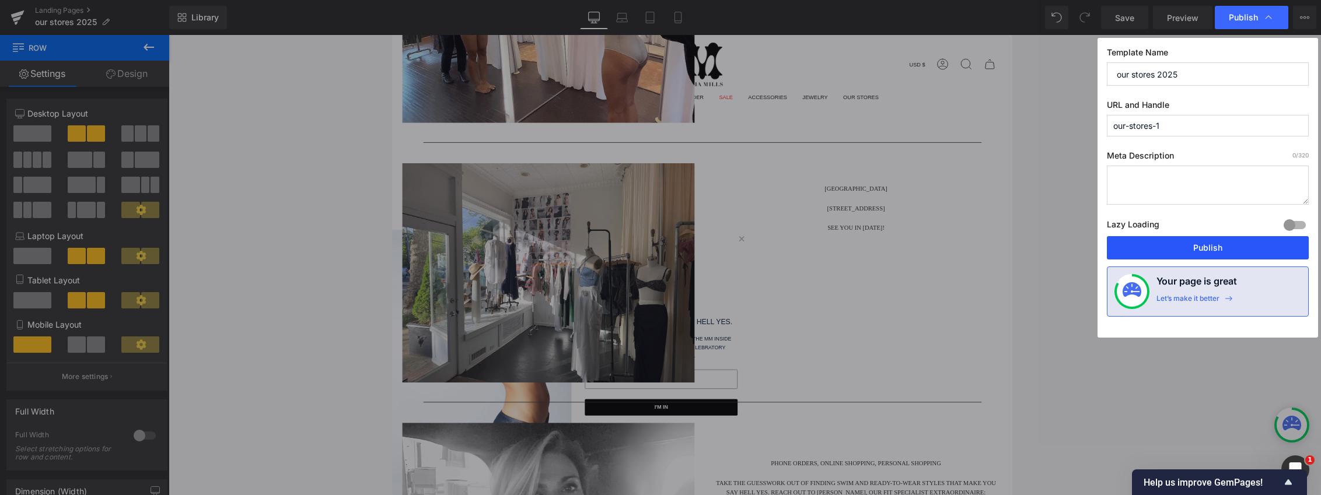
click at [788, 241] on button "Publish" at bounding box center [1208, 247] width 202 height 23
